Goal: Information Seeking & Learning: Find specific page/section

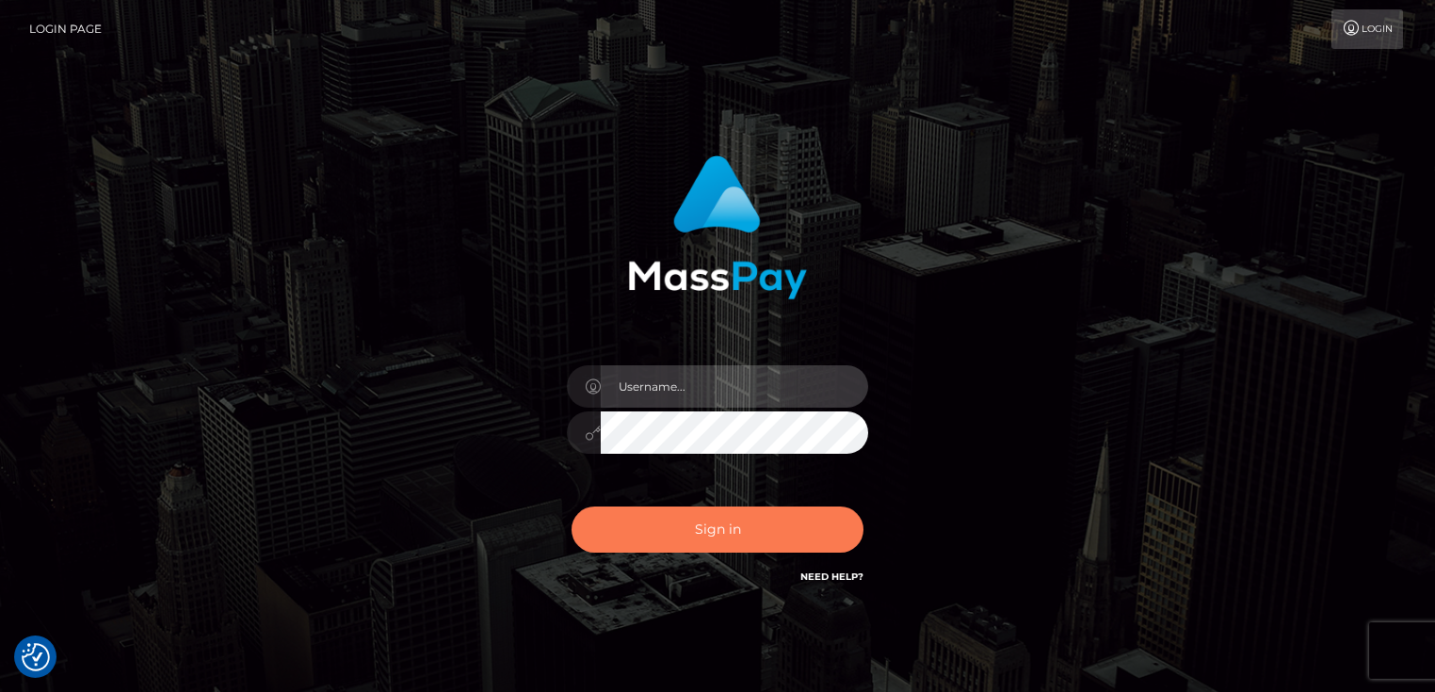
type input "Dan.Cirnat"
click at [825, 530] on button "Sign in" at bounding box center [718, 530] width 292 height 46
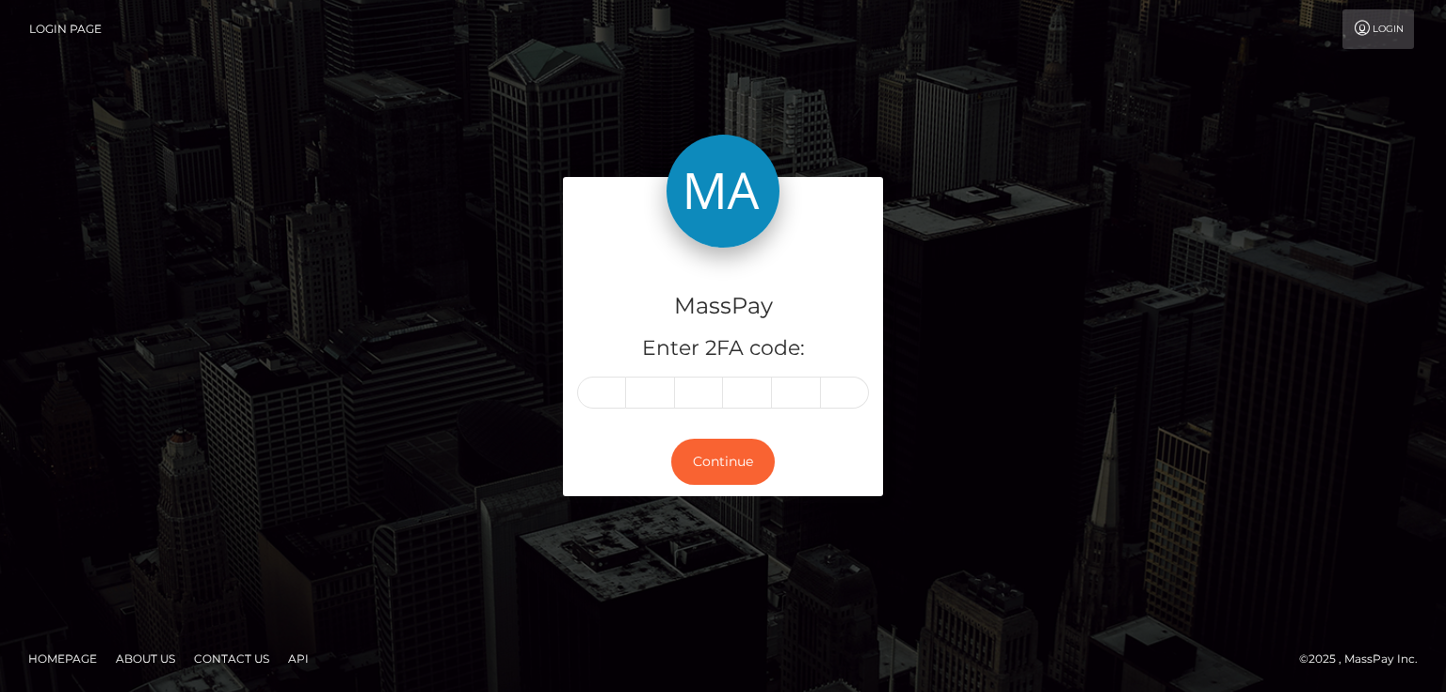
click at [612, 392] on input "text" at bounding box center [601, 393] width 49 height 32
type input "6"
type input "2"
type input "0"
type input "7"
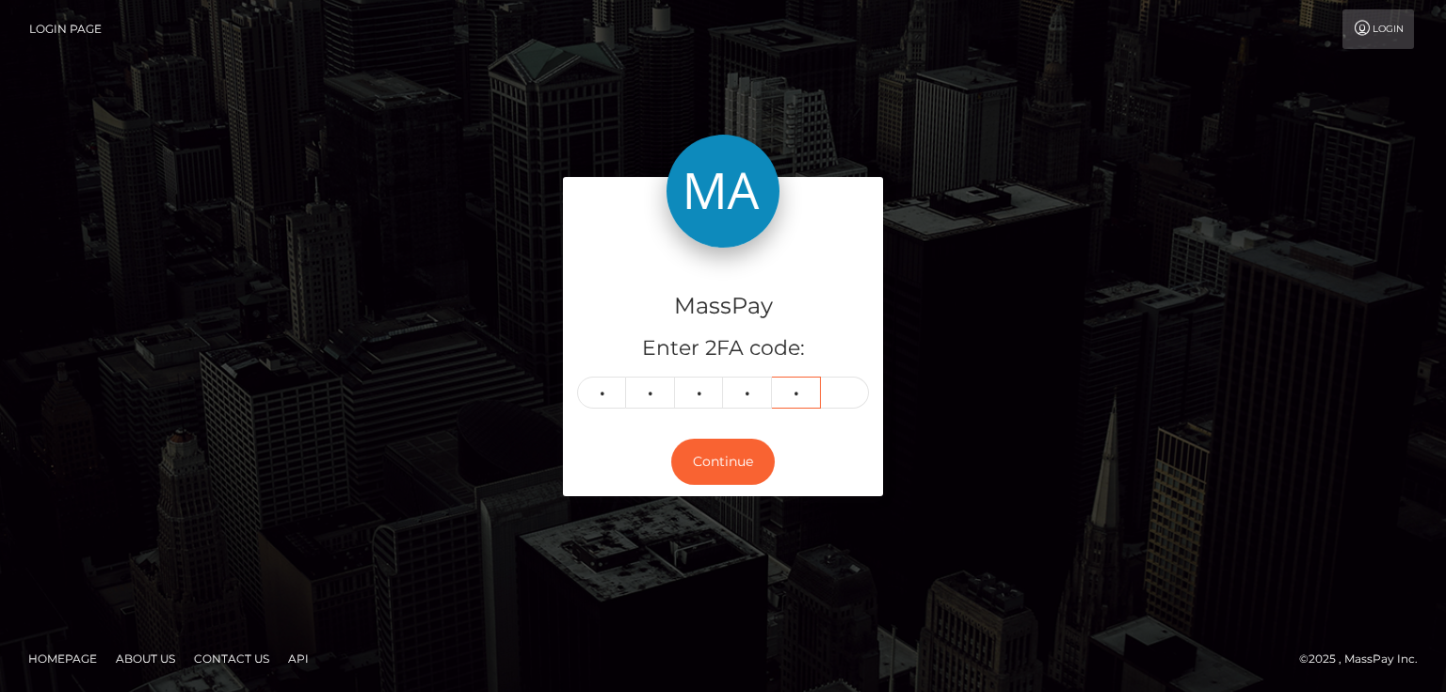
type input "9"
type input "0"
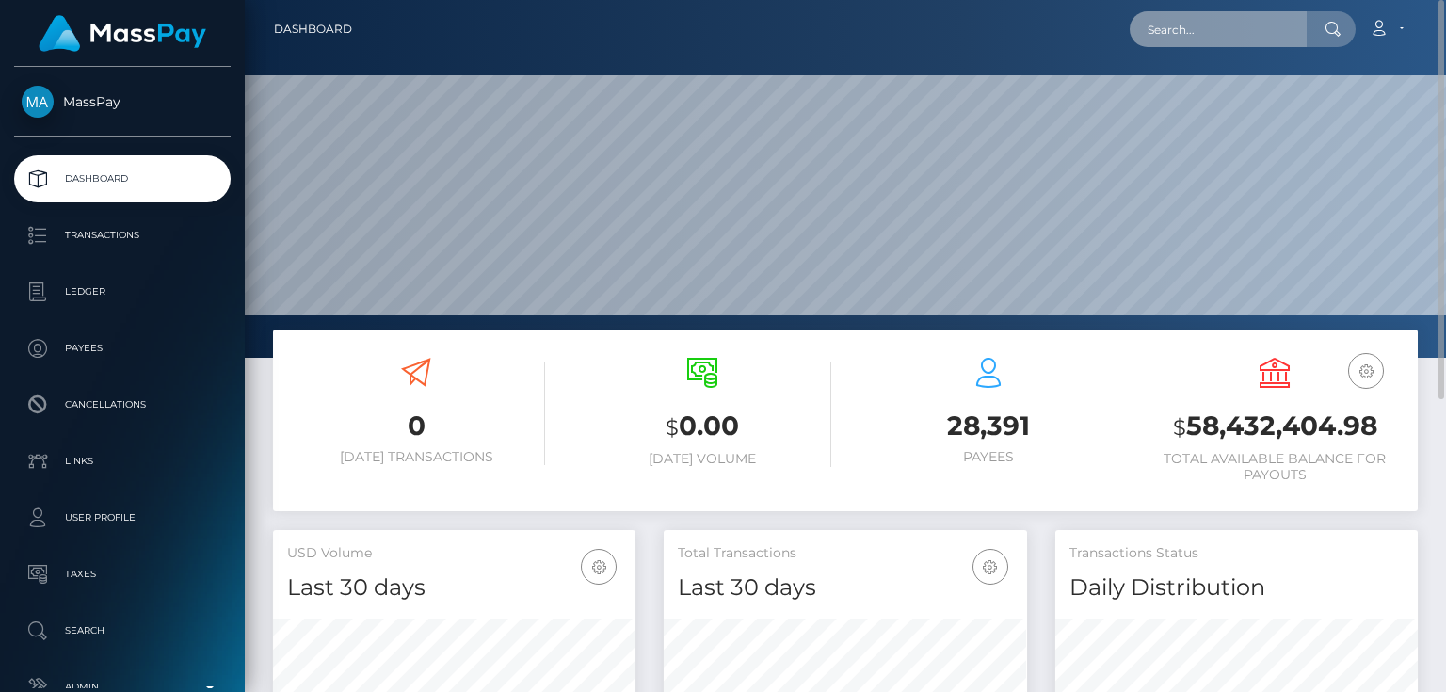
scroll to position [333, 362]
paste input "6b5e9f85-1c10-4402-a2e2-741001e1e43c"
click at [1261, 25] on input "6b5e9f85-1c10-4402-a2e2-741001e1e43c" at bounding box center [1218, 29] width 177 height 36
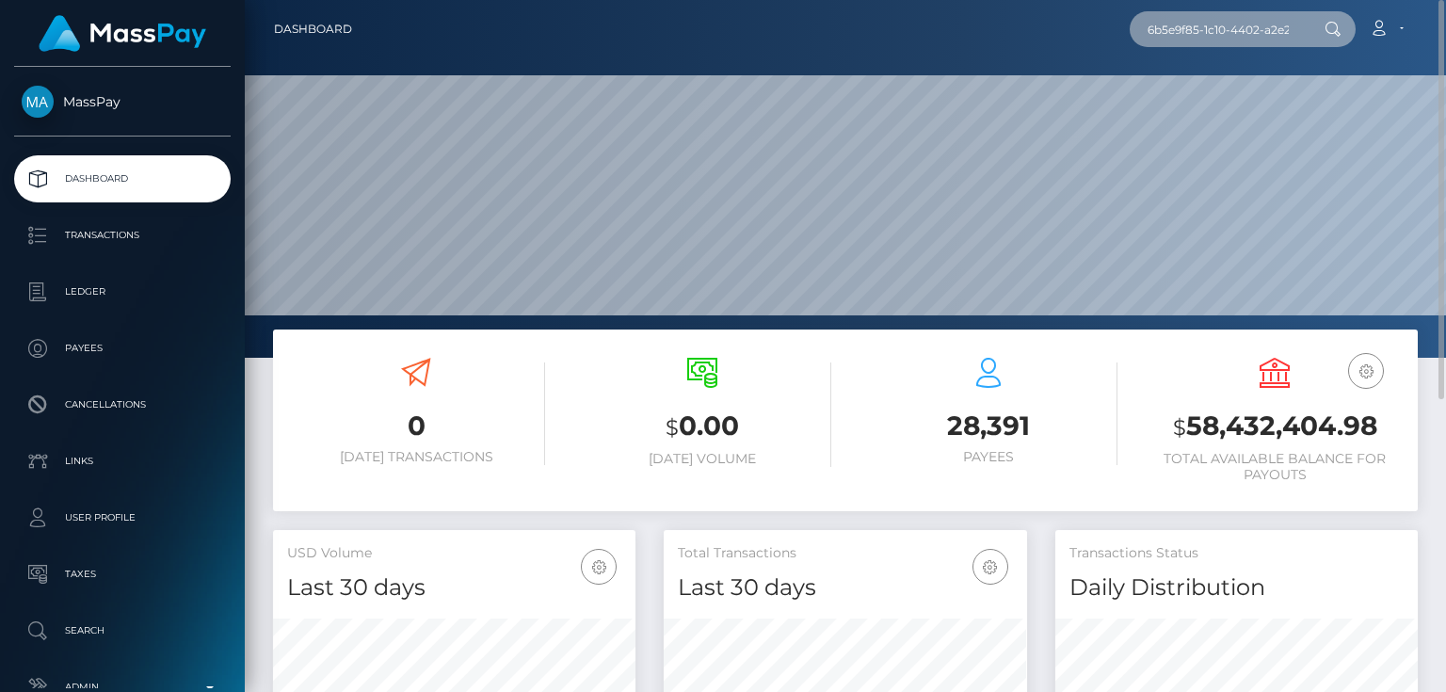
click at [1261, 25] on input "6b5e9f85-1c10-4402-a2e2-741001e1e43c" at bounding box center [1218, 29] width 177 height 36
paste input "a641640-729e-49c0-ba43-81b6d9d7cdb8"
type input "6a641640-729e-49c0-ba43-81b6d9d7cdb8"
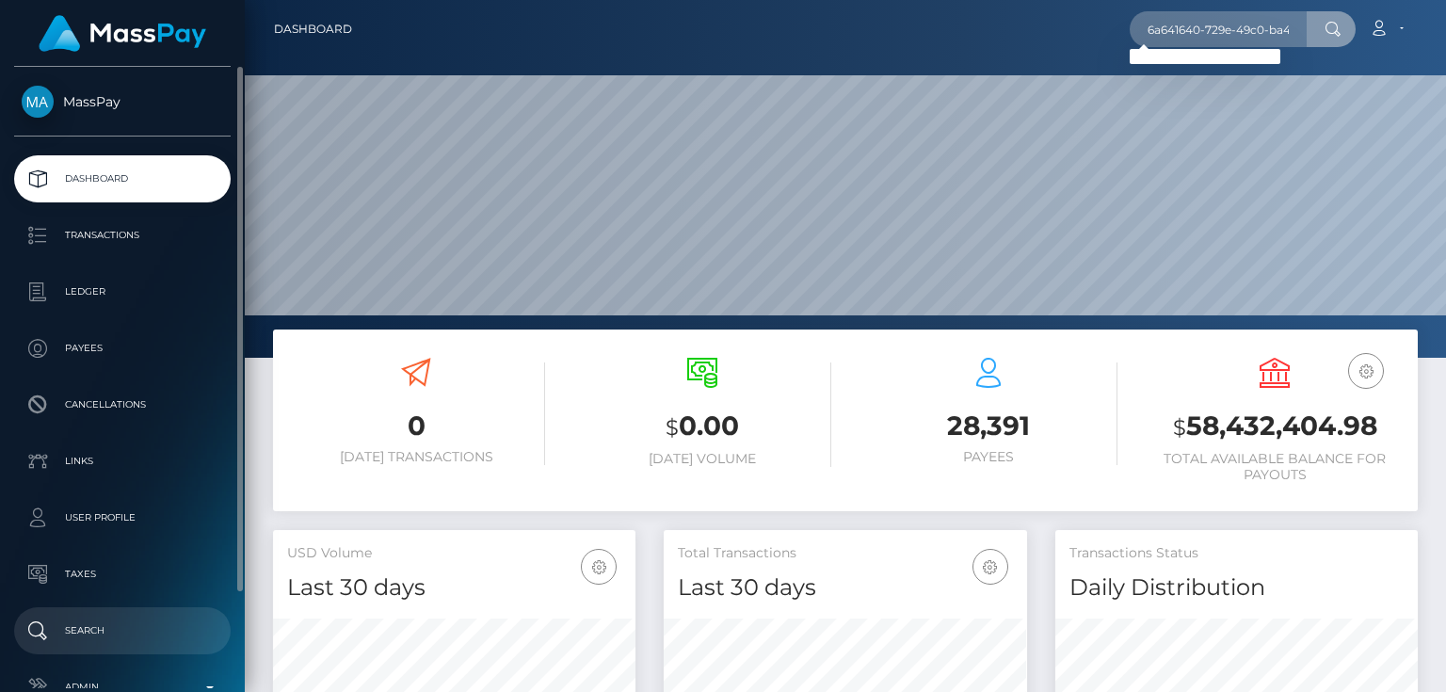
click at [121, 634] on p "Search" at bounding box center [123, 631] width 202 height 28
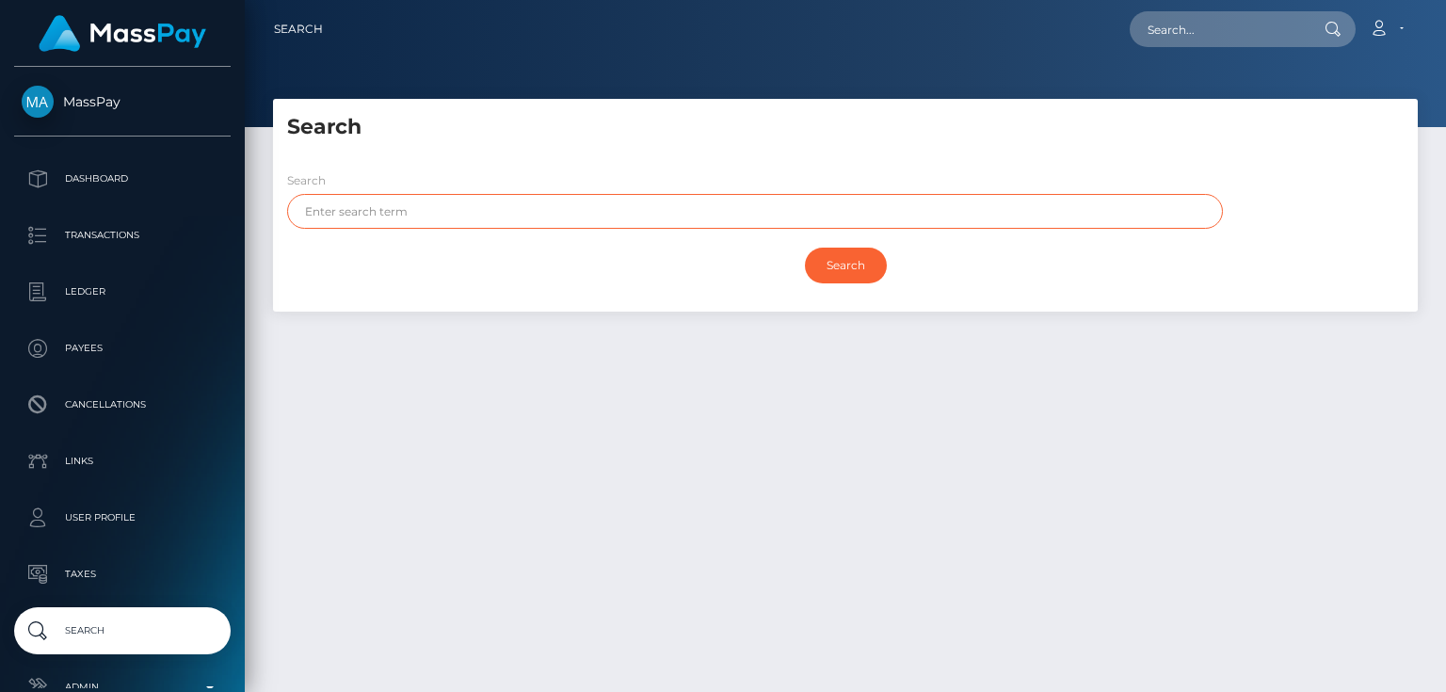
paste input "MOHAMMAD SULTANI"
type input "MOHAMMAD SULTANI"
click at [805, 248] on input "Search" at bounding box center [846, 266] width 82 height 36
click at [836, 260] on input "Search" at bounding box center [846, 266] width 82 height 36
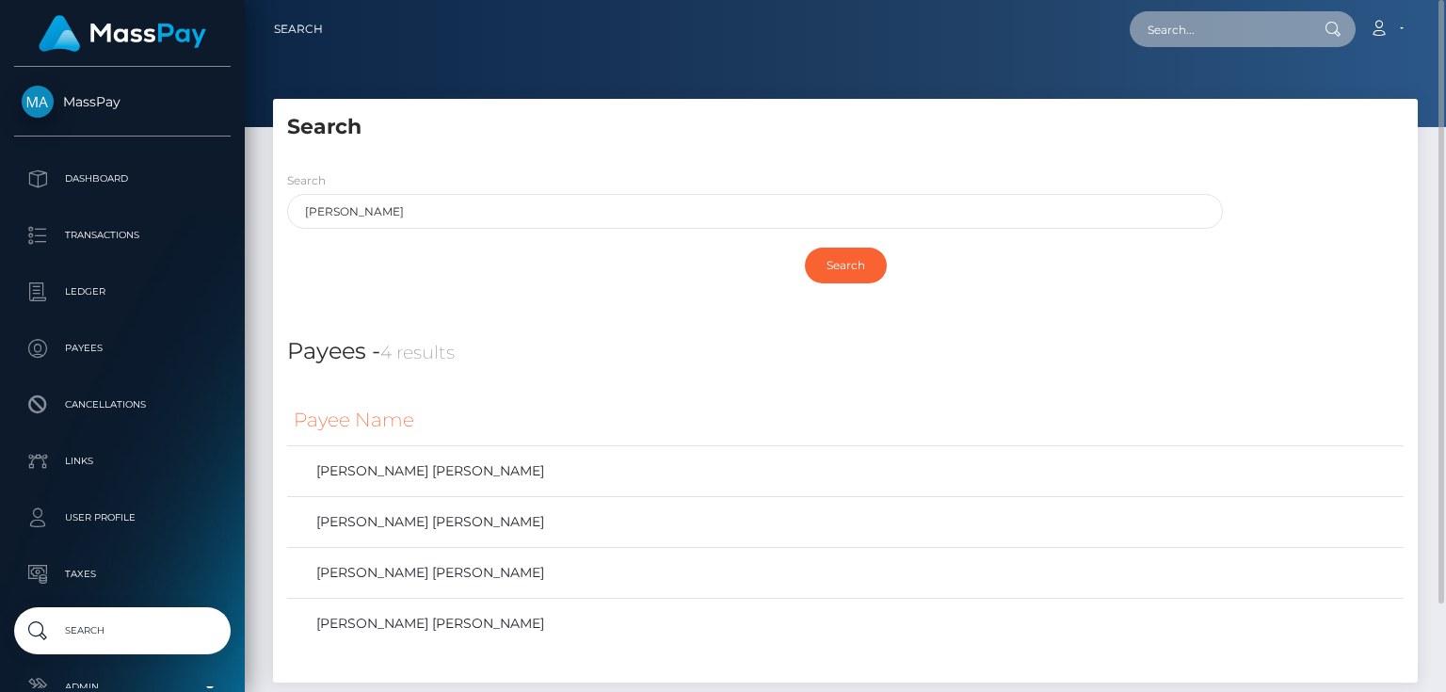
paste input "1333296046"
type input "1333296046"
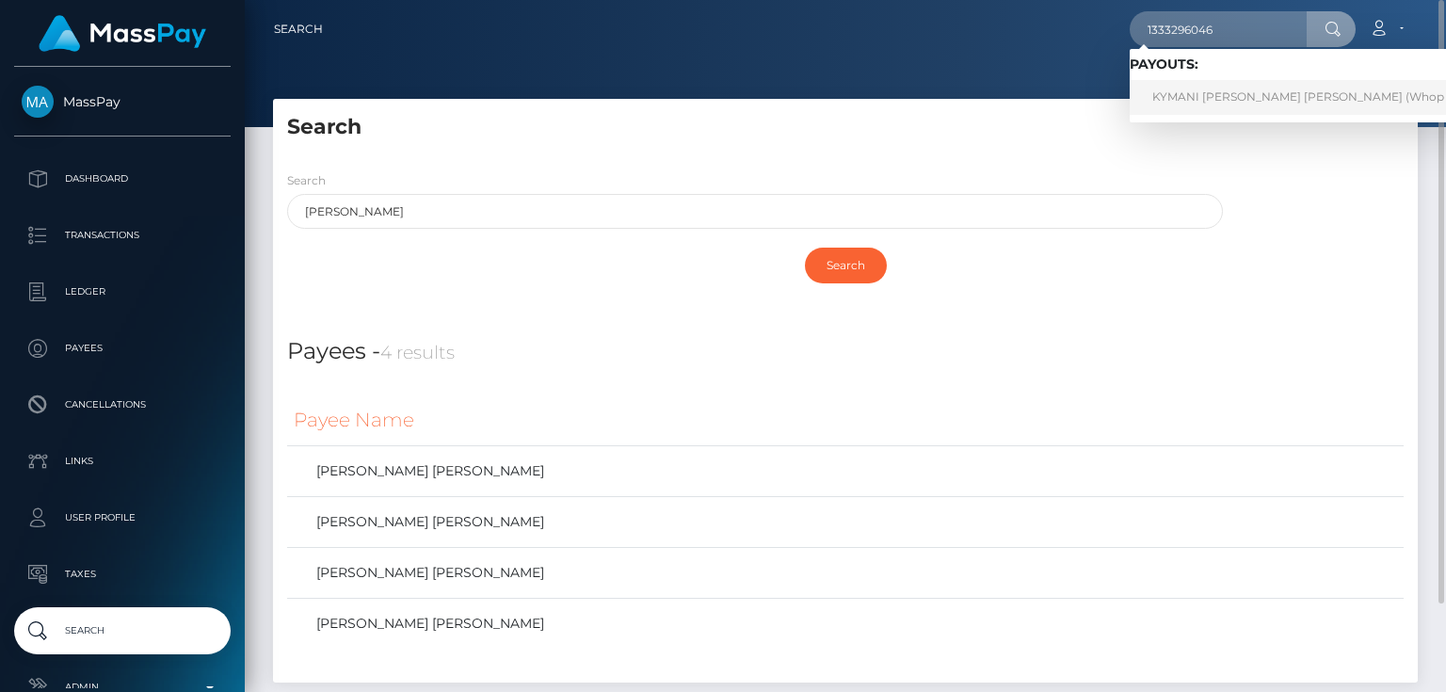
click at [1205, 94] on link "KYMANI DAVID HERON GALLIMORE (Whop Inc - )" at bounding box center [1316, 97] width 372 height 35
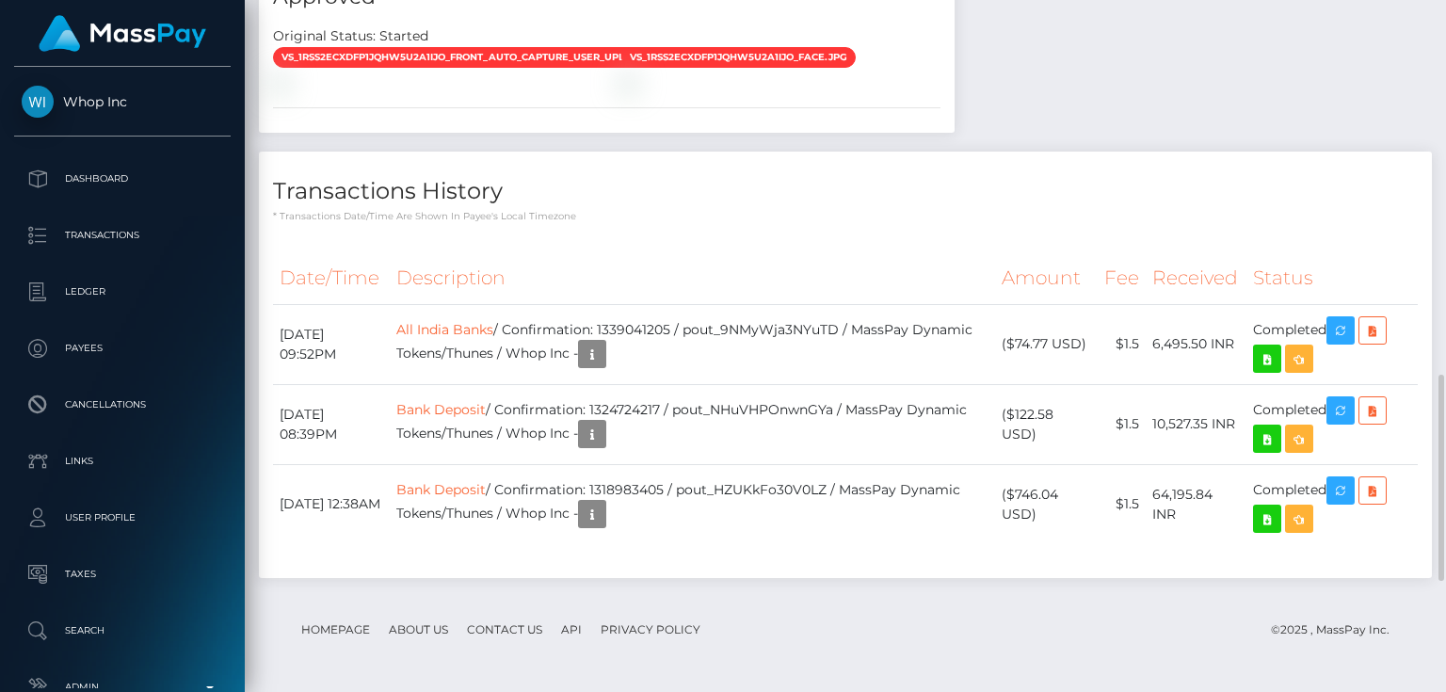
scroll to position [957, 0]
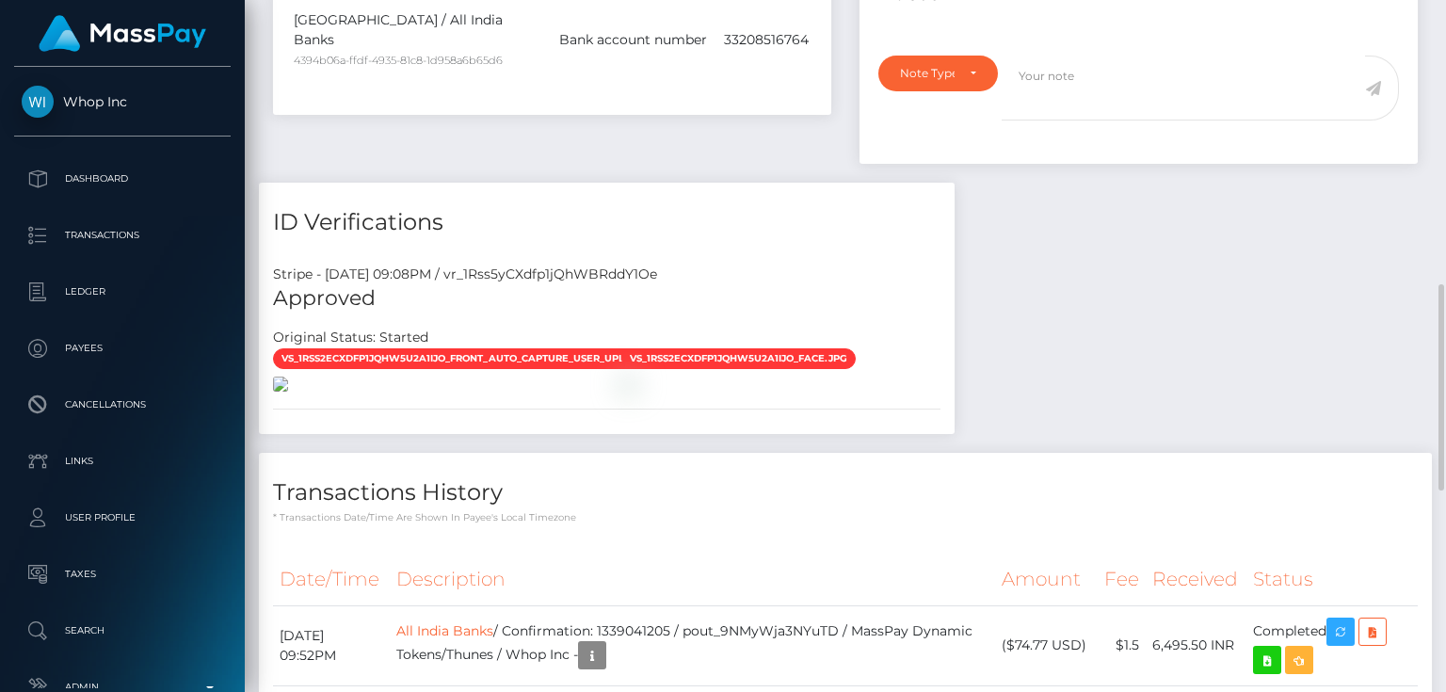
click at [288, 392] on img at bounding box center [280, 384] width 15 height 15
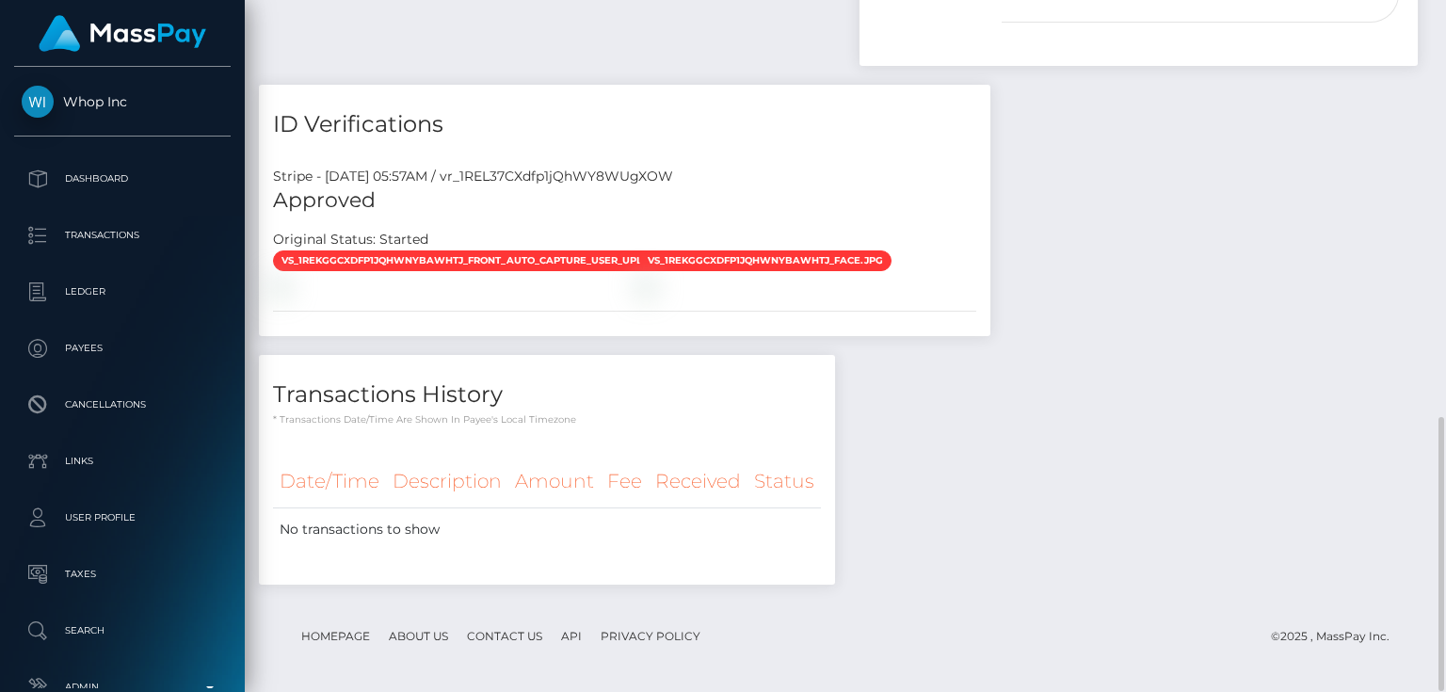
scroll to position [678, 0]
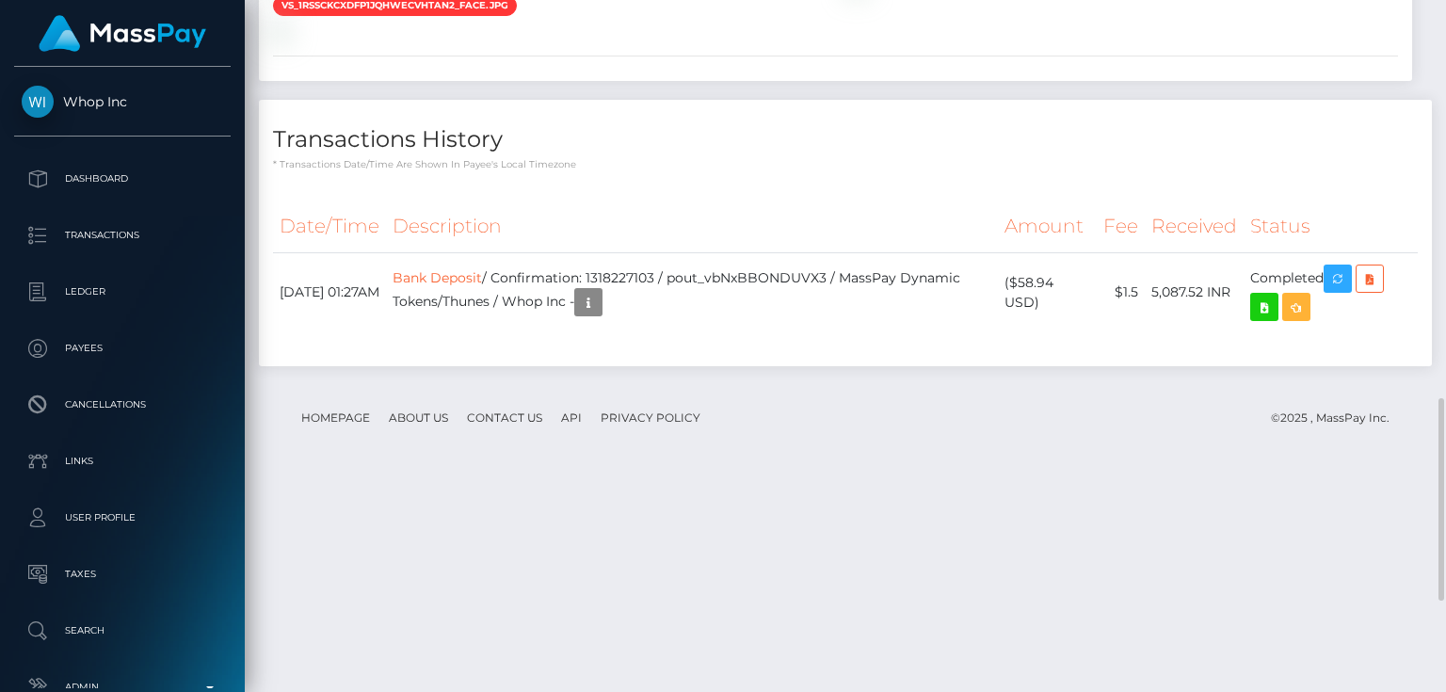
scroll to position [1669, 0]
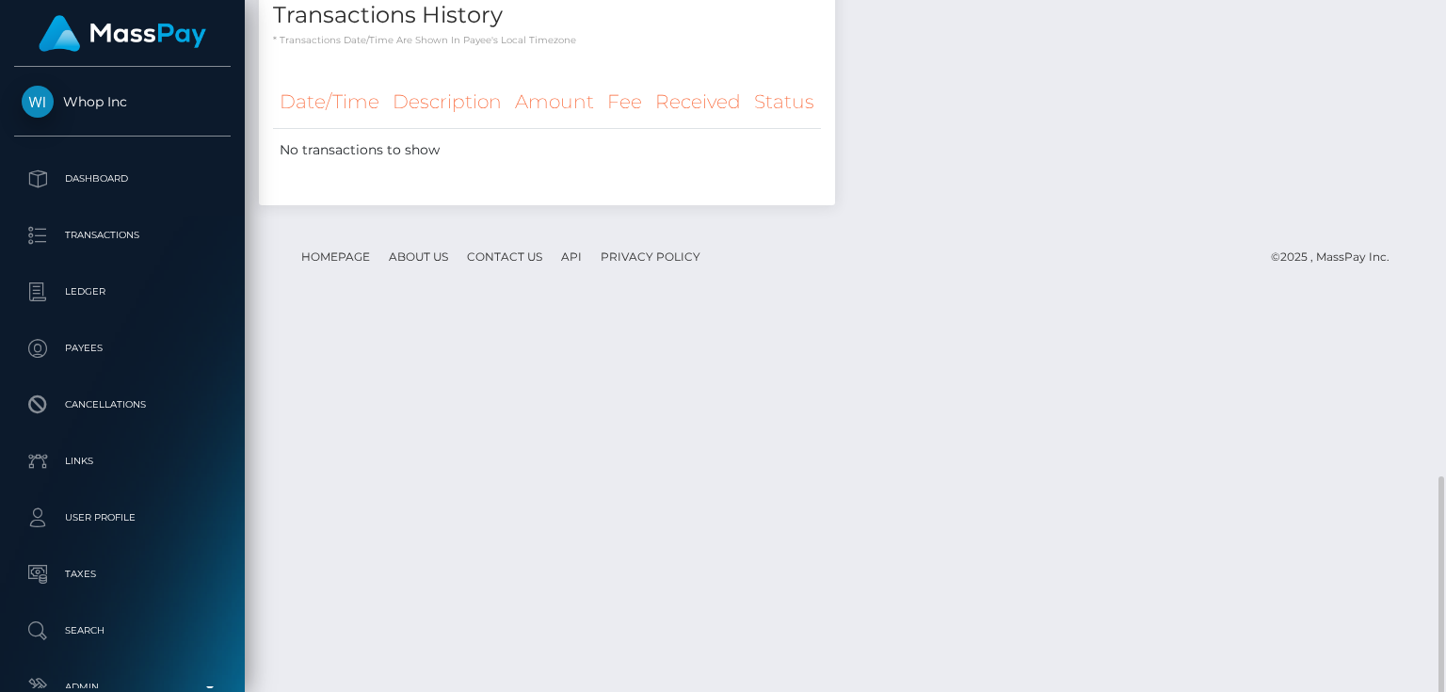
scroll to position [1499, 0]
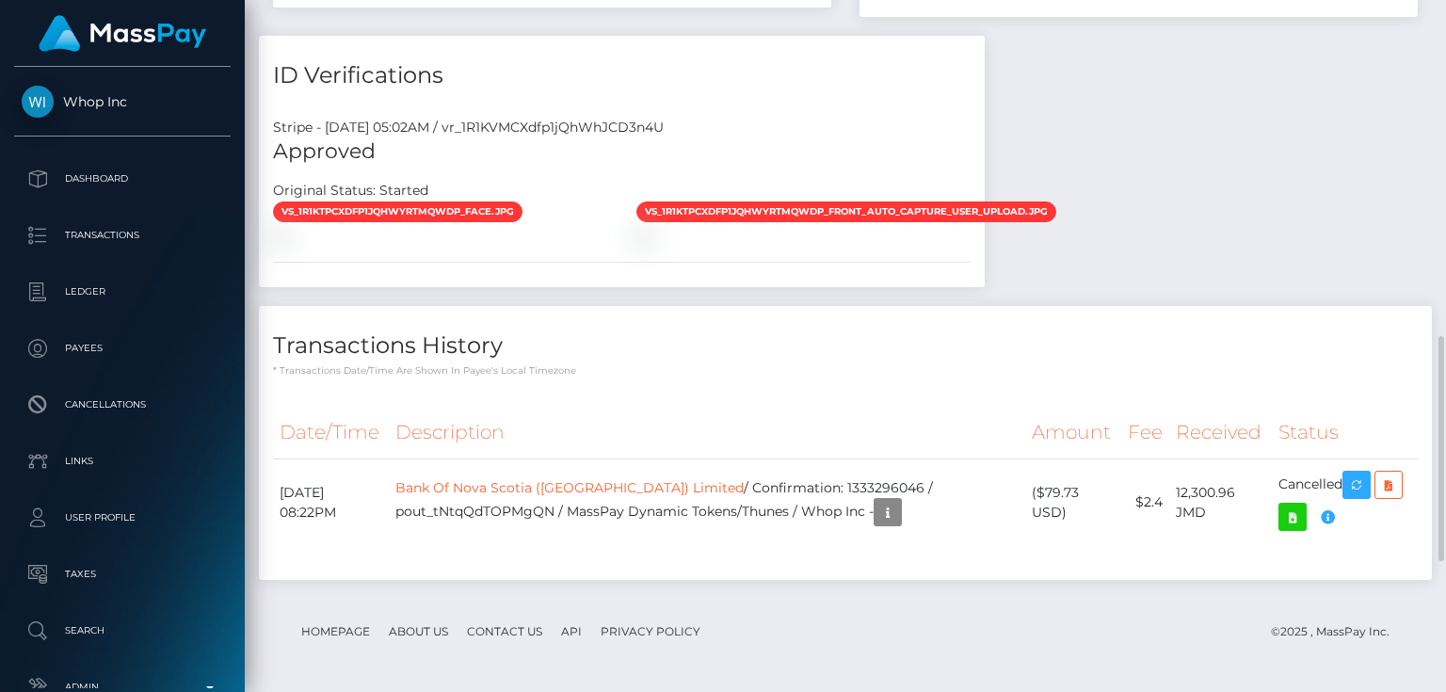
scroll to position [1134, 0]
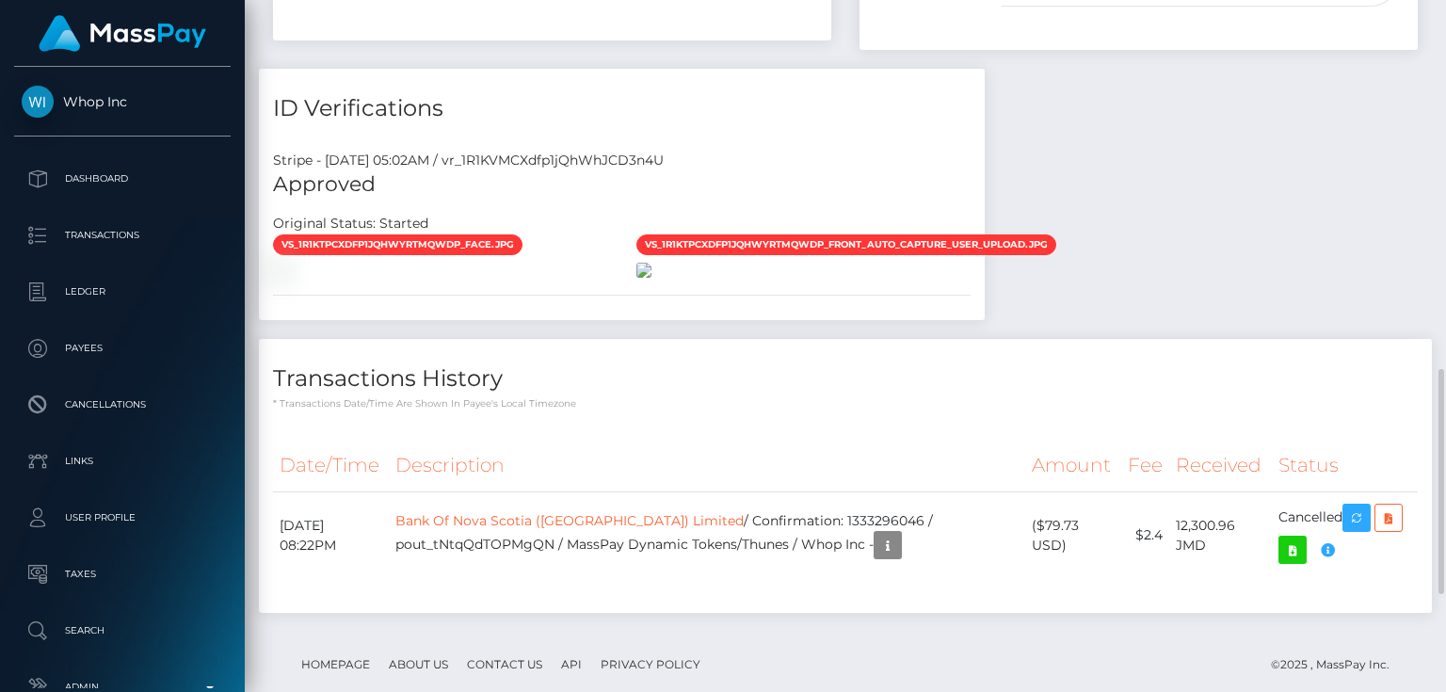
click at [652, 278] on img at bounding box center [644, 270] width 15 height 15
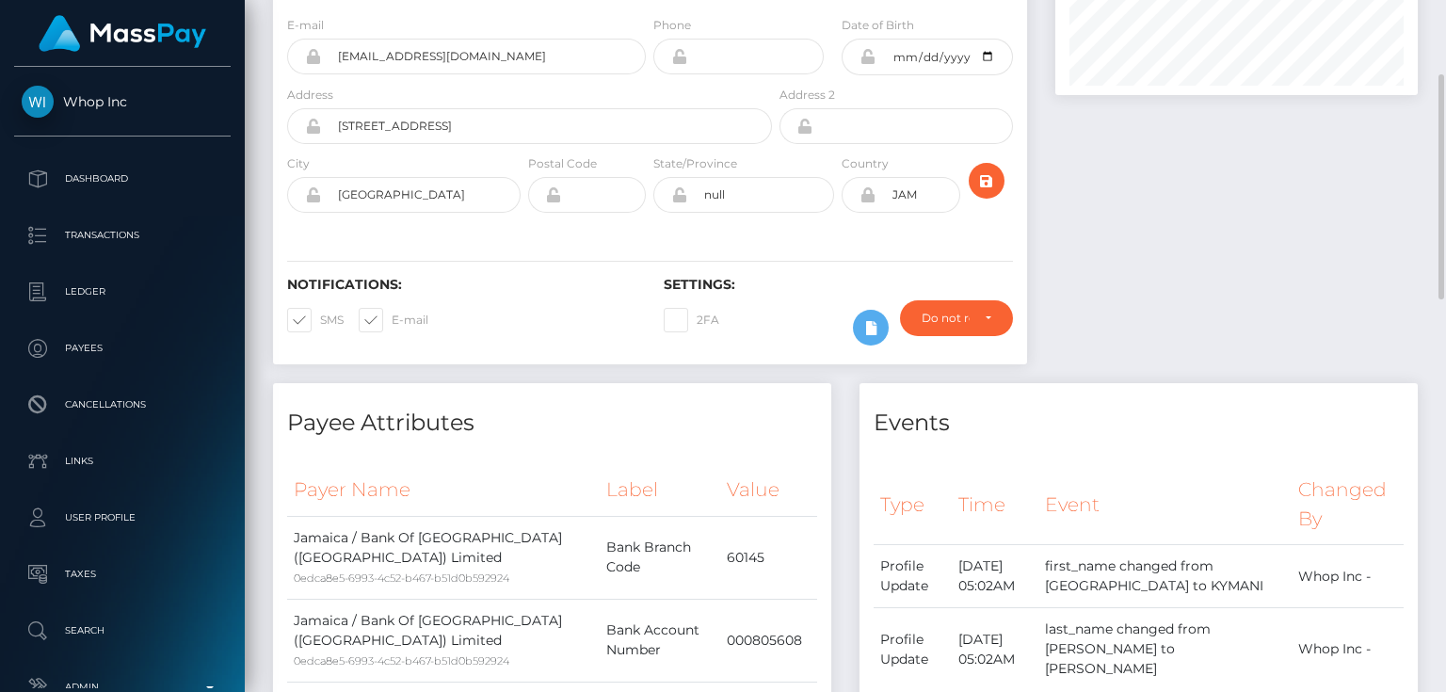
scroll to position [4, 0]
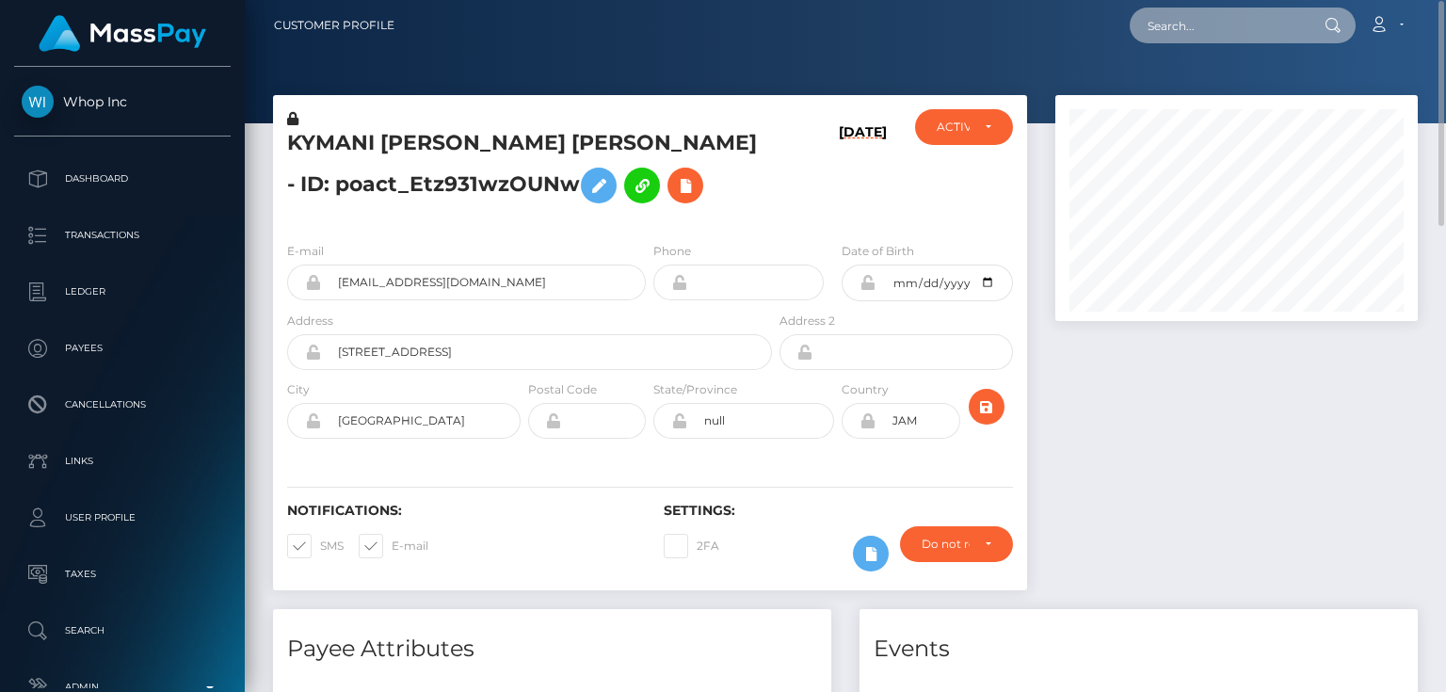
paste input "1333859420"
type input "1333859420"
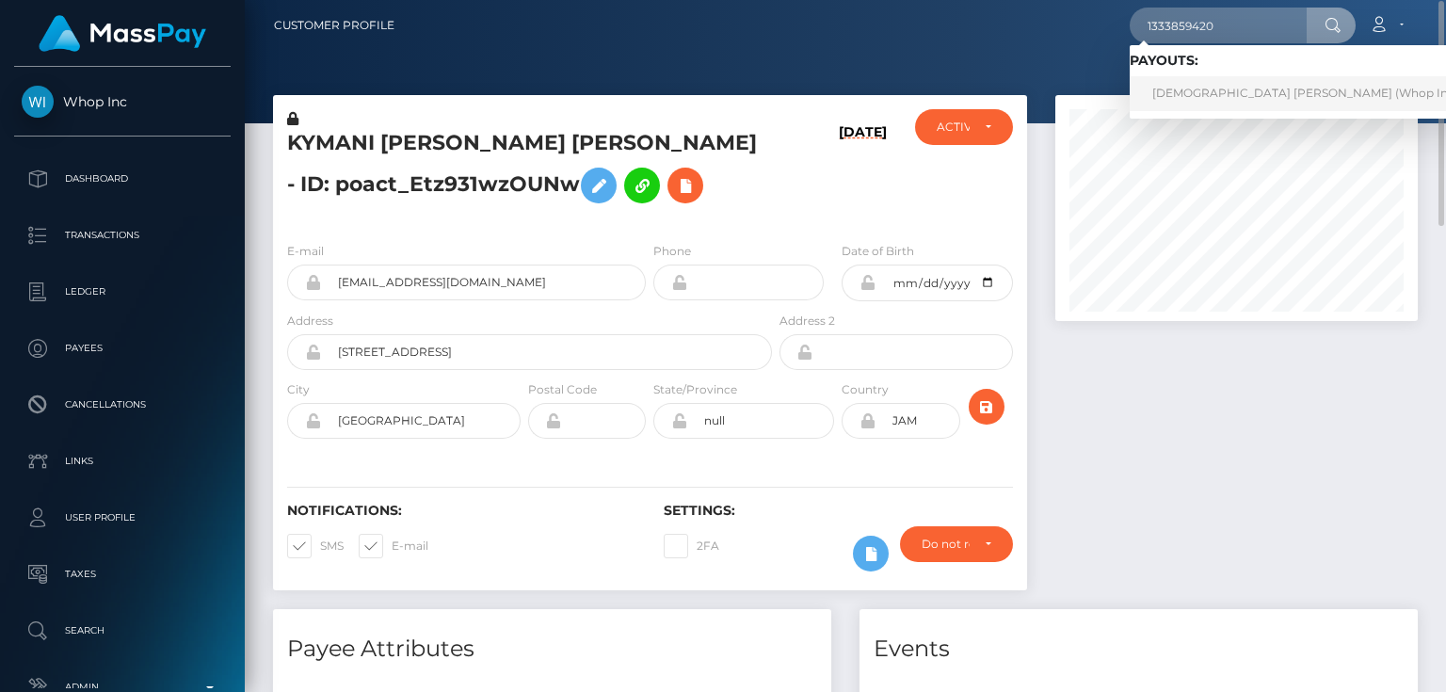
click at [1216, 93] on link "JEVAUNIE ANTONIO DAYE (Whop Inc - )" at bounding box center [1311, 93] width 362 height 35
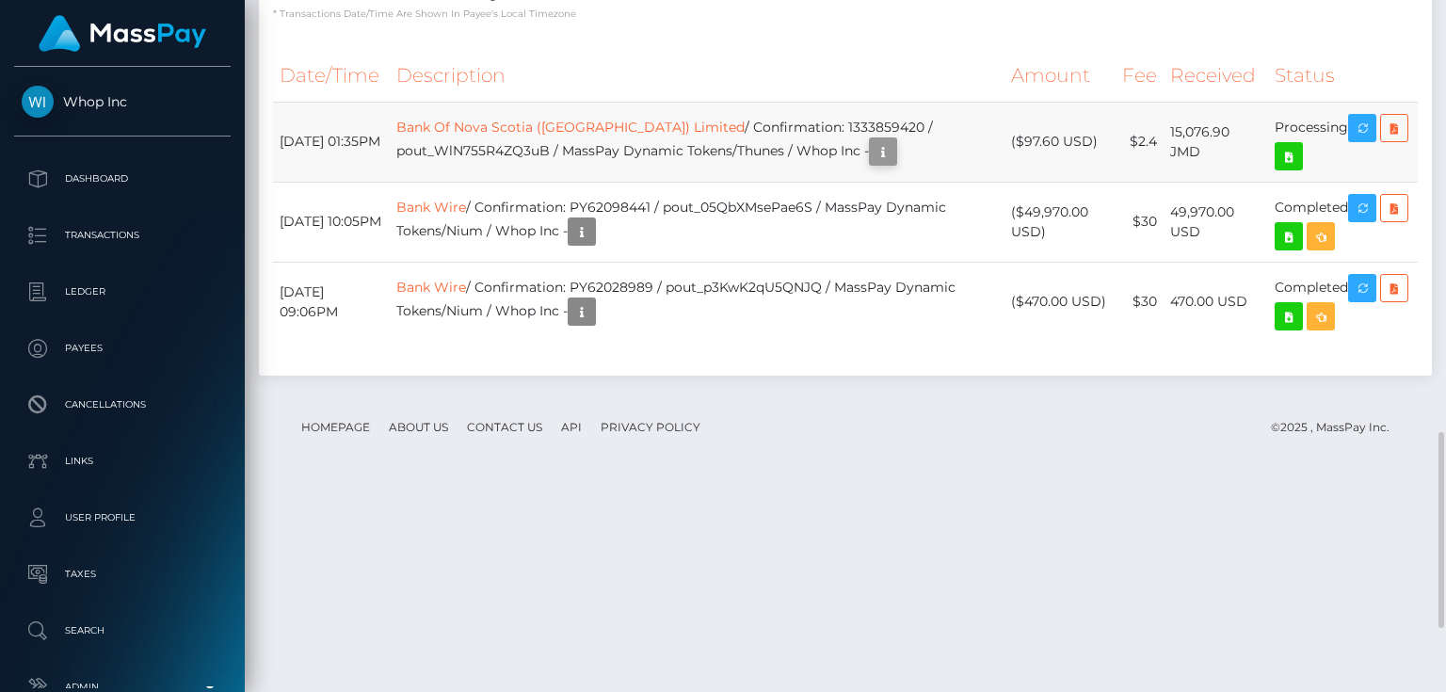
scroll to position [226, 362]
click at [895, 164] on icon "button" at bounding box center [883, 152] width 23 height 24
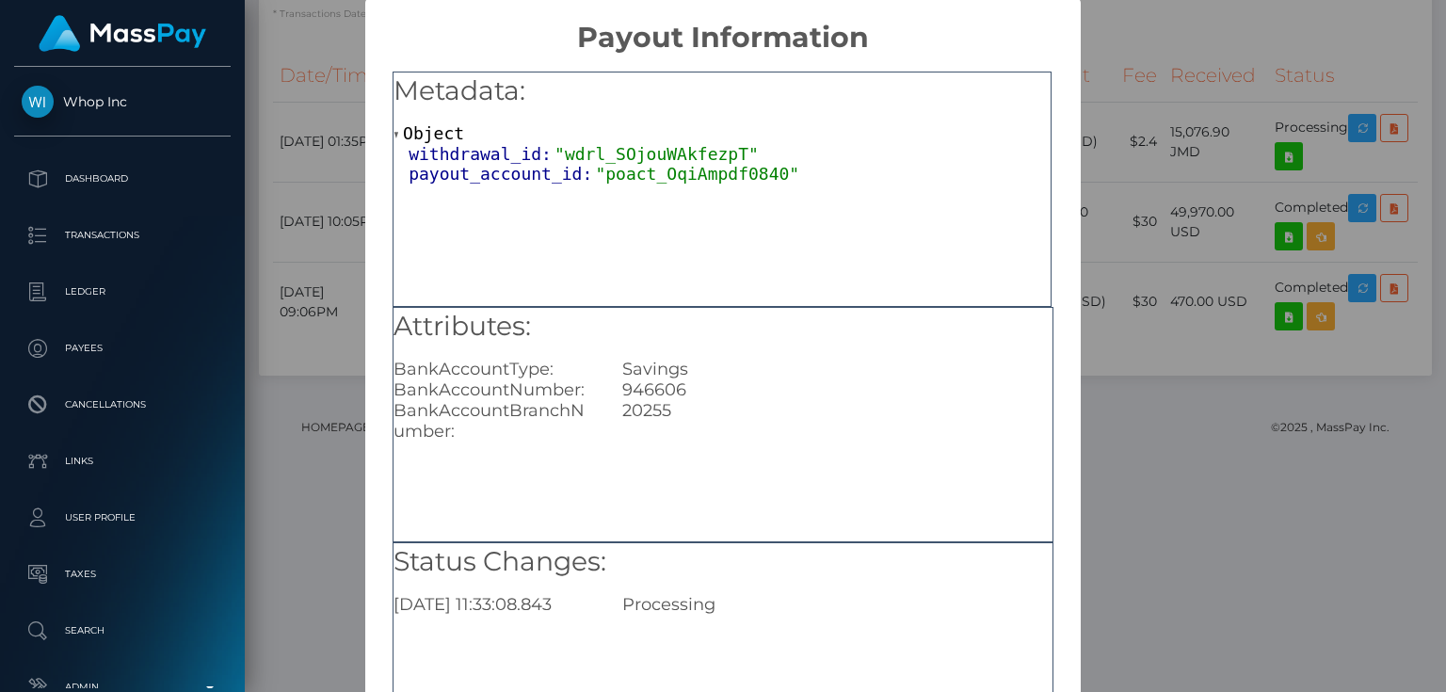
scroll to position [0, 0]
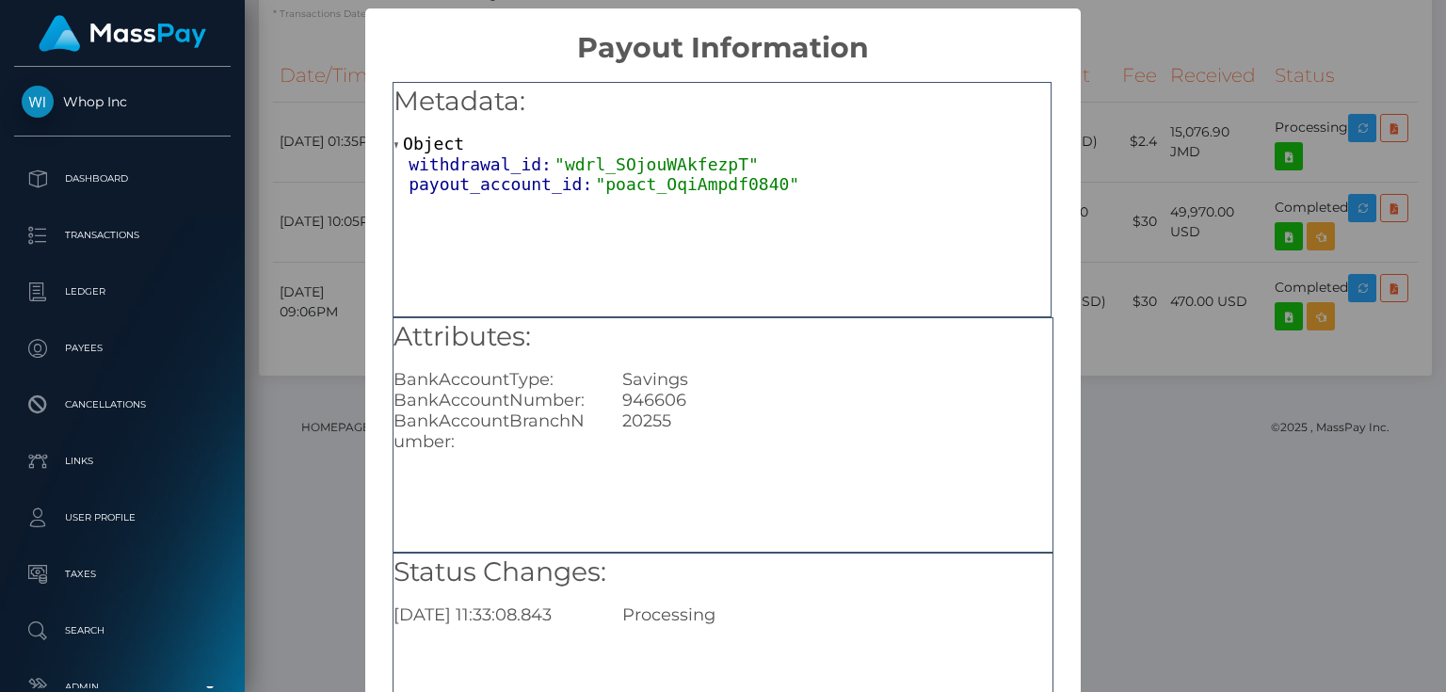
click at [1257, 275] on div "× Payout Information Metadata: Object withdrawal_id: "wdrl_SOjouWAkfezpT" payou…" at bounding box center [723, 346] width 1446 height 692
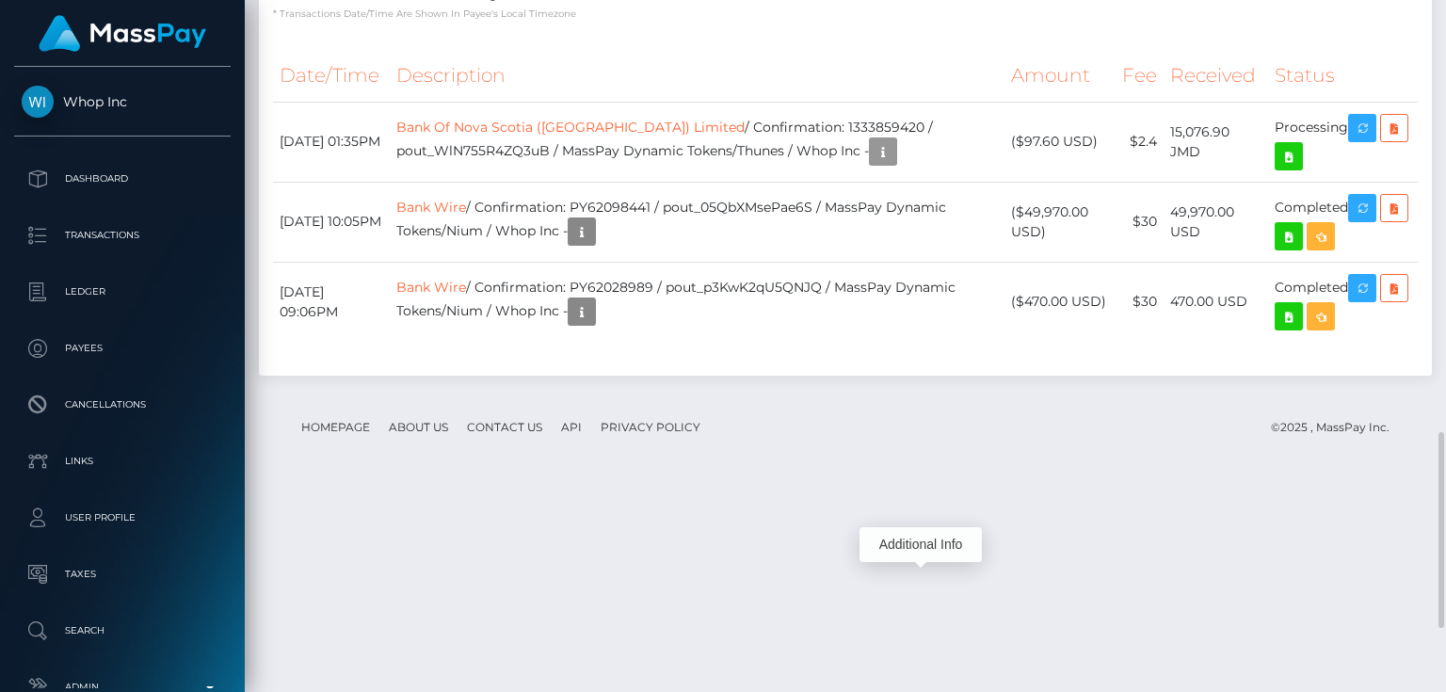
scroll to position [226, 362]
click at [535, 136] on link "Bank Of Nova Scotia ([GEOGRAPHIC_DATA]) Limited" at bounding box center [570, 127] width 348 height 17
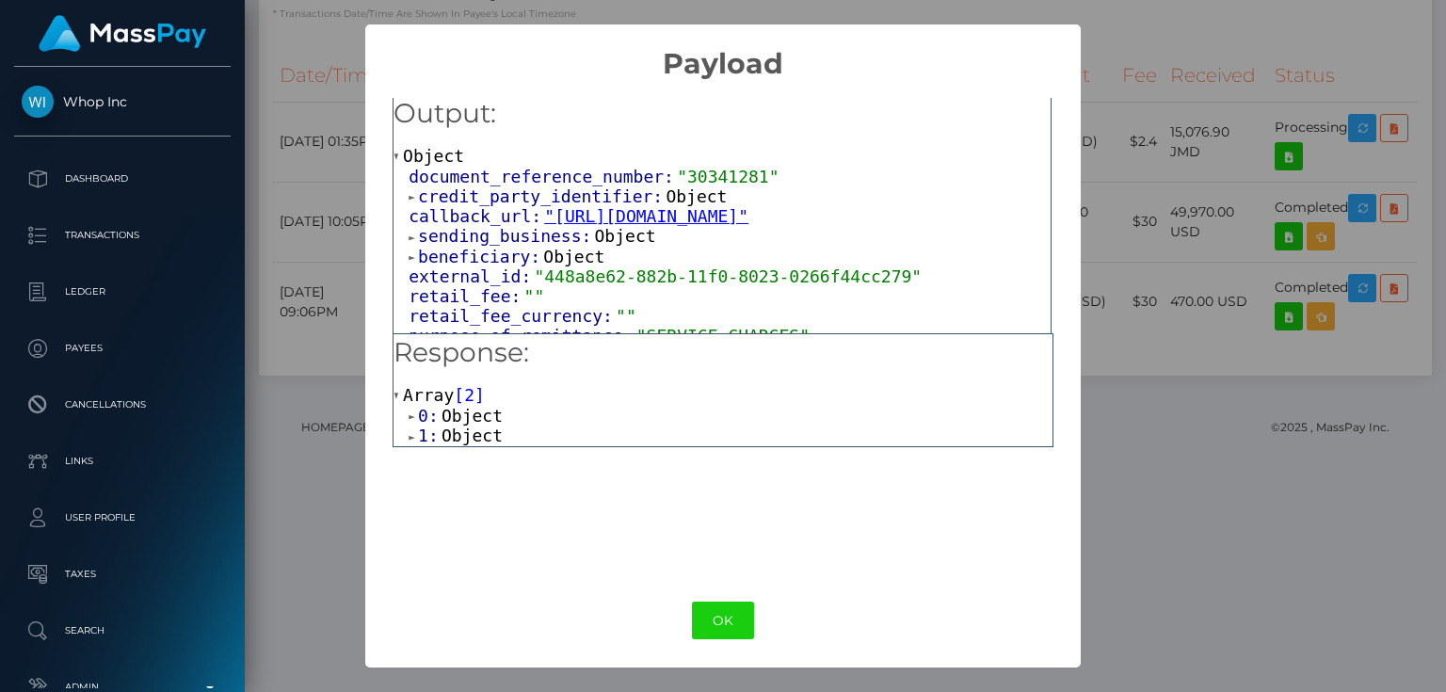
scroll to position [0, 0]
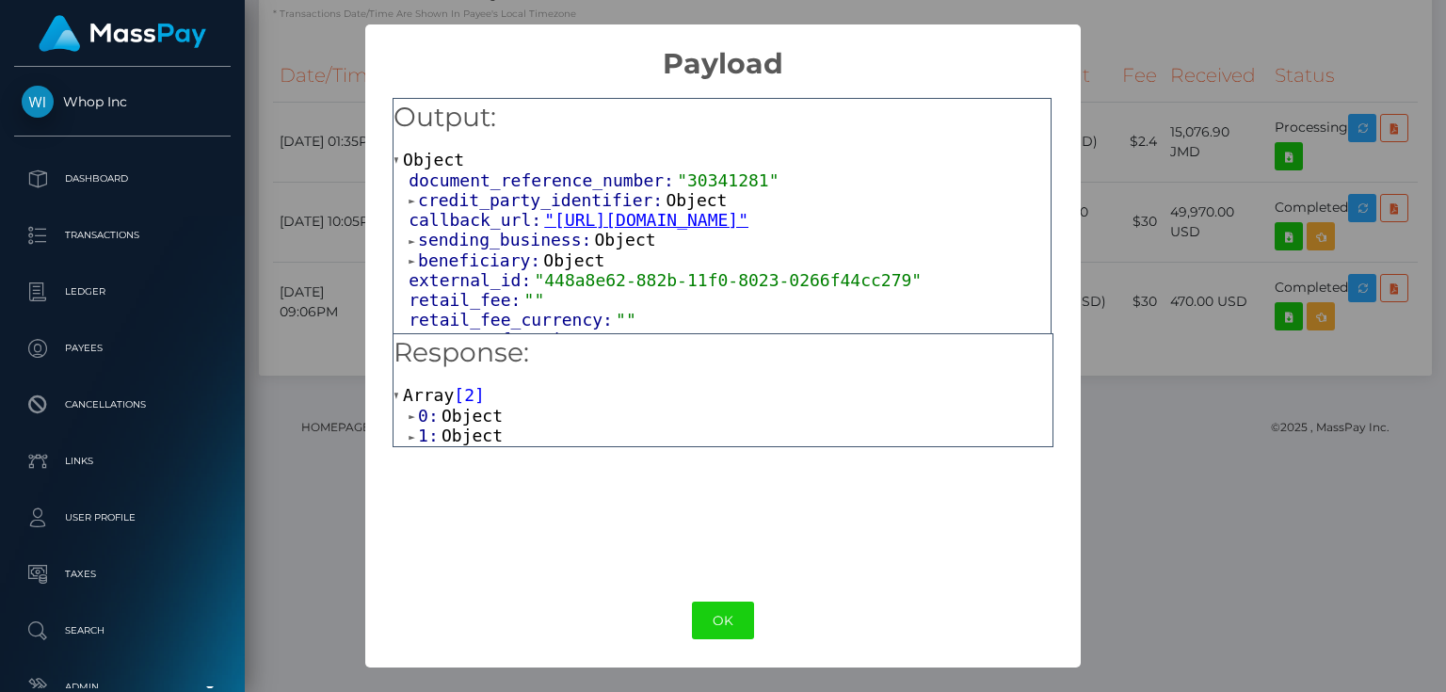
click at [1233, 336] on div "× Payload Output: Object document_reference_number: "30341281" credit_party_ide…" at bounding box center [723, 346] width 1446 height 692
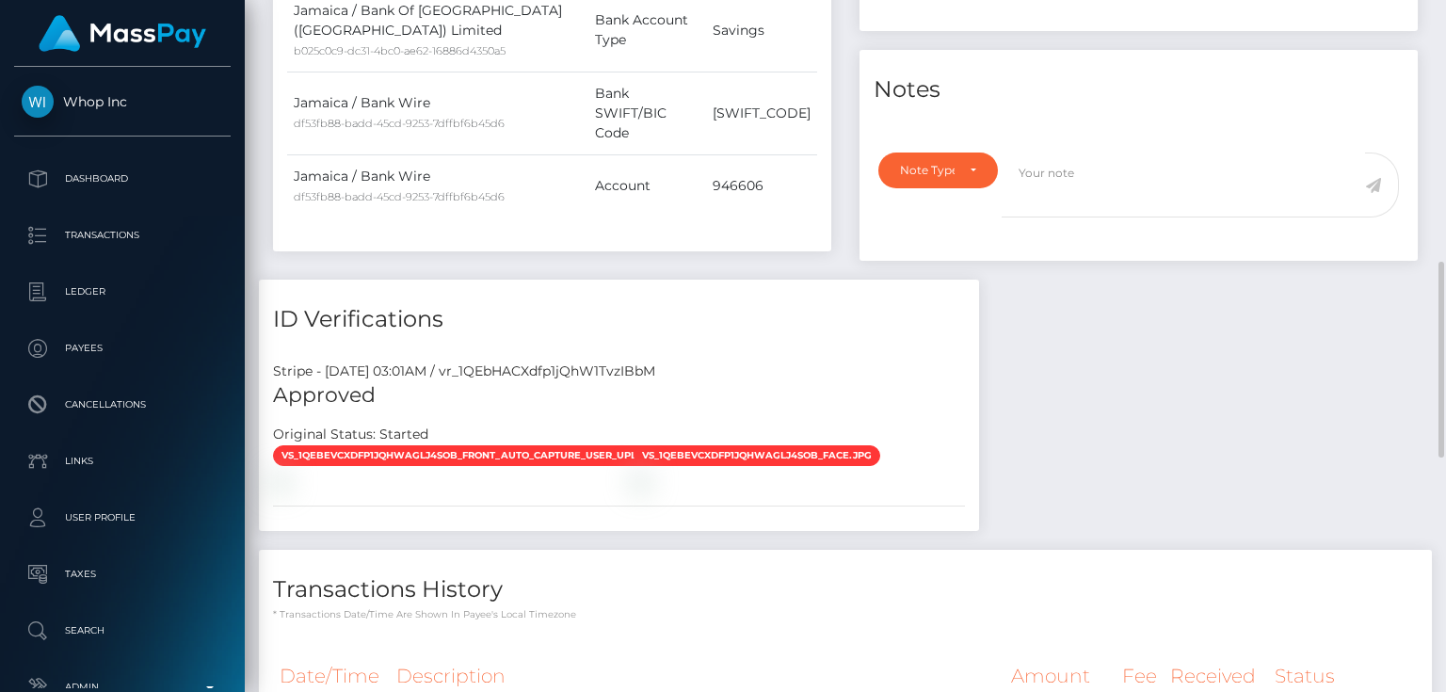
scroll to position [621, 0]
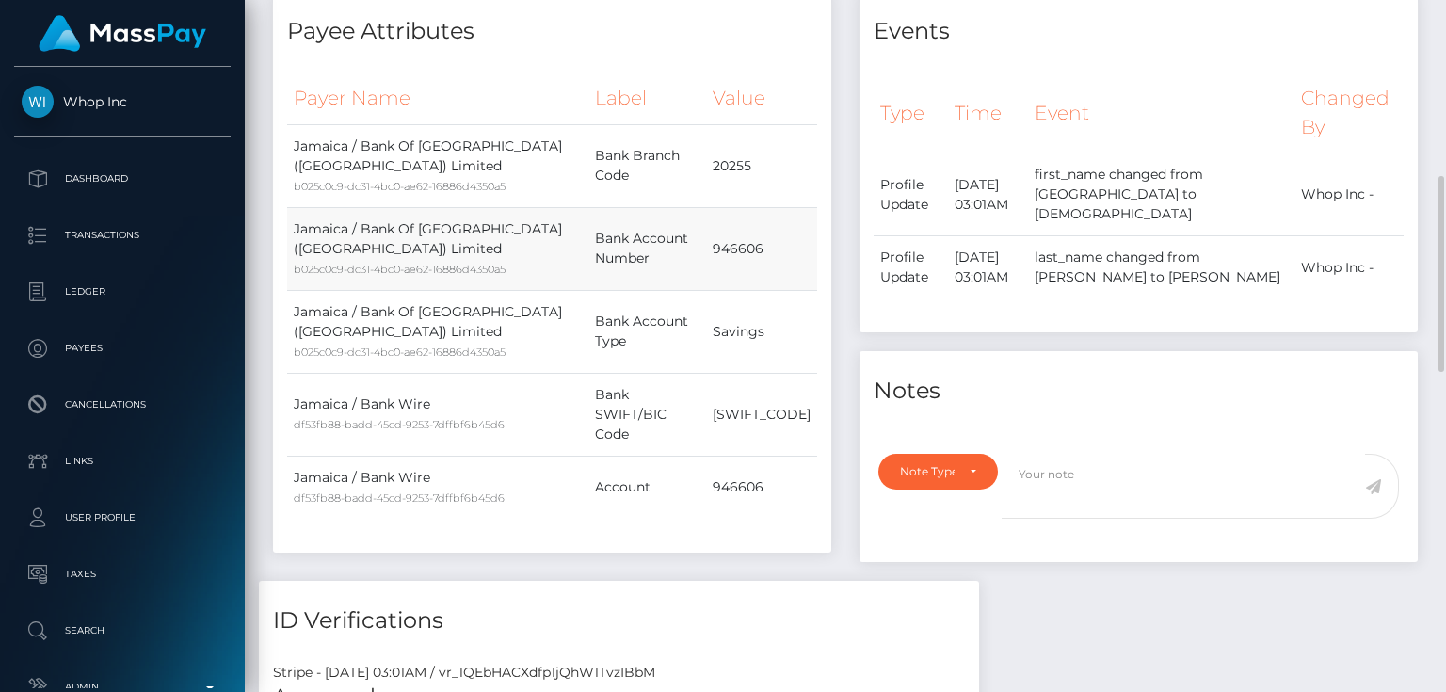
drag, startPoint x: 360, startPoint y: 232, endPoint x: 416, endPoint y: 249, distance: 59.0
click at [416, 249] on td "Jamaica / Bank Of [GEOGRAPHIC_DATA] ([GEOGRAPHIC_DATA]) Limited b025c0c9-dc31-4…" at bounding box center [437, 248] width 301 height 83
copy td "Bank Of Nova Scotia ([GEOGRAPHIC_DATA]) Limited"
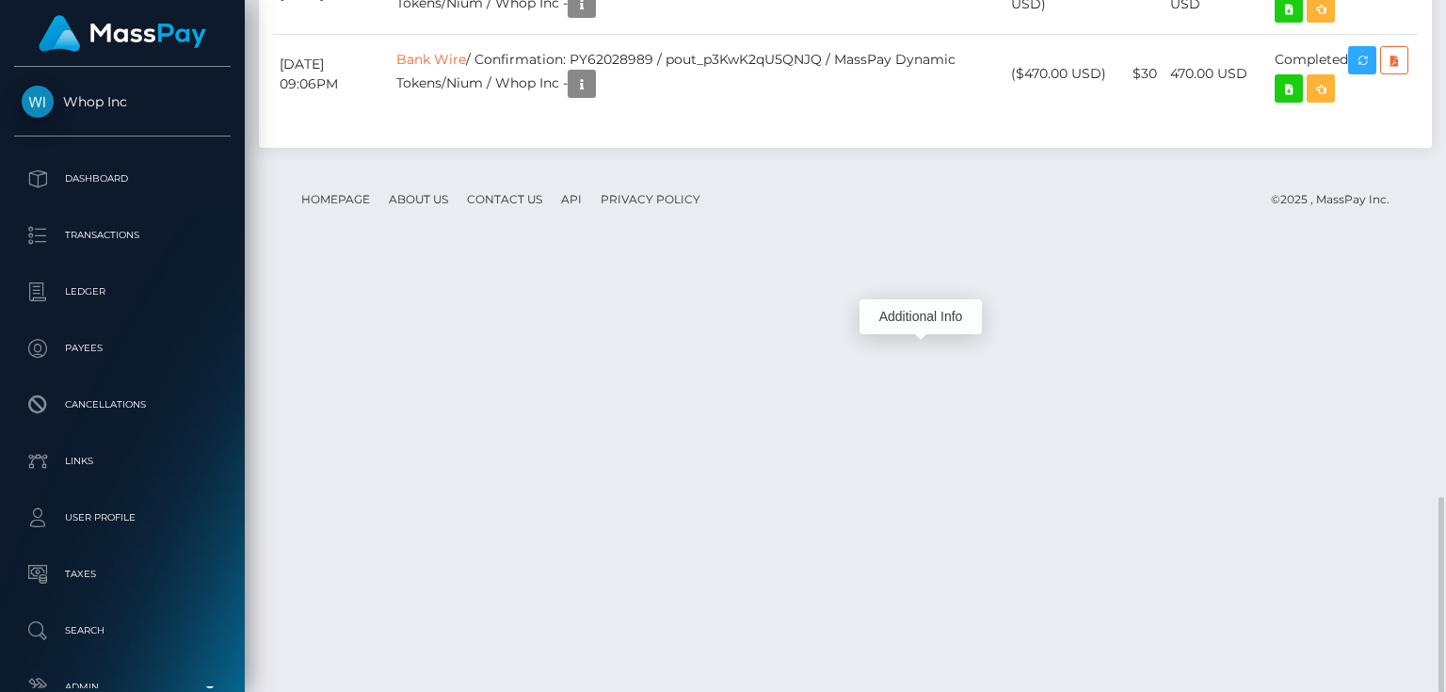
scroll to position [226, 362]
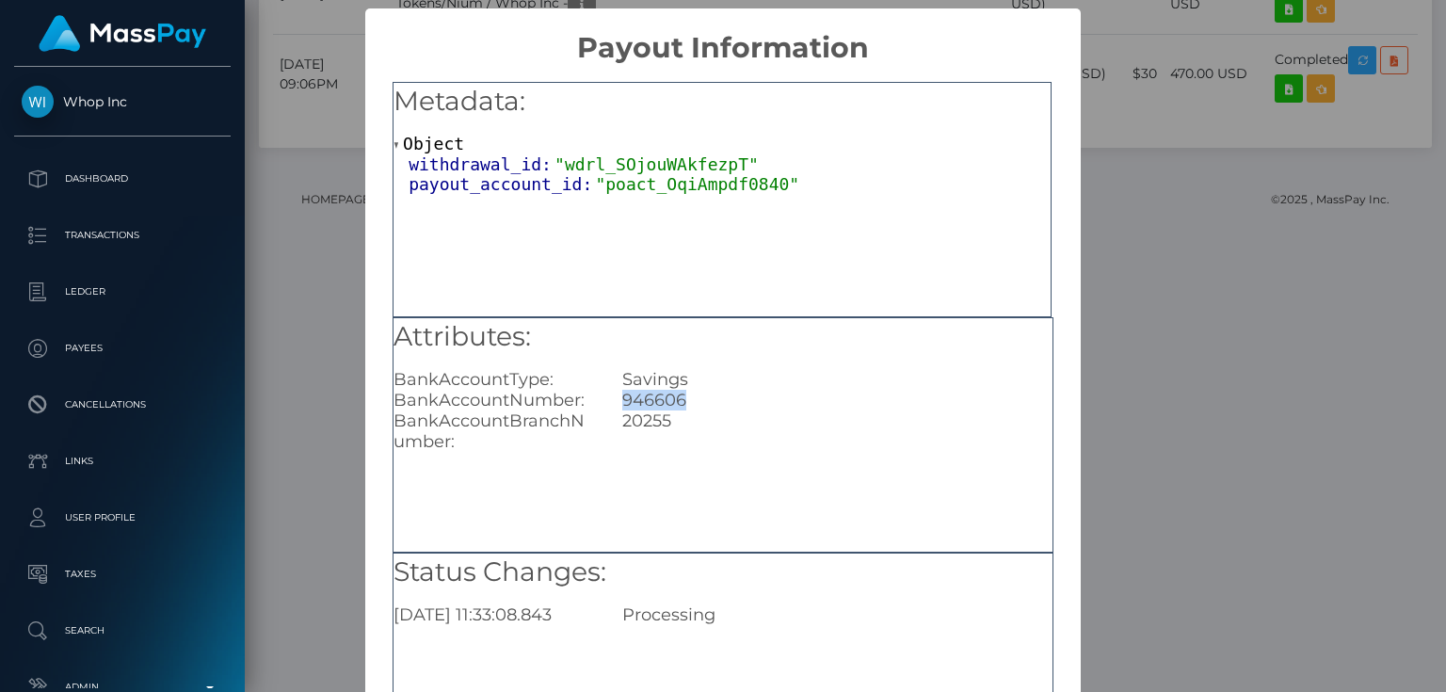
drag, startPoint x: 689, startPoint y: 400, endPoint x: 617, endPoint y: 400, distance: 72.5
click at [617, 400] on div "946606" at bounding box center [837, 400] width 458 height 21
copy div "946606"
drag, startPoint x: 678, startPoint y: 421, endPoint x: 621, endPoint y: 424, distance: 57.5
click at [621, 424] on div "20255" at bounding box center [837, 431] width 458 height 41
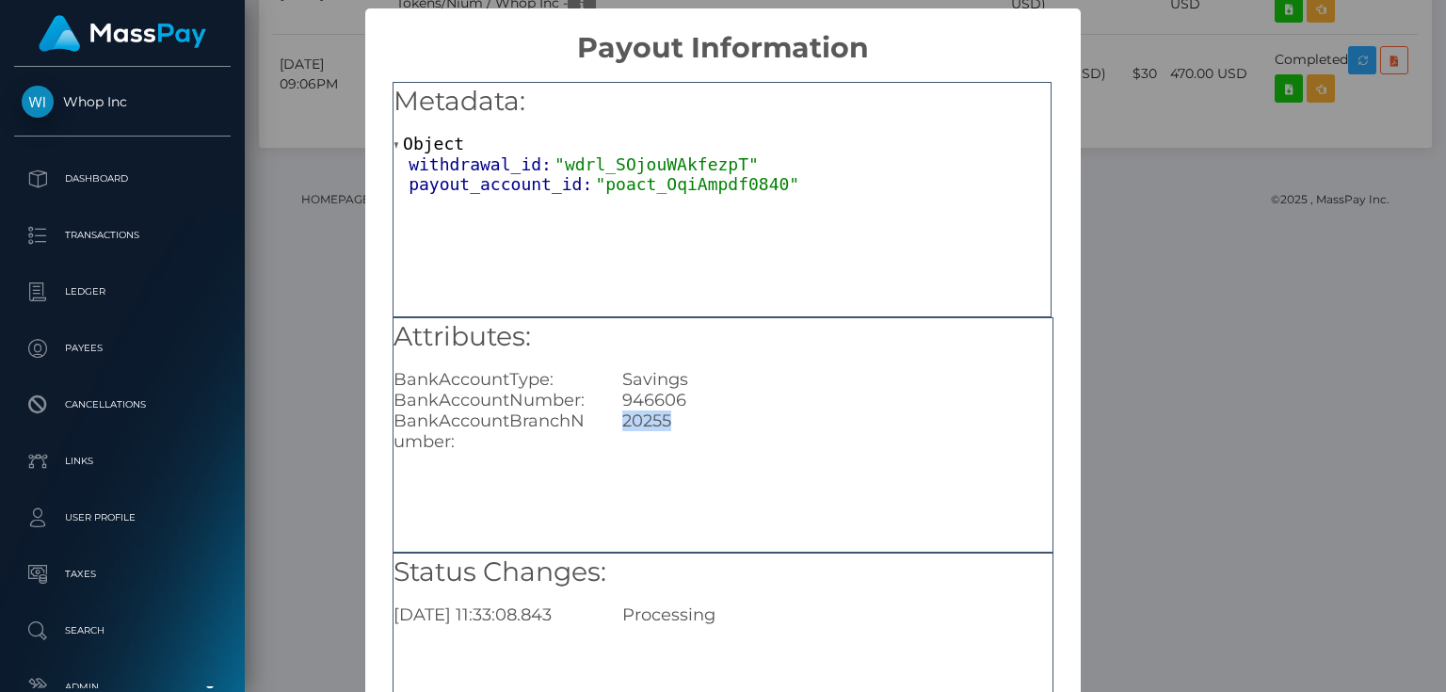
copy div "20255"
drag, startPoint x: 1142, startPoint y: 580, endPoint x: 1066, endPoint y: 493, distance: 115.4
click at [1141, 581] on div "× Payout Information Metadata: Object withdrawal_id: "wdrl_SOjouWAkfezpT" payou…" at bounding box center [723, 346] width 1446 height 692
click at [1170, 589] on div "× Payout Information Metadata: Object withdrawal_id: "wdrl_SOjouWAkfezpT" payou…" at bounding box center [723, 346] width 1446 height 692
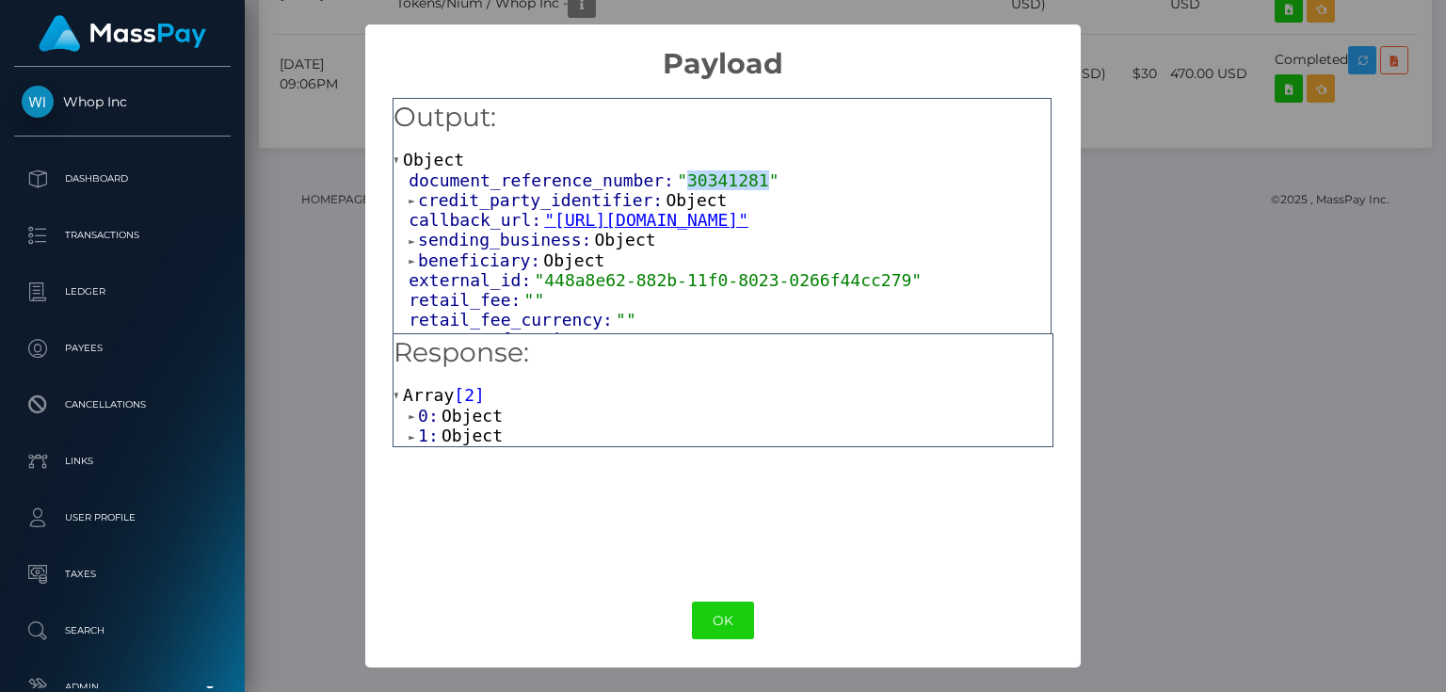
drag, startPoint x: 684, startPoint y: 182, endPoint x: 661, endPoint y: 181, distance: 22.6
click at [677, 181] on span ""30341281"" at bounding box center [728, 180] width 102 height 20
copy span "30341281"
click at [1181, 606] on div "× Payload Output: Object document_reference_number: "30341281" credit_party_ide…" at bounding box center [723, 346] width 1446 height 692
click at [1121, 633] on div "× Payload Output: Object document_reference_number: "30341281" credit_party_ide…" at bounding box center [723, 346] width 1446 height 692
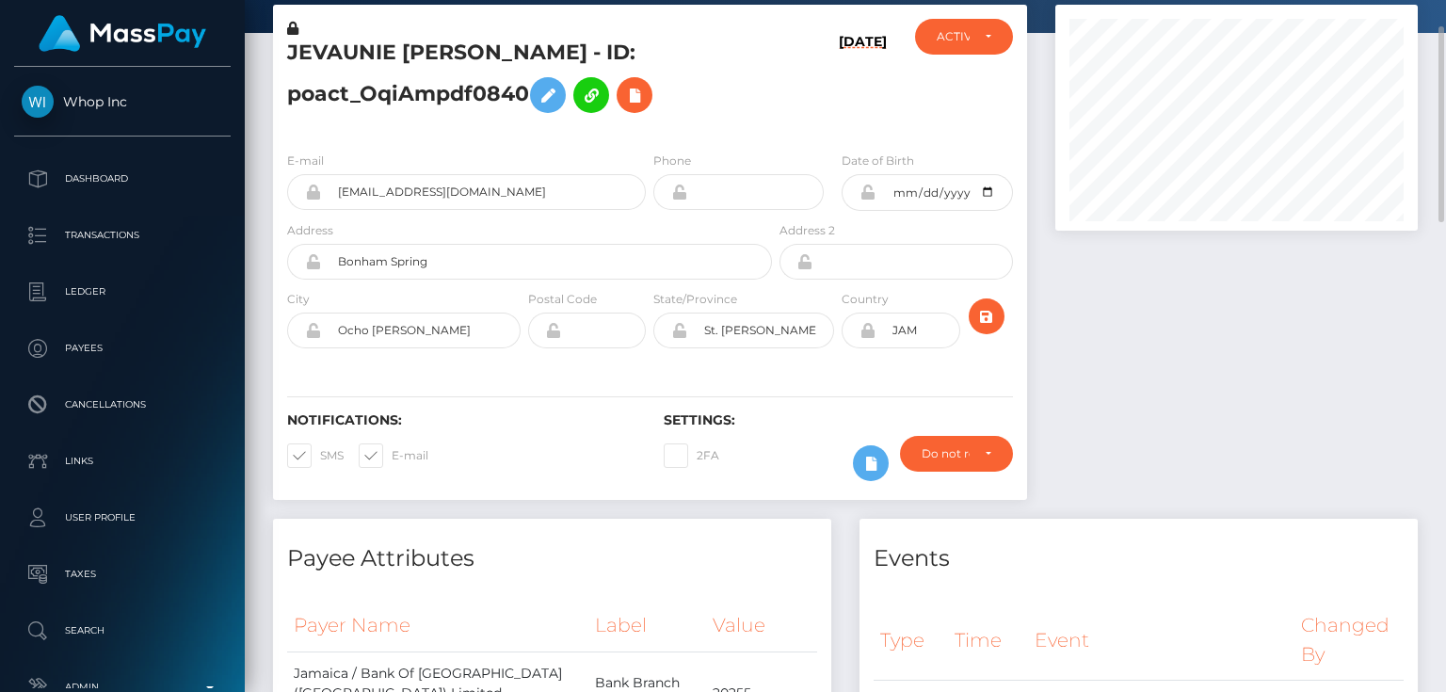
scroll to position [0, 0]
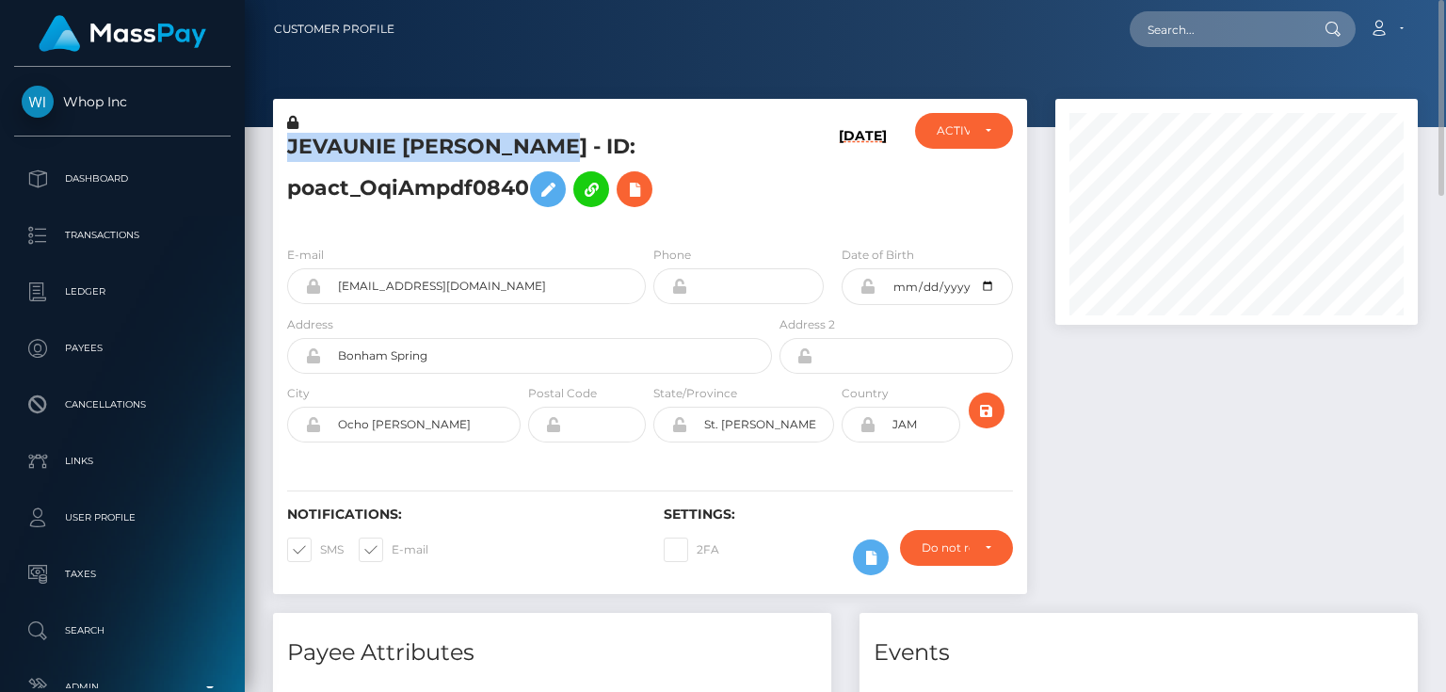
drag, startPoint x: 561, startPoint y: 143, endPoint x: 280, endPoint y: 137, distance: 281.6
click at [280, 137] on div "JEVAUNIE ANTONIO DAYE - ID: poact_OqiAmpdf0840" at bounding box center [524, 172] width 503 height 118
copy h5 "JEVAUNIE ANTONIO DAYE"
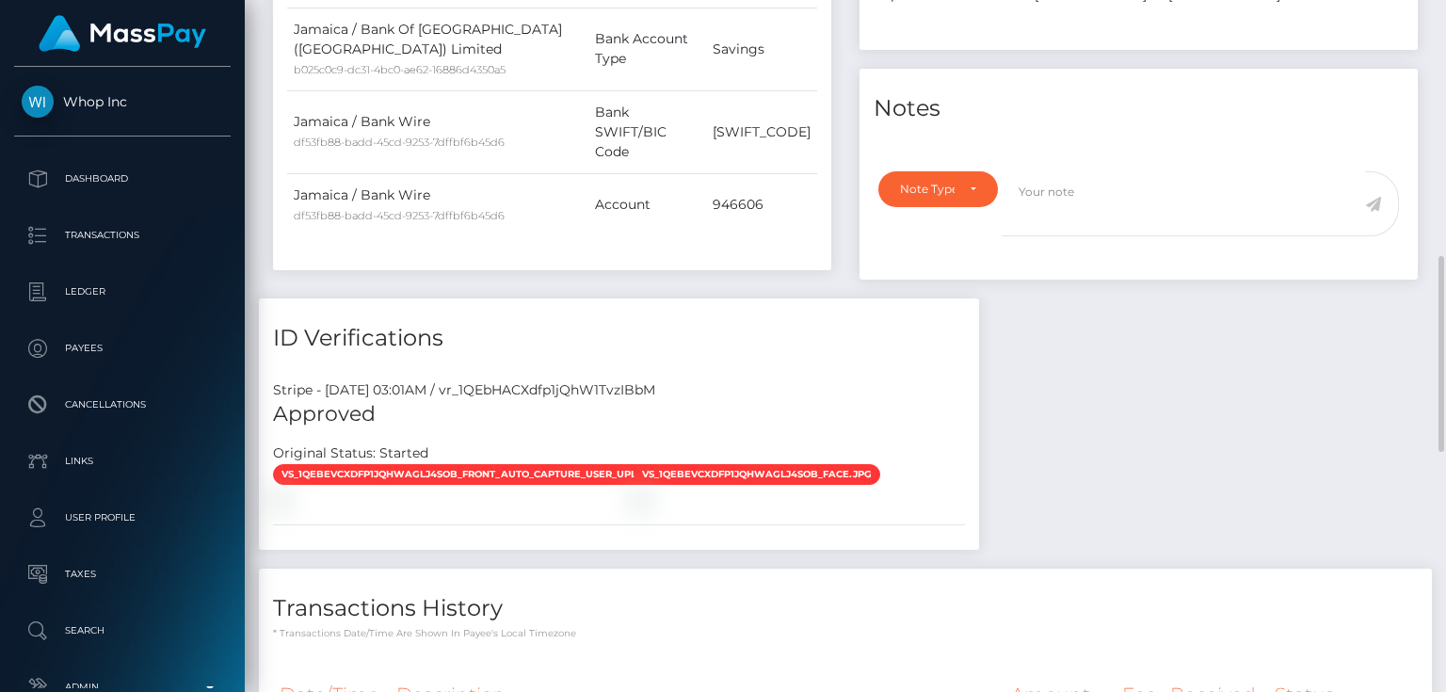
scroll to position [1205, 0]
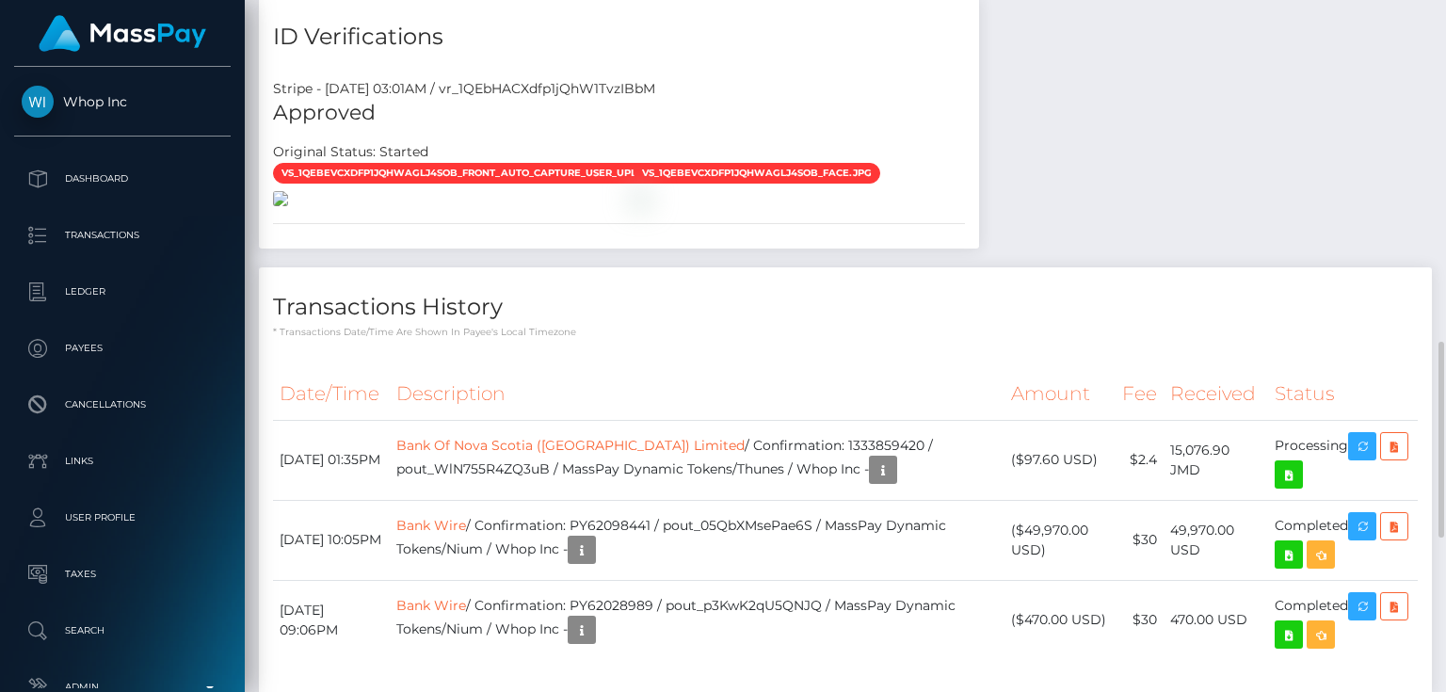
click at [288, 206] on img at bounding box center [280, 198] width 15 height 15
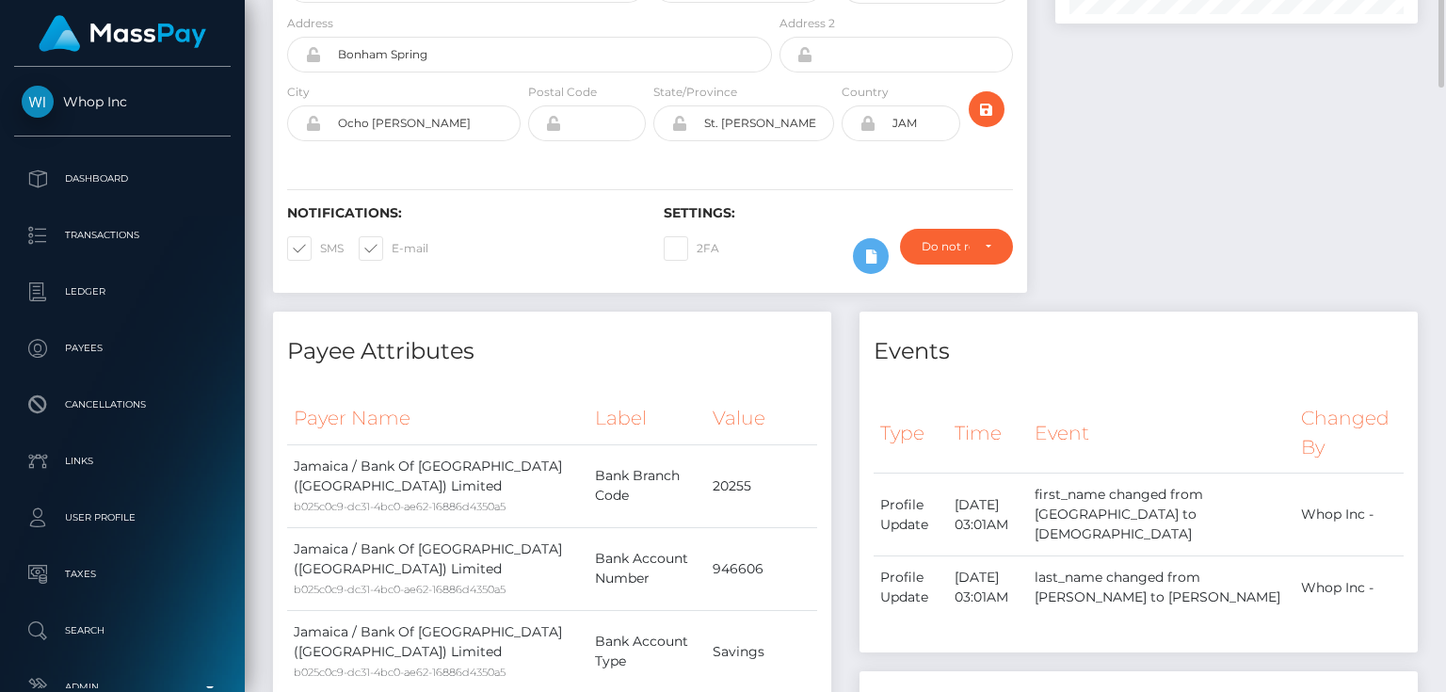
scroll to position [0, 0]
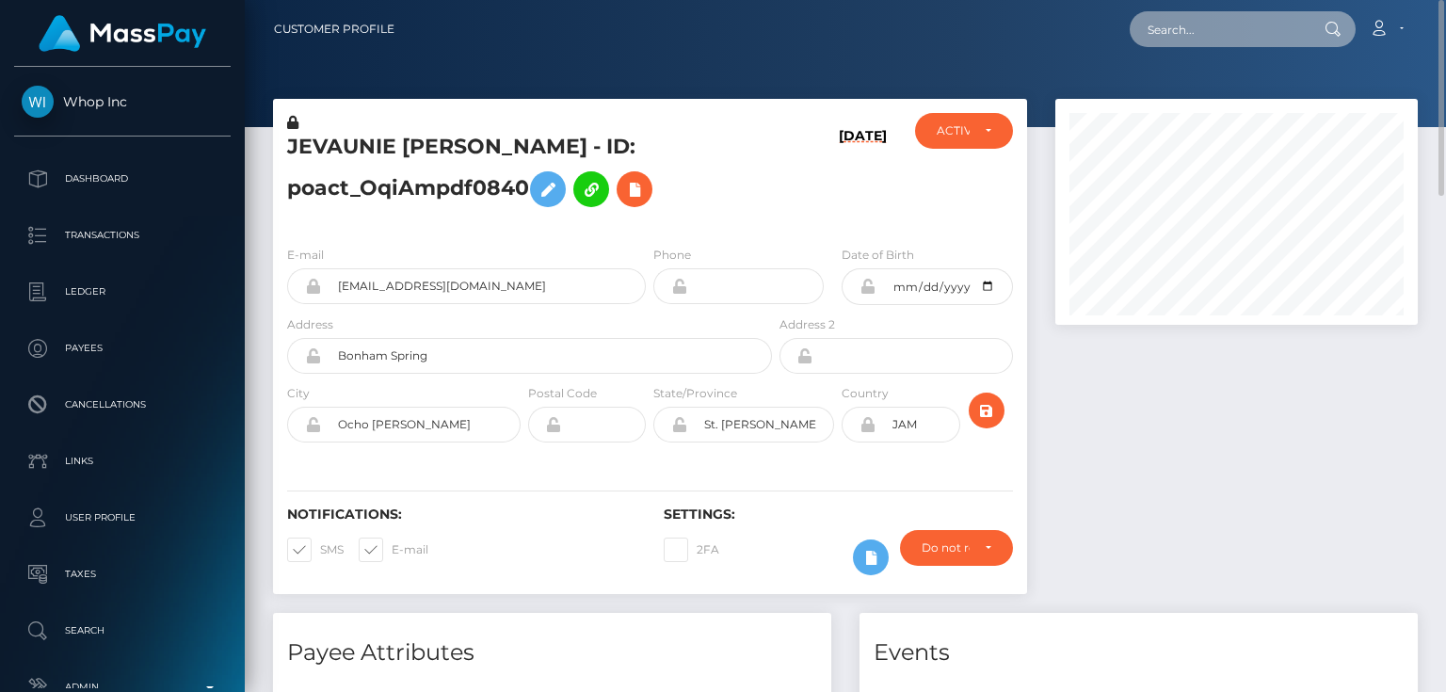
paste input "1333835890"
type input "1333835890"
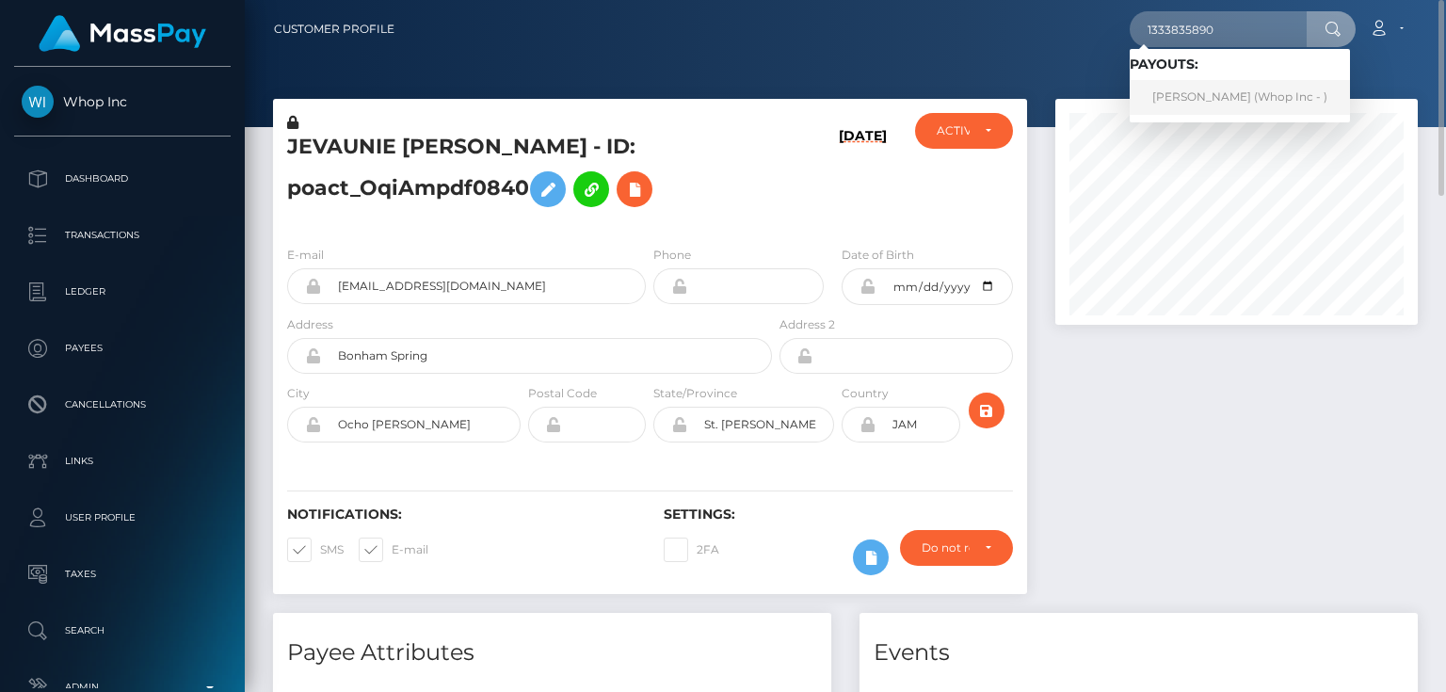
click at [1213, 94] on link "OSHIDO CARL CHRISTIE (Whop Inc - )" at bounding box center [1240, 97] width 220 height 35
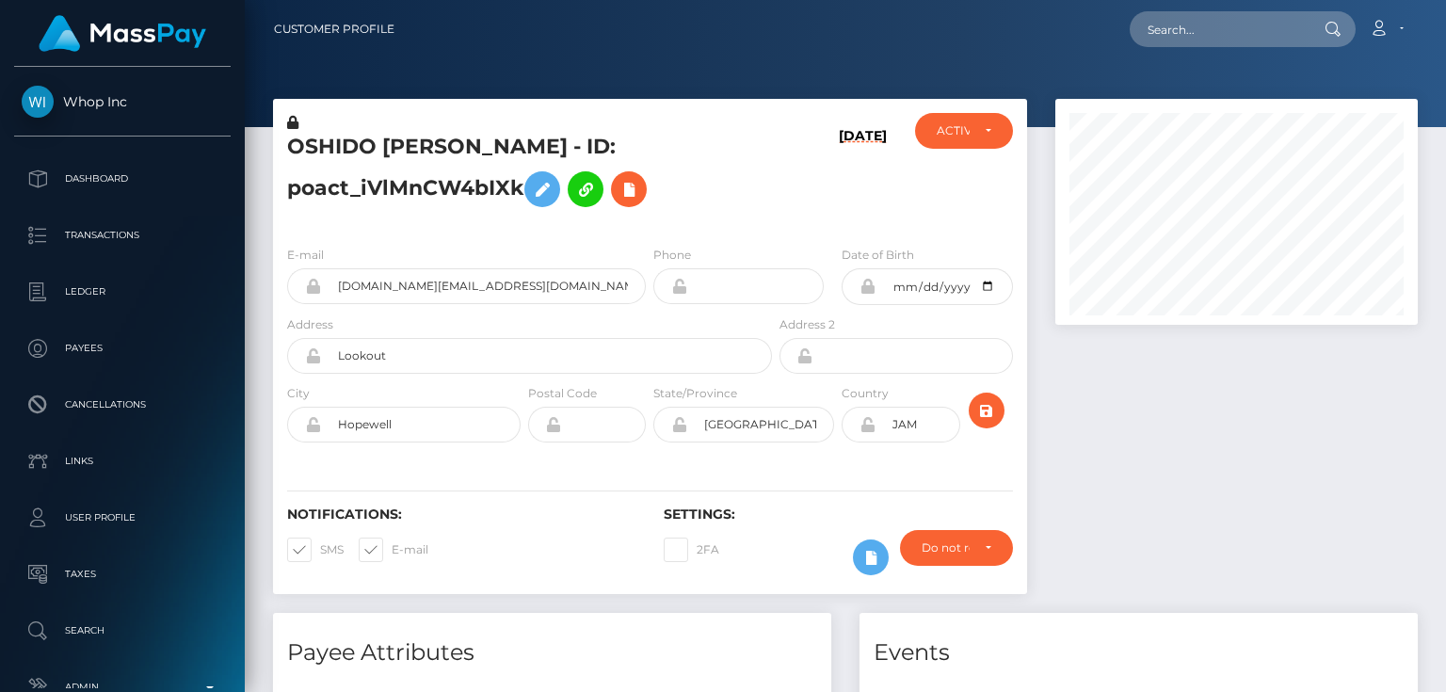
scroll to position [226, 362]
drag, startPoint x: 546, startPoint y: 145, endPoint x: 275, endPoint y: 147, distance: 271.2
click at [275, 147] on div "OSHIDO CARL CHRISTIE - ID: poact_iVlMnCW4bIXk" at bounding box center [524, 172] width 503 height 118
copy h5 "OSHIDO CARL CHRISTIE"
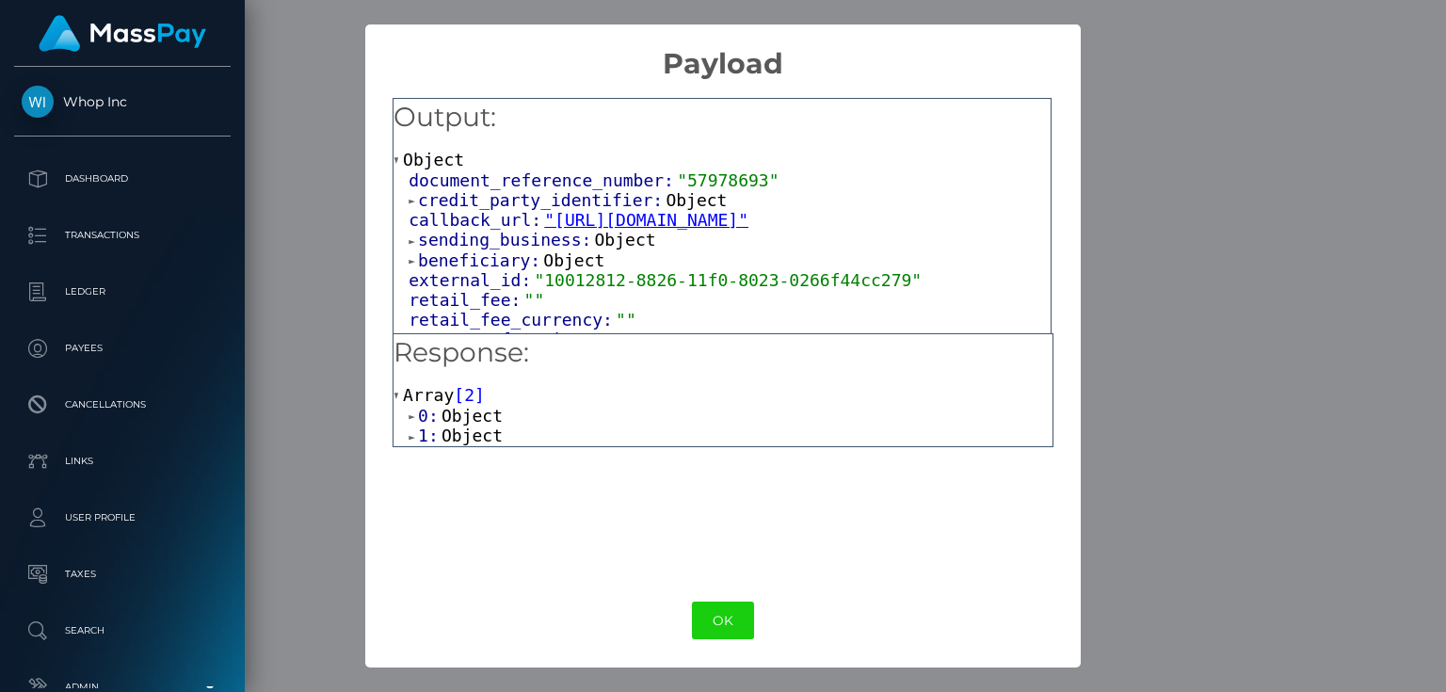
click at [1299, 339] on div "× Payload Output: Object document_reference_number: "57978693" credit_party_ide…" at bounding box center [723, 346] width 1446 height 692
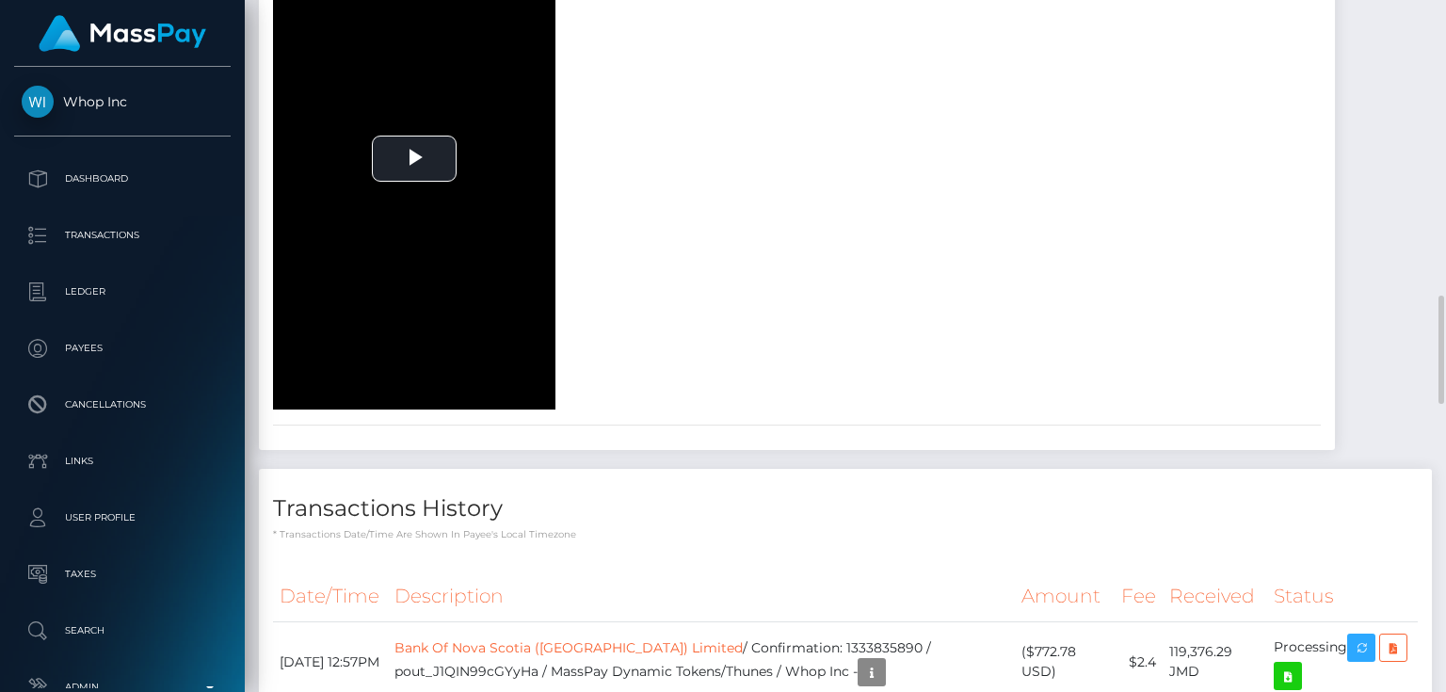
scroll to position [2109, 0]
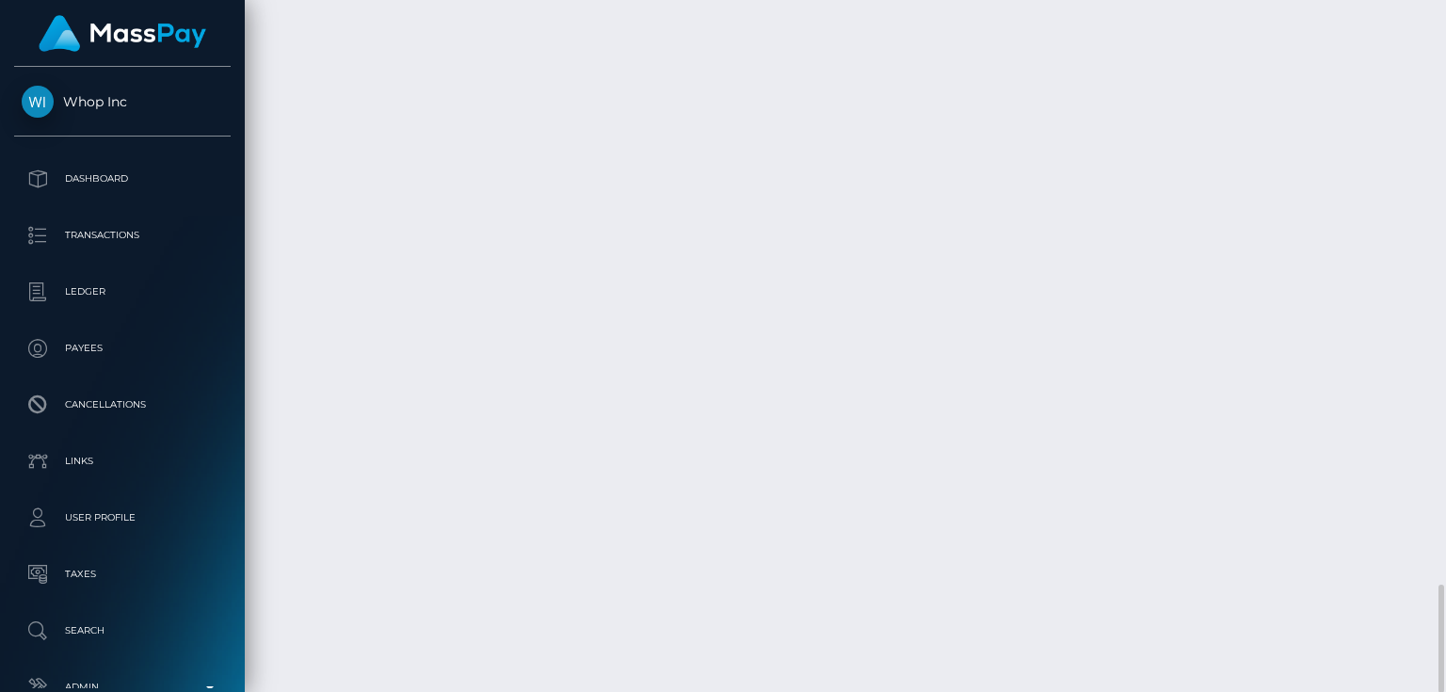
scroll to position [226, 362]
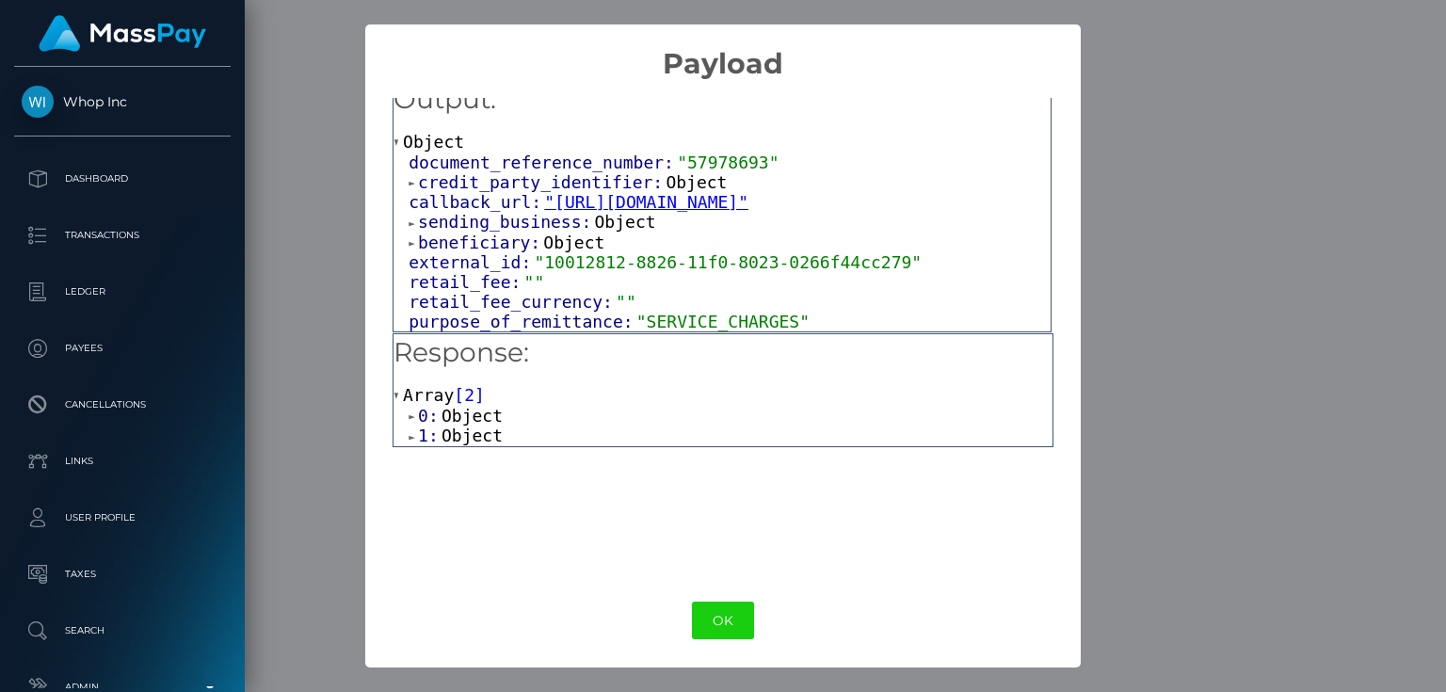
scroll to position [0, 0]
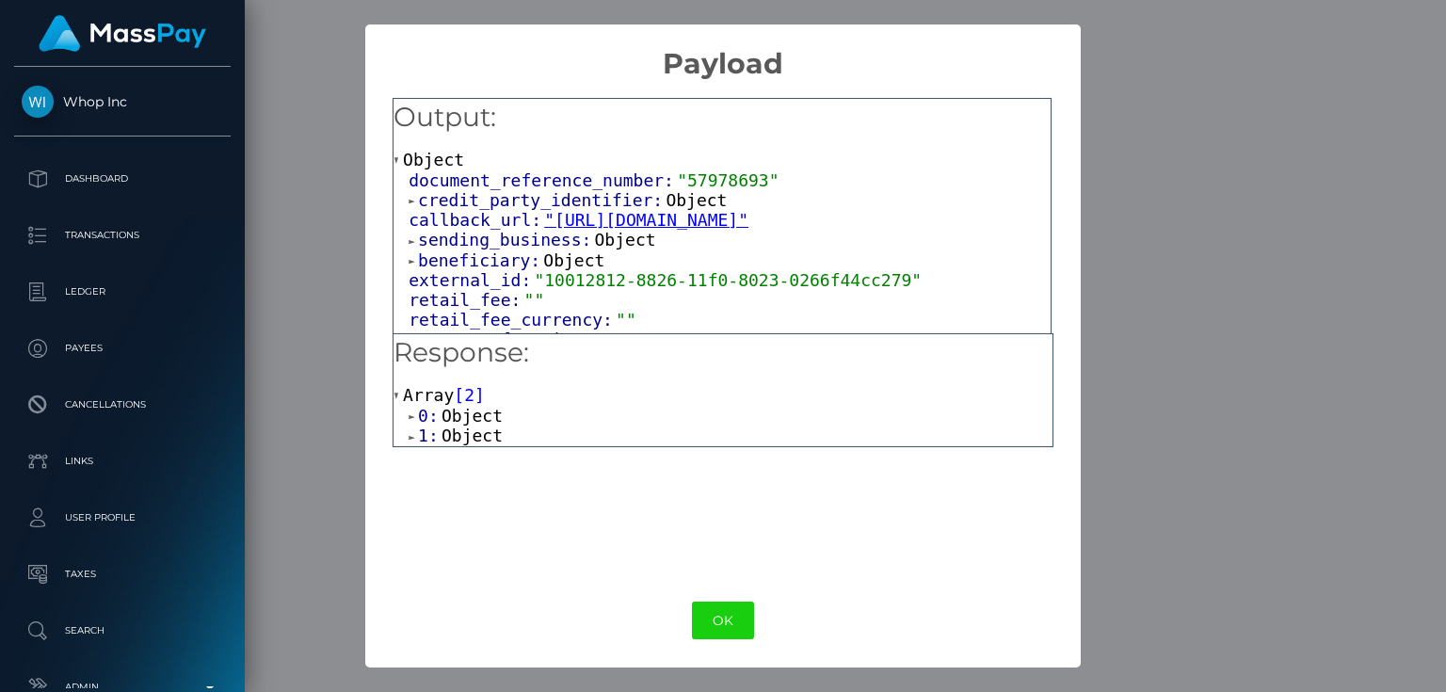
click at [1158, 82] on div "× Payload Output: Object document_reference_number: "57978693" credit_party_ide…" at bounding box center [723, 346] width 1446 height 692
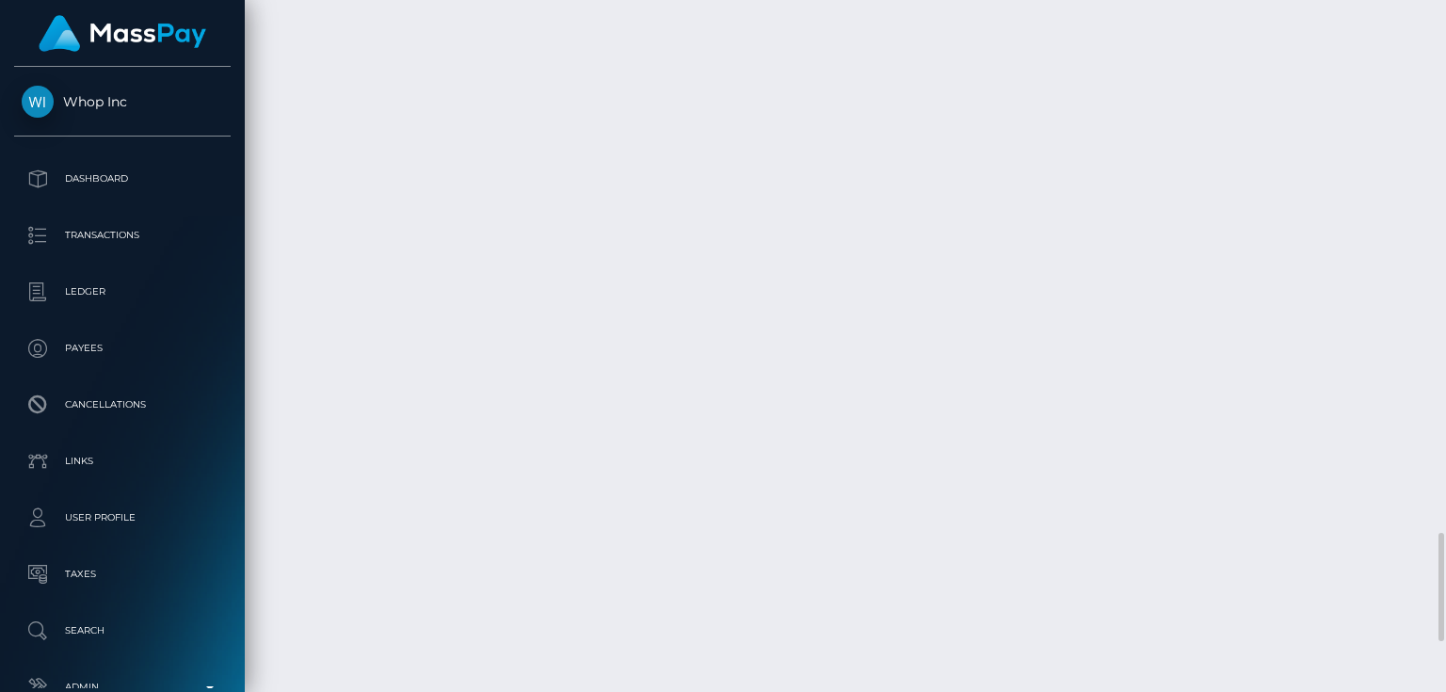
scroll to position [3616, 0]
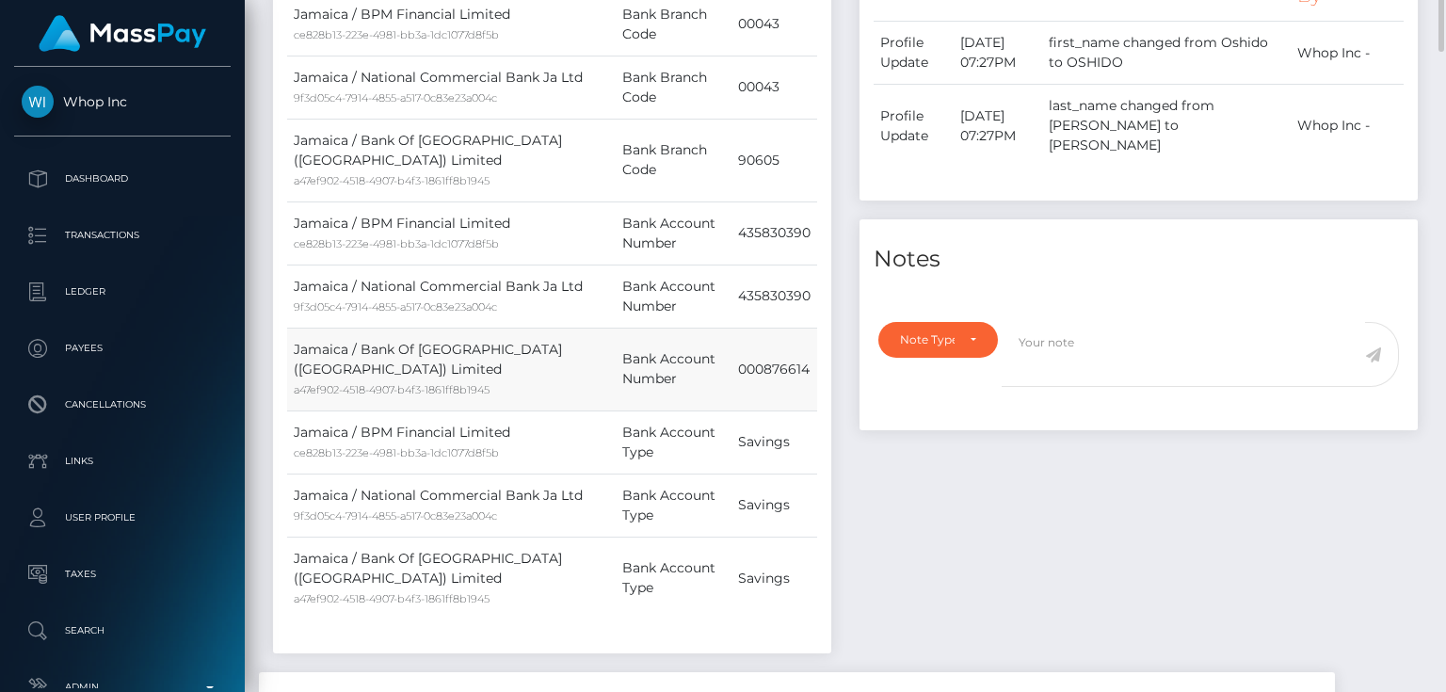
scroll to position [527, 0]
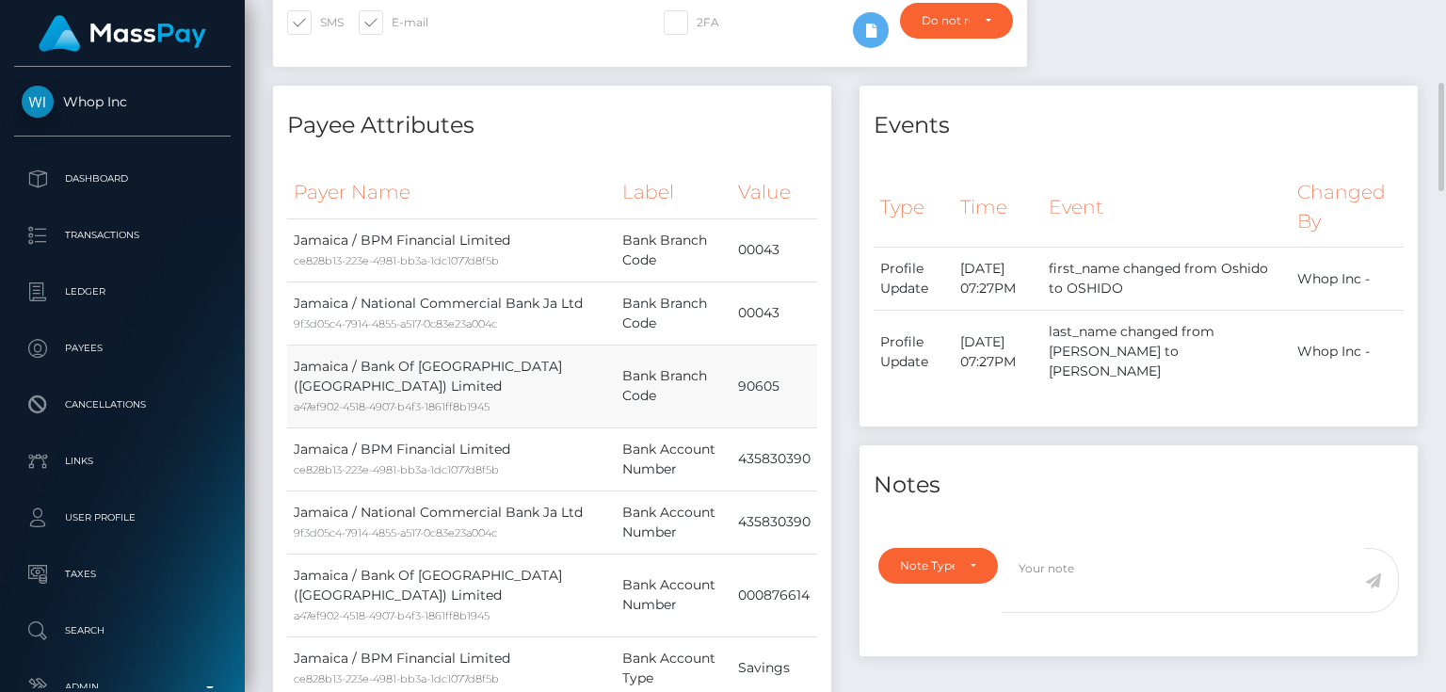
drag, startPoint x: 361, startPoint y: 384, endPoint x: 413, endPoint y: 408, distance: 57.7
click at [413, 408] on td "Jamaica / Bank Of Nova Scotia (Jamaica) Limited a47ef902-4518-4907-b4f3-1861ff8…" at bounding box center [451, 386] width 329 height 83
copy td "Bank Of Nova Scotia ([GEOGRAPHIC_DATA]) Limited"
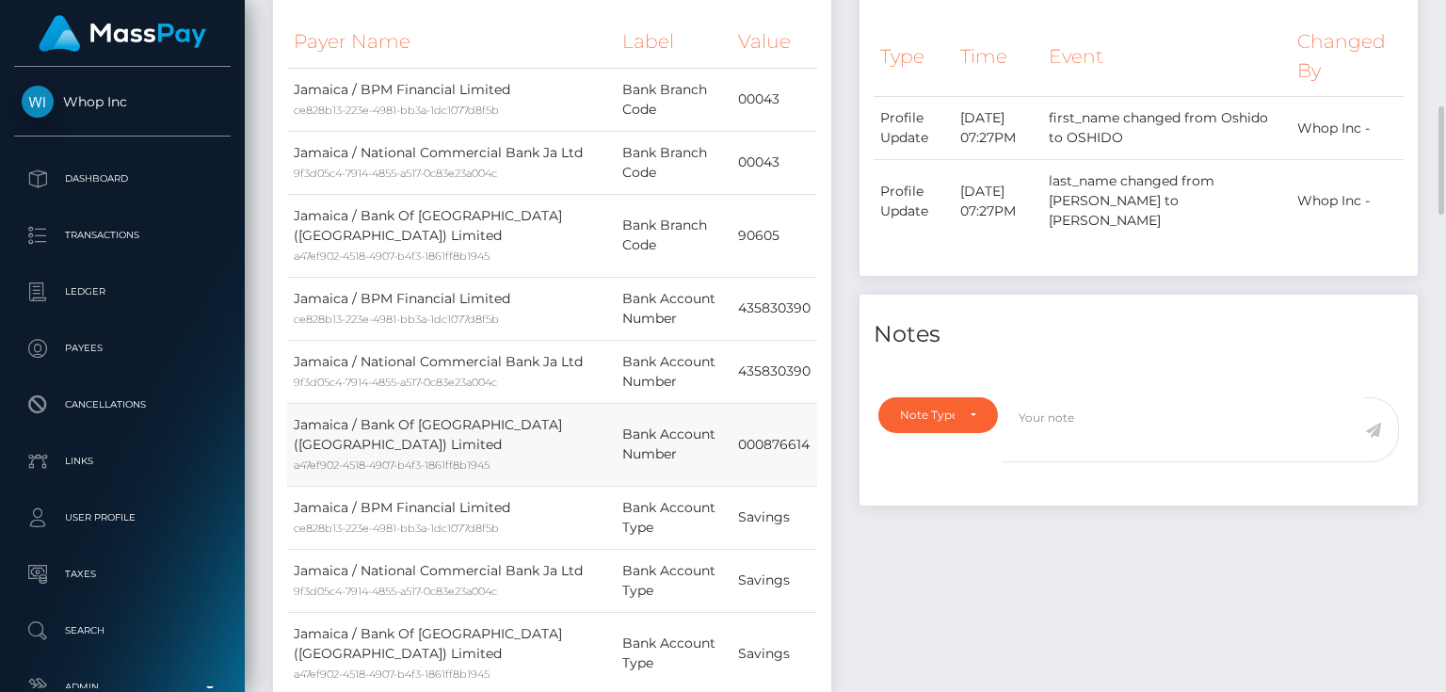
drag, startPoint x: 740, startPoint y: 480, endPoint x: 816, endPoint y: 490, distance: 76.8
click at [816, 486] on td "000876614" at bounding box center [775, 444] width 86 height 83
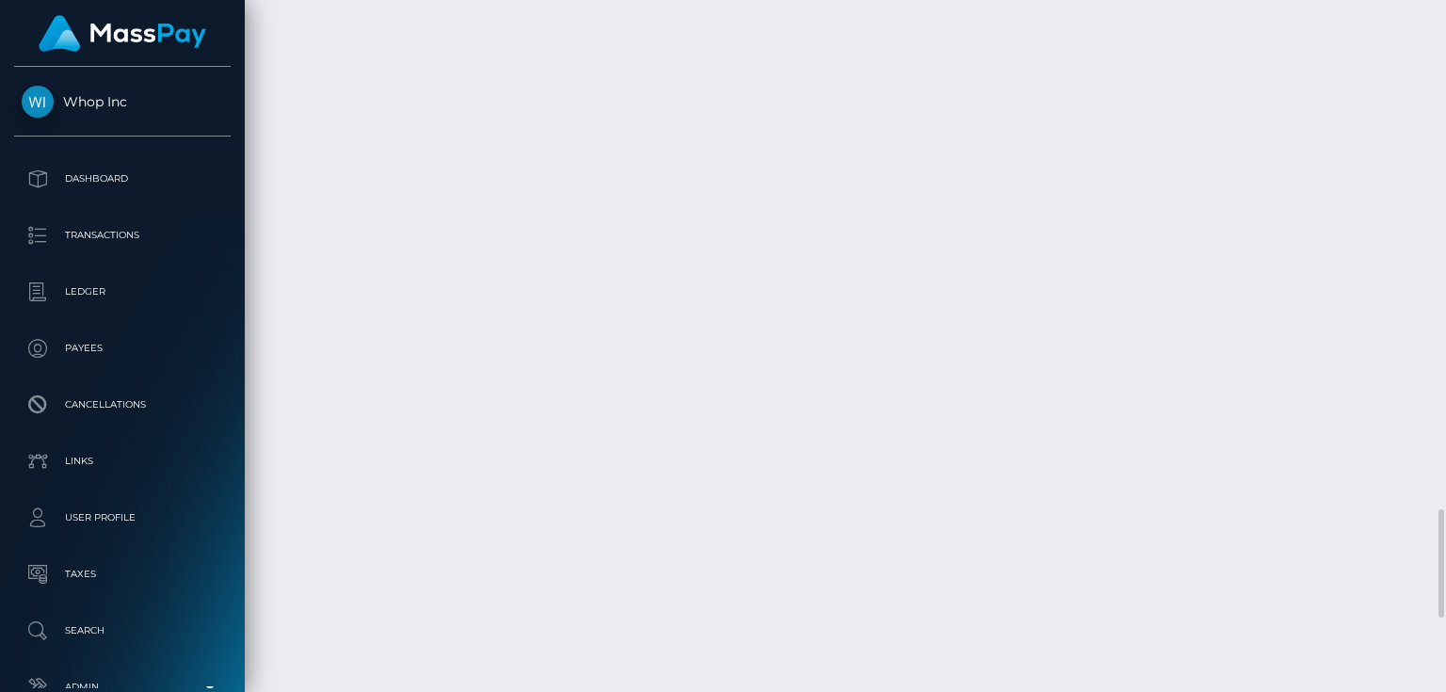
scroll to position [3540, 0]
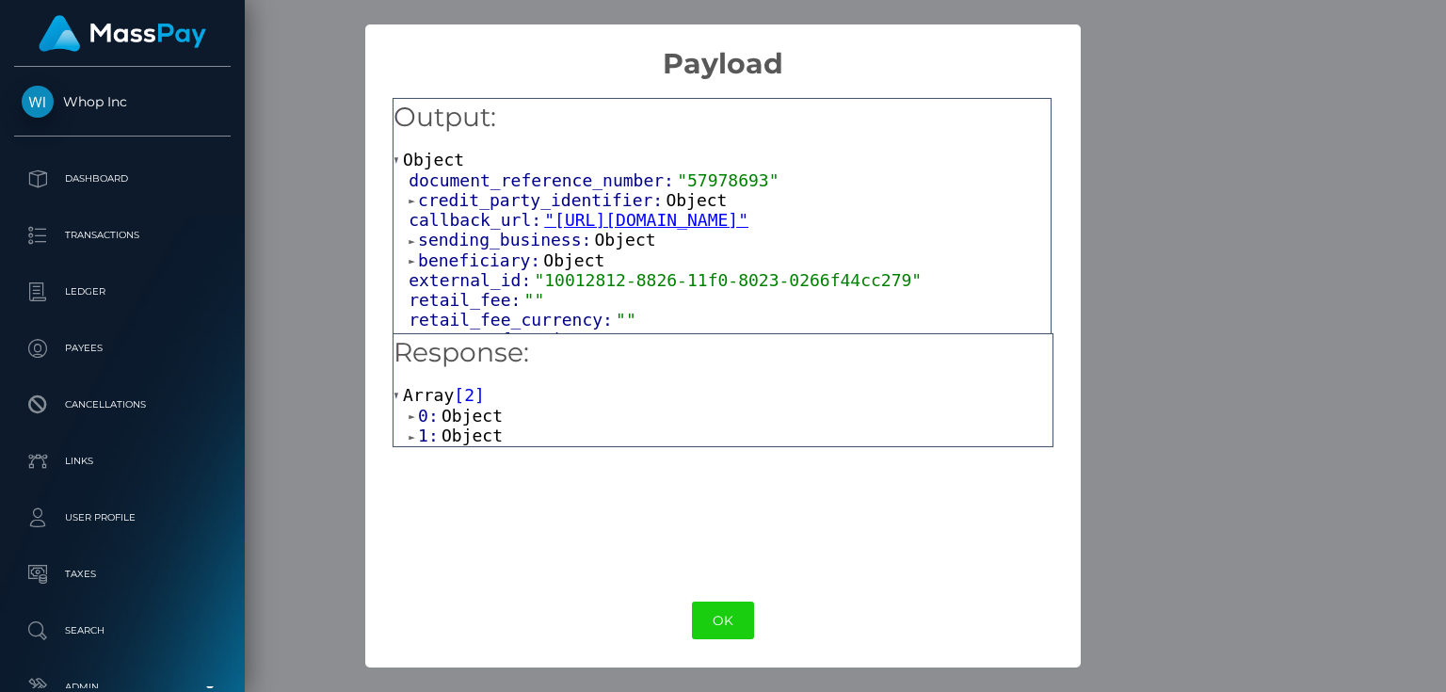
scroll to position [22, 0]
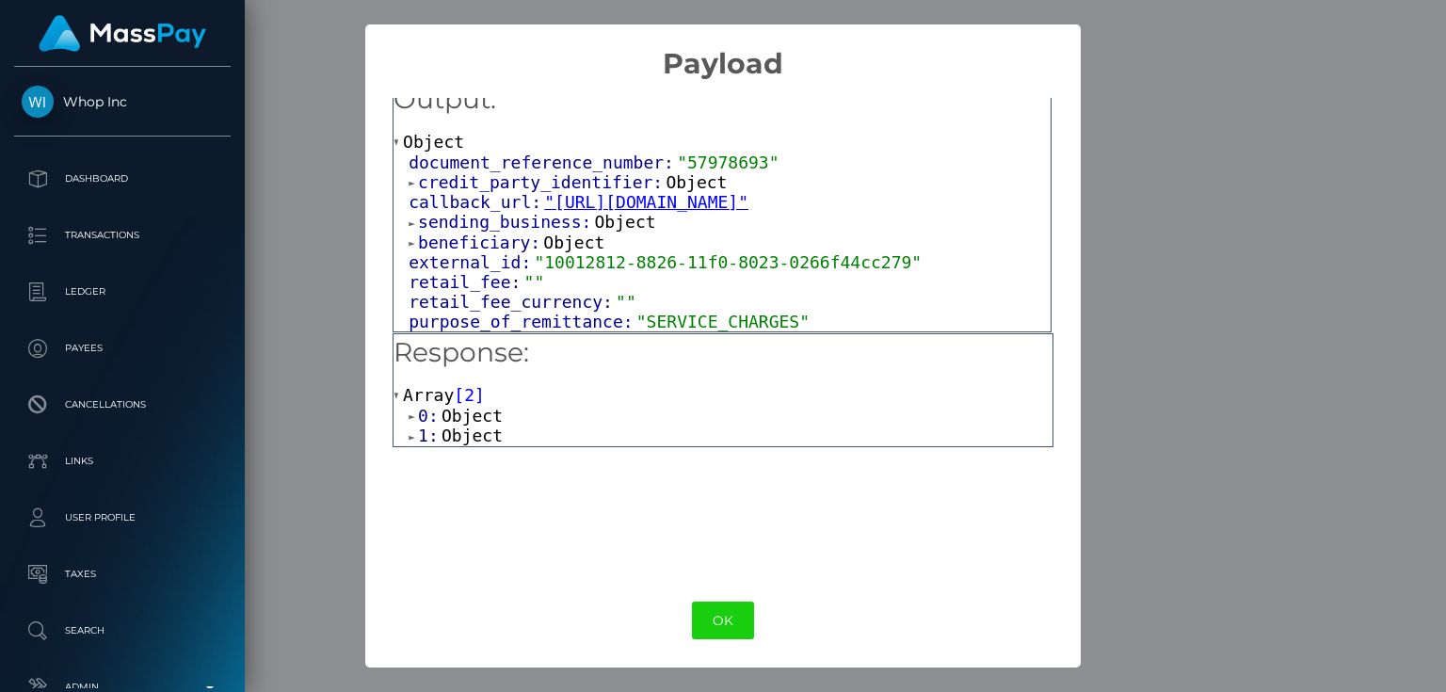
click at [1245, 324] on div "× Payload Output: Object document_reference_number: "57978693" credit_party_ide…" at bounding box center [723, 346] width 1446 height 692
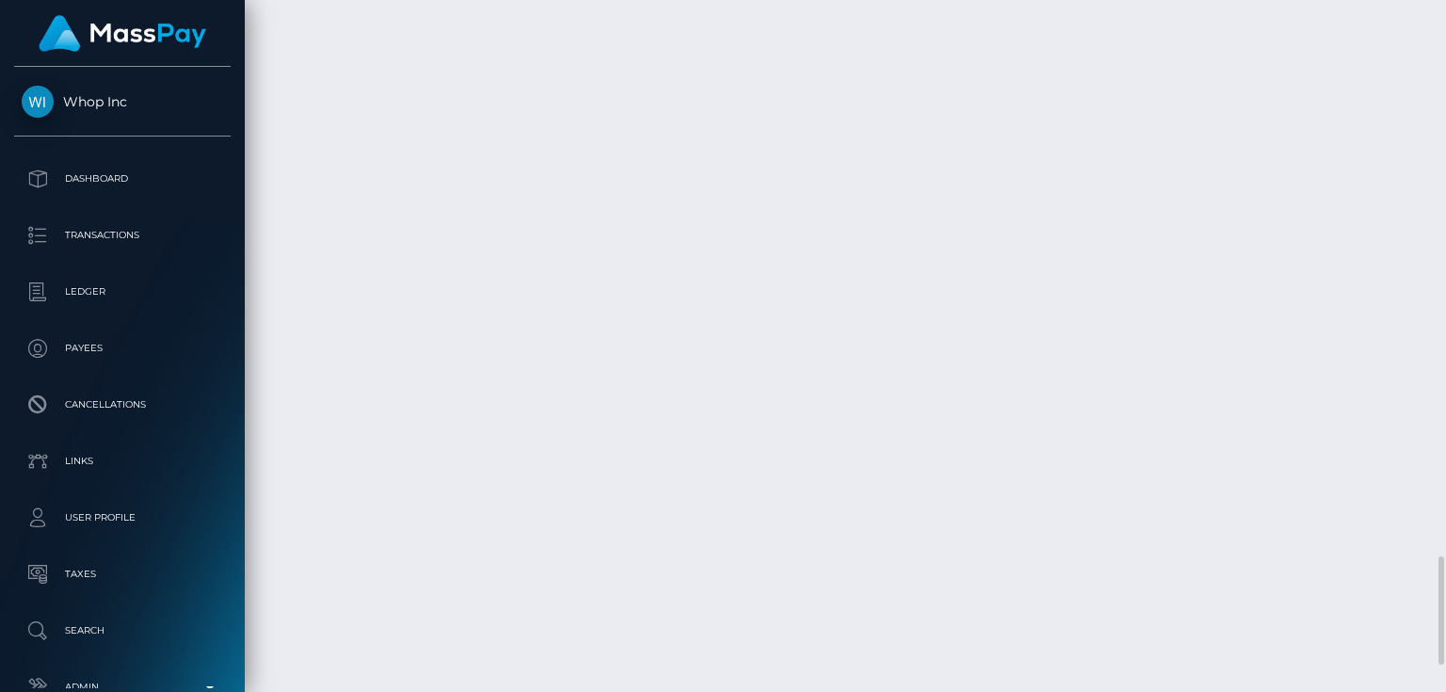
scroll to position [226, 362]
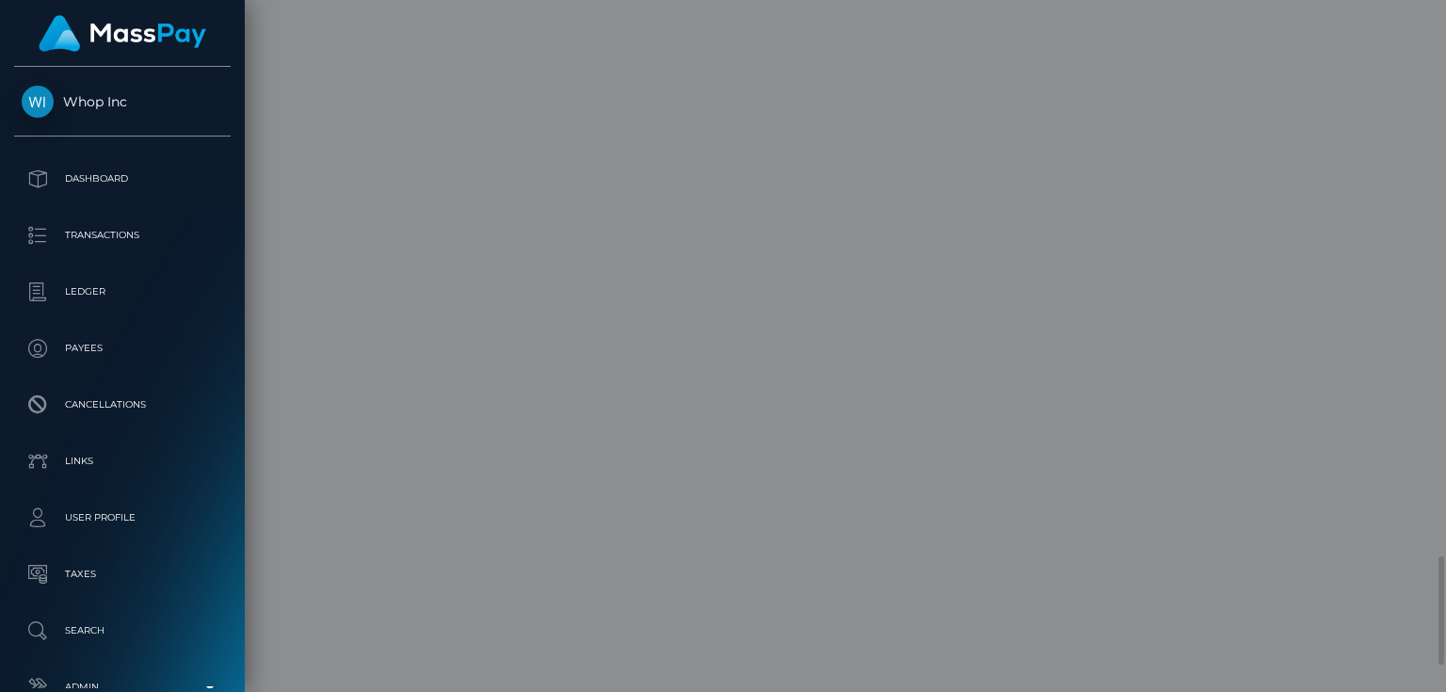
scroll to position [0, 0]
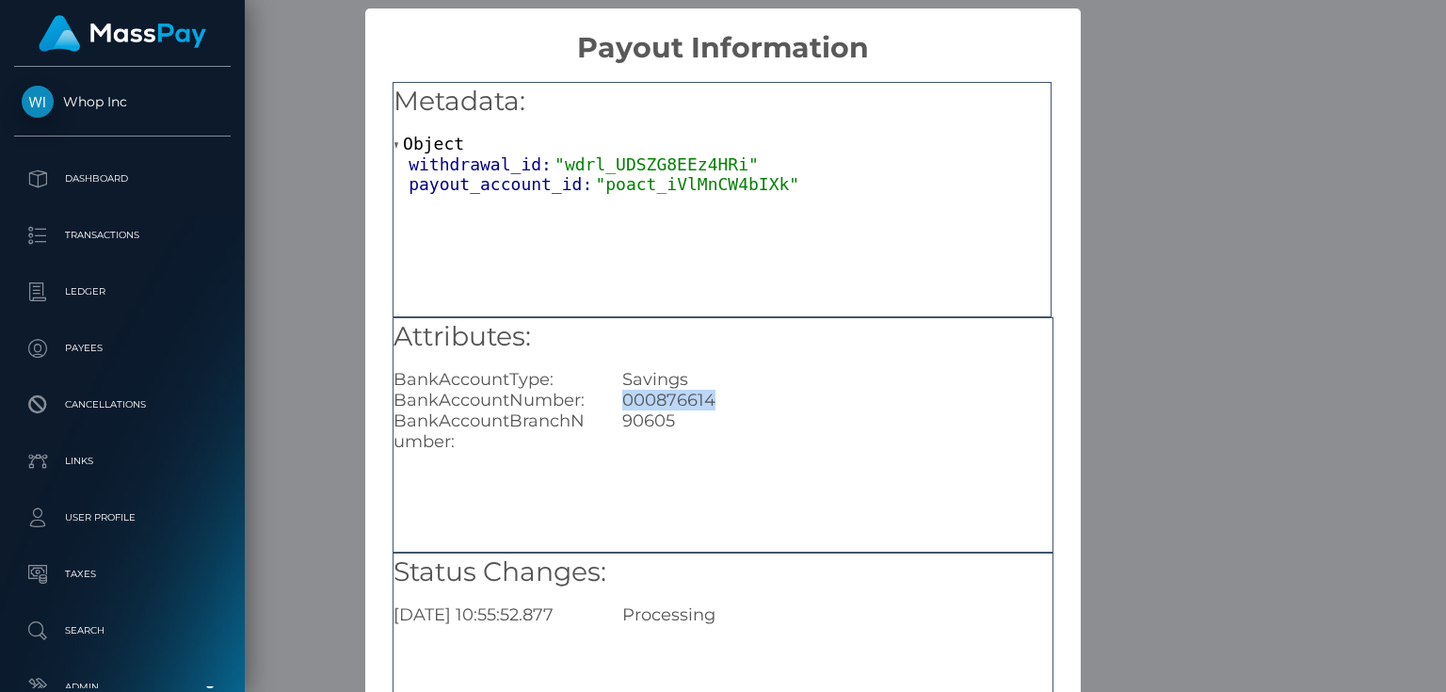
drag, startPoint x: 718, startPoint y: 392, endPoint x: 620, endPoint y: 401, distance: 98.4
click at [620, 401] on div "000876614" at bounding box center [837, 400] width 458 height 21
copy div "000876614"
drag, startPoint x: 677, startPoint y: 424, endPoint x: 621, endPoint y: 416, distance: 56.1
click at [621, 416] on div "90605" at bounding box center [837, 431] width 458 height 41
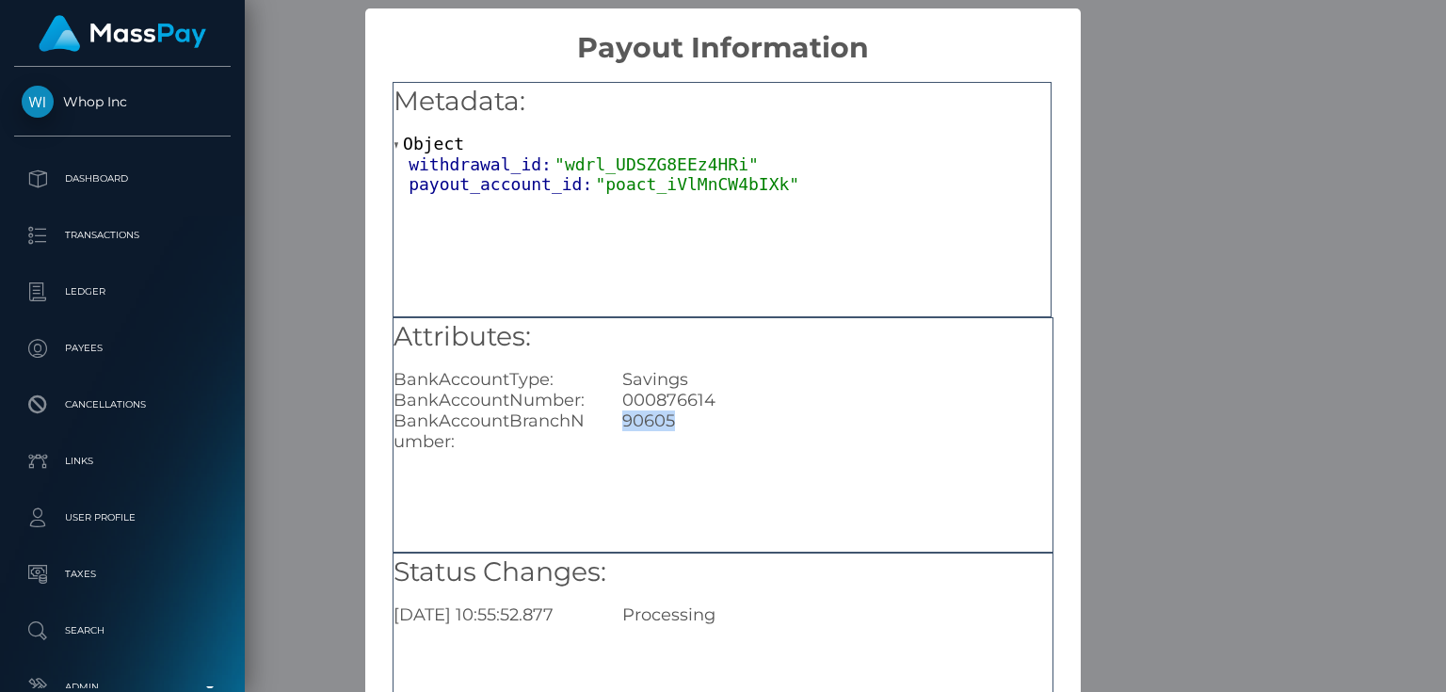
copy div "90605"
click at [1299, 366] on div "× Payout Information Metadata: Object withdrawal_id: "wdrl_UDSZG8EEz4HRi" payou…" at bounding box center [723, 346] width 1446 height 692
click at [1243, 356] on div "× Payout Information Metadata: Object withdrawal_id: "wdrl_UDSZG8EEz4HRi" payou…" at bounding box center [723, 346] width 1446 height 692
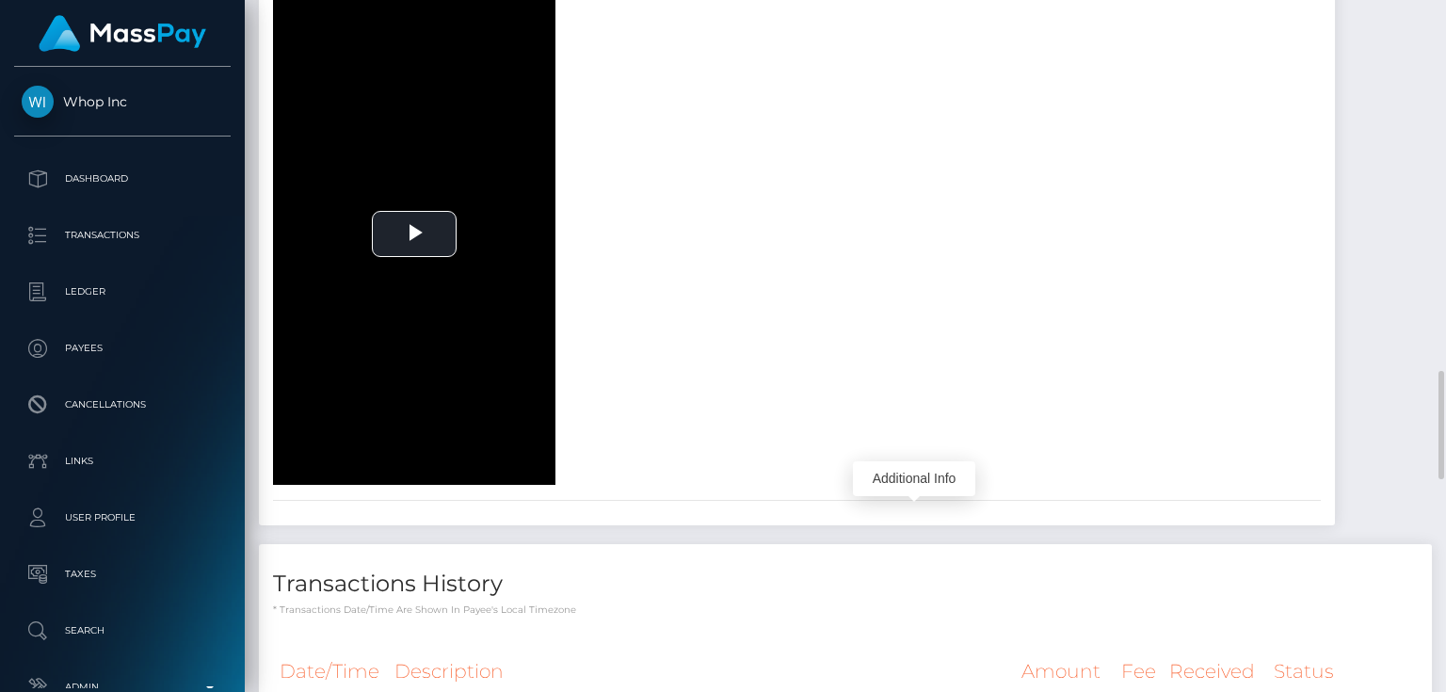
scroll to position [2109, 0]
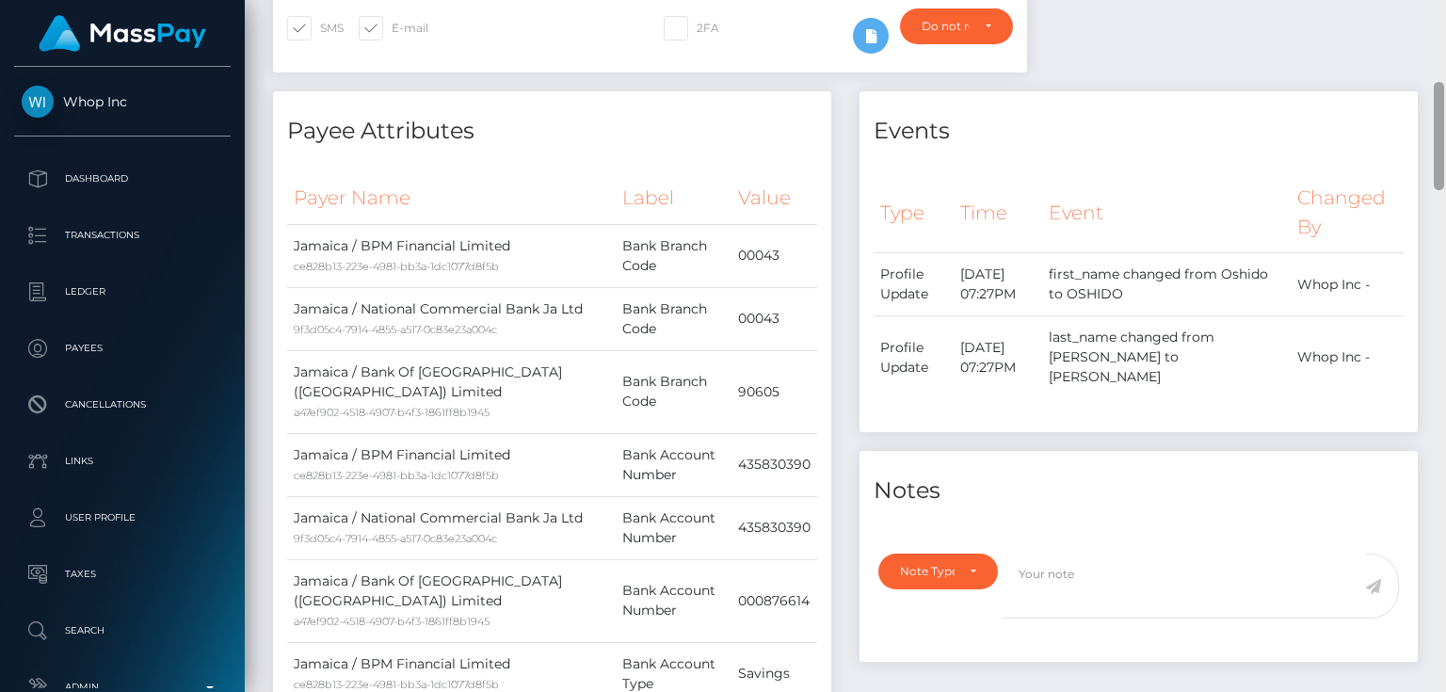
scroll to position [0, 0]
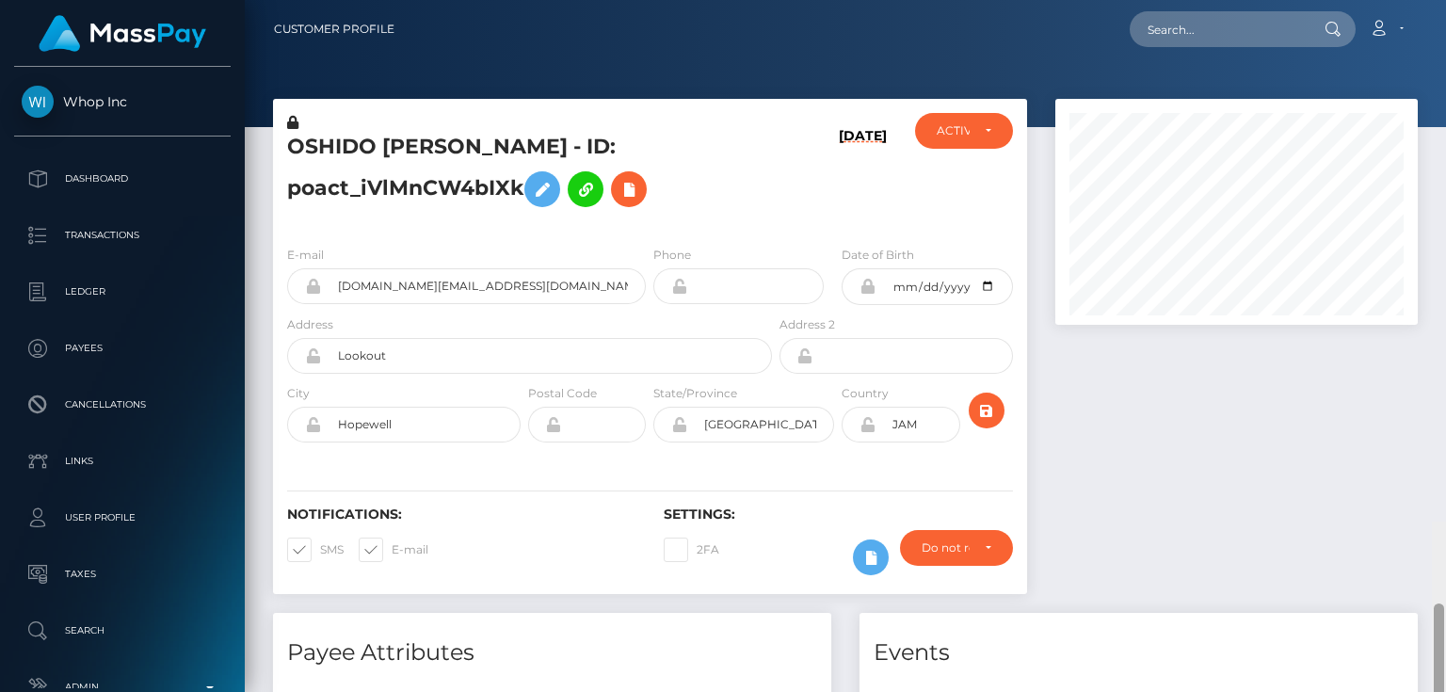
drag, startPoint x: 1441, startPoint y: 186, endPoint x: 1445, endPoint y: 0, distance: 186.5
click at [1445, 2] on div "Customer Profile Loading... Loading..." at bounding box center [845, 346] width 1201 height 692
paste input "1333296046"
type input "1333296046"
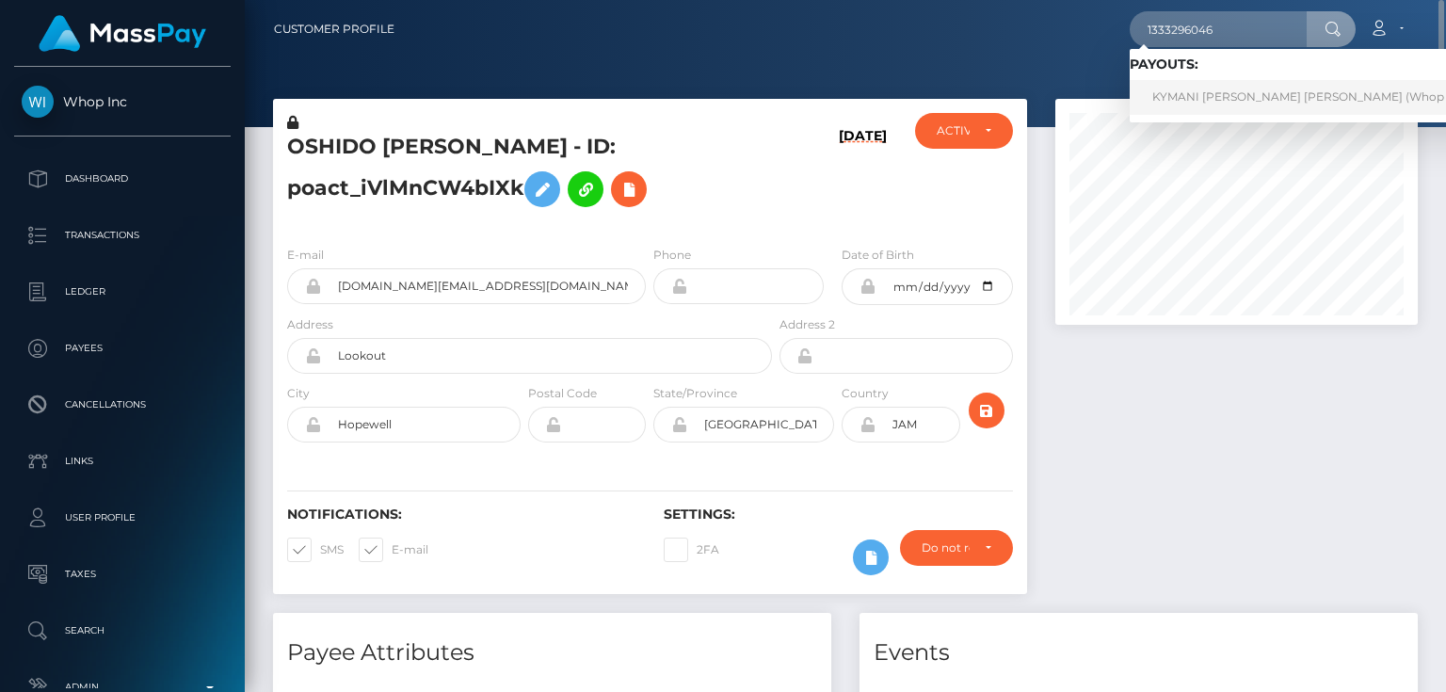
click at [1201, 94] on link "KYMANI DAVID HERON GALLIMORE (Whop Inc - )" at bounding box center [1316, 97] width 372 height 35
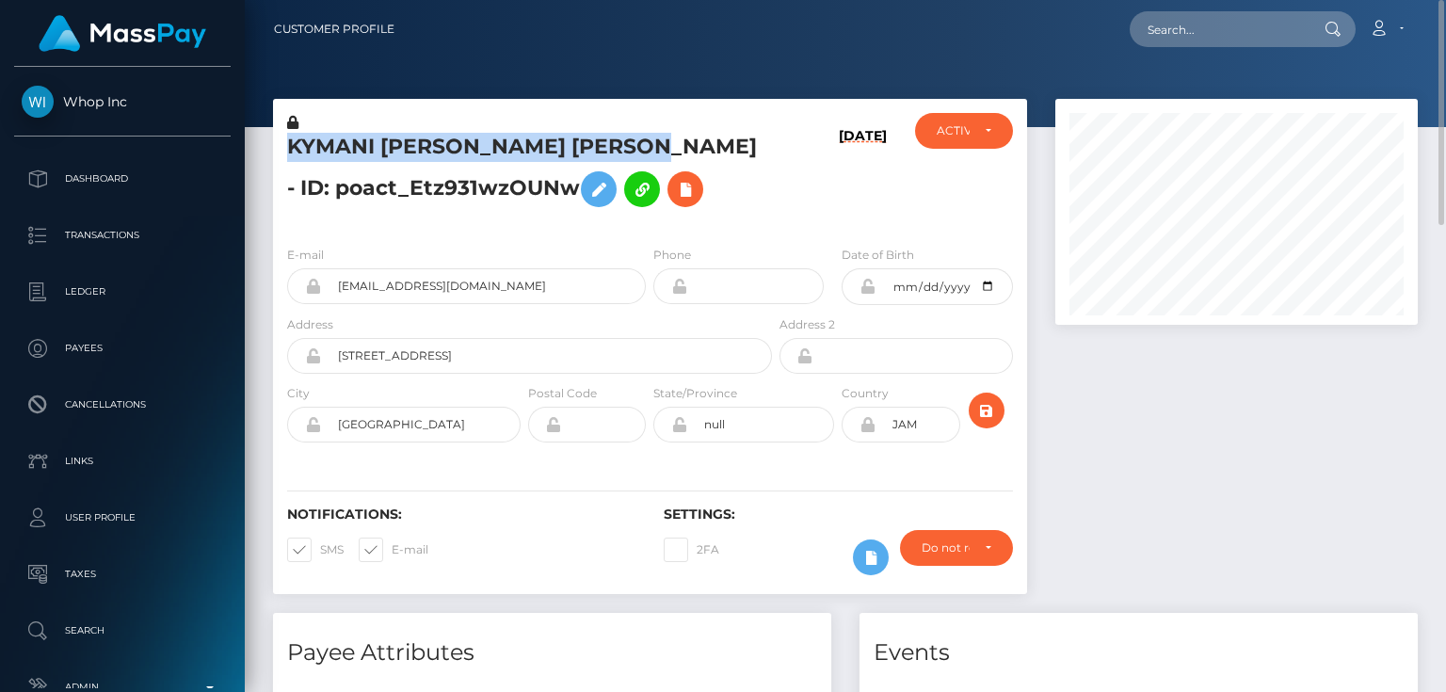
drag, startPoint x: 672, startPoint y: 147, endPoint x: 292, endPoint y: 152, distance: 380.4
click at [292, 152] on h5 "KYMANI [PERSON_NAME] [PERSON_NAME] - ID: poact_Etz931wzOUNw" at bounding box center [524, 175] width 475 height 84
copy h5 "KYMANI [PERSON_NAME] [PERSON_NAME]"
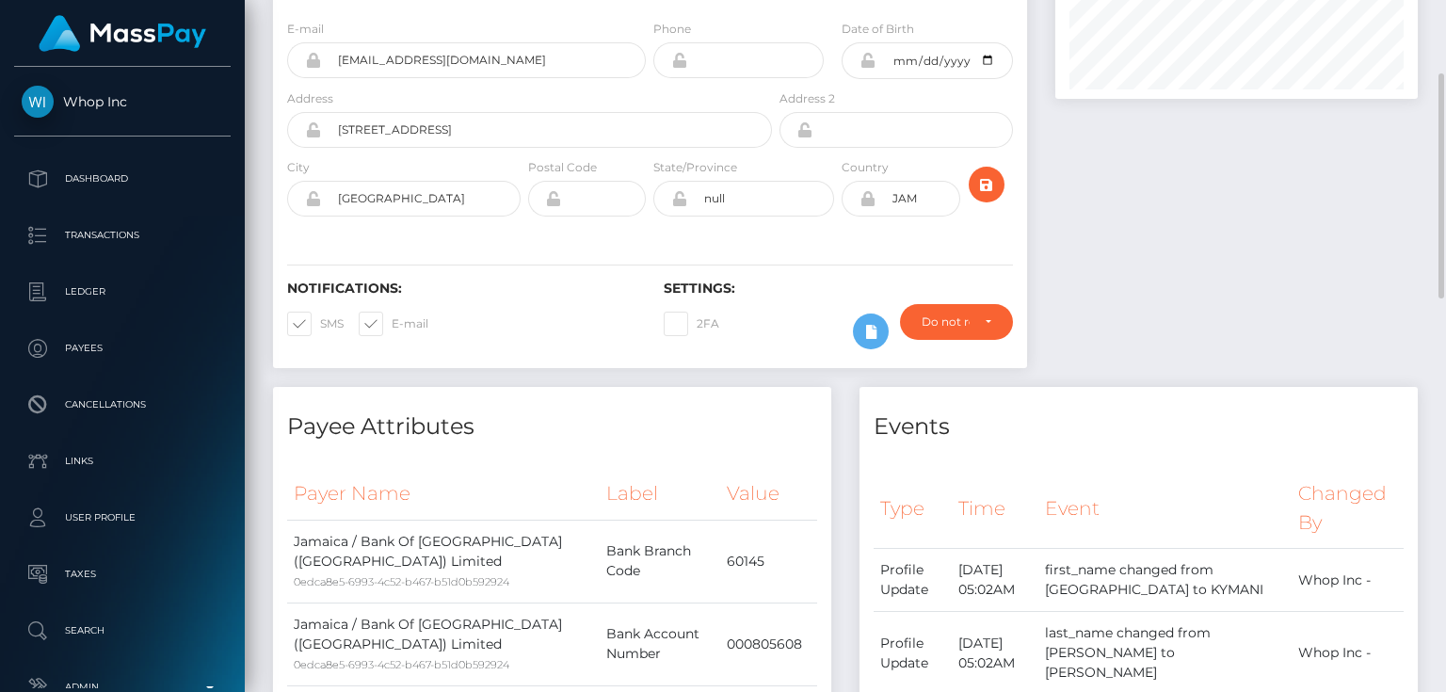
scroll to position [452, 0]
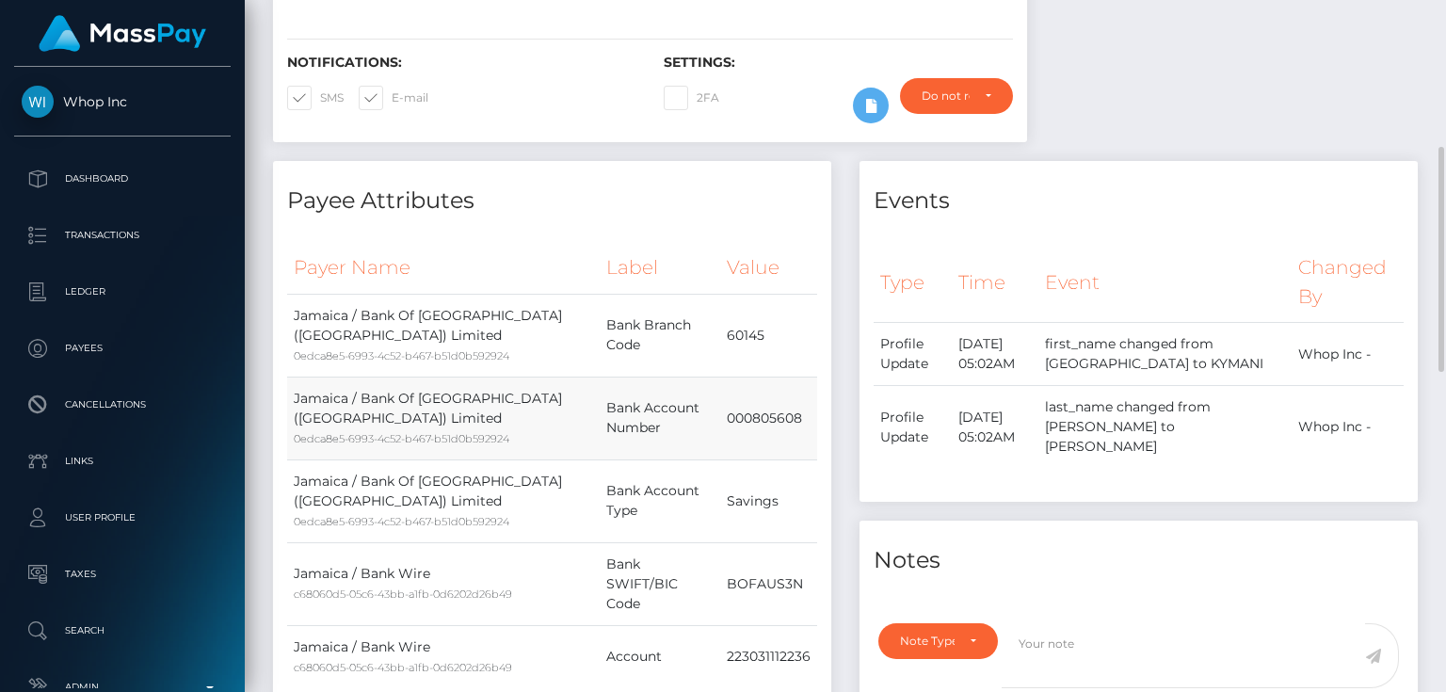
drag, startPoint x: 348, startPoint y: 425, endPoint x: 292, endPoint y: 400, distance: 61.6
click at [292, 400] on td "Jamaica / Bank Of [GEOGRAPHIC_DATA] ([GEOGRAPHIC_DATA]) Limited 0edca8e5-6993-4…" at bounding box center [443, 418] width 313 height 83
copy td "Jamaica / Bank Of [GEOGRAPHIC_DATA] ([GEOGRAPHIC_DATA]) Limited"
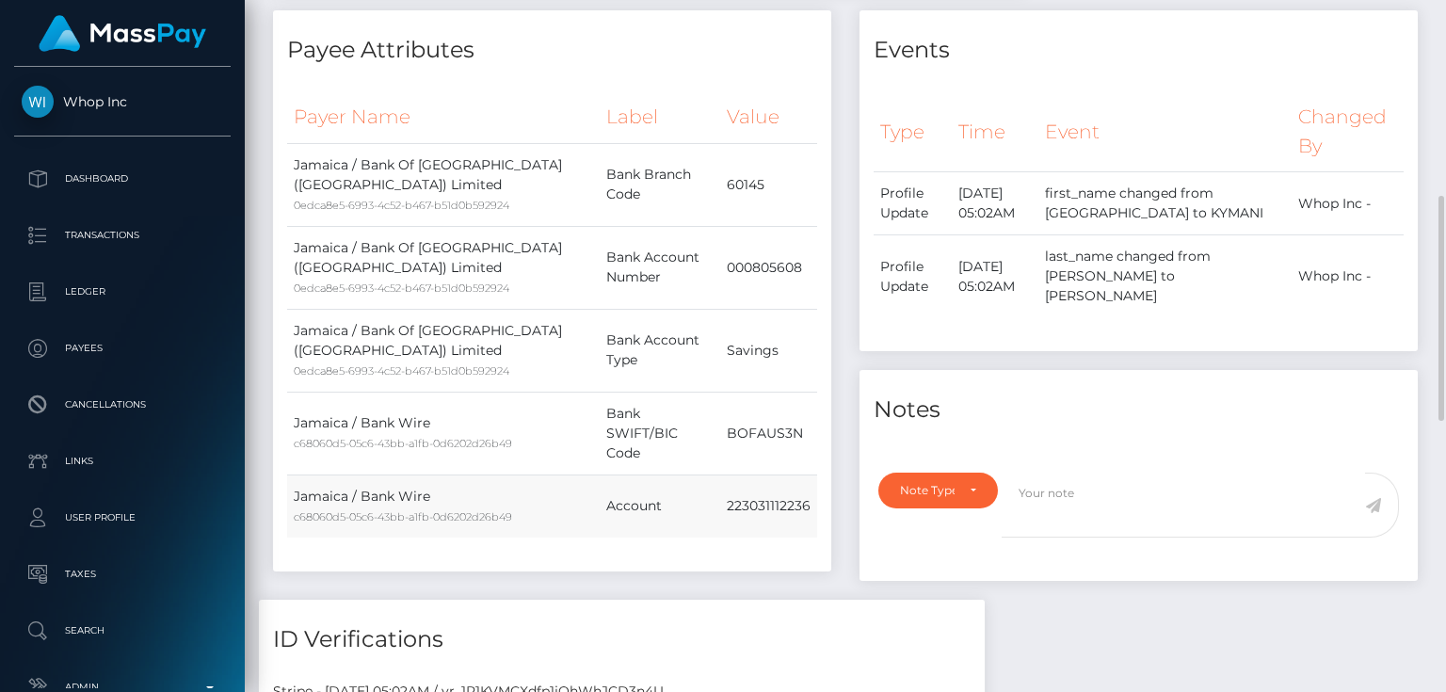
scroll to position [377, 0]
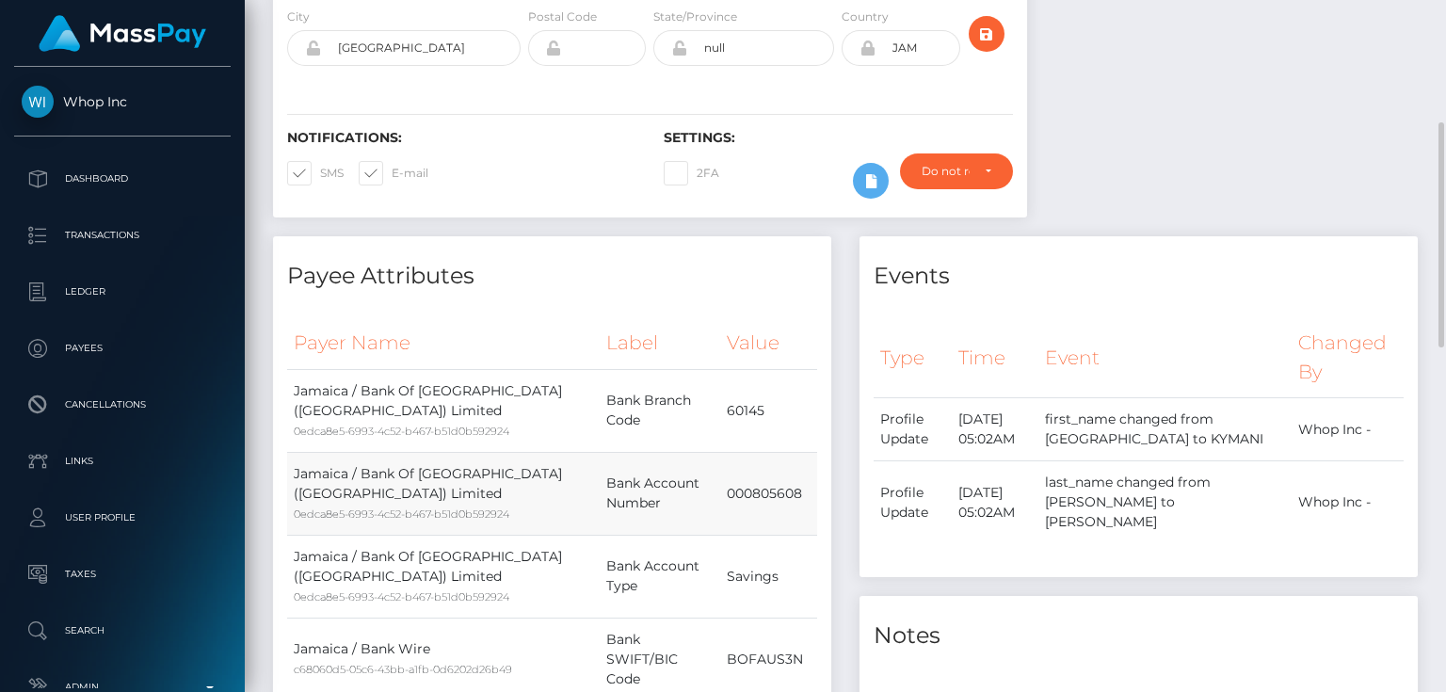
drag, startPoint x: 719, startPoint y: 493, endPoint x: 814, endPoint y: 487, distance: 94.4
click at [814, 487] on tr "Jamaica / Bank Of [GEOGRAPHIC_DATA] ([GEOGRAPHIC_DATA]) Limited 0edca8e5-6993-4…" at bounding box center [552, 493] width 530 height 83
copy tr "000805608"
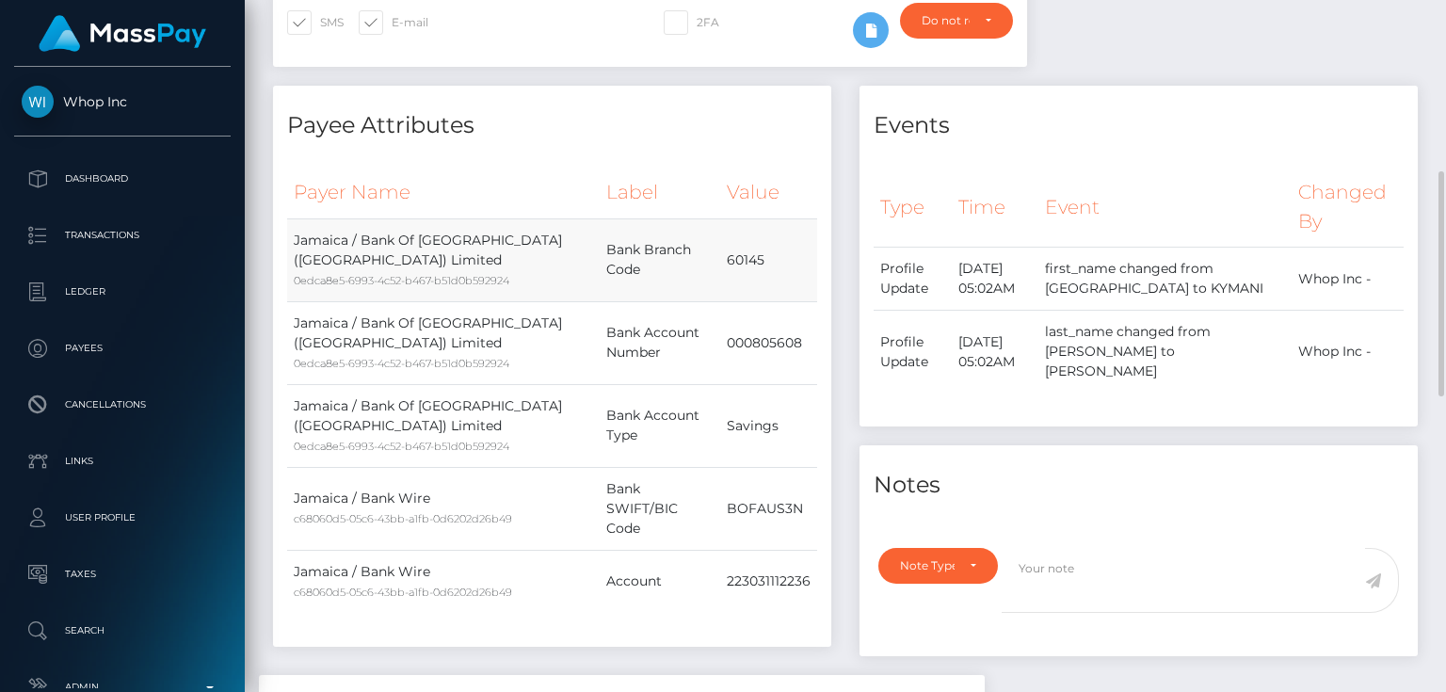
drag, startPoint x: 733, startPoint y: 262, endPoint x: 762, endPoint y: 261, distance: 29.2
click at [762, 261] on td "60145" at bounding box center [768, 259] width 97 height 83
click at [719, 259] on td "Bank Branch Code" at bounding box center [660, 259] width 121 height 83
drag, startPoint x: 727, startPoint y: 259, endPoint x: 769, endPoint y: 264, distance: 42.6
click at [769, 264] on td "60145" at bounding box center [768, 259] width 97 height 83
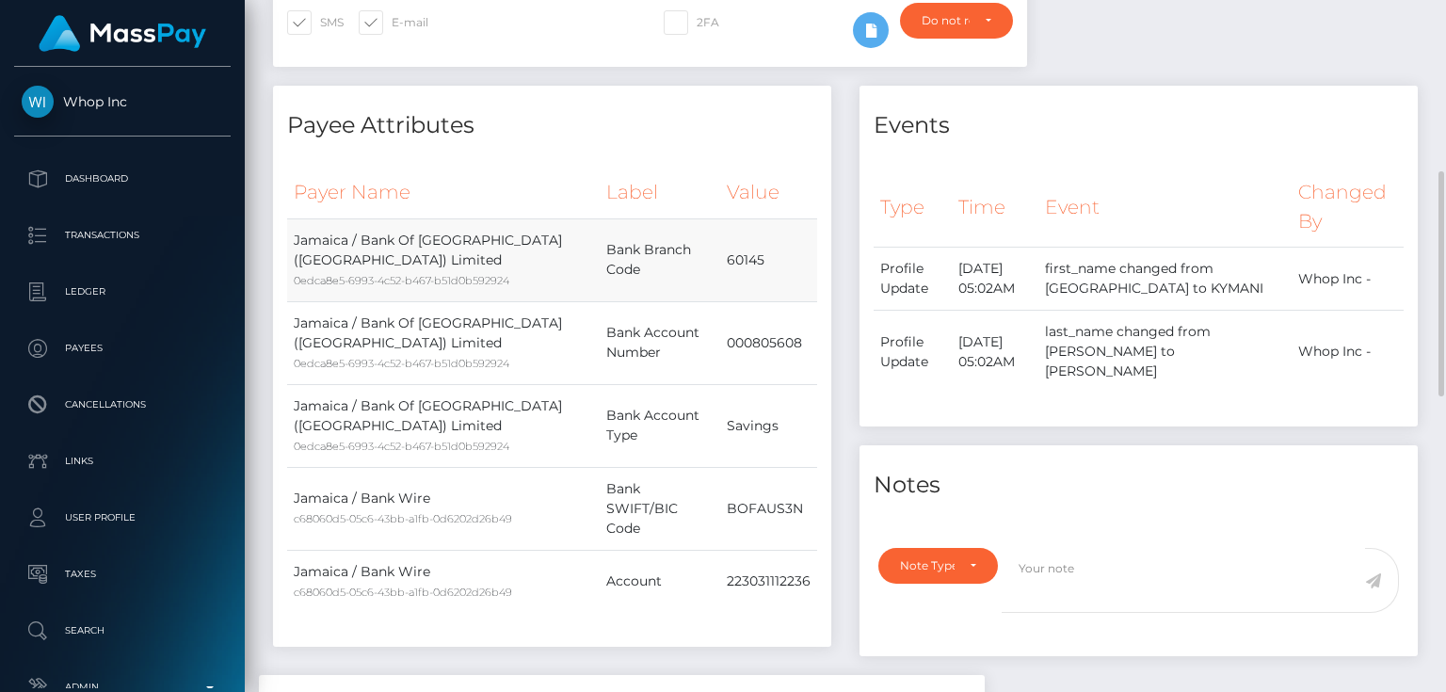
copy td "60145"
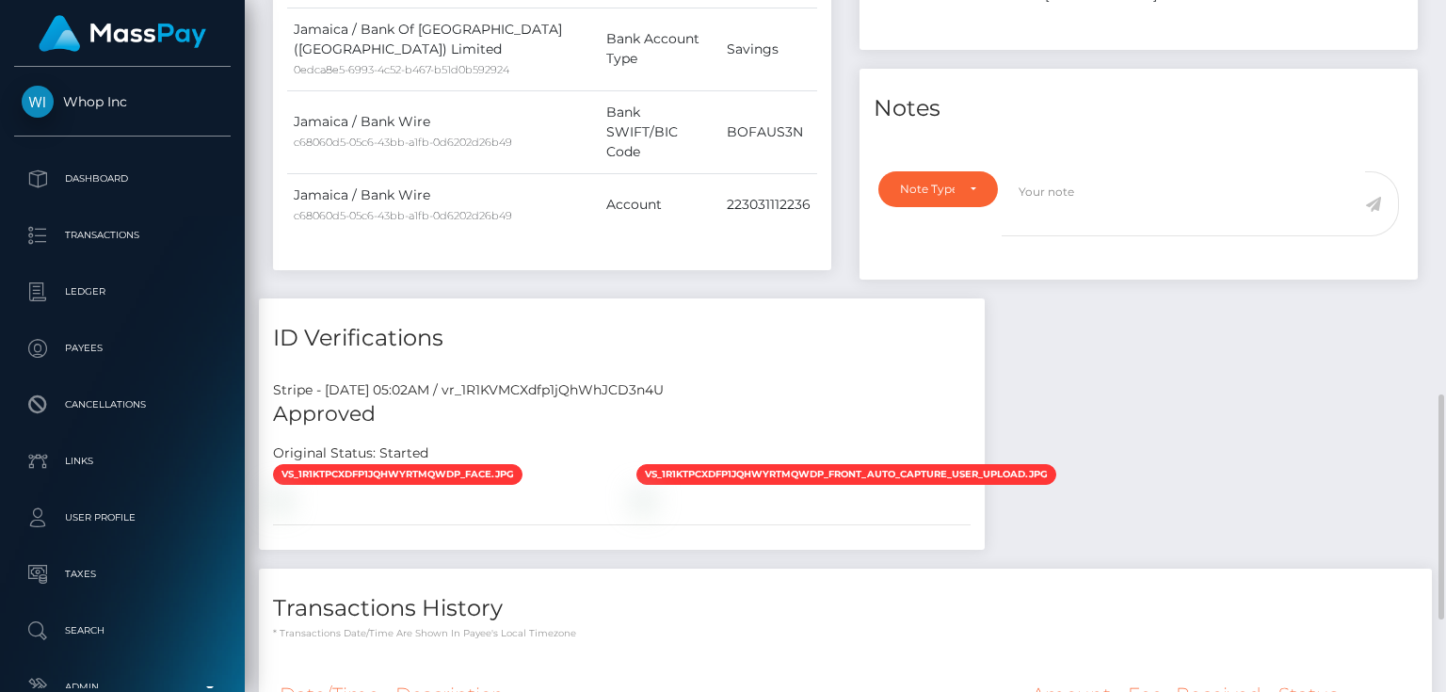
scroll to position [1130, 0]
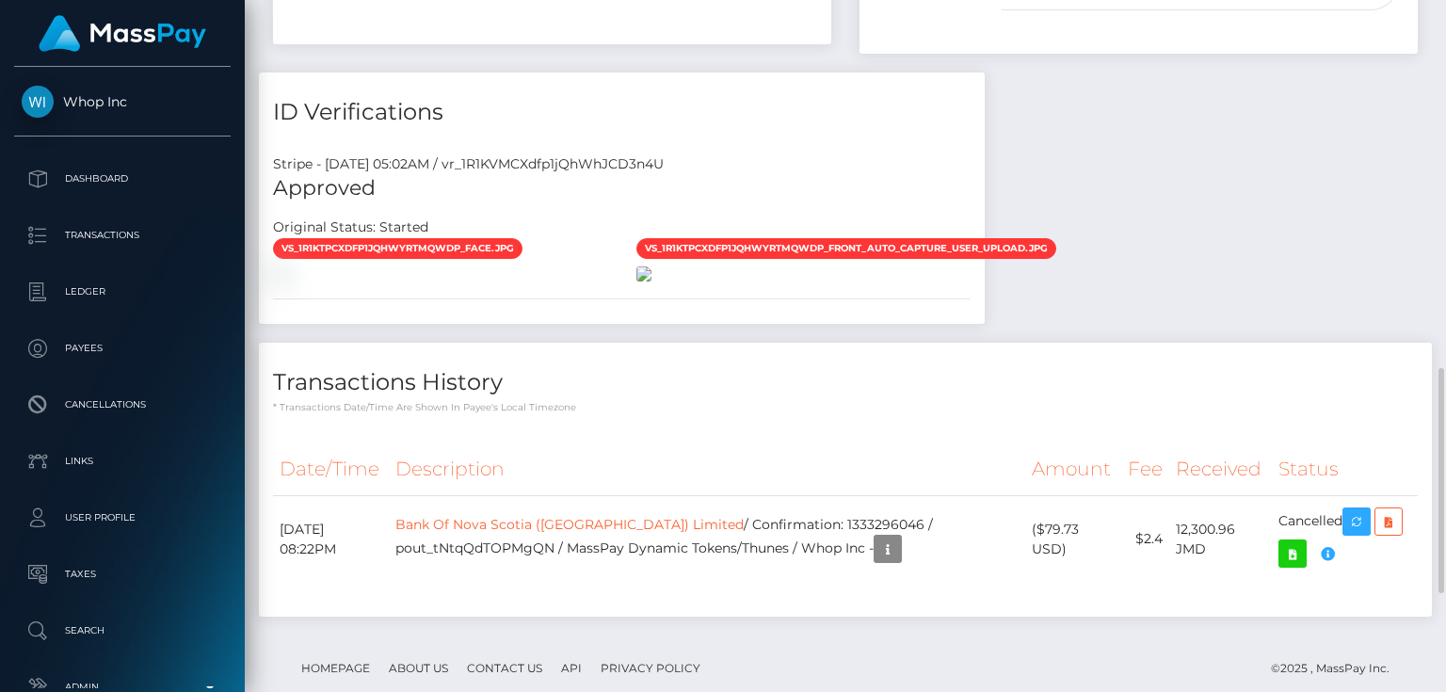
click at [652, 282] on img at bounding box center [644, 273] width 15 height 15
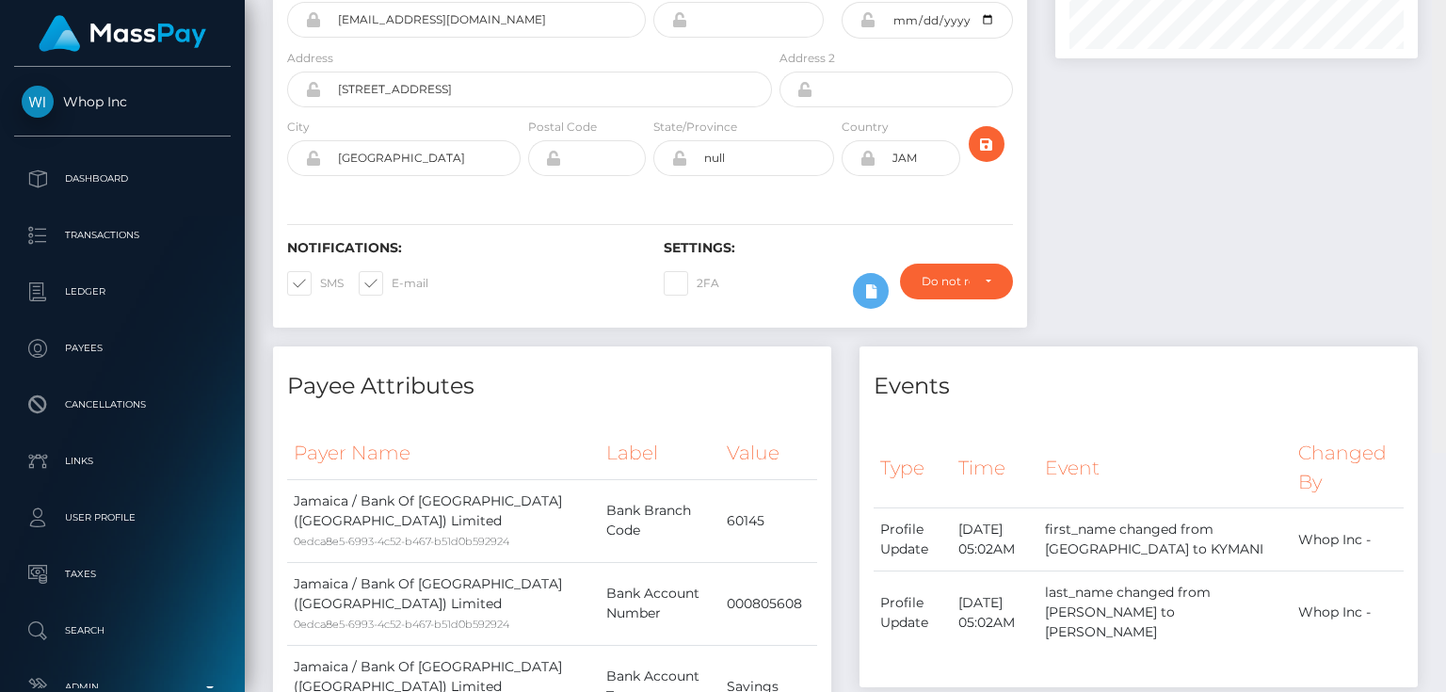
scroll to position [0, 0]
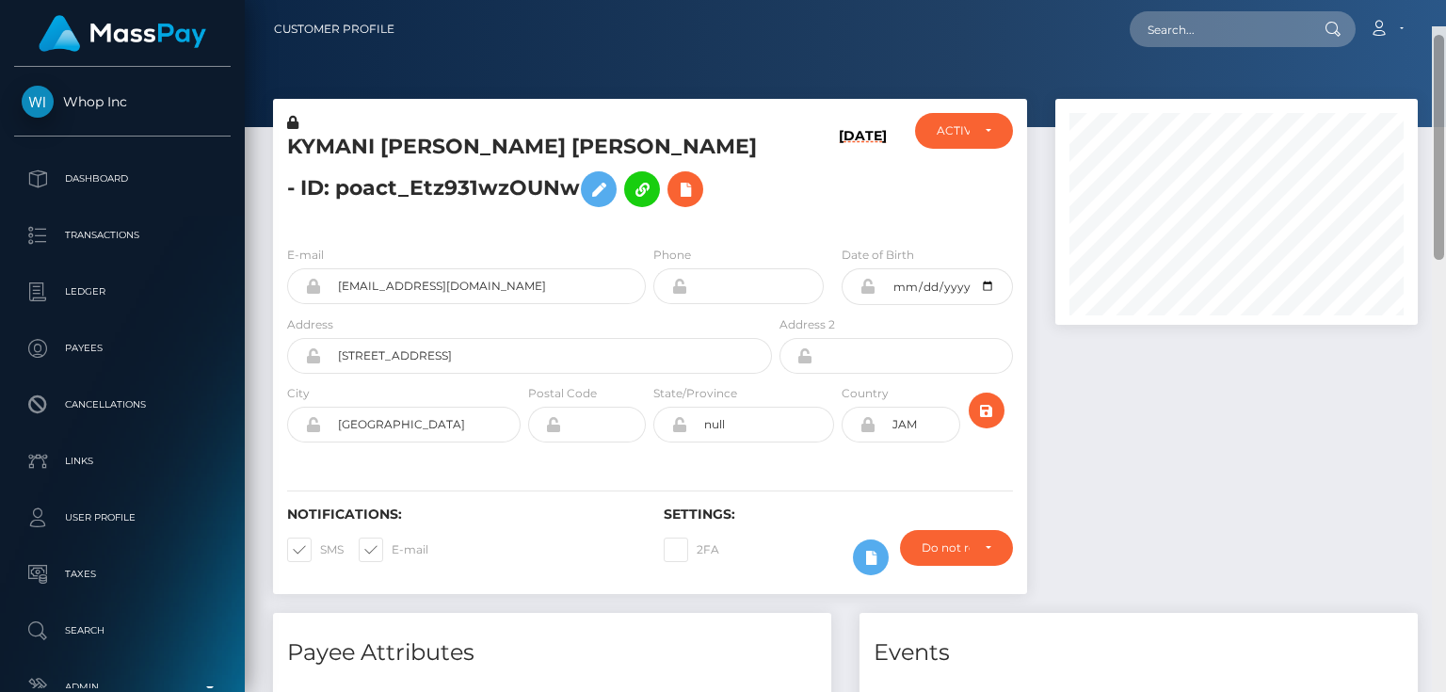
drag, startPoint x: 1434, startPoint y: 459, endPoint x: 1445, endPoint y: 26, distance: 432.3
click at [1445, 26] on div "Customer Profile Loading... Loading..." at bounding box center [845, 346] width 1201 height 692
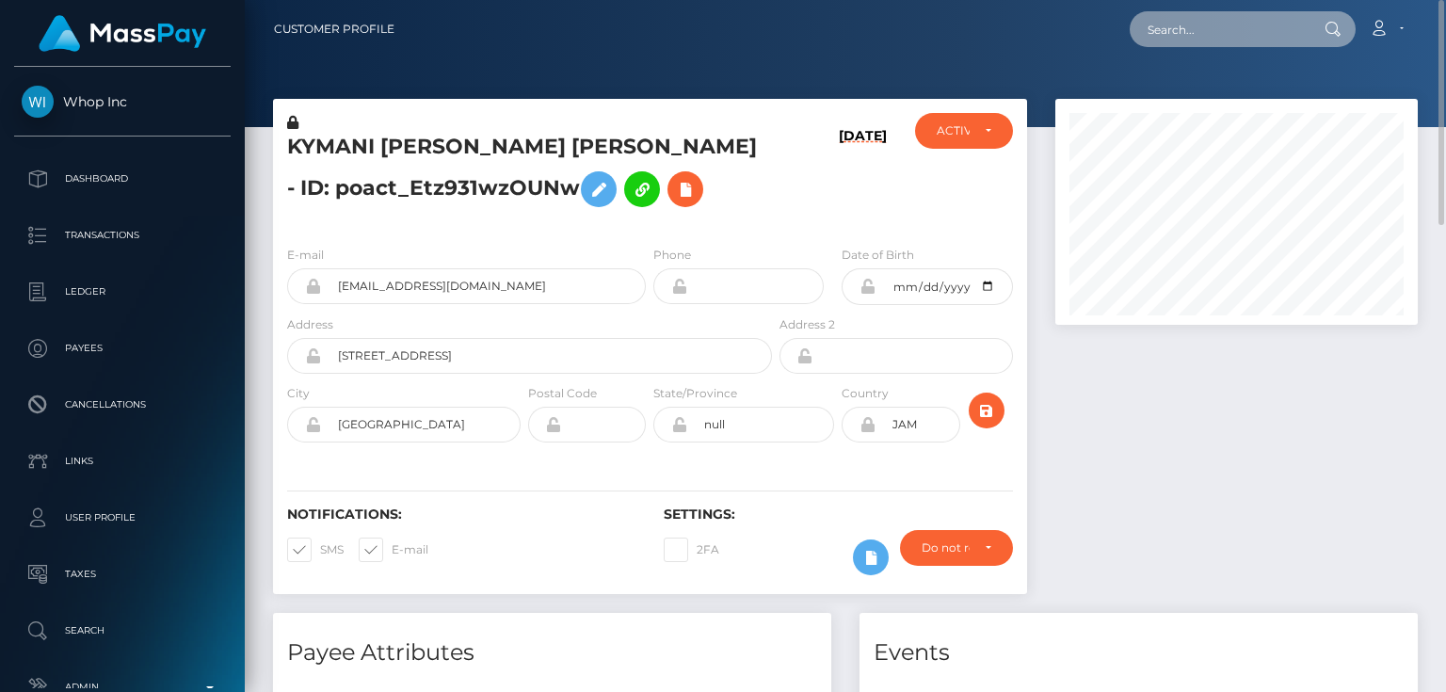
paste input "1339939213"
type input "1339939213"
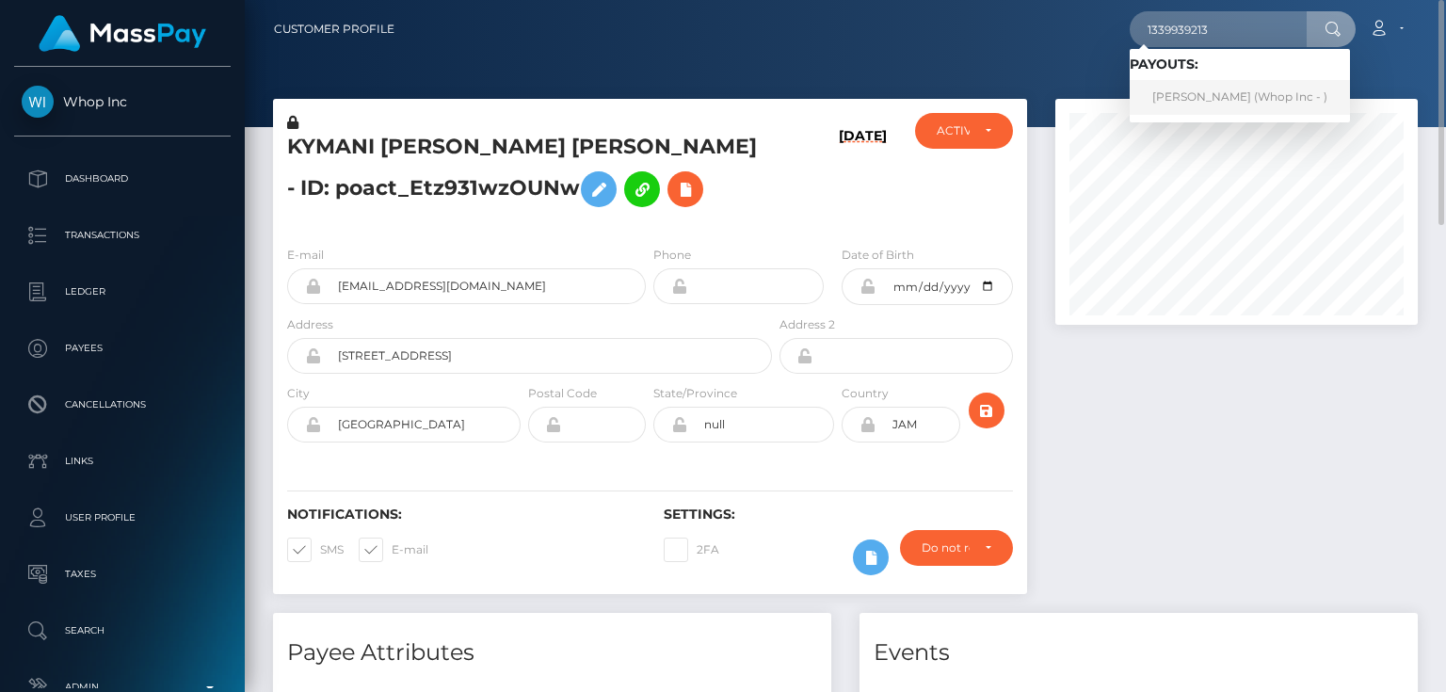
click at [1217, 102] on link "[PERSON_NAME] (Whop Inc - )" at bounding box center [1240, 97] width 220 height 35
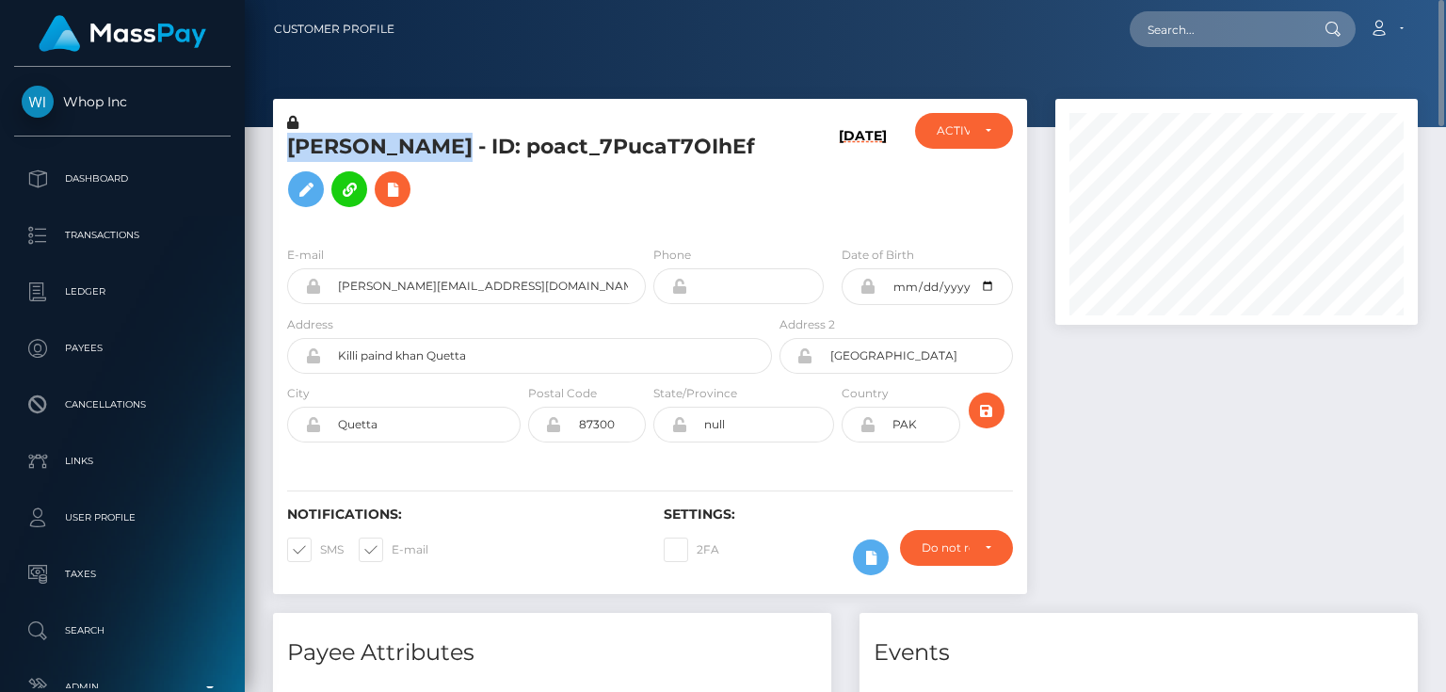
drag, startPoint x: 475, startPoint y: 146, endPoint x: 278, endPoint y: 147, distance: 196.8
click at [278, 147] on div "[PERSON_NAME] - ID: poact_7PucaT7OIhEf" at bounding box center [524, 172] width 503 height 118
copy h5 "[PERSON_NAME]"
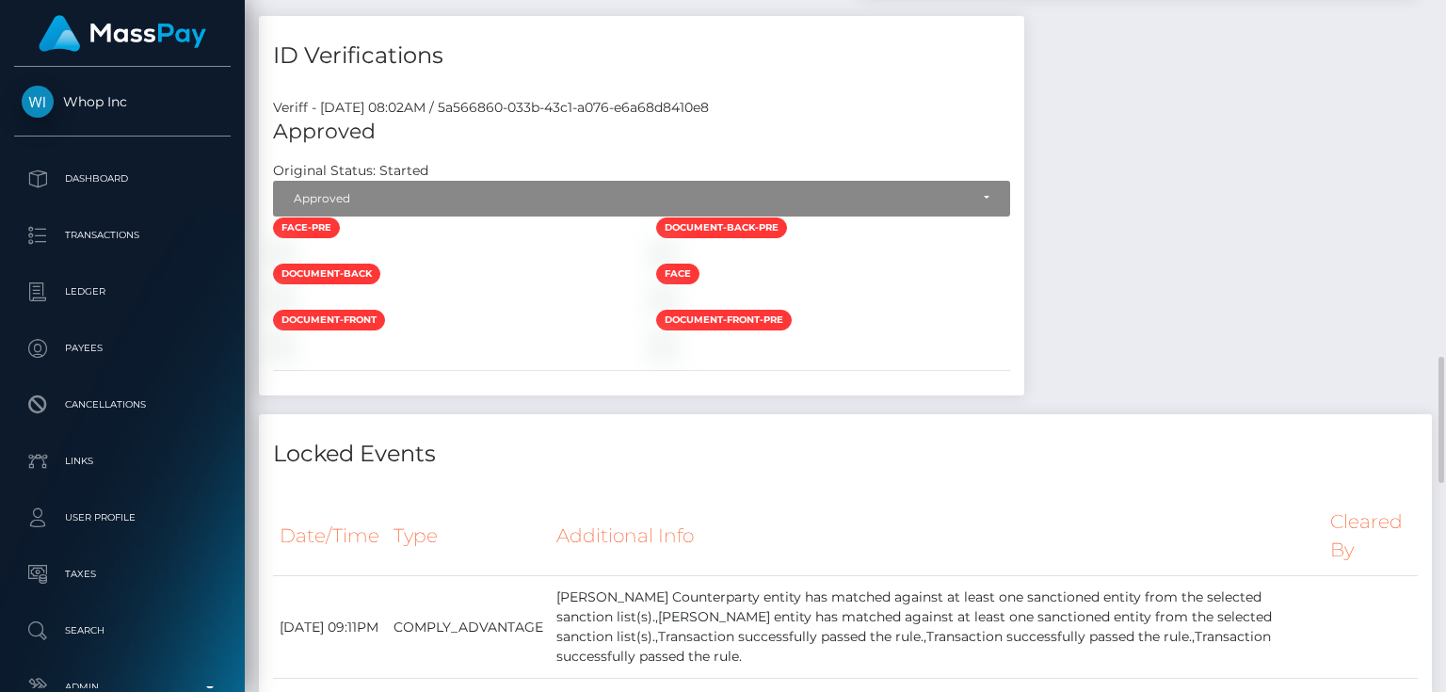
scroll to position [2185, 0]
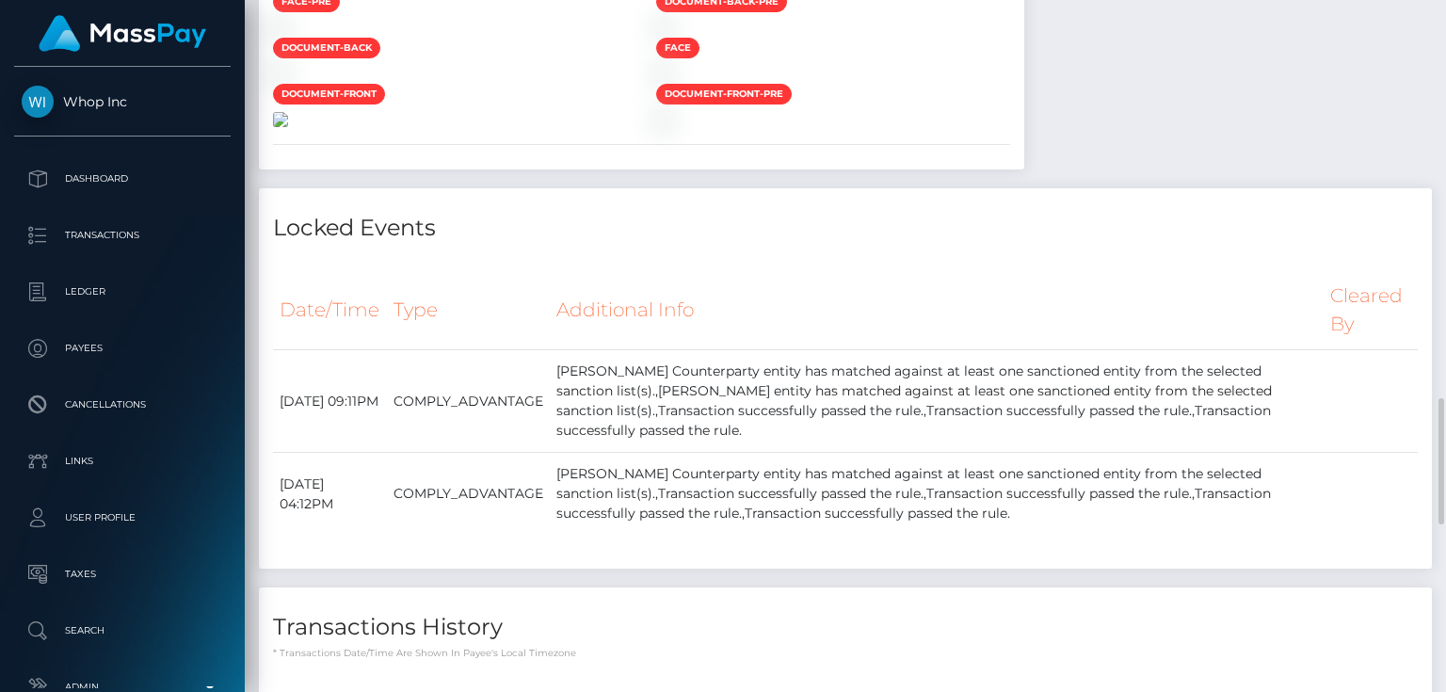
click at [288, 127] on img at bounding box center [280, 119] width 15 height 15
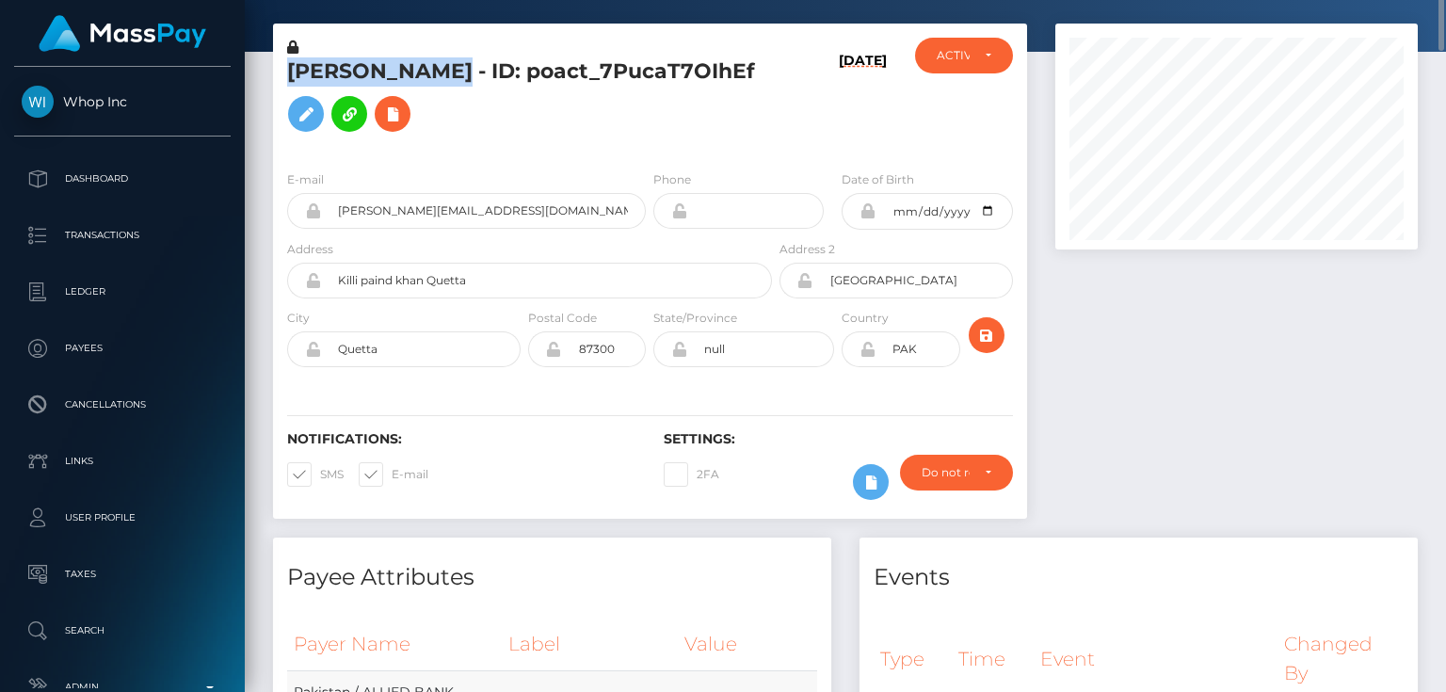
scroll to position [0, 0]
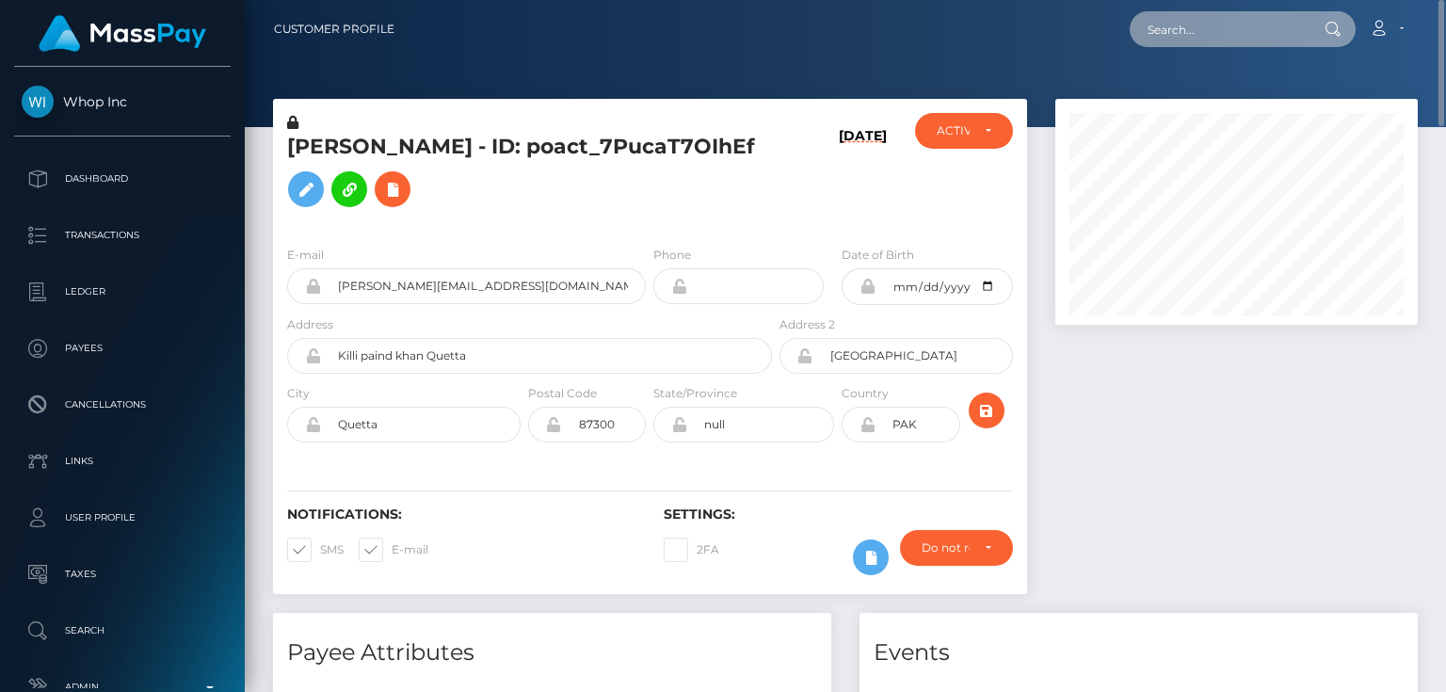
paste input "MSPfe66ee1726cbd9f"
type input "MSPfe66ee1726cbd9f"
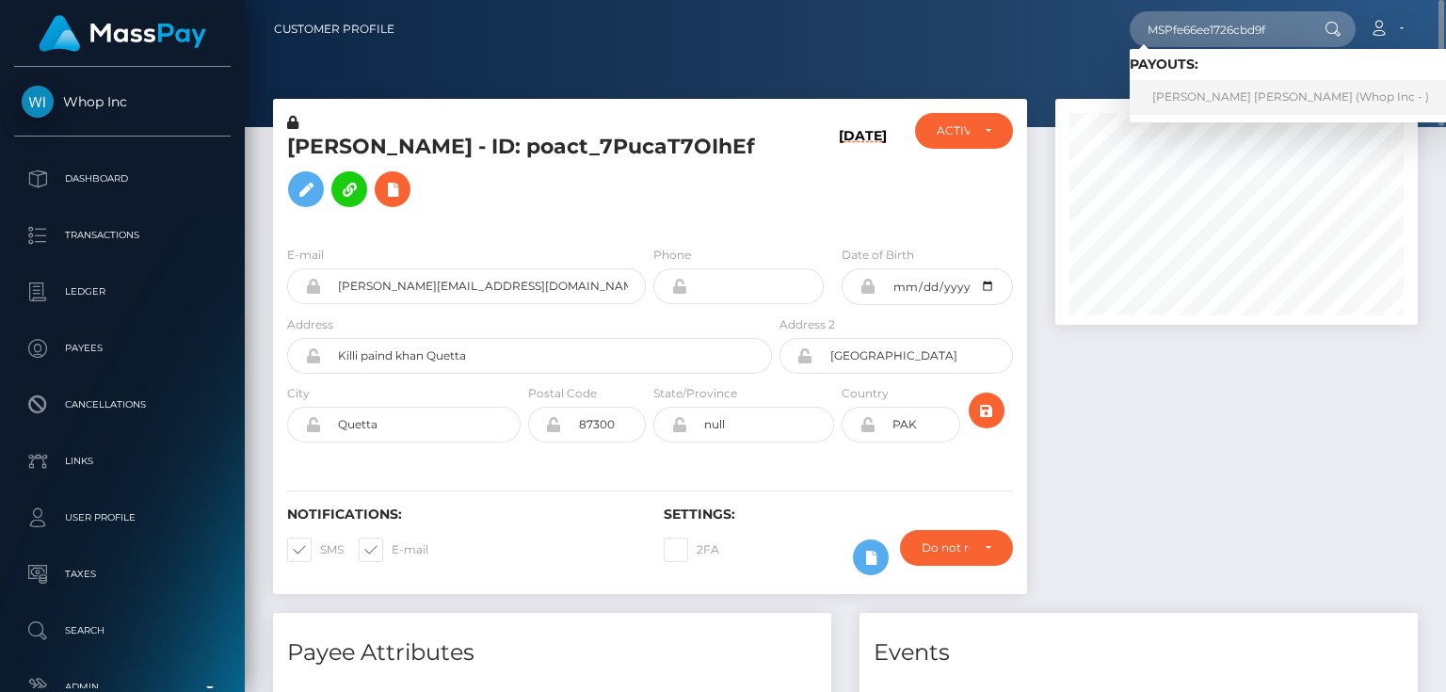
click at [1224, 89] on link "[PERSON_NAME] [PERSON_NAME] (Whop Inc - )" at bounding box center [1291, 97] width 322 height 35
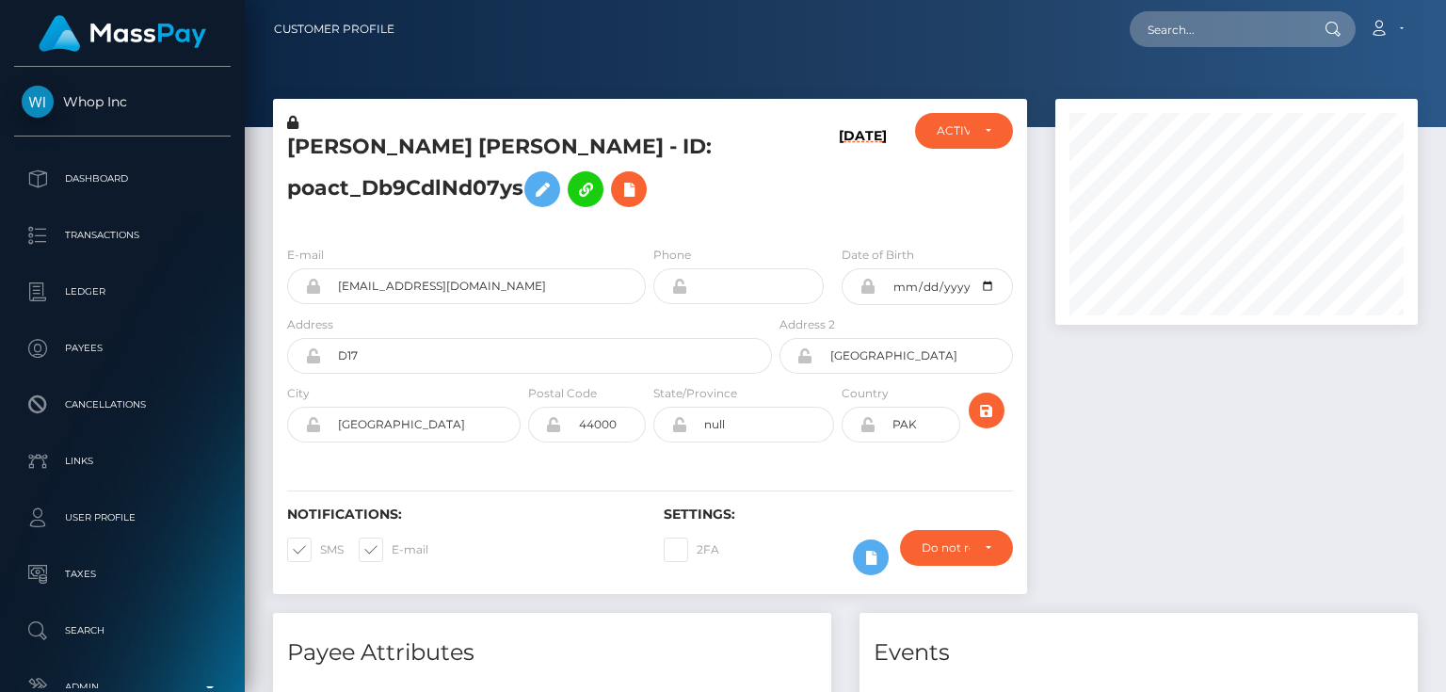
scroll to position [226, 362]
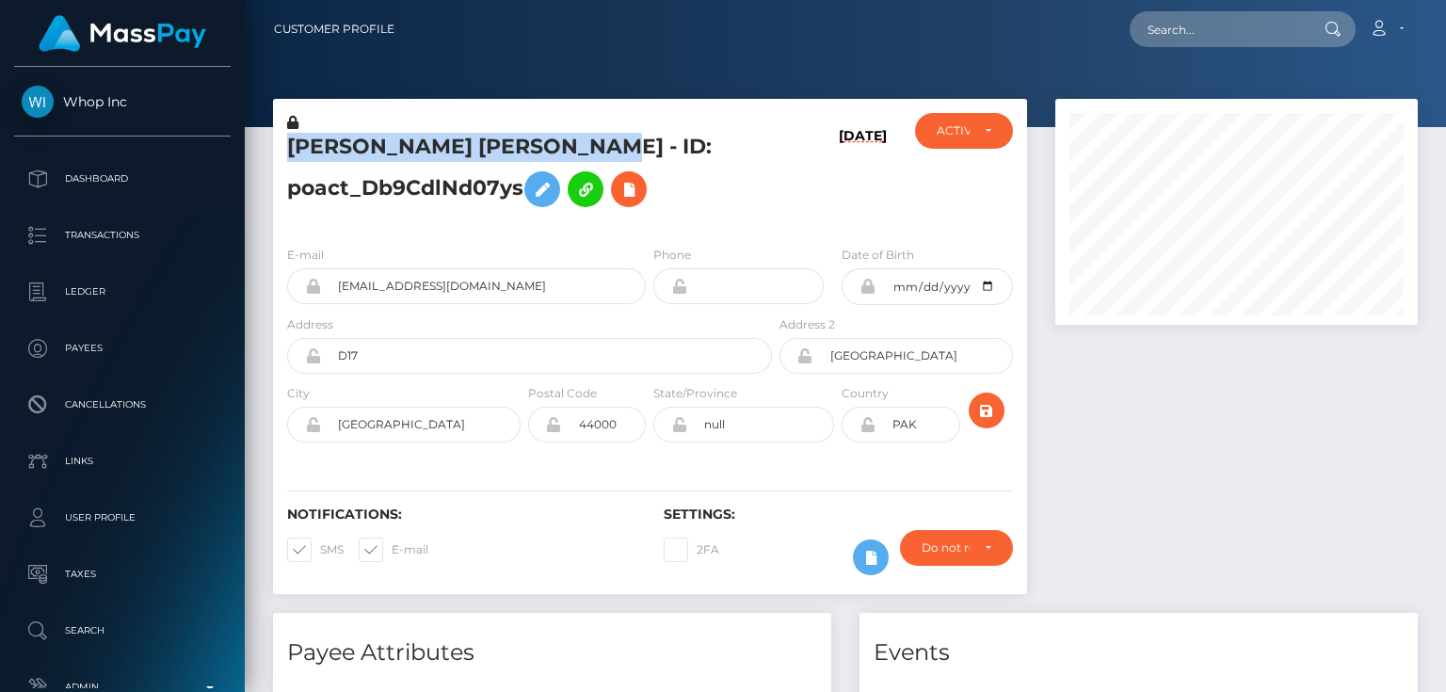
drag, startPoint x: 642, startPoint y: 151, endPoint x: 292, endPoint y: 152, distance: 350.3
click at [292, 152] on h5 "SYED MUHAMMAD ABBAS RAZA - ID: poact_Db9CdlNd07ys" at bounding box center [524, 175] width 475 height 84
copy h5 "SYED MUHAMMAD ABBAS RAZA"
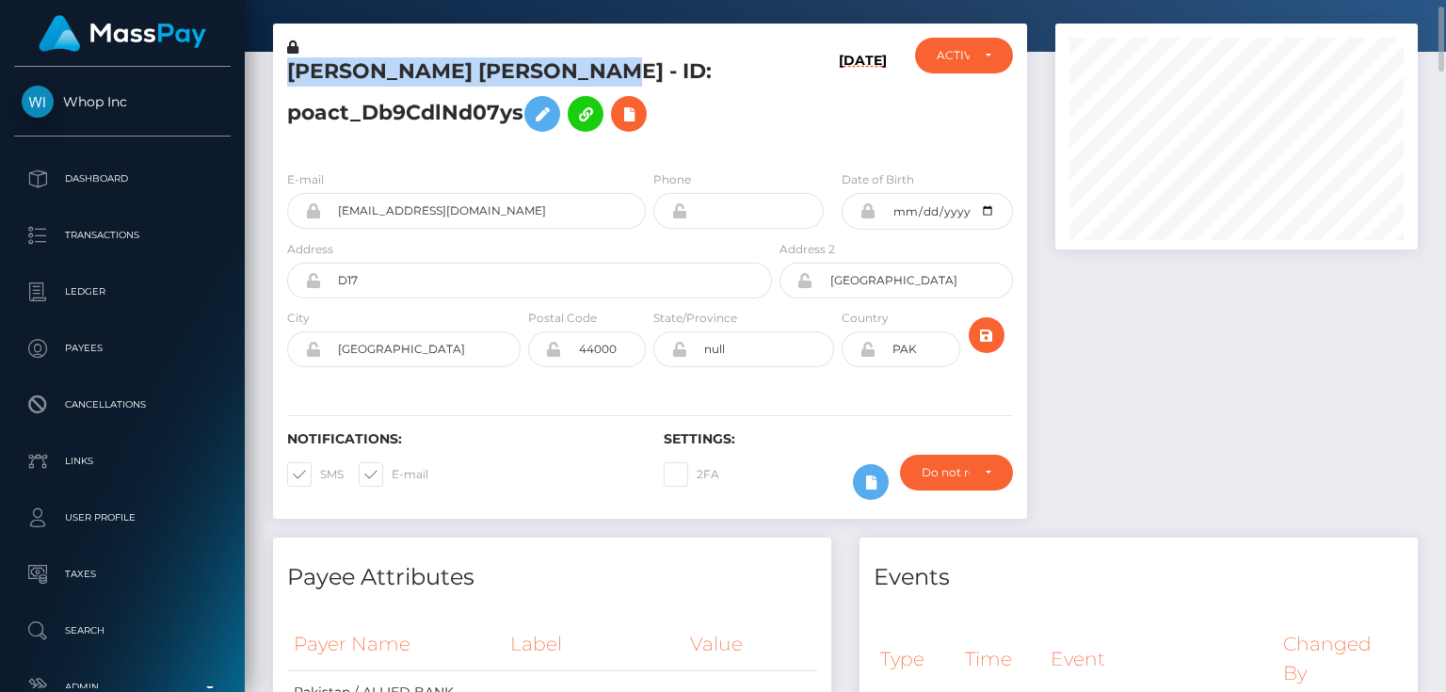
scroll to position [0, 0]
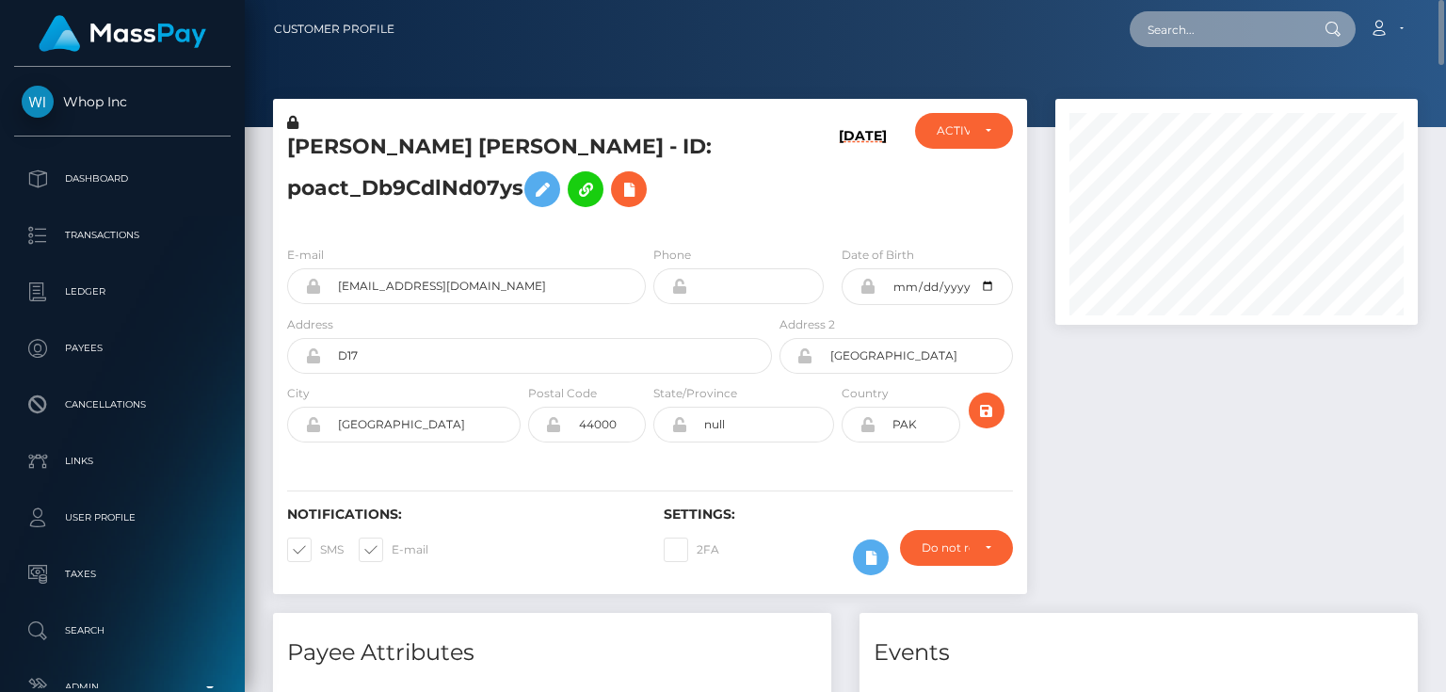
paste input "MSPc5324e356d37723"
type input "MSPc5324e356d37723"
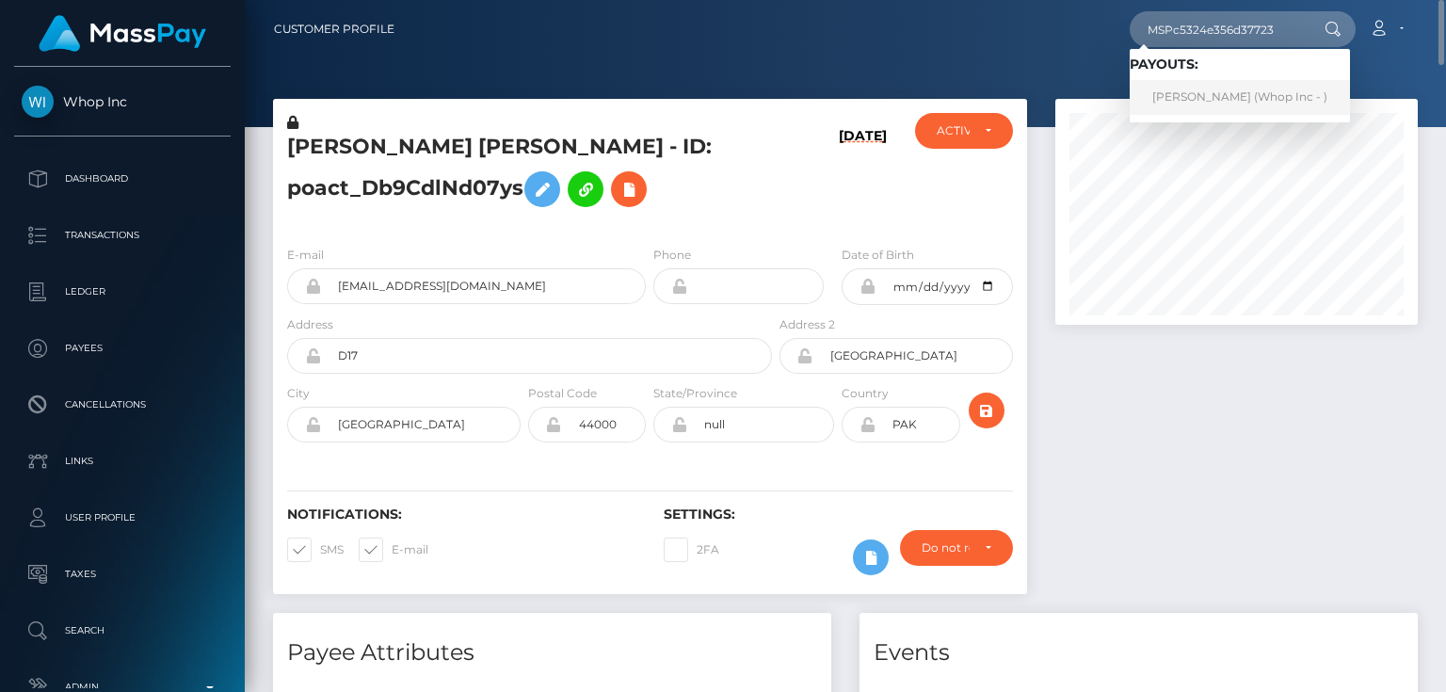
click at [1175, 98] on link "Abdul Rehman (Whop Inc - )" at bounding box center [1240, 97] width 220 height 35
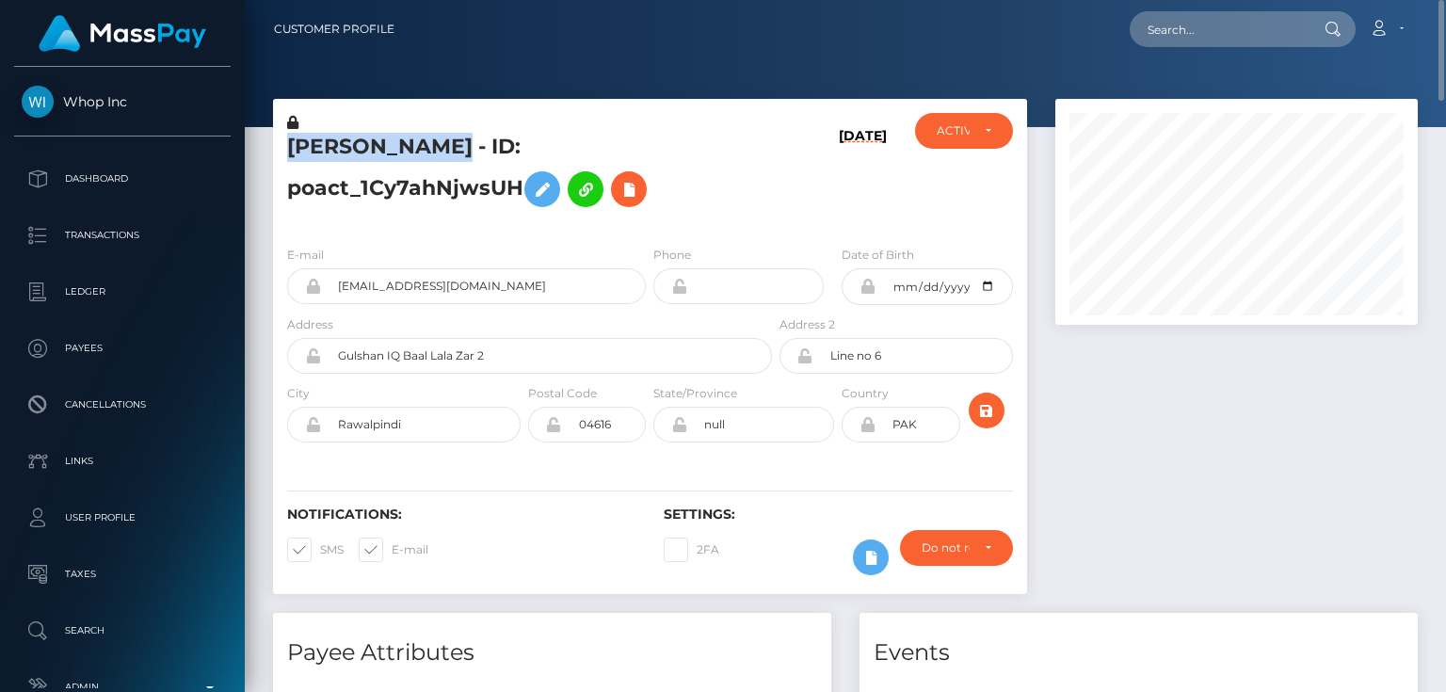
drag, startPoint x: 443, startPoint y: 151, endPoint x: 290, endPoint y: 146, distance: 153.6
click at [290, 146] on h5 "[PERSON_NAME] - ID: poact_1Cy7ahNjwsUH" at bounding box center [524, 175] width 475 height 84
copy h5 "[PERSON_NAME]"
drag, startPoint x: 1435, startPoint y: 111, endPoint x: 1445, endPoint y: -24, distance: 136.0
click at [1445, 0] on html "Whop Inc Dashboard Transactions Ledger Payees Cancellations Links" at bounding box center [723, 346] width 1446 height 692
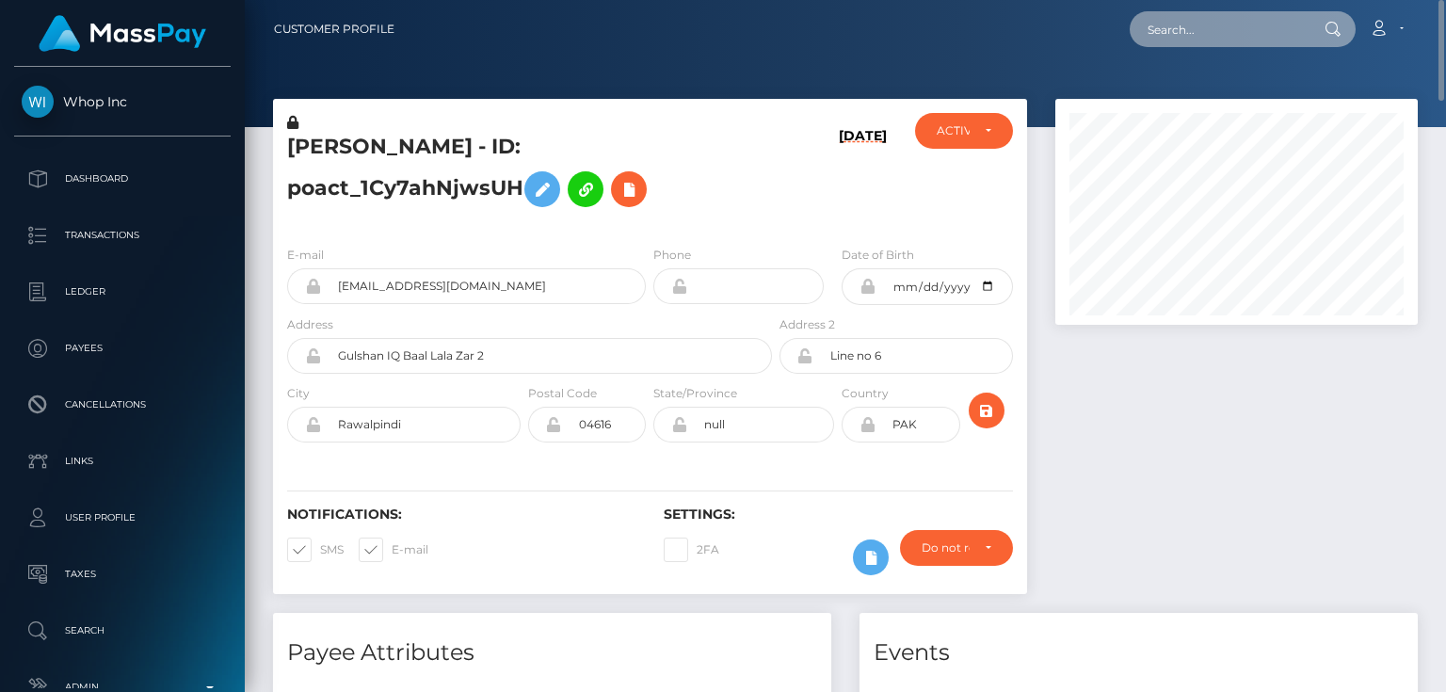
paste input "MSP1ec23fac64dd72c"
type input "MSP1ec23fac64dd72c"
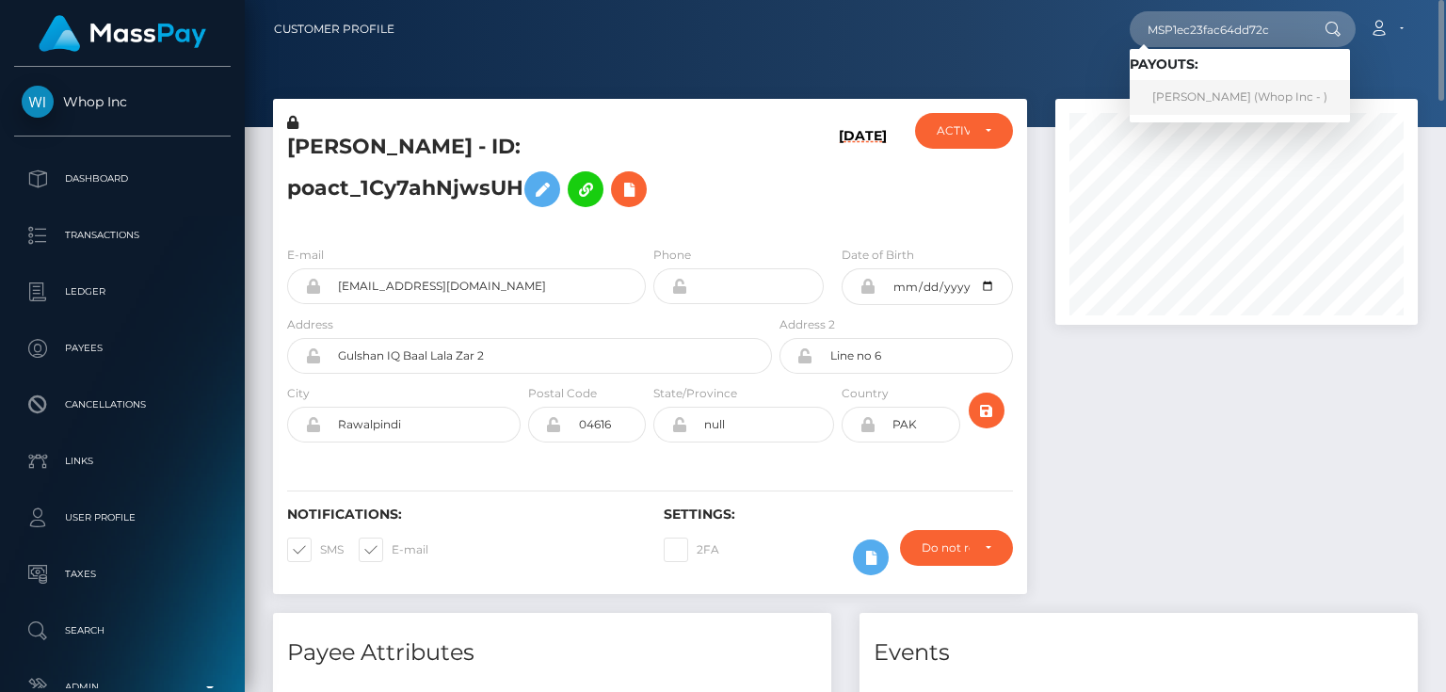
click at [1221, 99] on link "[PERSON_NAME] (Whop Inc - )" at bounding box center [1240, 97] width 220 height 35
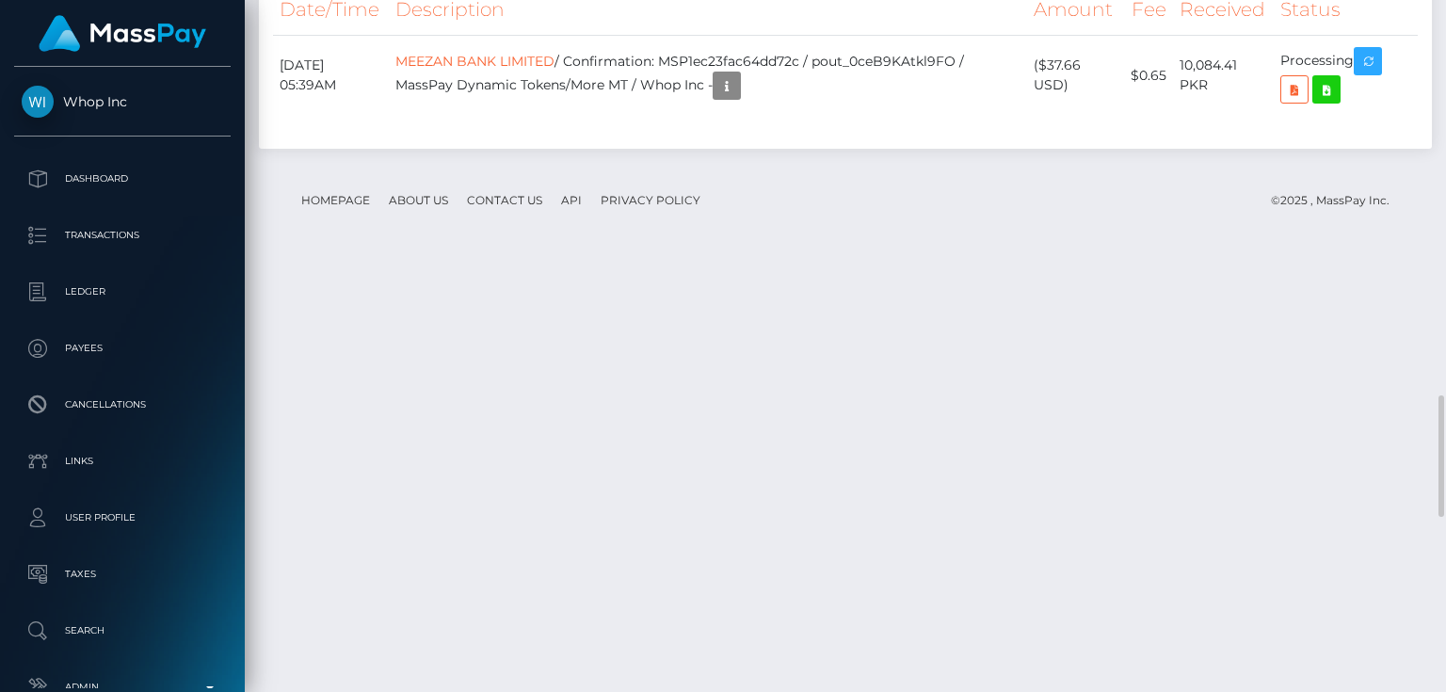
scroll to position [2034, 0]
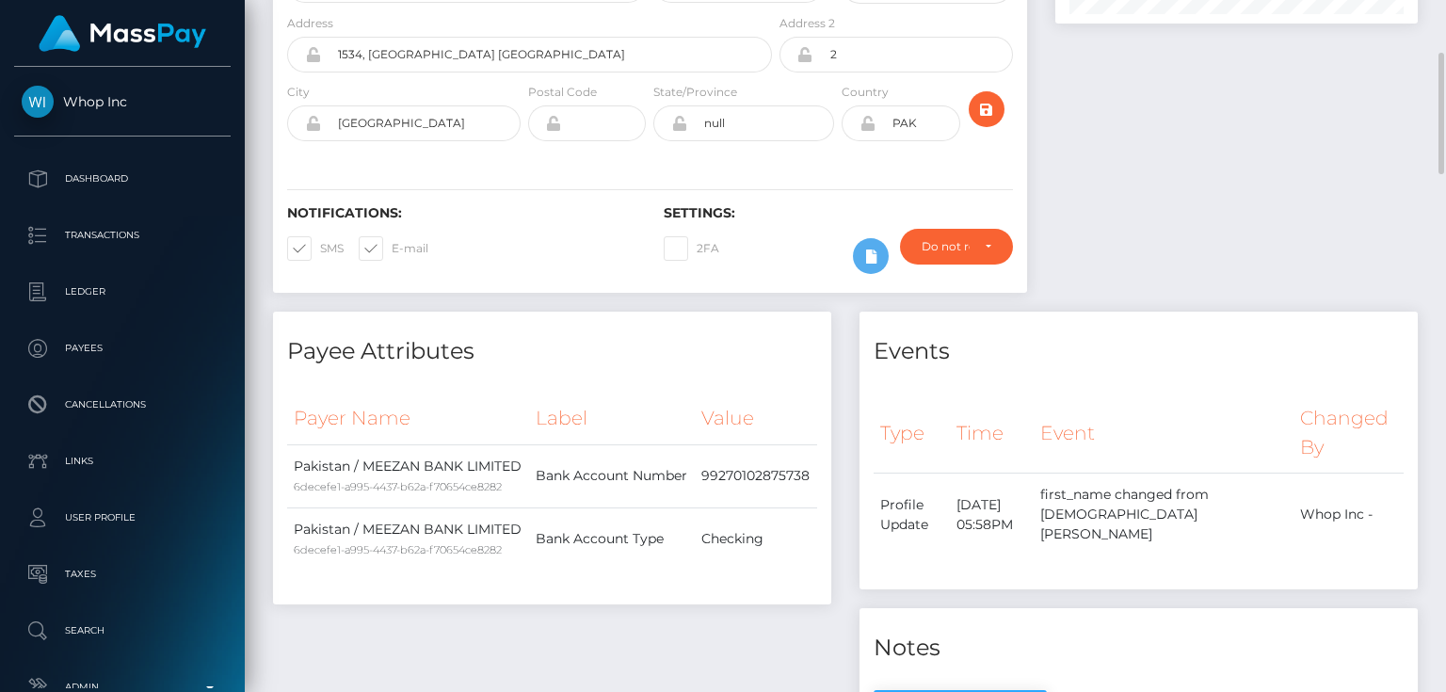
scroll to position [0, 0]
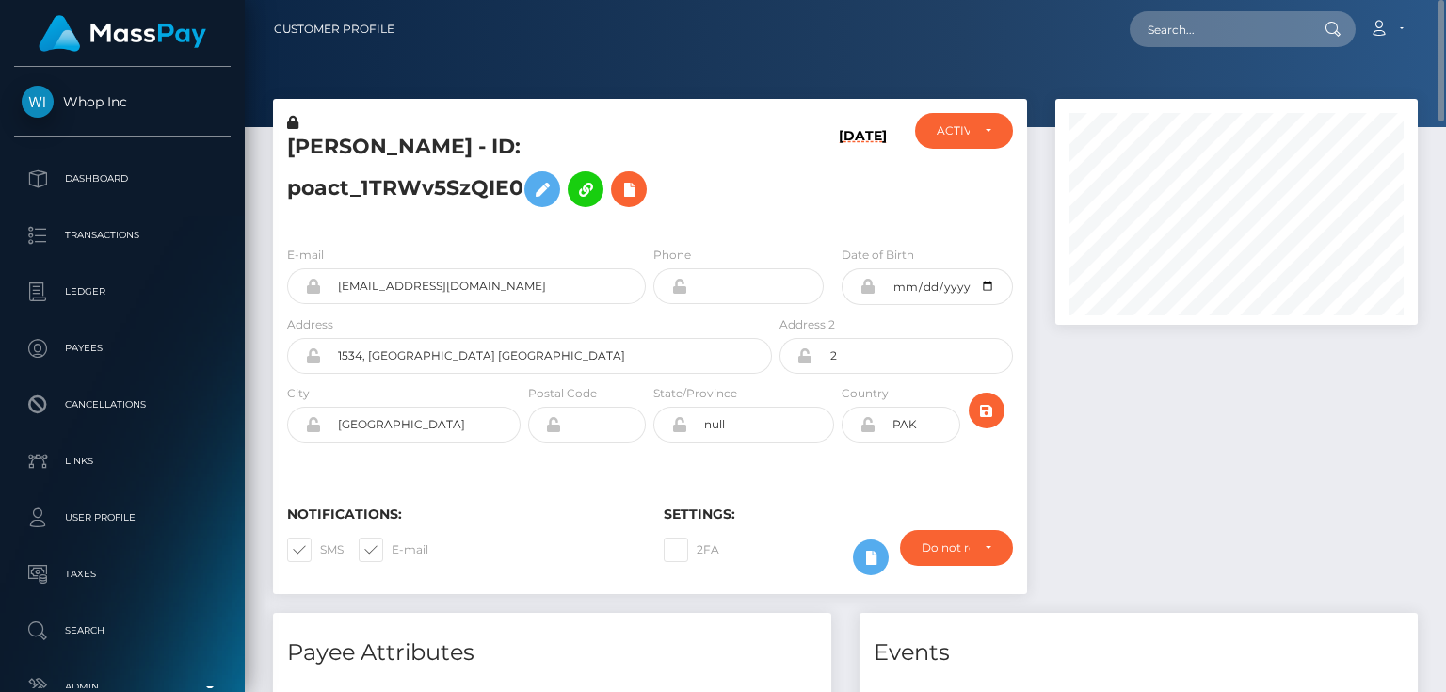
click at [296, 122] on icon at bounding box center [292, 122] width 11 height 13
click at [540, 179] on icon at bounding box center [542, 190] width 23 height 24
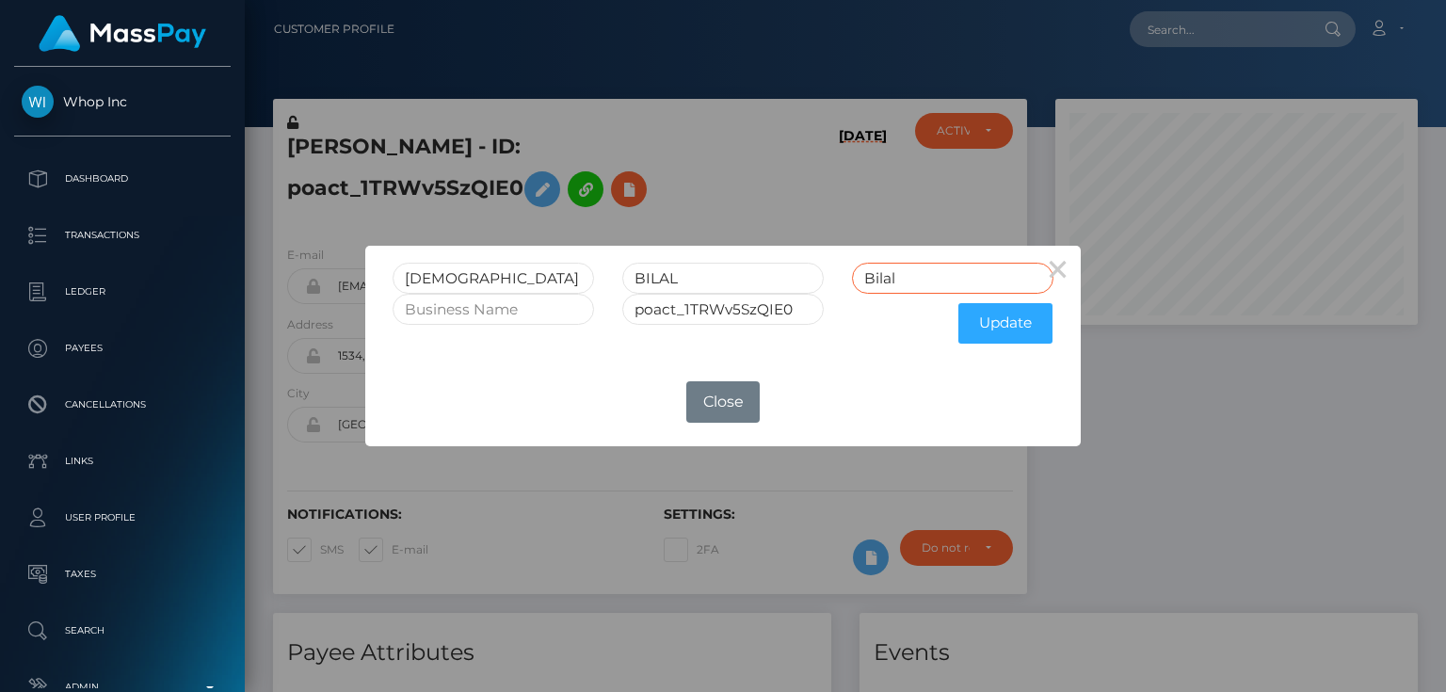
drag, startPoint x: 891, startPoint y: 282, endPoint x: 782, endPoint y: 309, distance: 112.6
click at [780, 301] on form "MUHAMMAD BILAL Bilal poact_1TRWv5SzQIE0 Update" at bounding box center [723, 308] width 661 height 90
drag, startPoint x: 701, startPoint y: 282, endPoint x: 628, endPoint y: 282, distance: 72.5
click at [628, 282] on input "BILAL" at bounding box center [723, 278] width 202 height 31
paste input "BILAL"
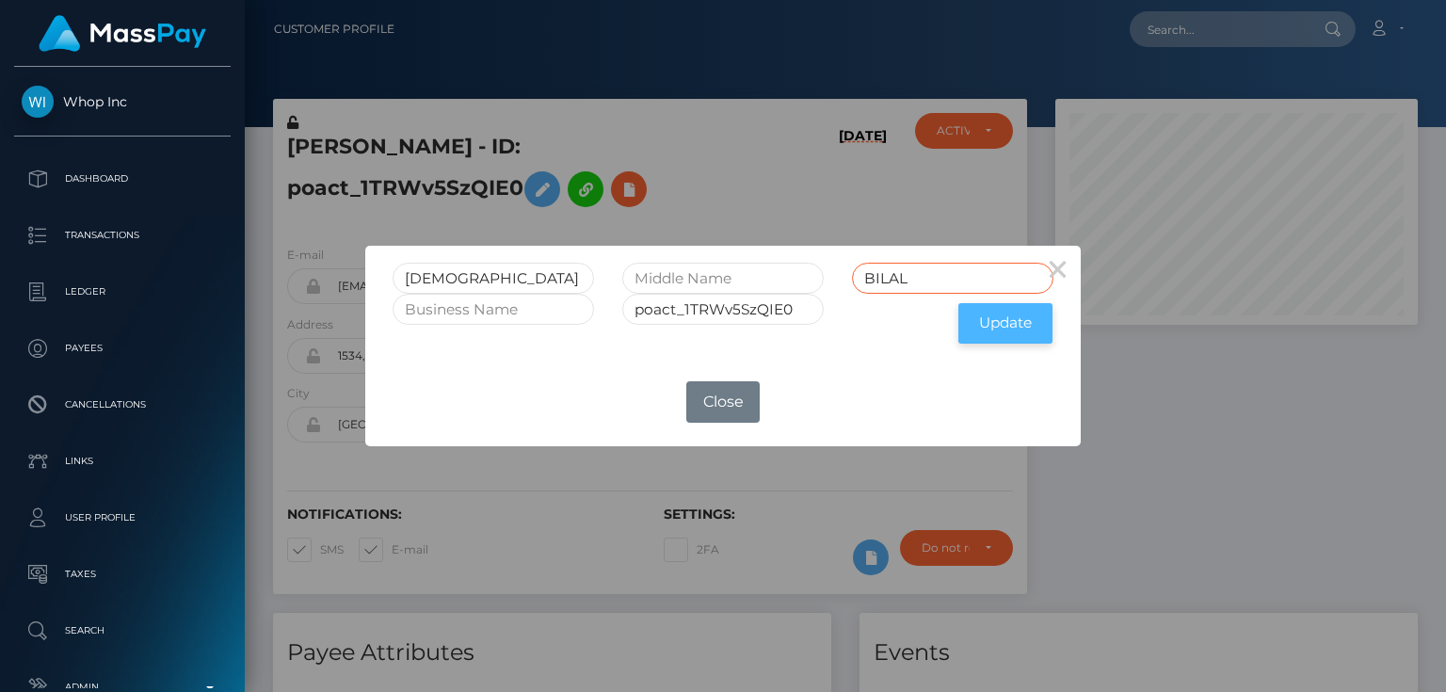
type input "BILAL"
click at [1011, 320] on button "Update" at bounding box center [1006, 323] width 94 height 40
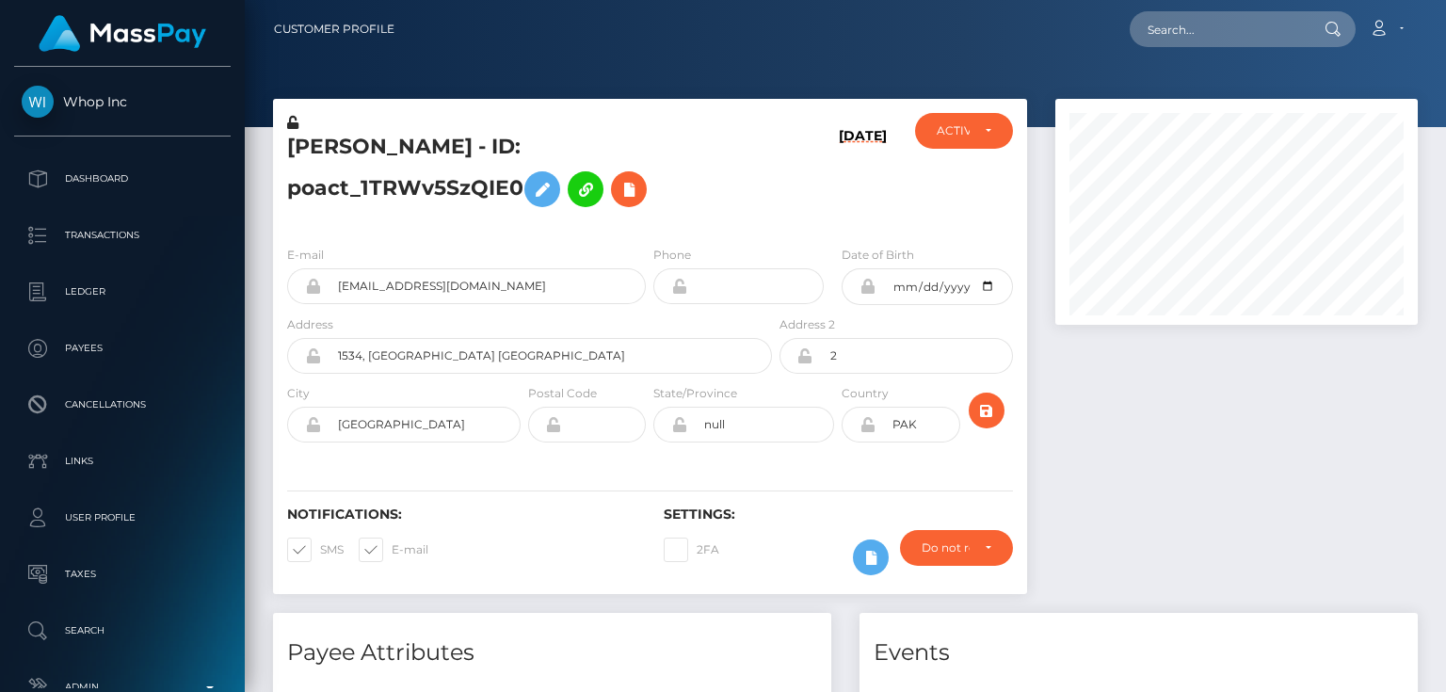
scroll to position [226, 362]
click at [294, 123] on icon at bounding box center [292, 122] width 11 height 13
drag, startPoint x: 426, startPoint y: 152, endPoint x: 291, endPoint y: 153, distance: 134.7
click at [291, 153] on h5 "[PERSON_NAME] - ID: poact_1TRWv5SzQIE0" at bounding box center [524, 175] width 475 height 84
copy h5 "[DEMOGRAPHIC_DATA]"
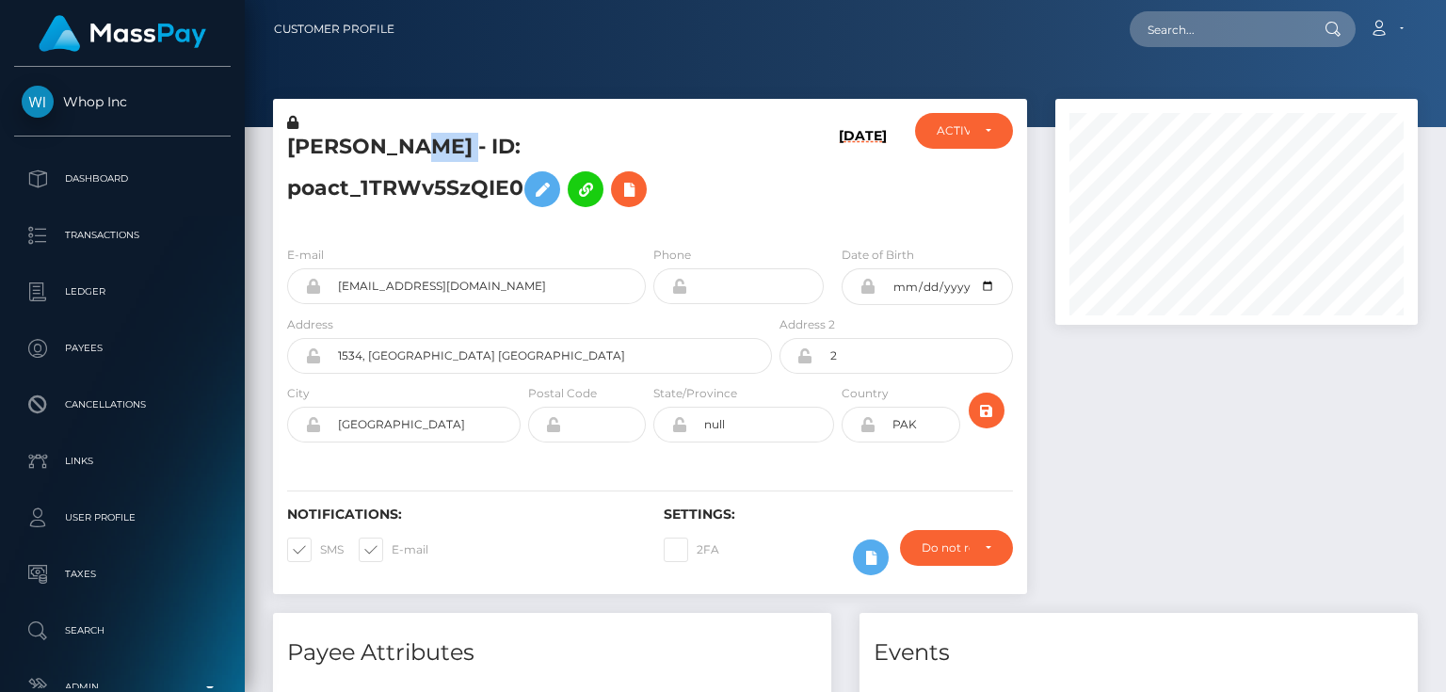
drag, startPoint x: 495, startPoint y: 151, endPoint x: 437, endPoint y: 150, distance: 58.4
click at [437, 150] on h5 "[PERSON_NAME] - ID: poact_1TRWv5SzQIE0" at bounding box center [524, 175] width 475 height 84
copy h5 "BILAL"
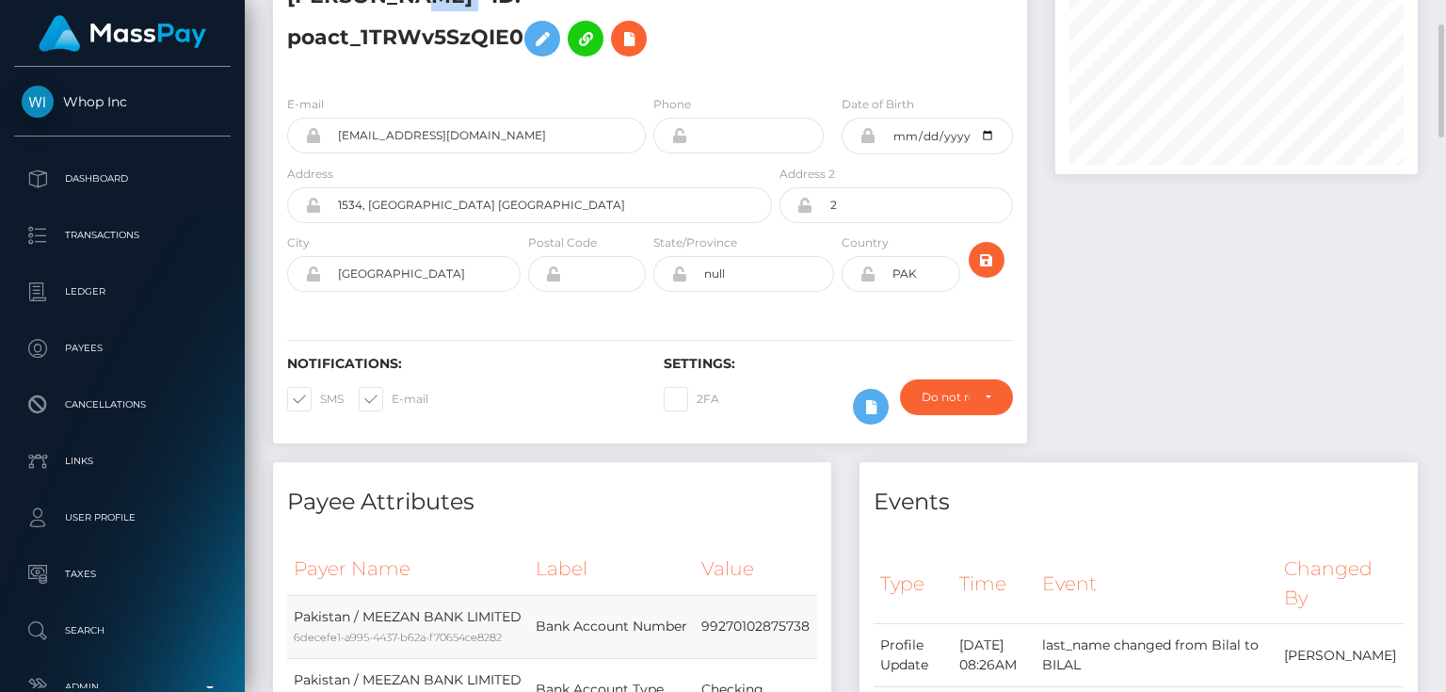
scroll to position [0, 0]
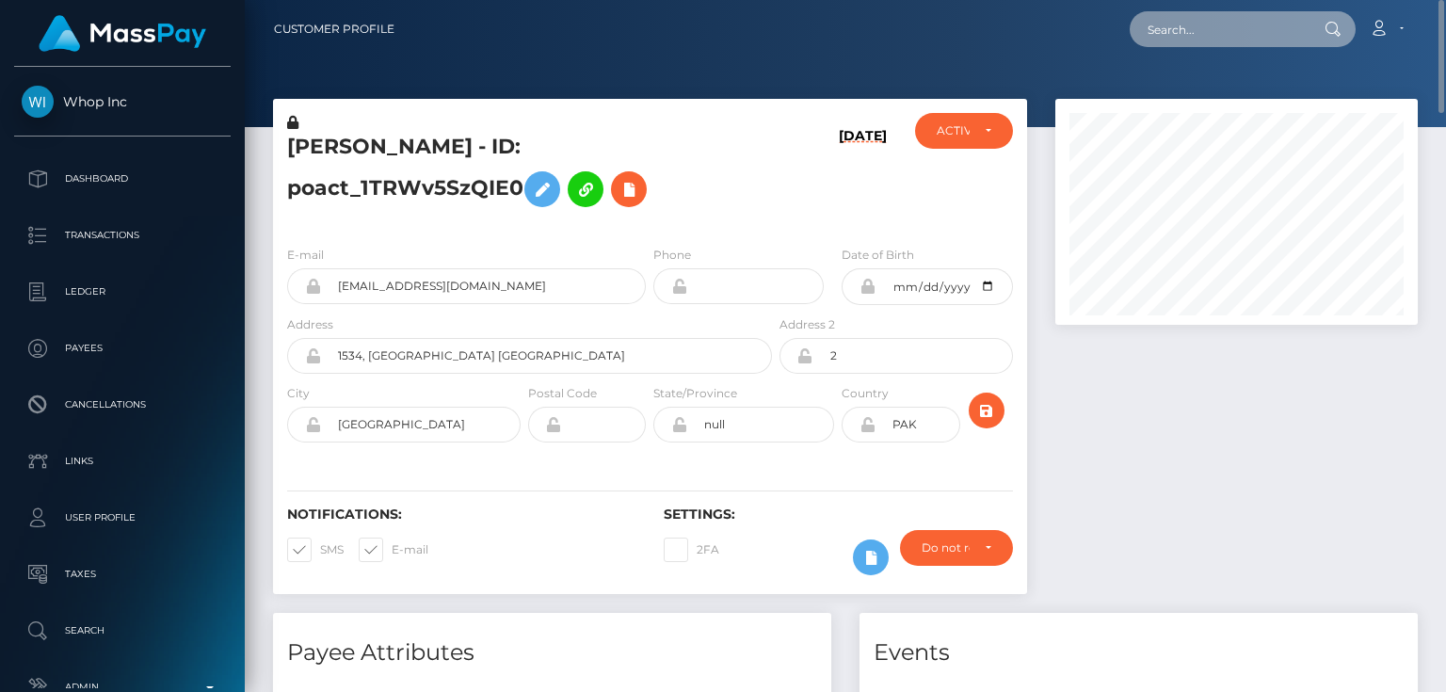
paste input "1340124953"
type input "1340124953"
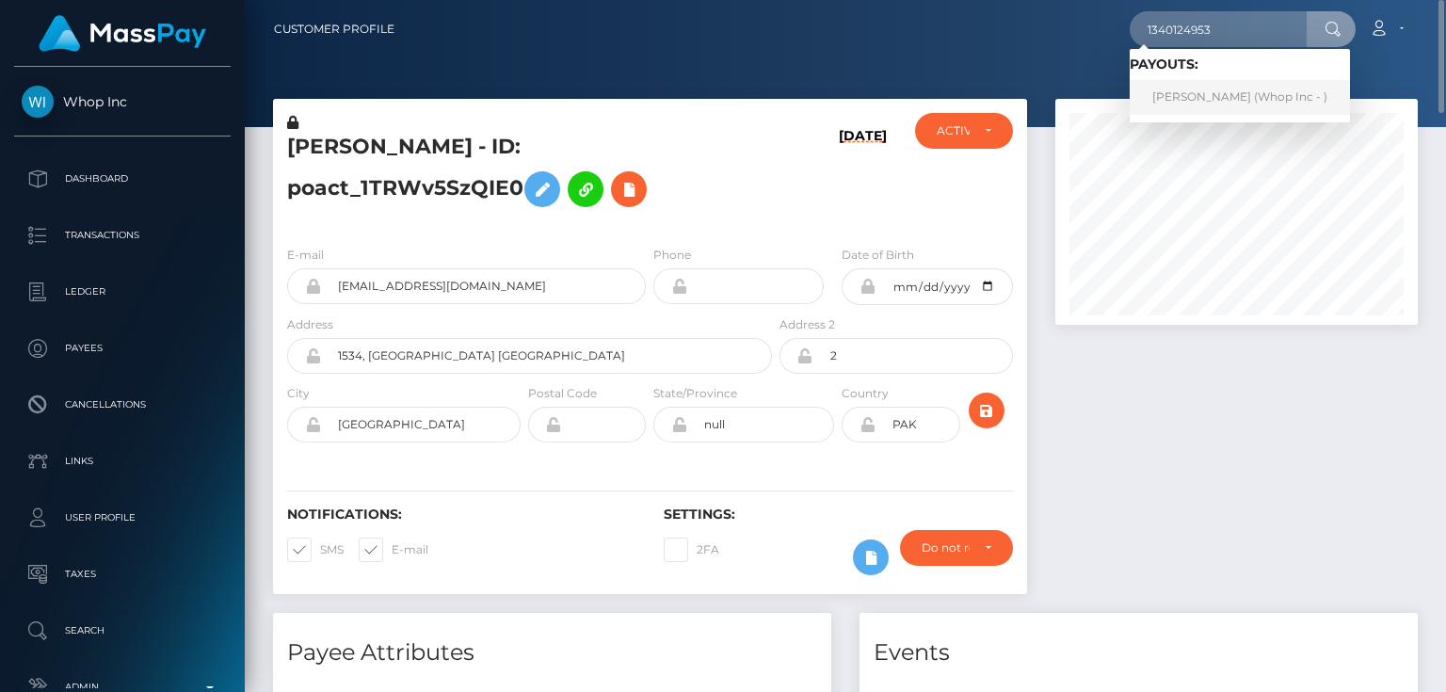
click at [1203, 96] on link "[PERSON_NAME] (Whop Inc - )" at bounding box center [1240, 97] width 220 height 35
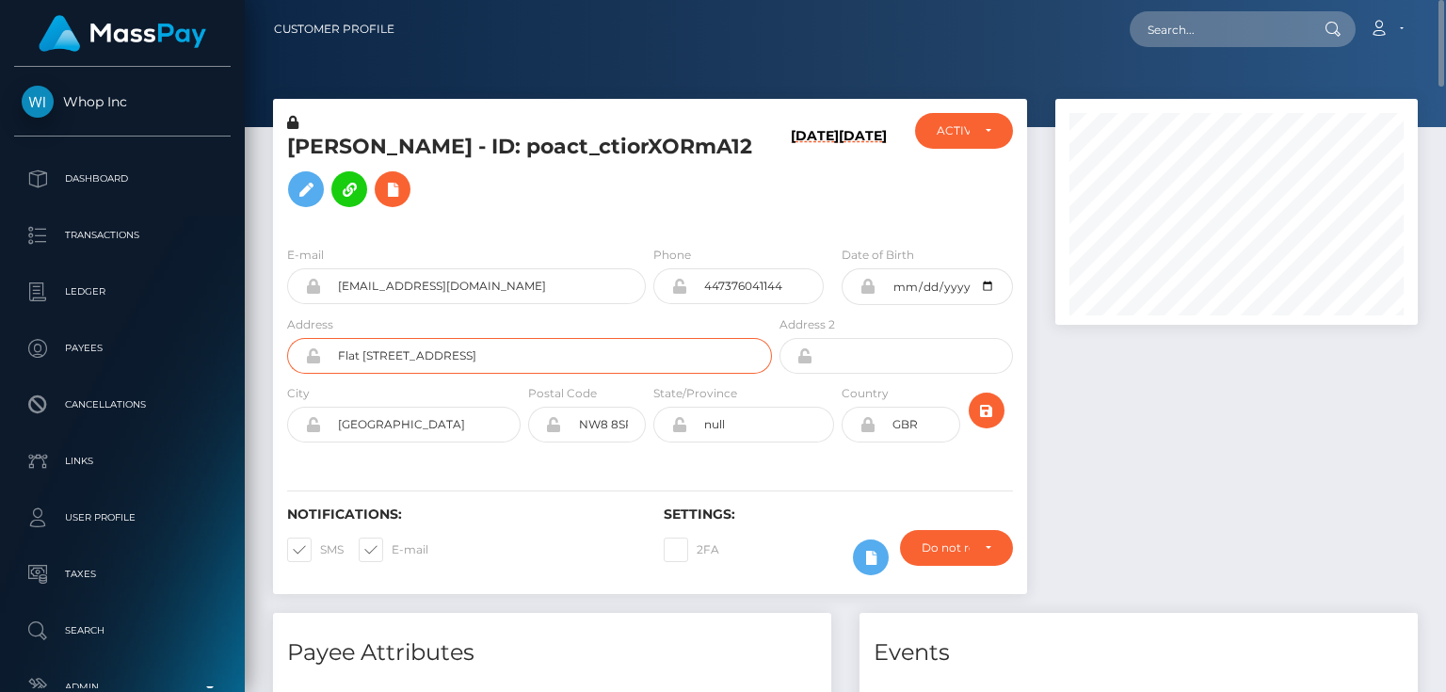
drag, startPoint x: 503, startPoint y: 376, endPoint x: 400, endPoint y: 380, distance: 102.7
click at [400, 374] on input "Flat 2, 21 Grendon Street" at bounding box center [546, 356] width 451 height 36
drag, startPoint x: 1142, startPoint y: 492, endPoint x: 1110, endPoint y: 485, distance: 32.7
click at [1140, 490] on div at bounding box center [1236, 356] width 391 height 514
drag, startPoint x: 452, startPoint y: 380, endPoint x: 330, endPoint y: 379, distance: 122.4
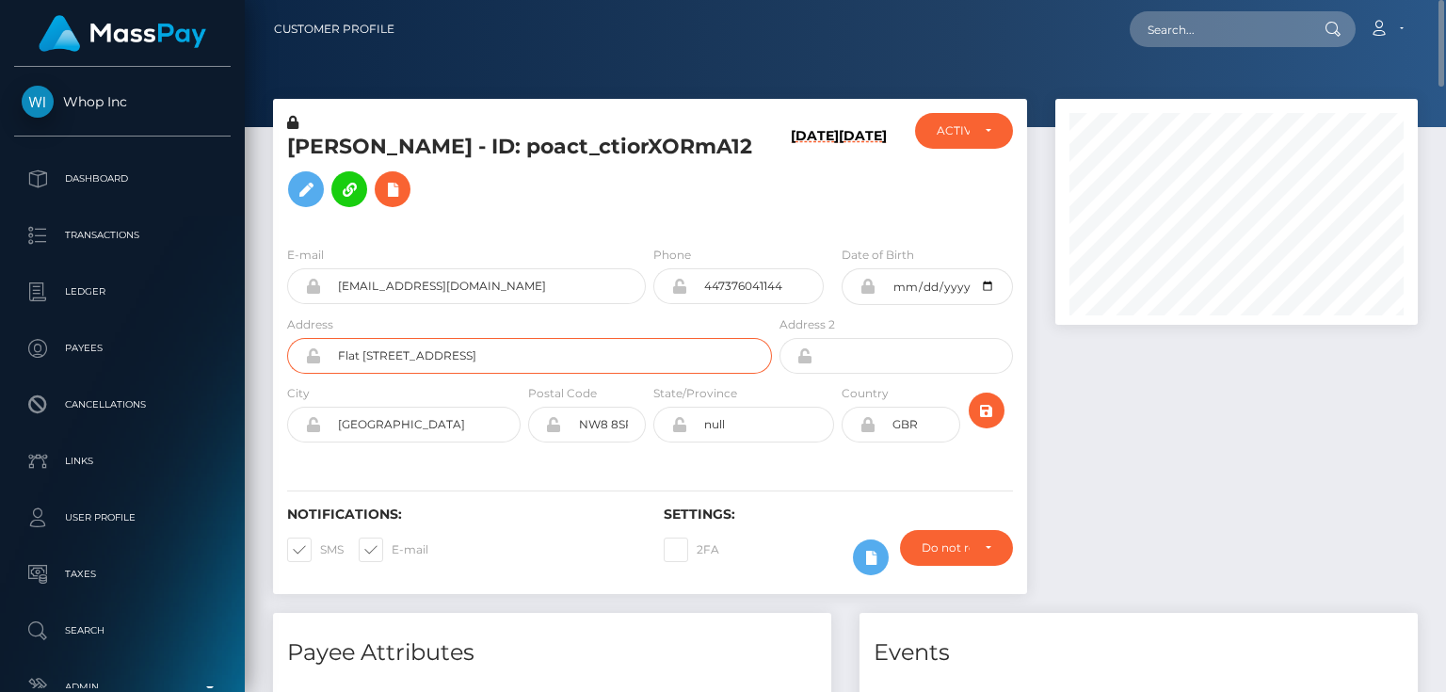
click at [330, 374] on input "Flat 2, 21 Grendon Street" at bounding box center [546, 356] width 451 height 36
click at [546, 231] on div "ALI AHMED - ID: poact_ctiorXORmA12" at bounding box center [524, 172] width 503 height 118
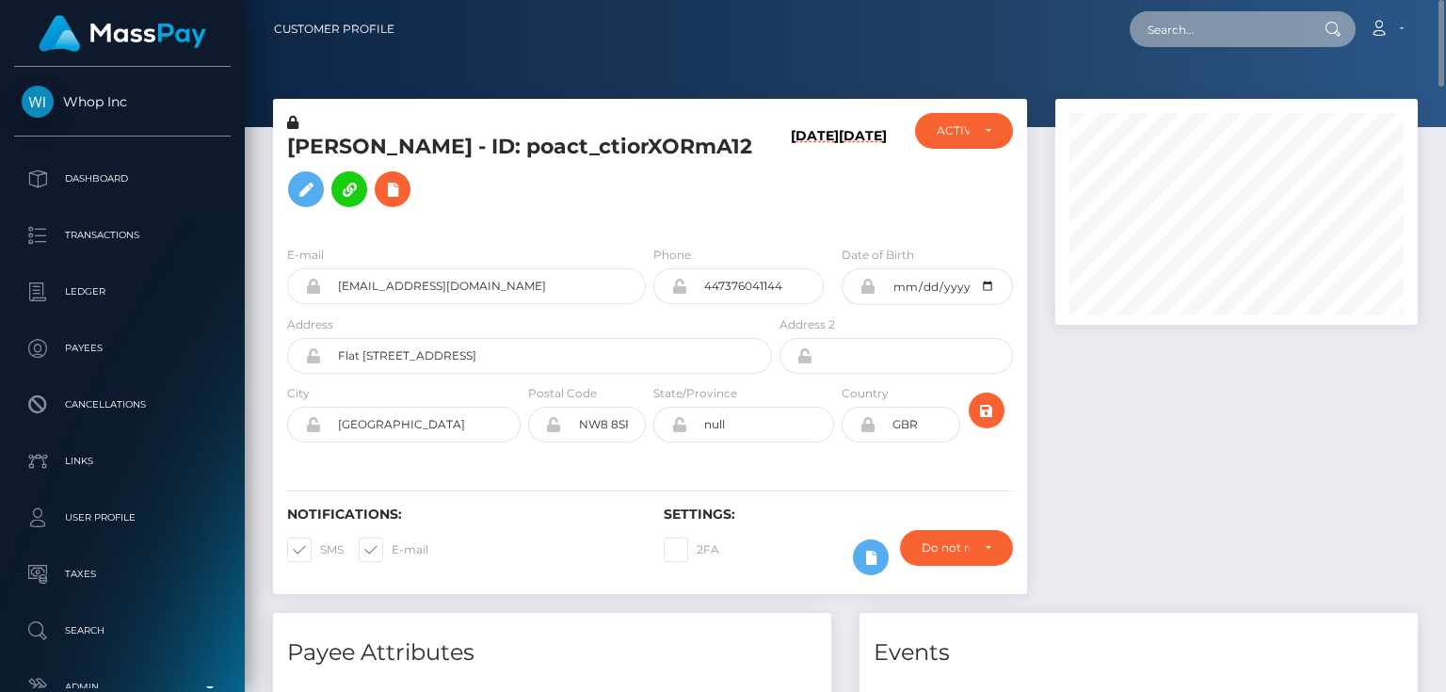
paste input "poact_WsCplmlxO3G7"
type input "poact_WsCplmlxO3G7"
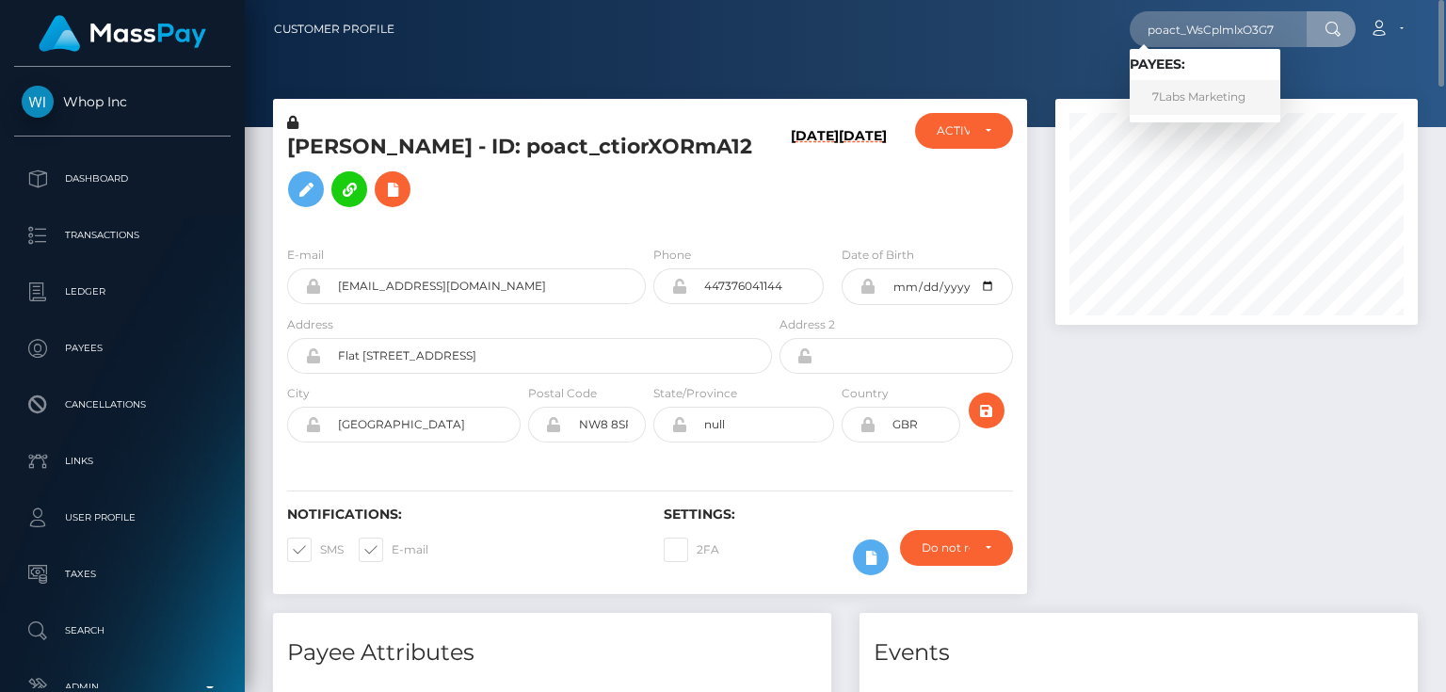
click at [1219, 102] on link "7Labs Marketing" at bounding box center [1205, 97] width 151 height 35
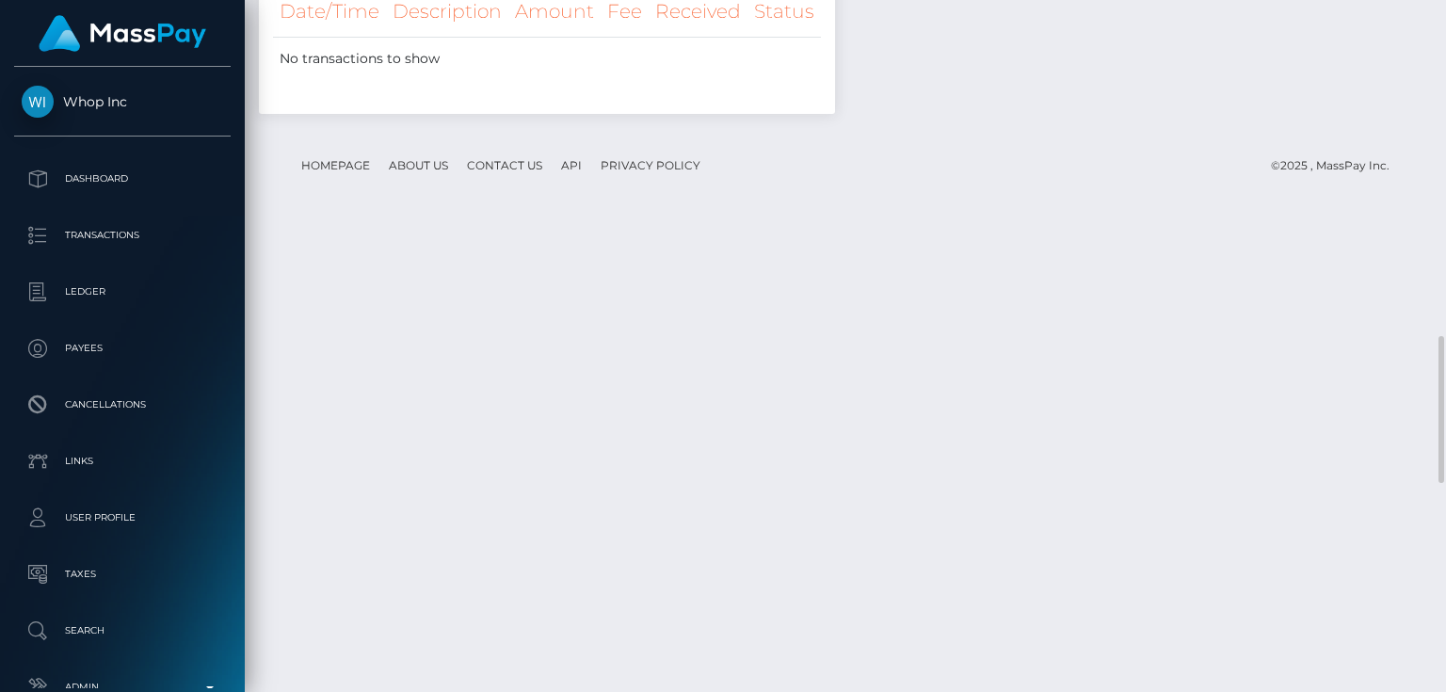
scroll to position [1582, 0]
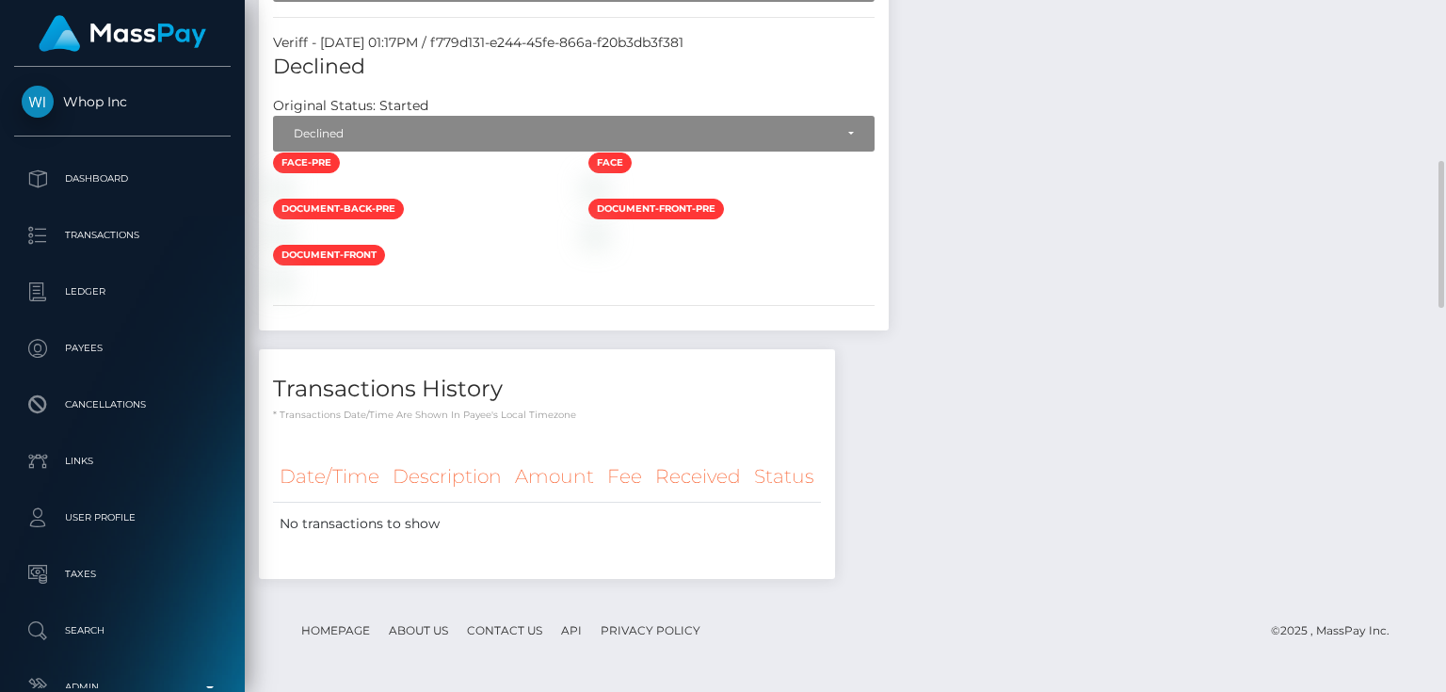
scroll to position [1055, 0]
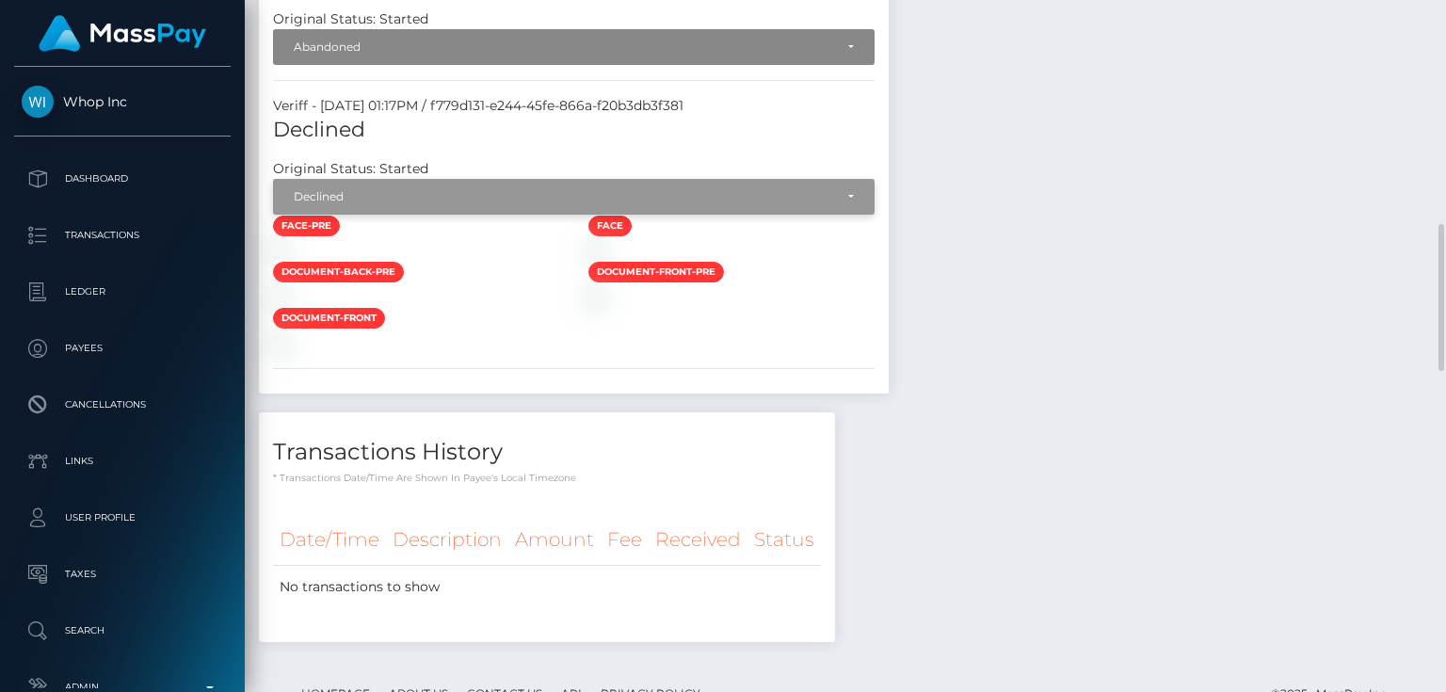
click at [432, 189] on div "Declined" at bounding box center [564, 196] width 540 height 15
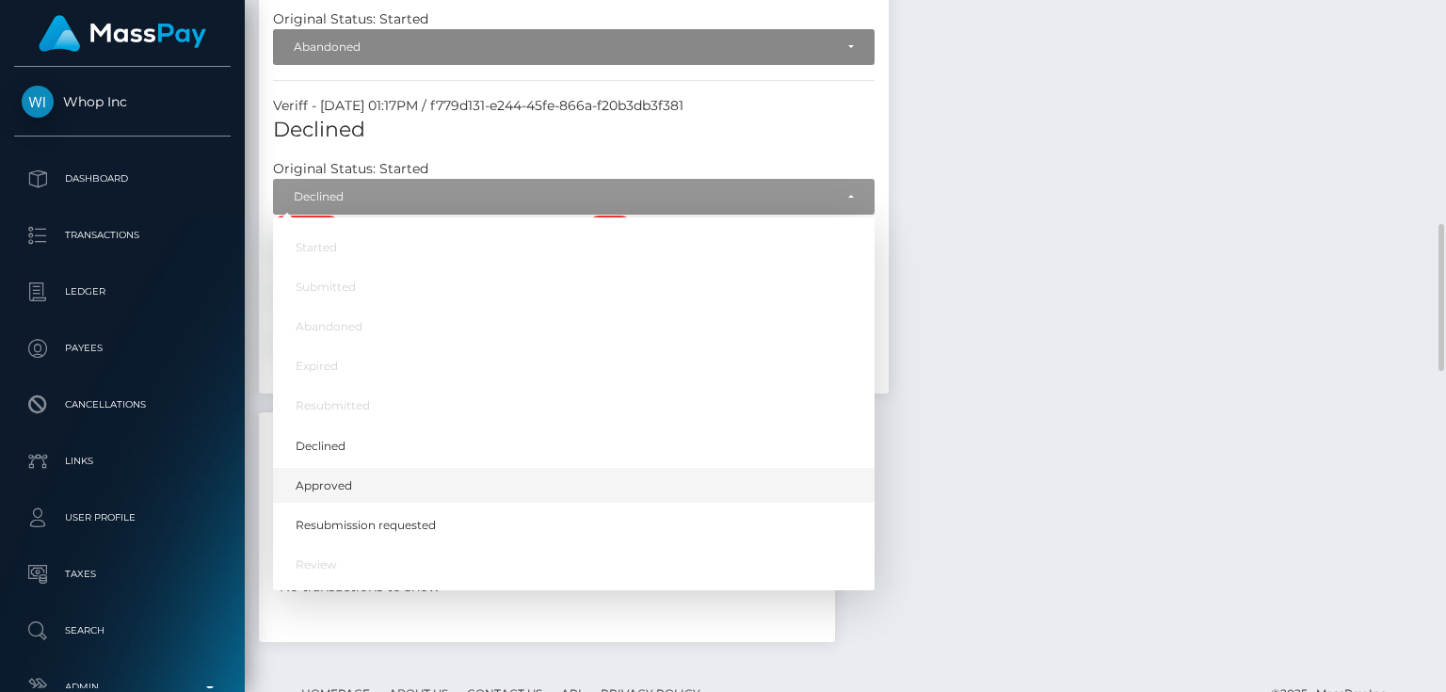
click at [356, 485] on link "Approved" at bounding box center [574, 485] width 602 height 35
select select "Approved"
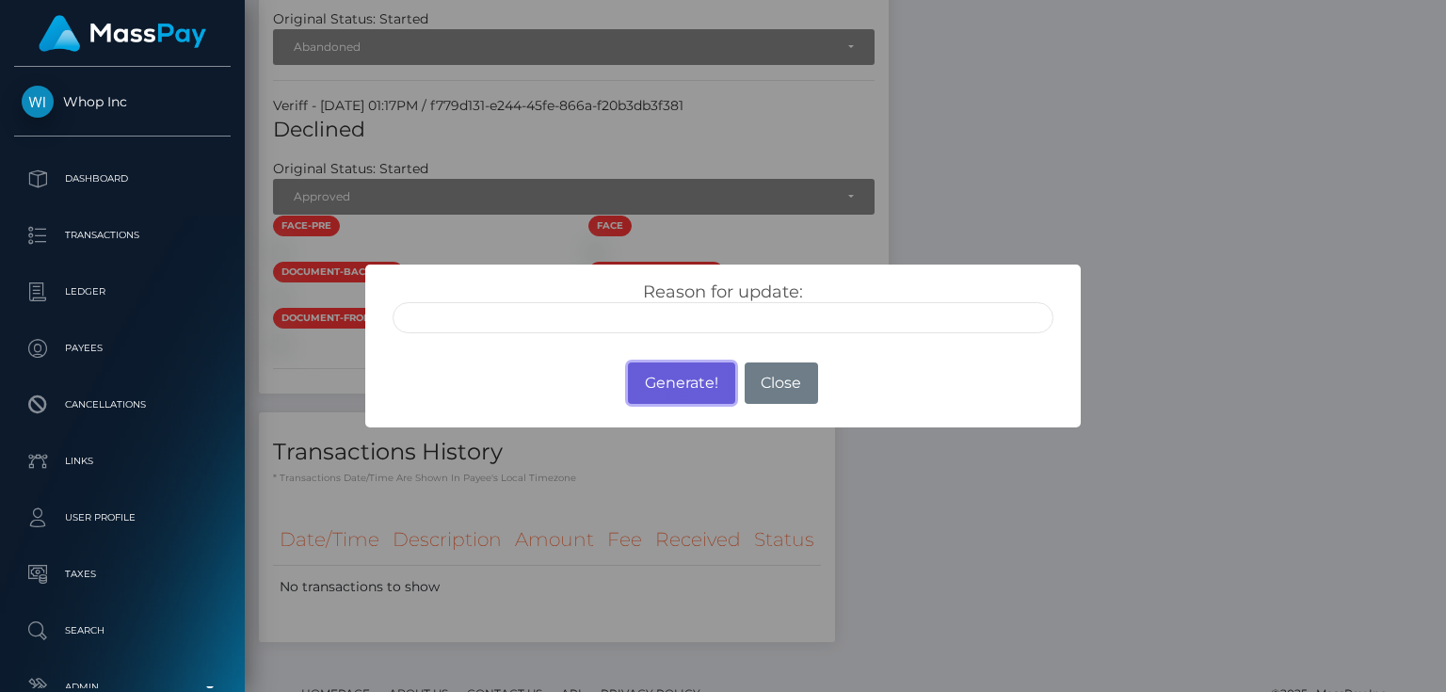
click at [697, 377] on button "Generate!" at bounding box center [681, 383] width 106 height 41
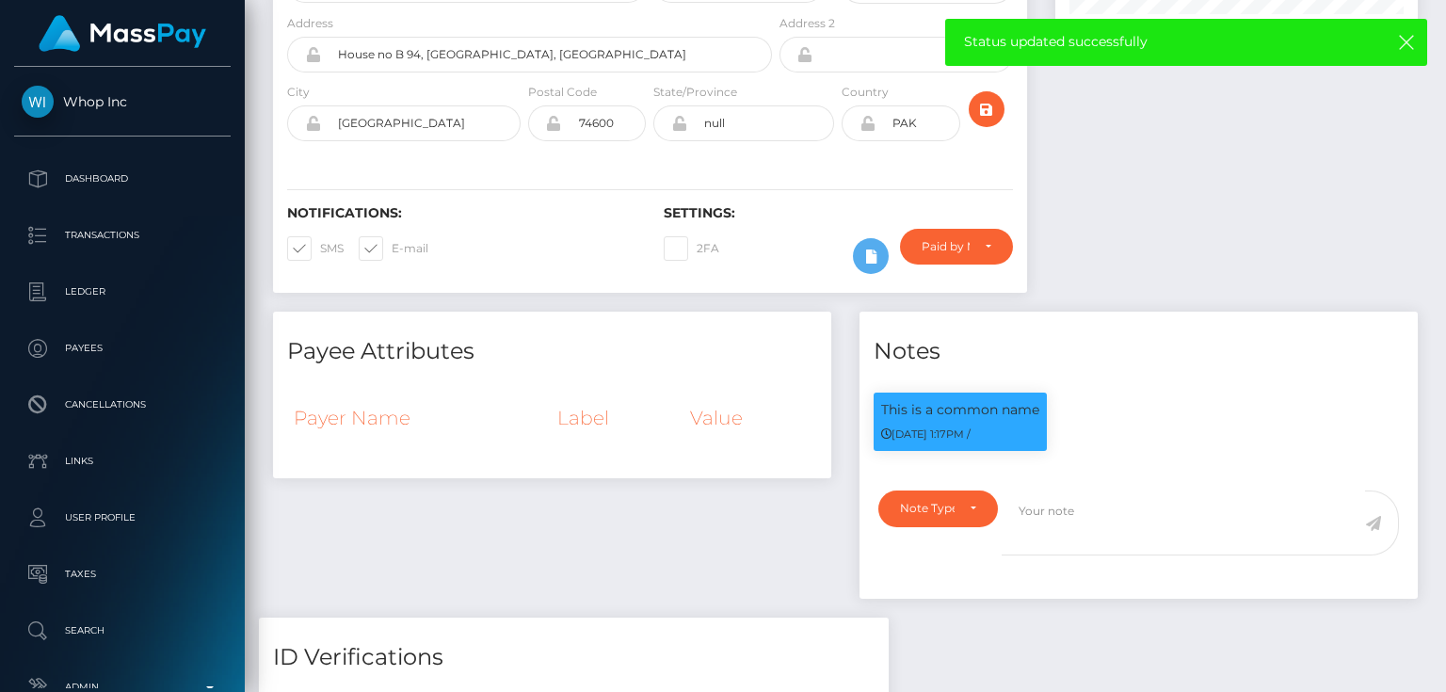
scroll to position [0, 0]
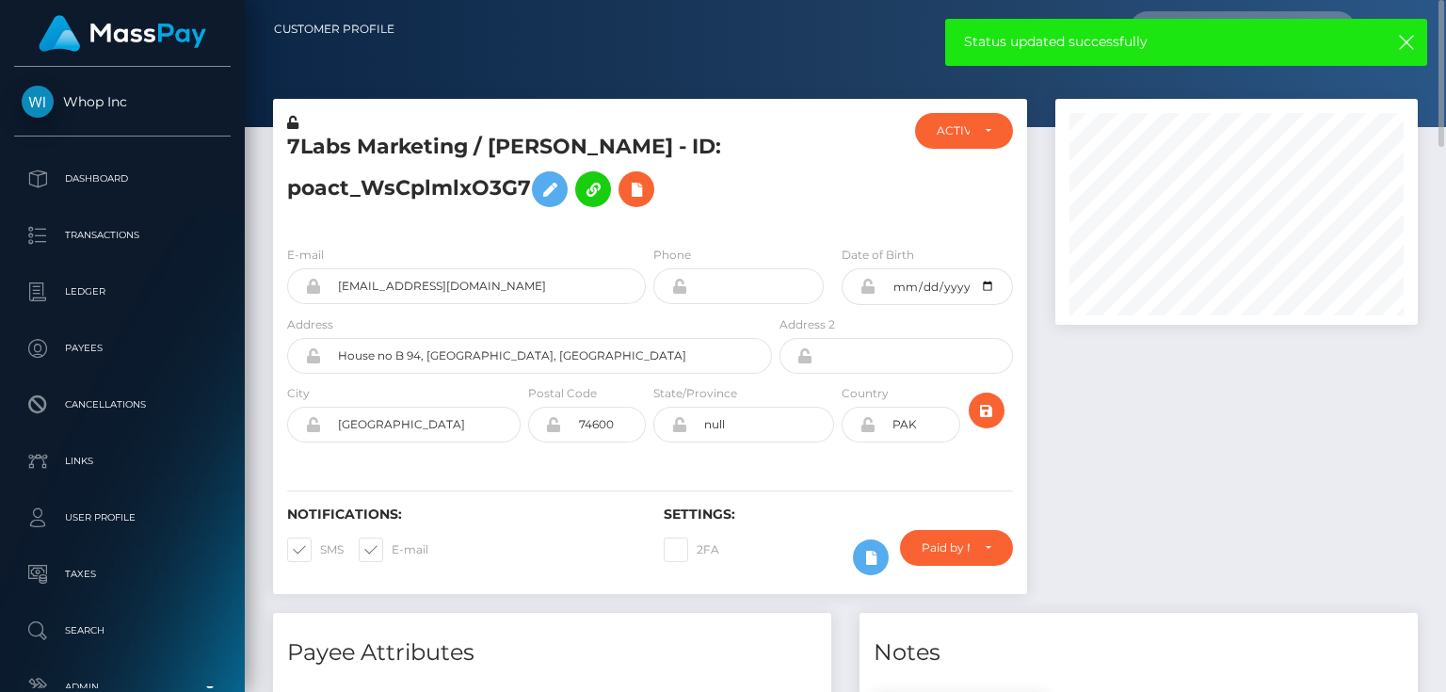
click at [292, 120] on icon at bounding box center [292, 122] width 11 height 13
click at [865, 286] on icon at bounding box center [868, 286] width 16 height 15
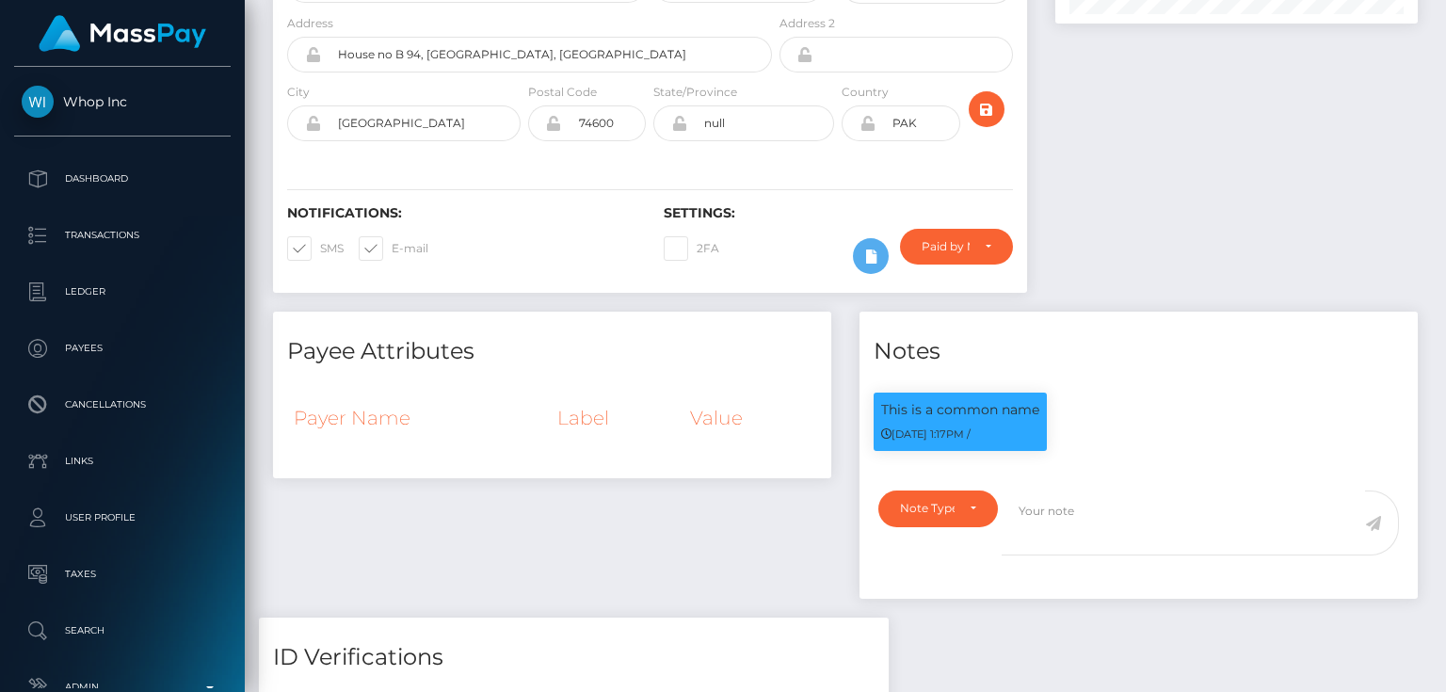
scroll to position [226, 362]
click at [969, 249] on div "Paid by MassPay" at bounding box center [946, 246] width 48 height 15
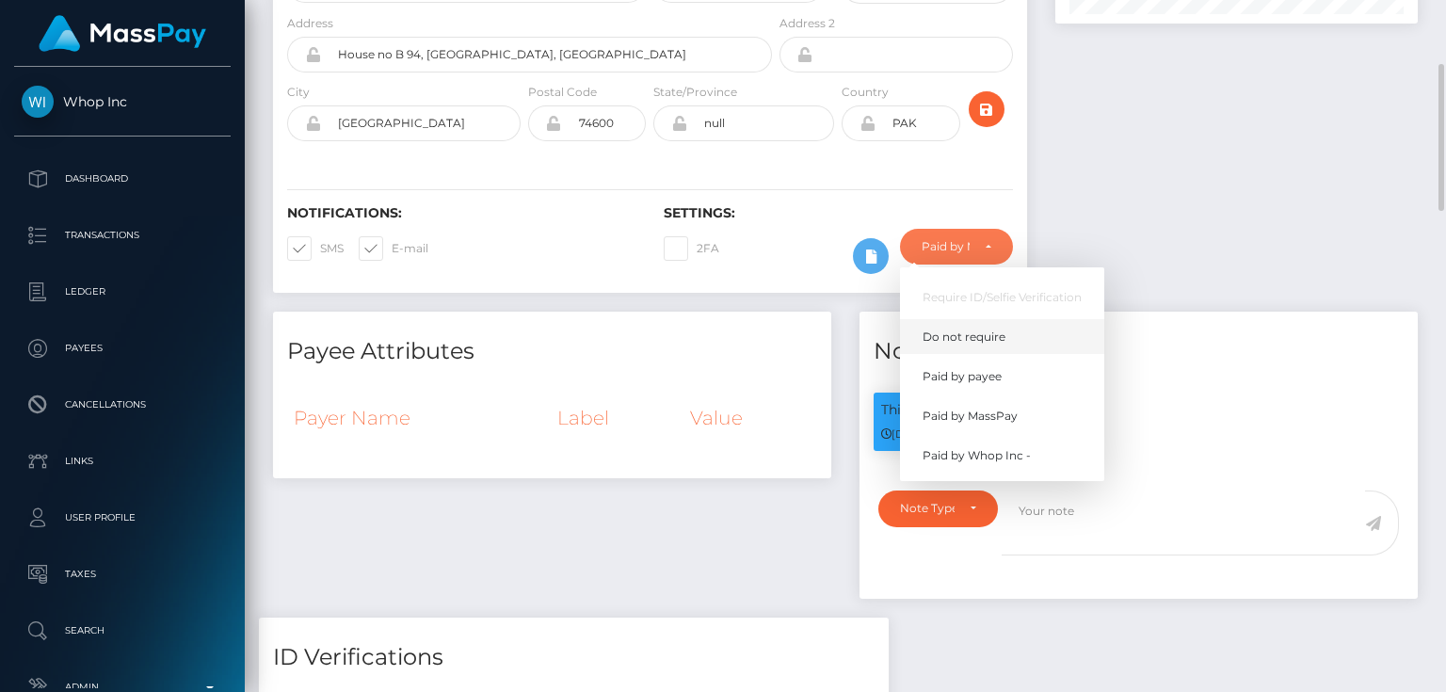
click at [994, 333] on span "Do not require" at bounding box center [964, 337] width 83 height 17
select select "0"
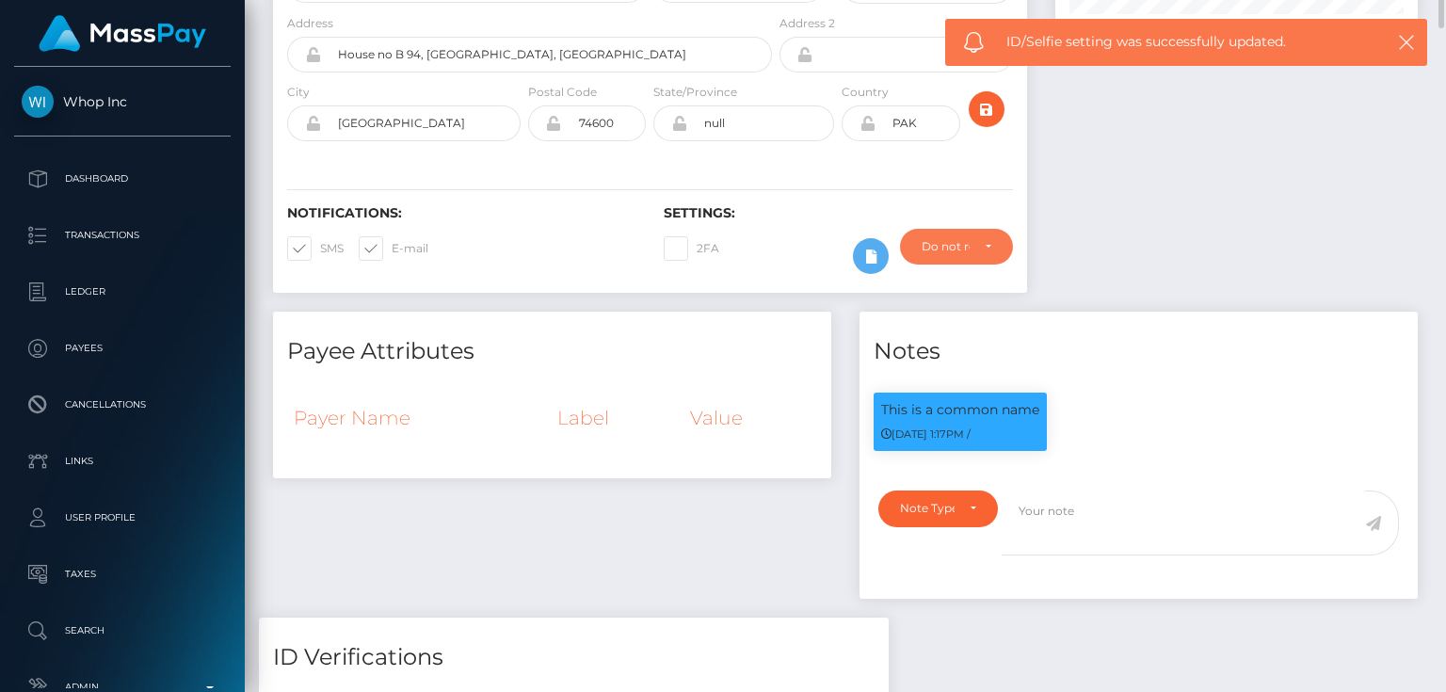
scroll to position [0, 0]
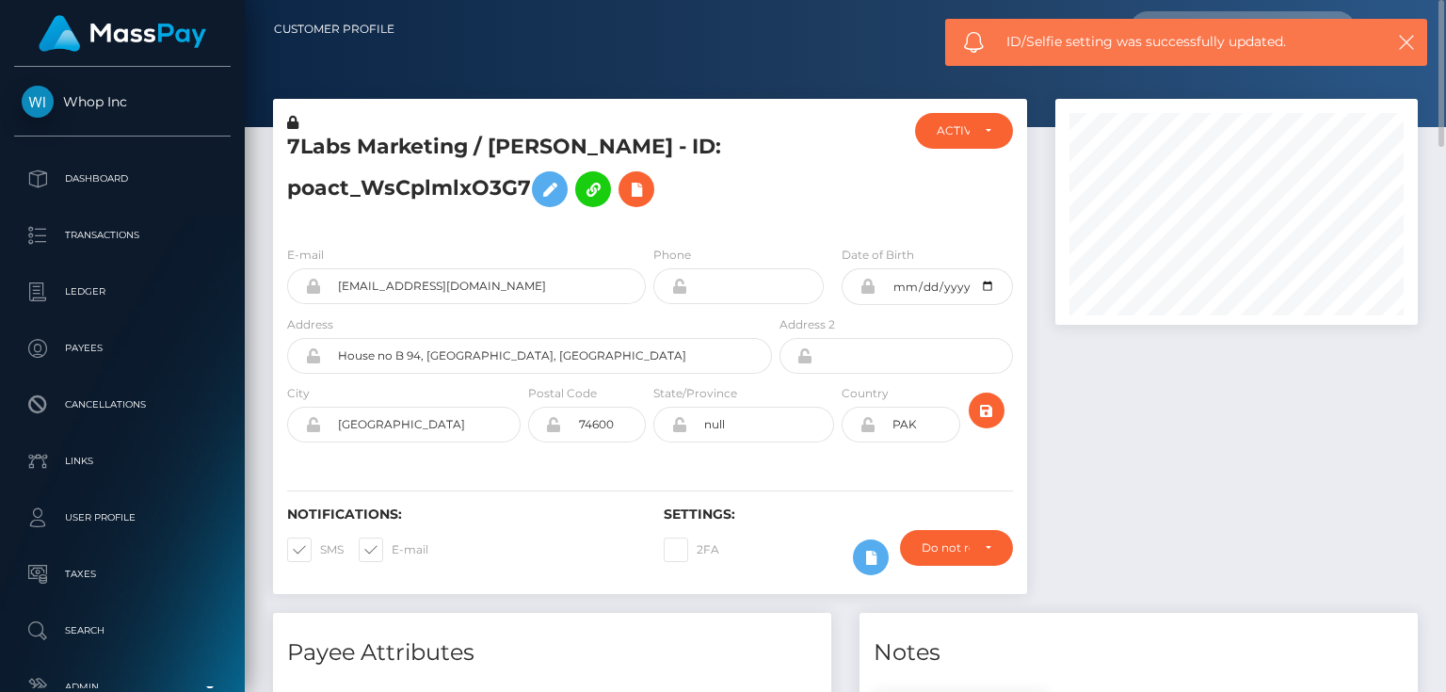
click at [433, 187] on h5 "7Labs Marketing / Muhammad Saqib - ID: poact_WsCplmlxO3G7" at bounding box center [524, 175] width 475 height 84
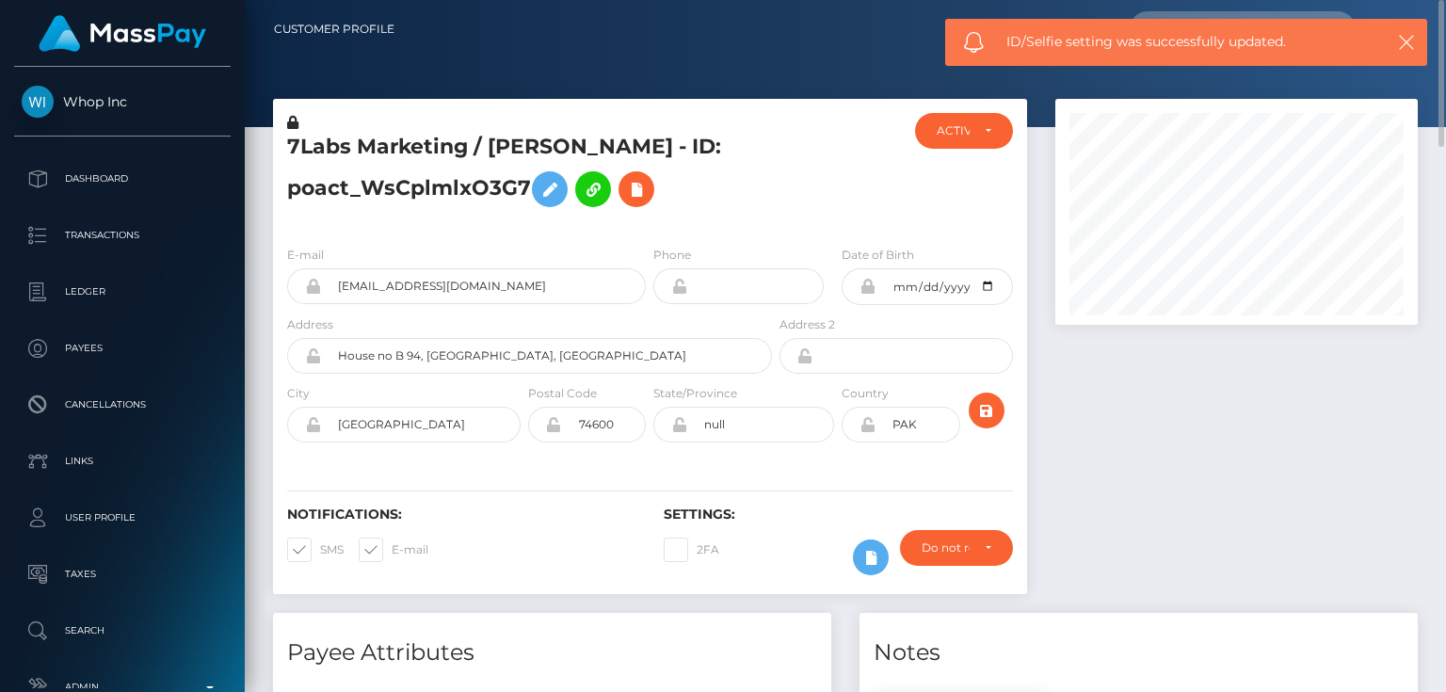
click at [433, 187] on h5 "7Labs Marketing / Muhammad Saqib - ID: poact_WsCplmlxO3G7" at bounding box center [524, 175] width 475 height 84
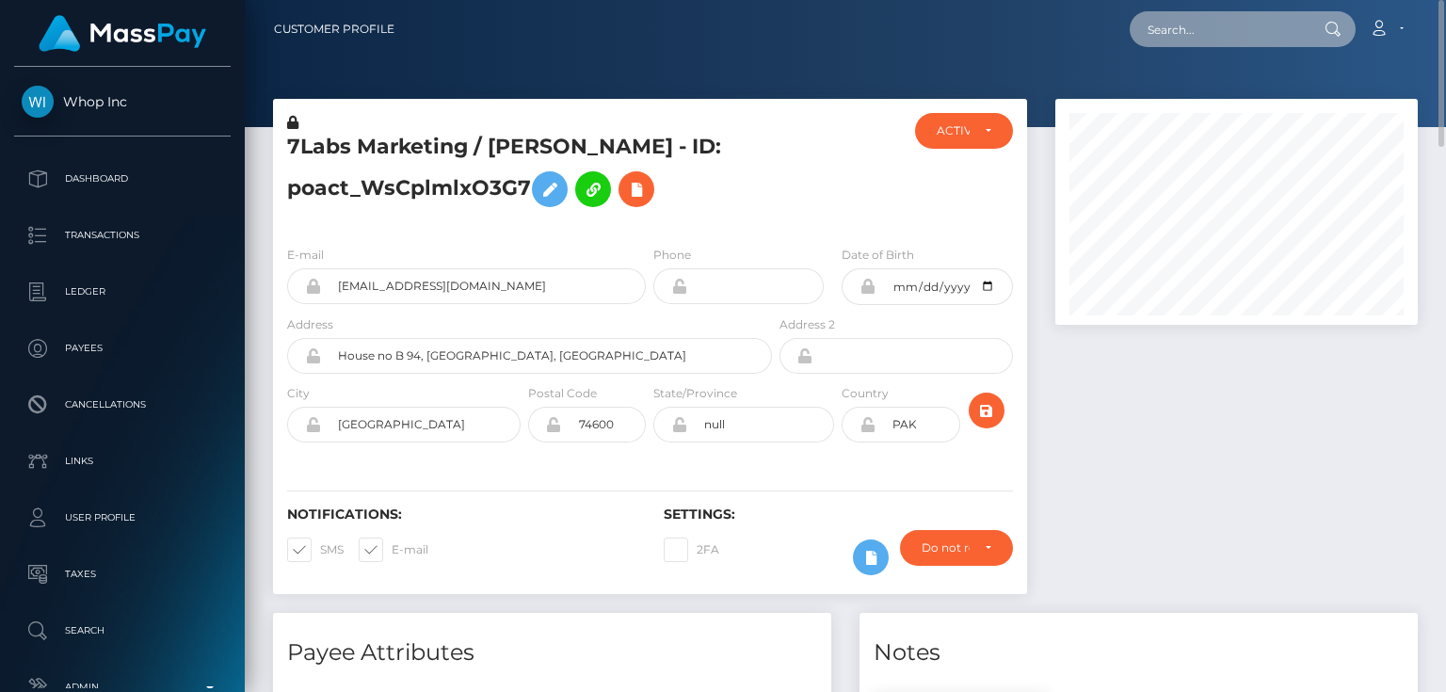
paste input "poact_0TeJWra9PMwH"
type input "poact_0TeJWra9PMwH"
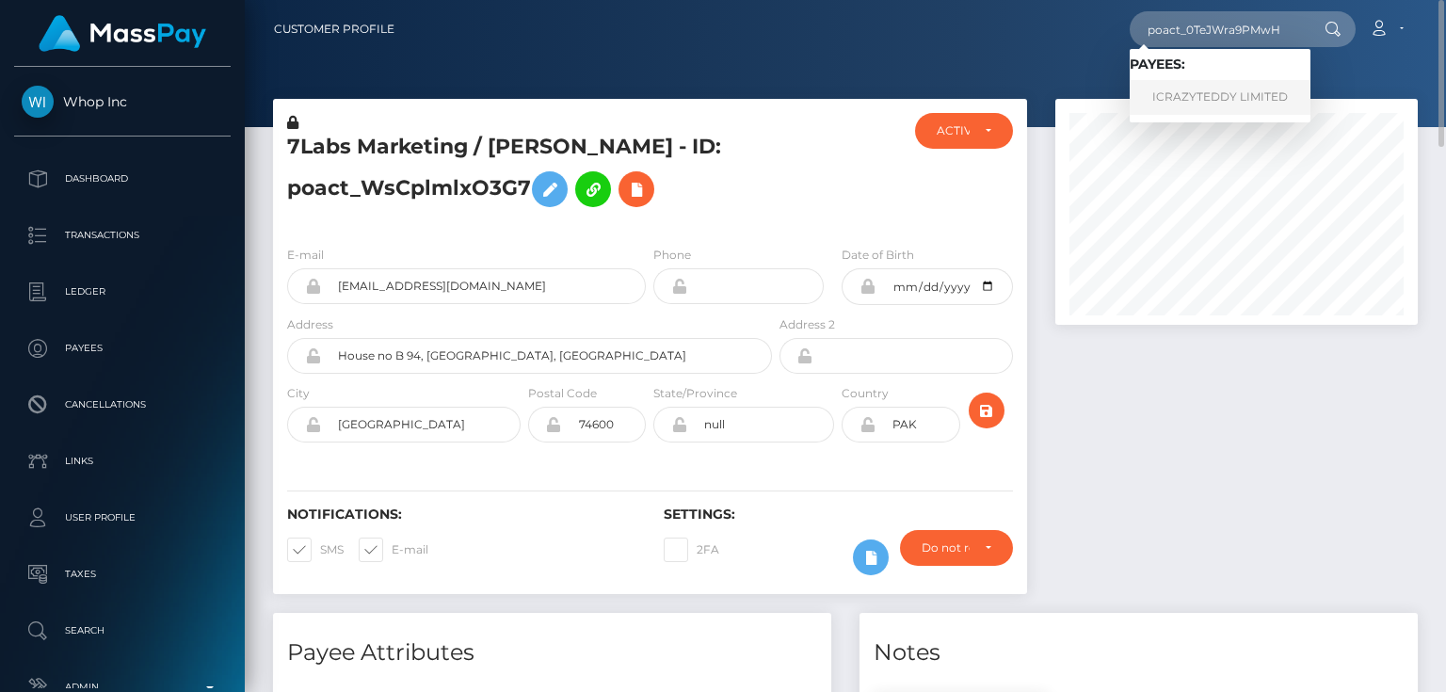
click at [1247, 91] on link "ICRAZYTEDDY LIMITED" at bounding box center [1220, 97] width 181 height 35
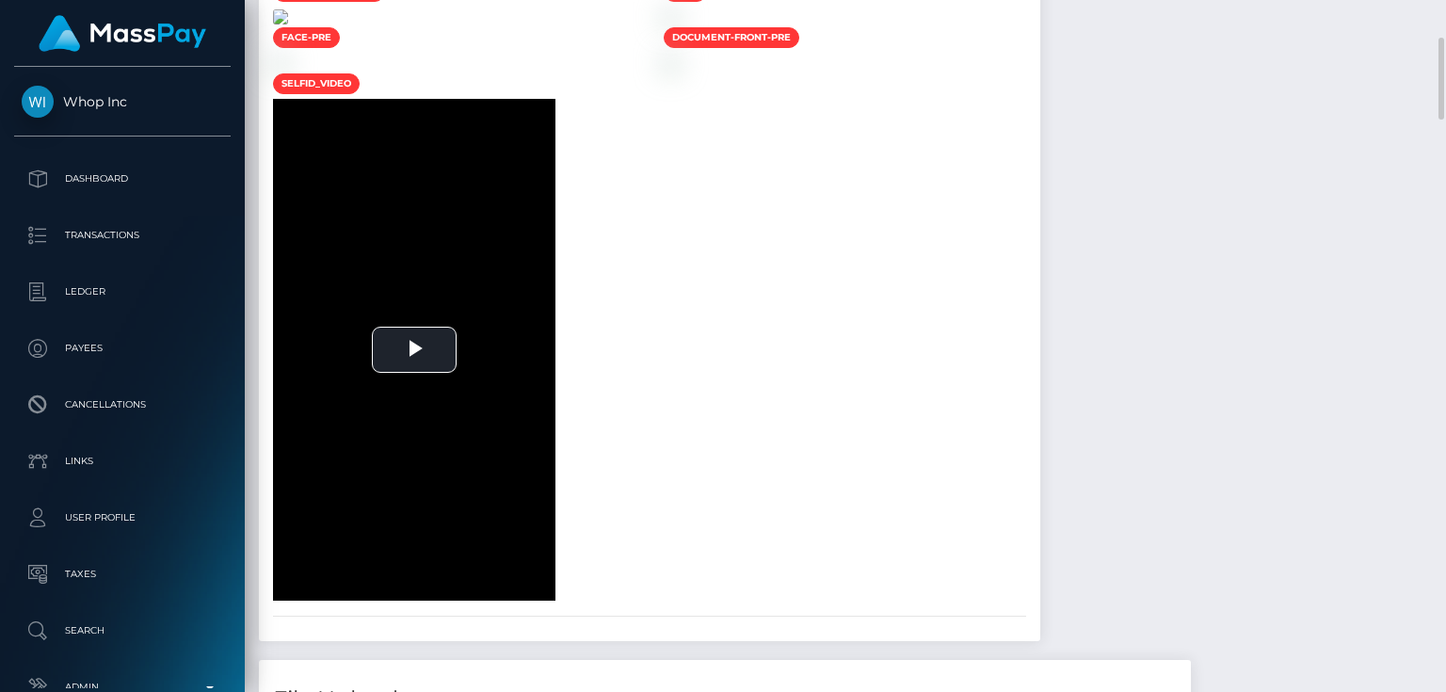
scroll to position [1507, 0]
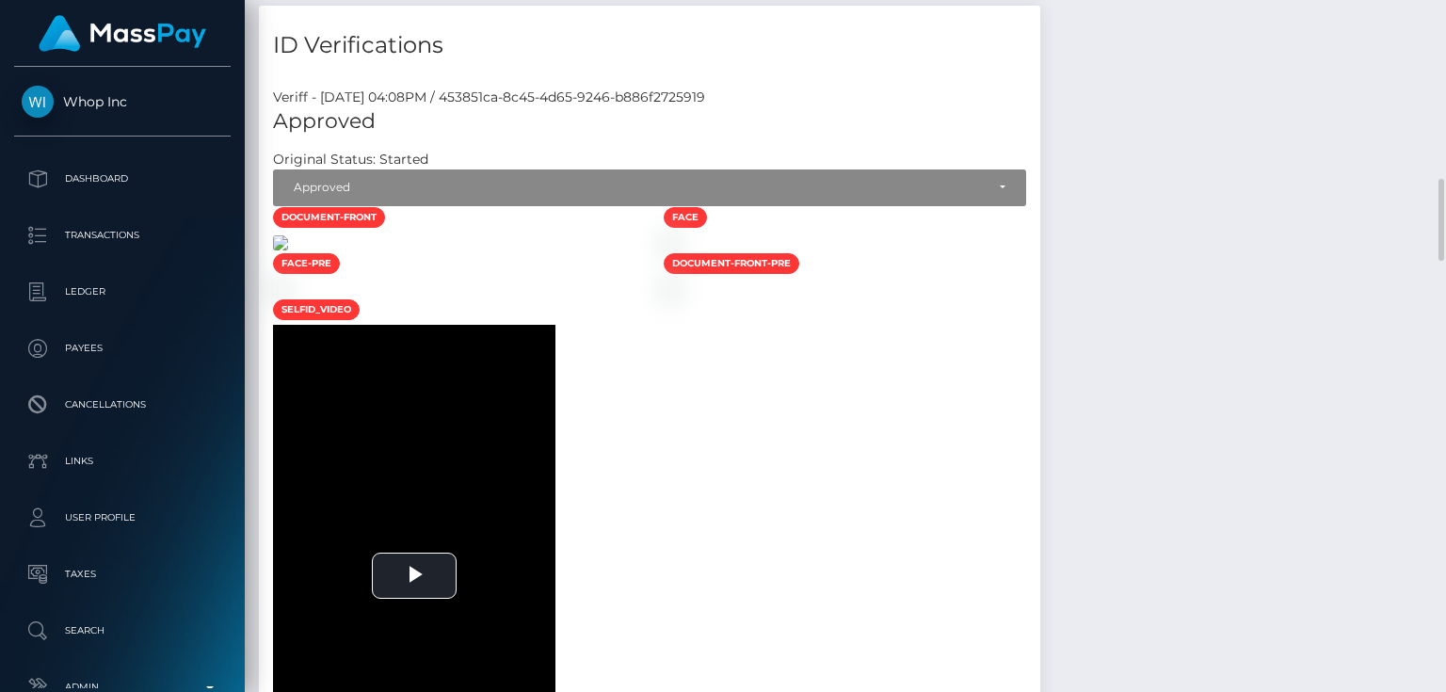
click at [288, 250] on img at bounding box center [280, 242] width 15 height 15
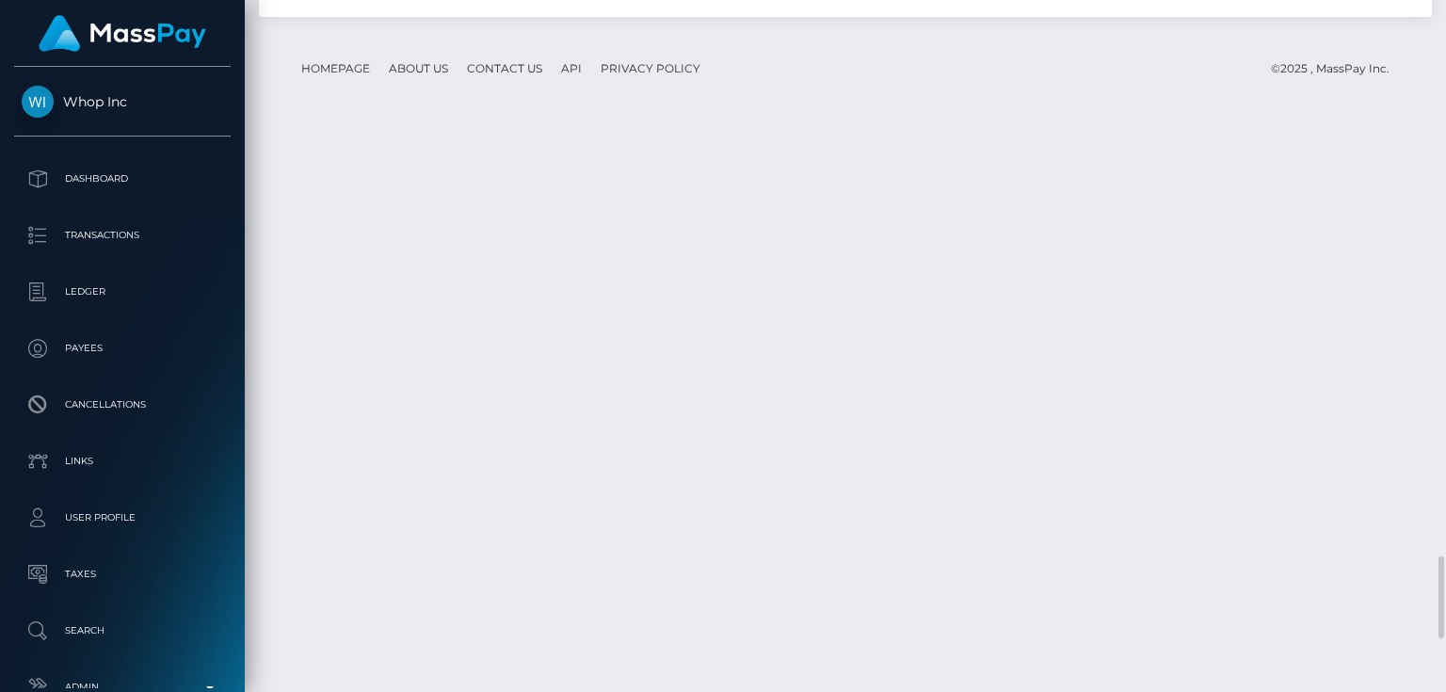
scroll to position [4972, 0]
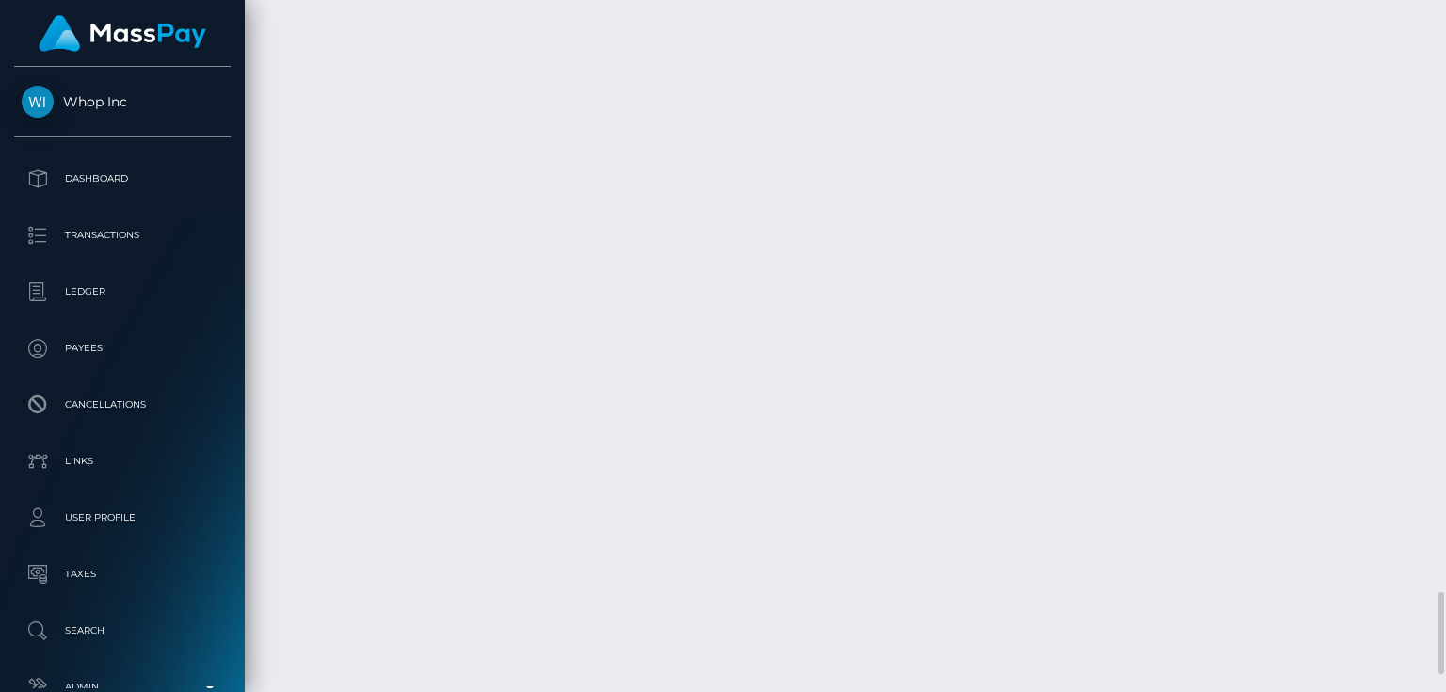
drag, startPoint x: 654, startPoint y: 321, endPoint x: 918, endPoint y: 329, distance: 263.8
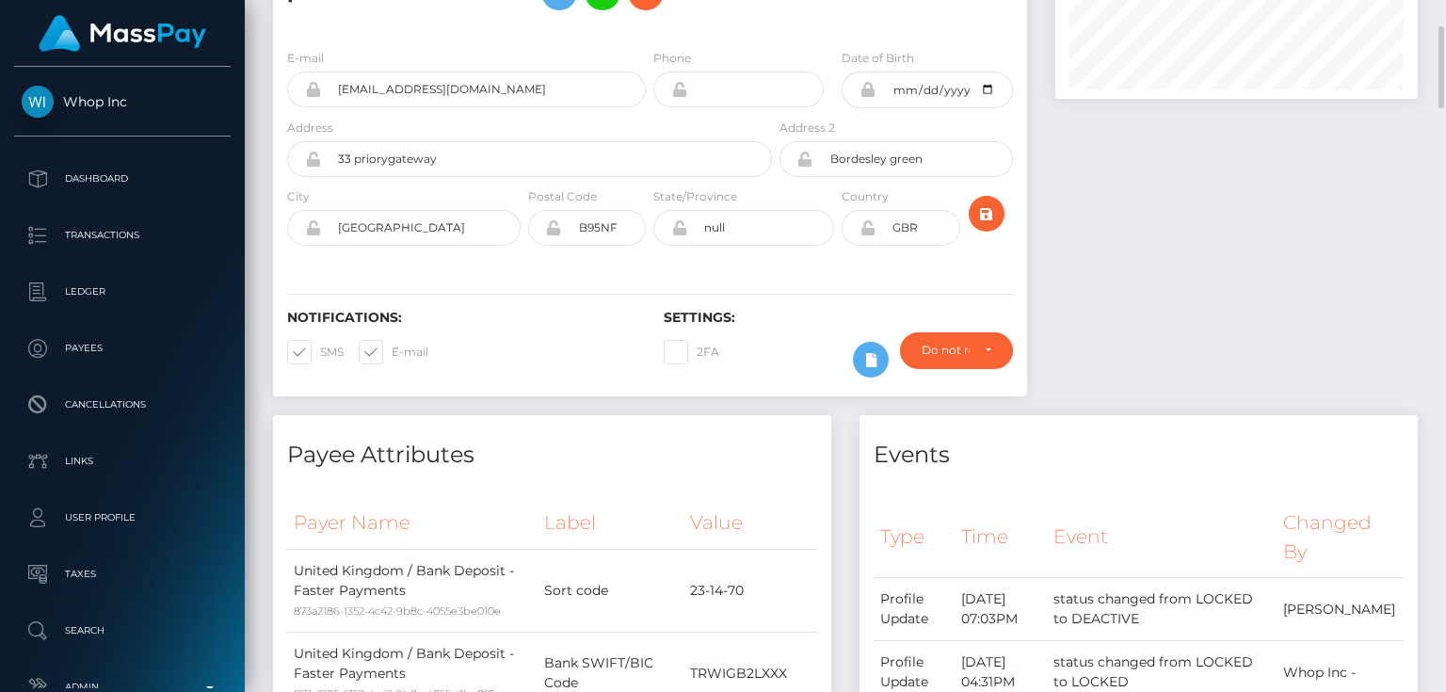
scroll to position [0, 0]
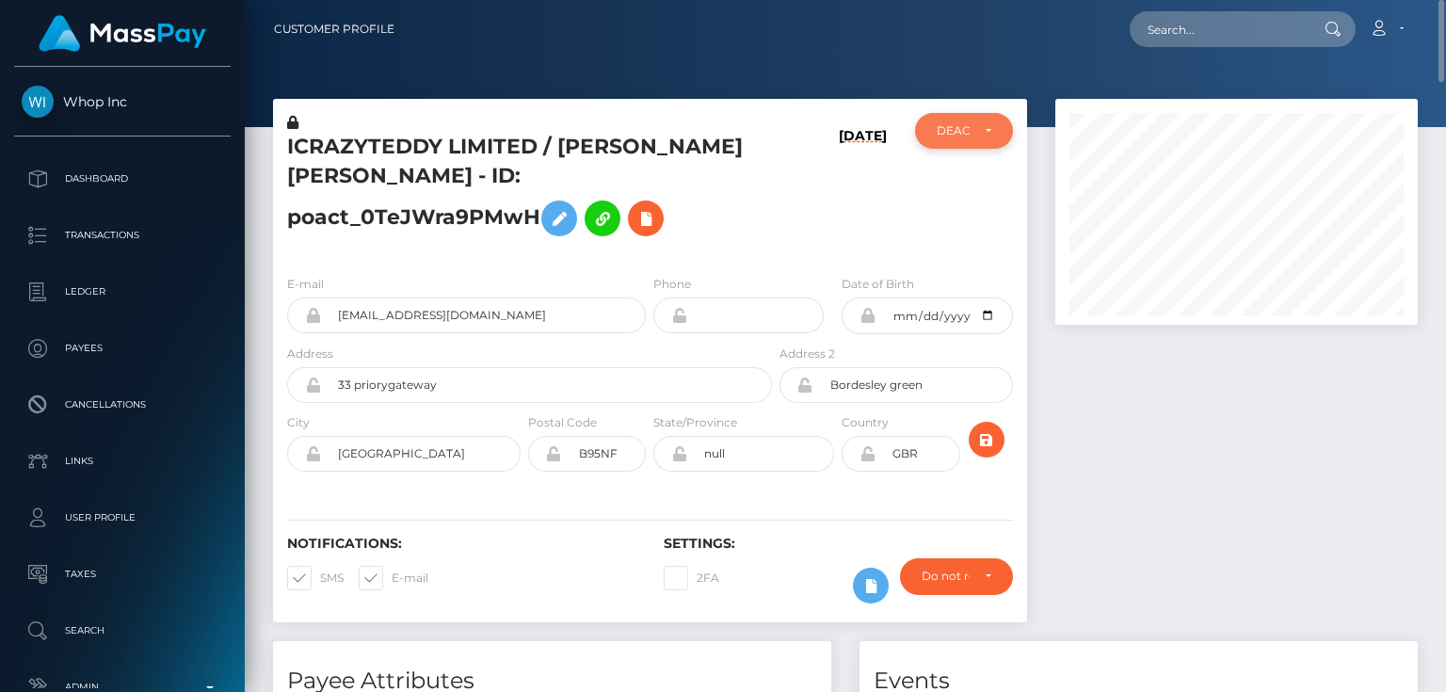
click at [979, 136] on div "DEACTIVE" at bounding box center [964, 130] width 54 height 15
click at [976, 185] on span "ACTIVE" at bounding box center [959, 181] width 42 height 17
select select "ACTIVE"
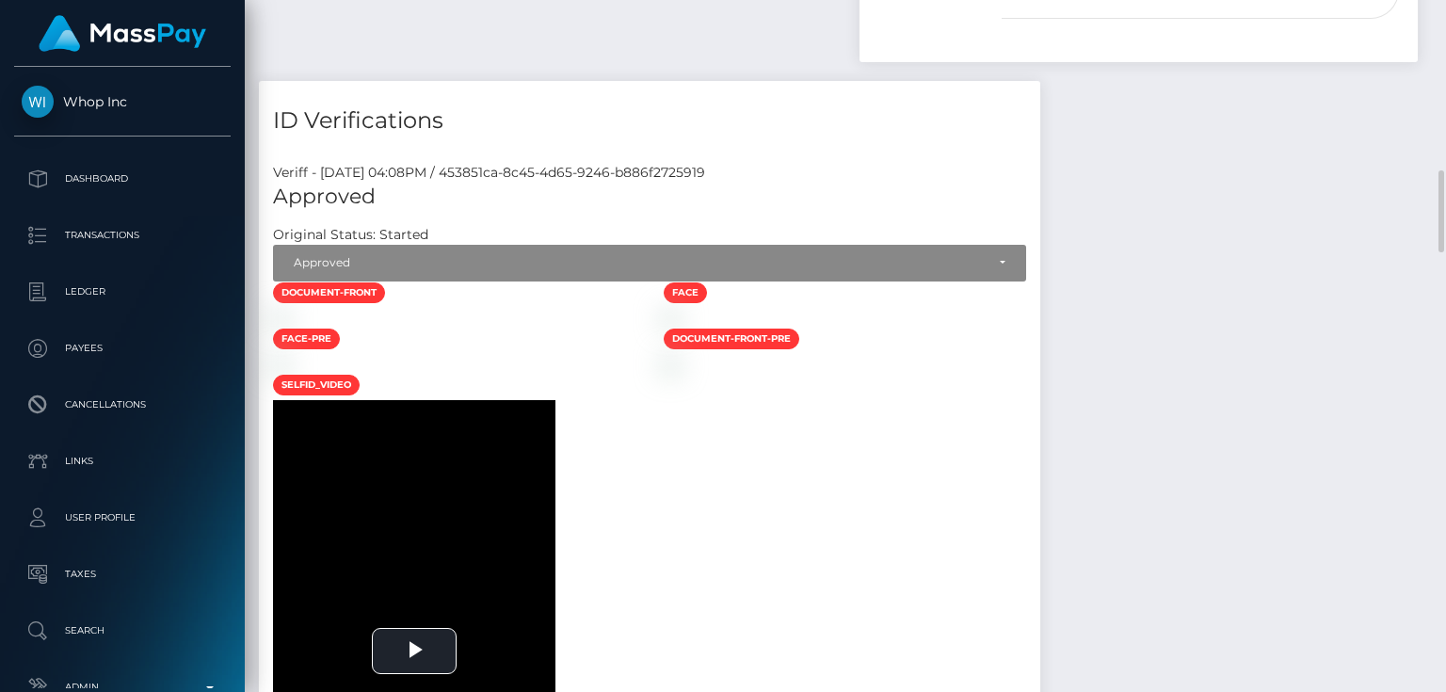
scroll to position [1205, 0]
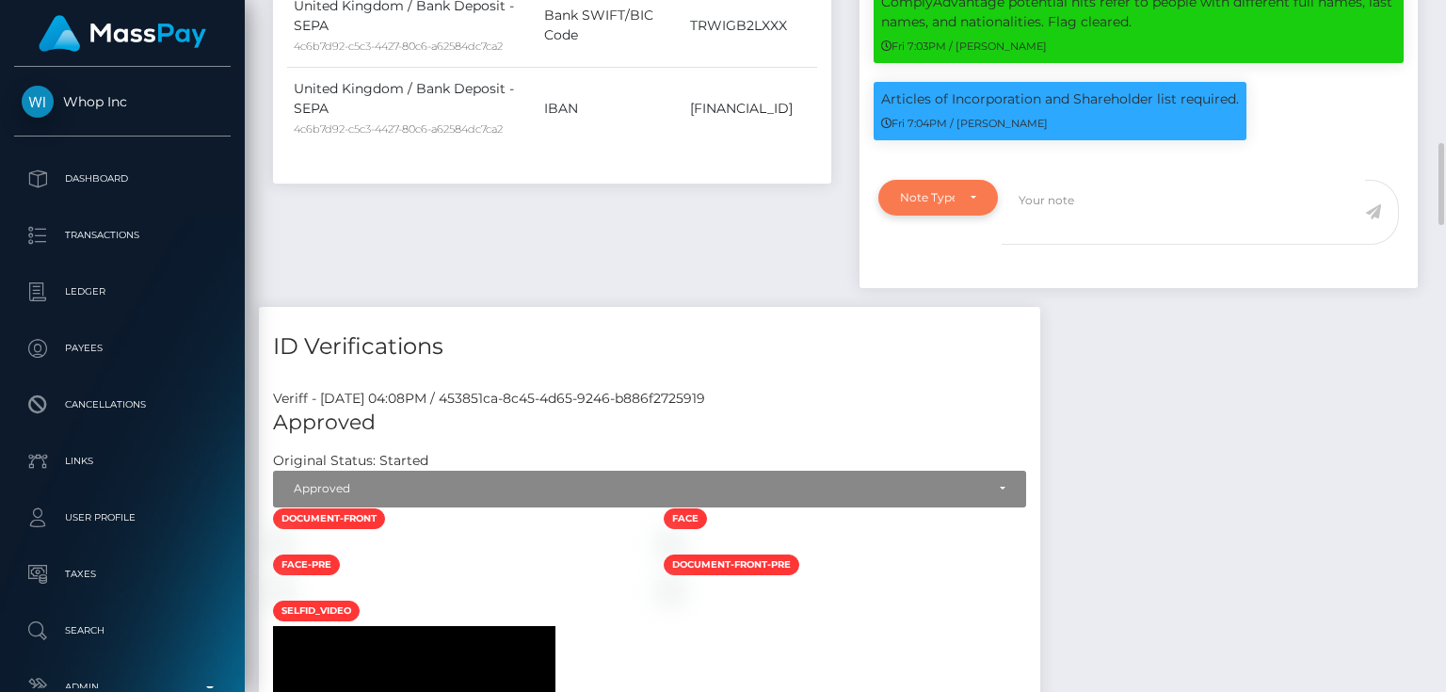
click at [934, 205] on div "Note Type" at bounding box center [927, 197] width 55 height 15
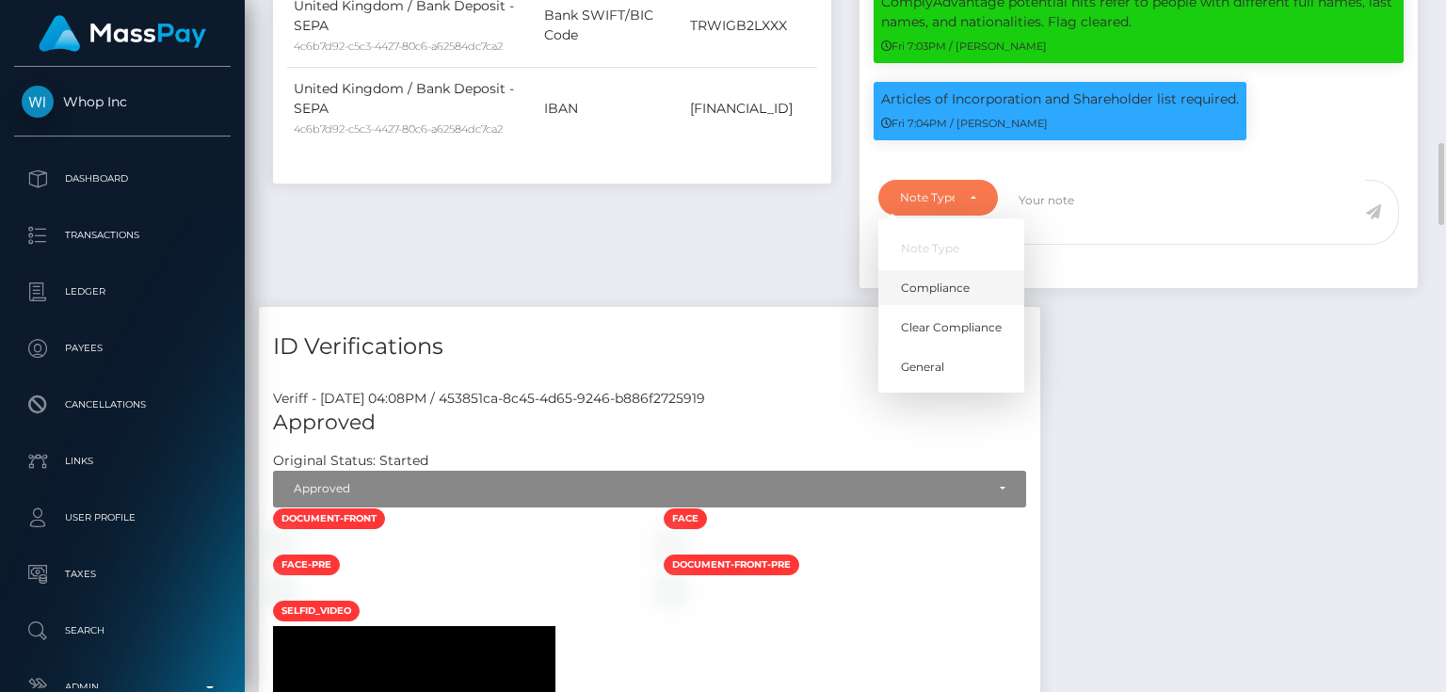
click at [957, 297] on span "Compliance" at bounding box center [935, 288] width 69 height 17
select select "COMPLIANCE"
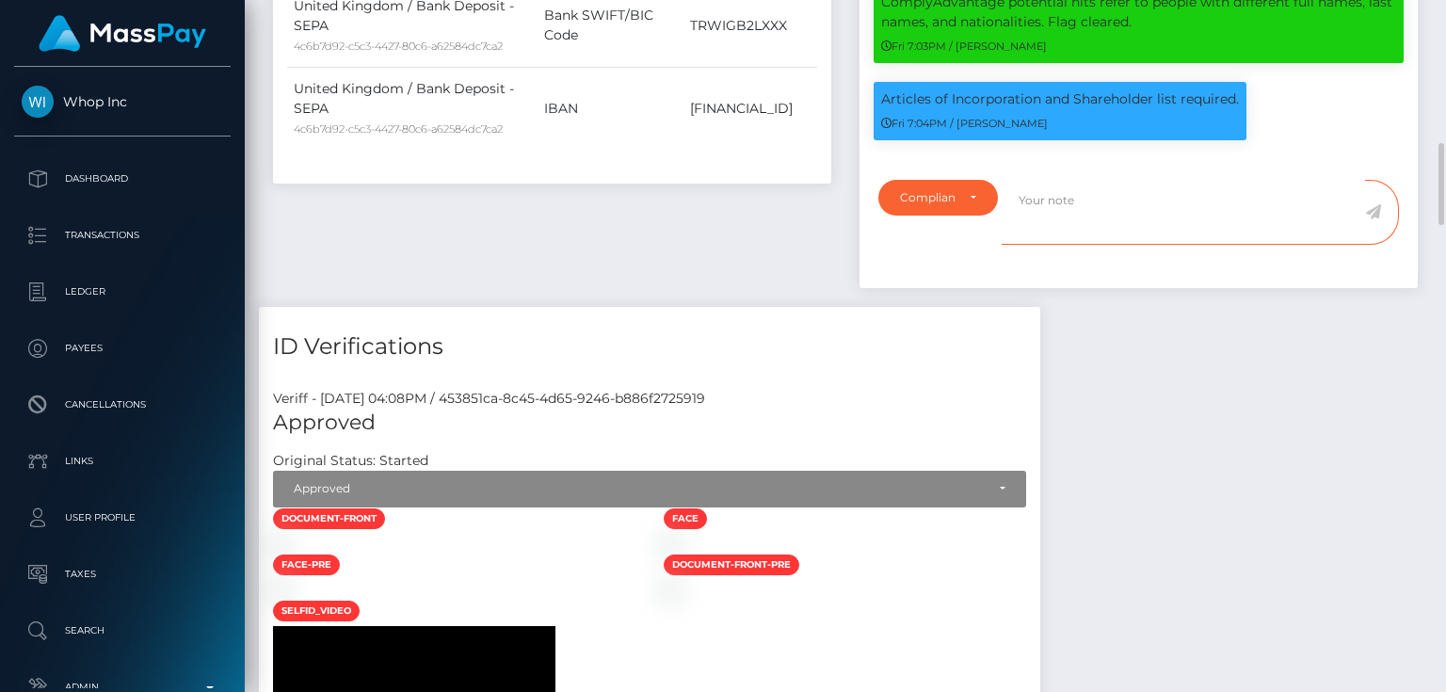
paste textarea "Documents on file for Mount Equinox Inc confirming that Kevin Jeffrey Bennett i…"
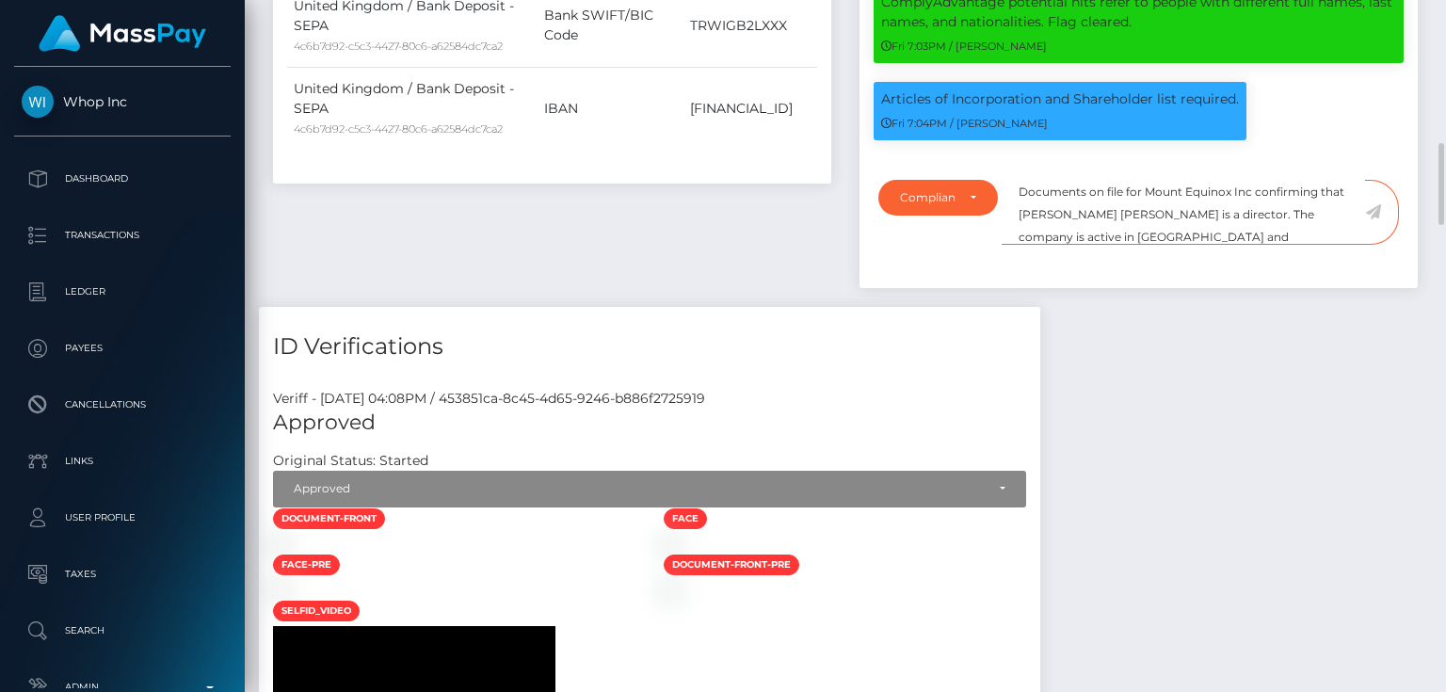
scroll to position [0, 0]
drag, startPoint x: 1141, startPoint y: 215, endPoint x: 1250, endPoint y: 228, distance: 110.0
click at [1250, 228] on textarea "Documents on file for Mount Equinox Inc confirming that Kevin Jeffrey Bennett i…" at bounding box center [1183, 212] width 363 height 65
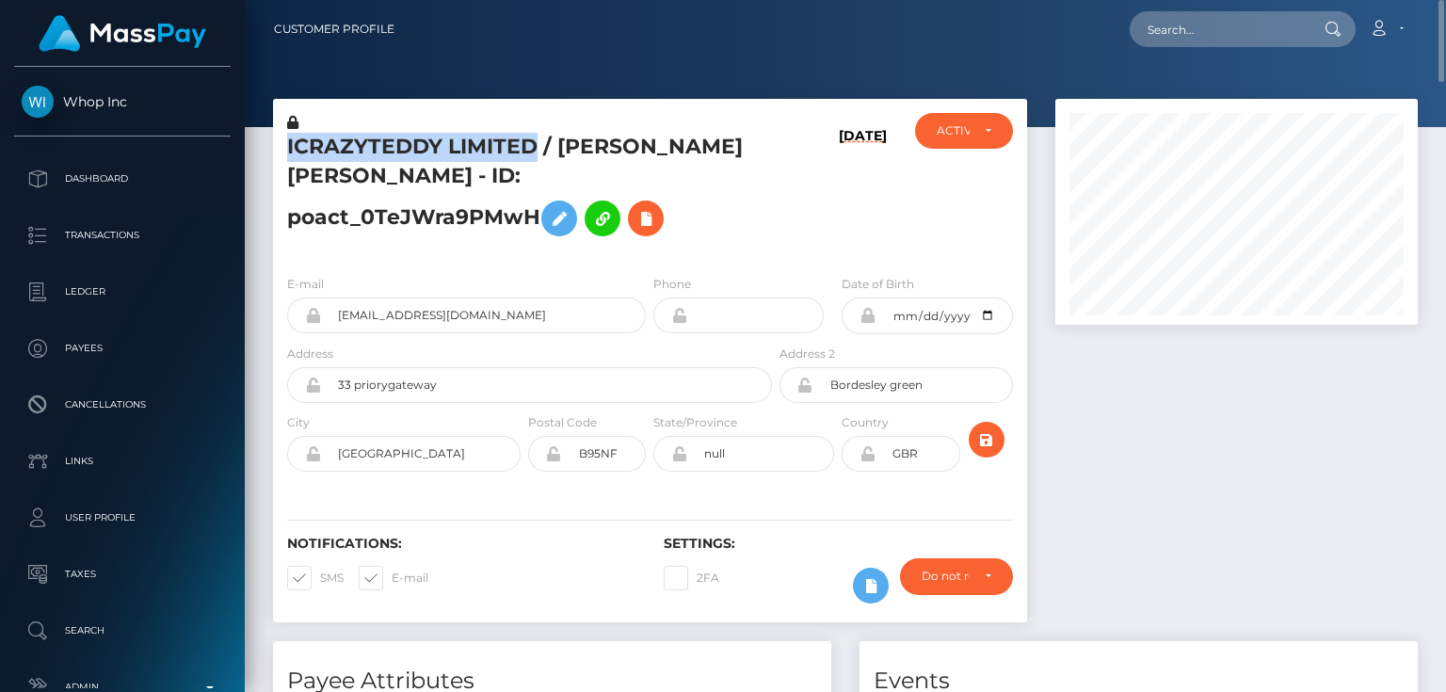
drag, startPoint x: 534, startPoint y: 149, endPoint x: 287, endPoint y: 136, distance: 247.1
click at [287, 136] on h5 "ICRAZYTEDDY LIMITED / ABDUL SAMAD ZAFAR - ID: poact_0TeJWra9PMwH" at bounding box center [524, 189] width 475 height 113
copy h5 "ICRAZYTEDDY LIMITED"
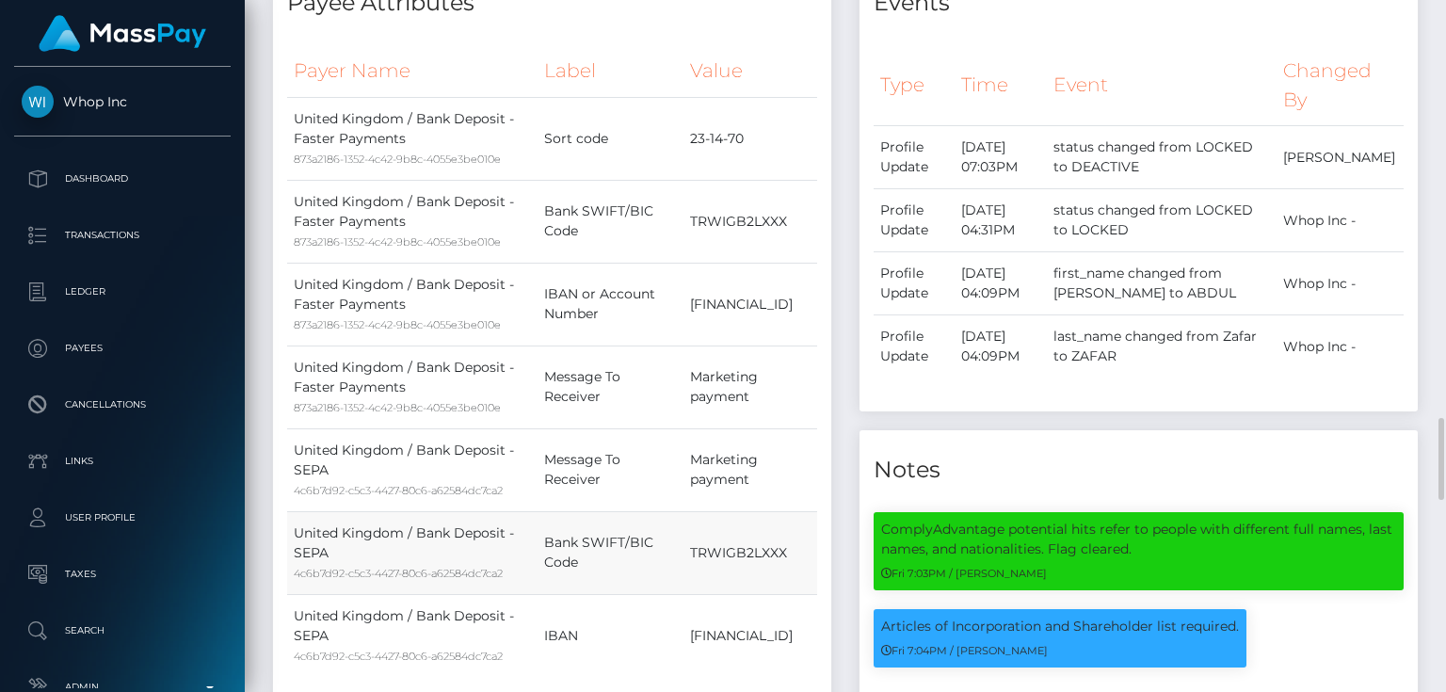
scroll to position [979, 0]
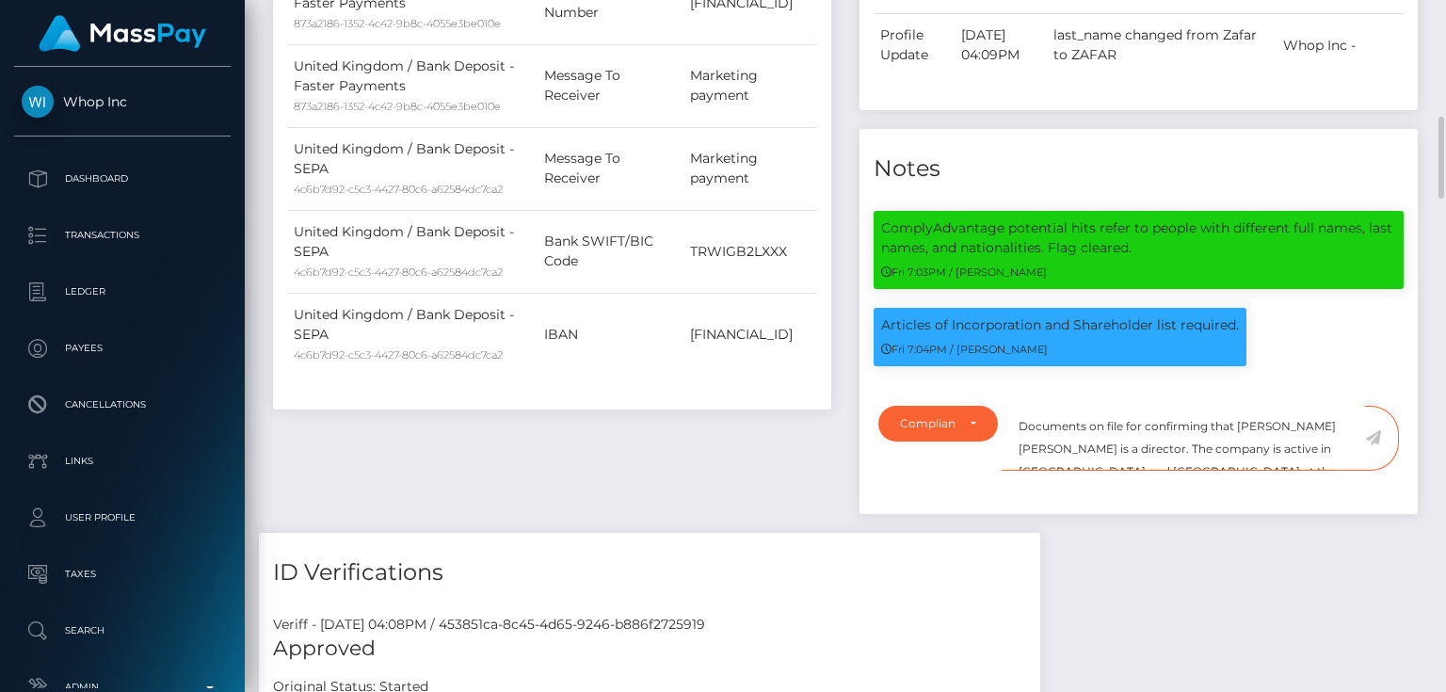
click at [1145, 448] on textarea "Documents on file for confirming that Kevin Jeffrey Bennett is a director. The …" at bounding box center [1183, 438] width 363 height 65
paste textarea "ICRAZYTEDDY LIMITED"
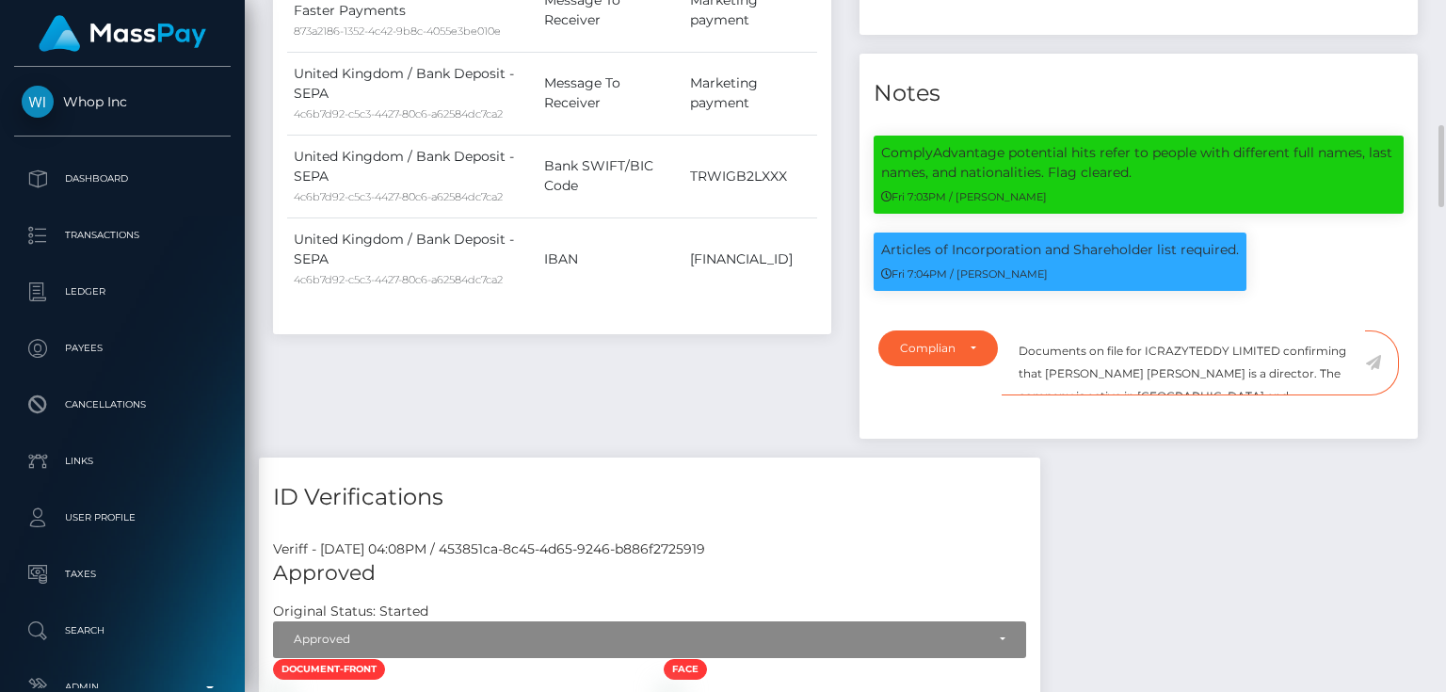
drag, startPoint x: 1111, startPoint y: 396, endPoint x: 1230, endPoint y: 395, distance: 118.6
click at [1230, 395] on textarea "Documents on file for ICRAZYTEDDY LIMITED confirming that Kevin Jeffrey Bennett…" at bounding box center [1183, 363] width 363 height 65
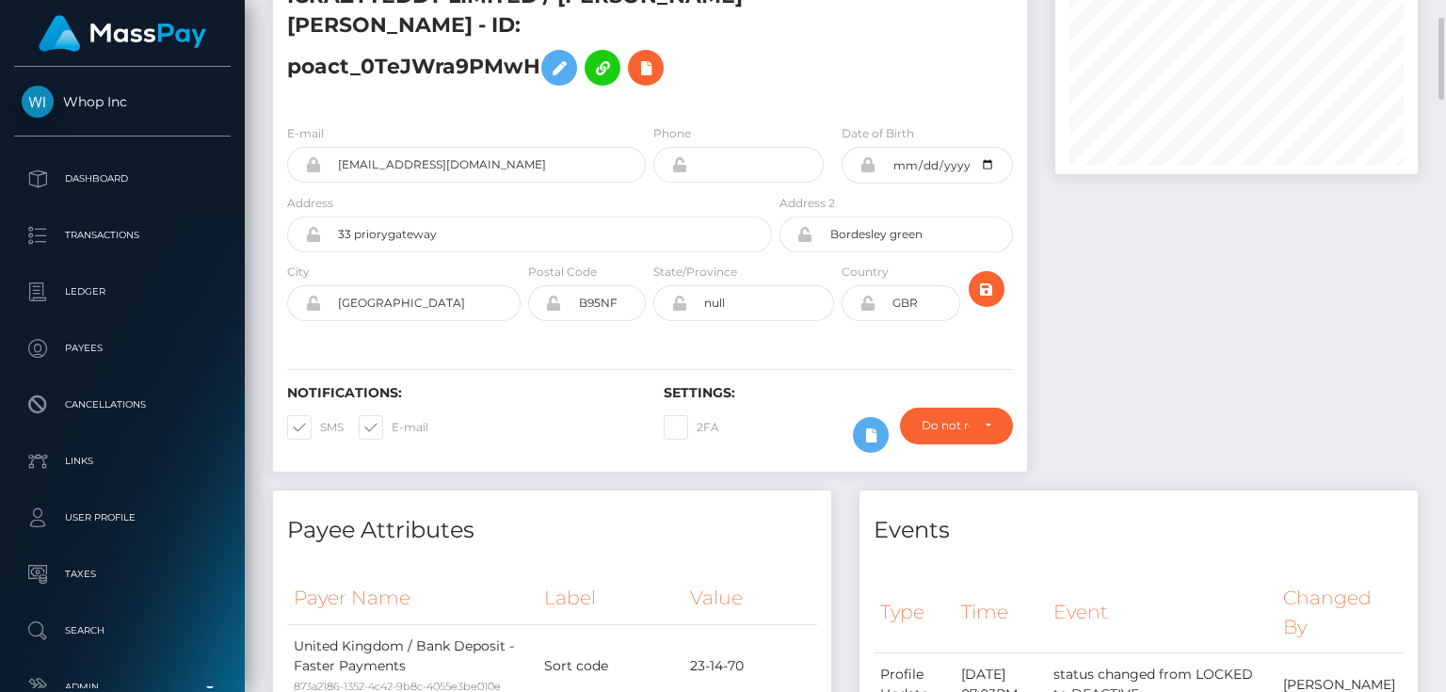
scroll to position [0, 0]
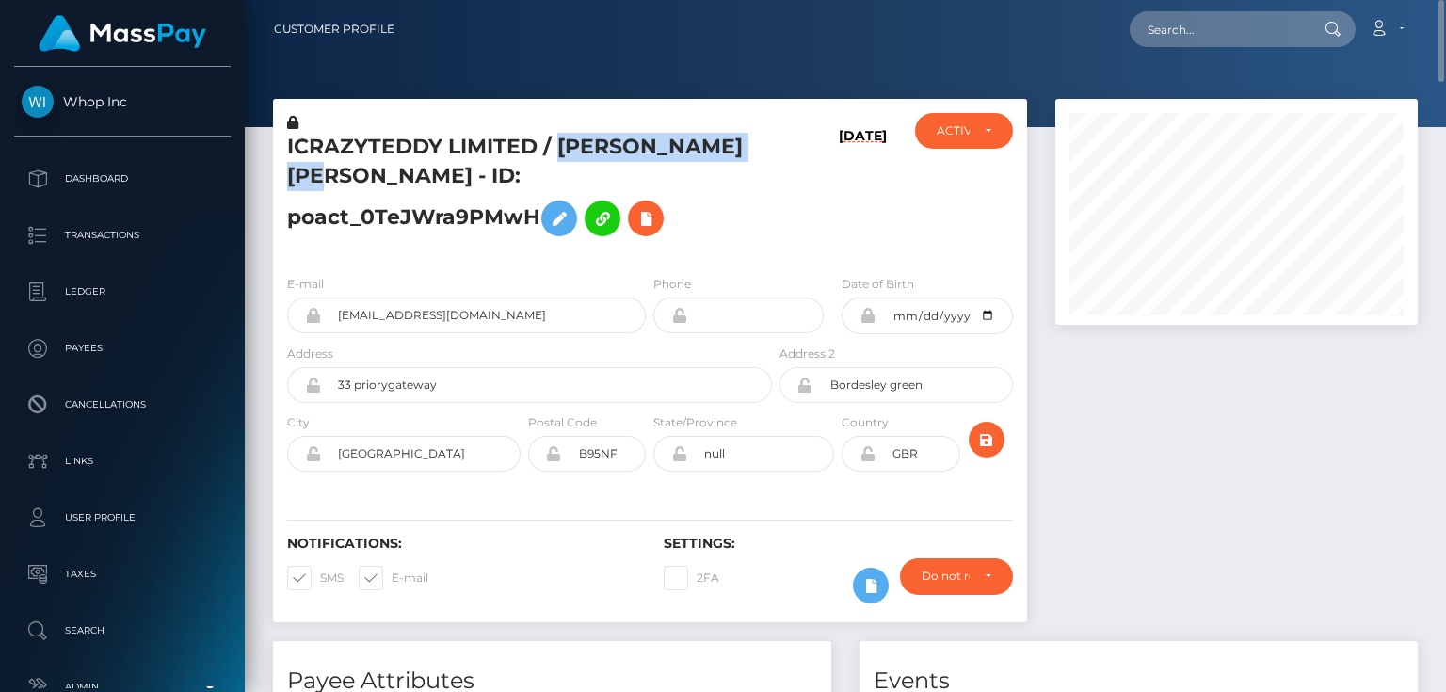
drag, startPoint x: 561, startPoint y: 144, endPoint x: 350, endPoint y: 185, distance: 214.8
click at [362, 185] on h5 "ICRAZYTEDDY LIMITED / ABDUL SAMAD ZAFAR - ID: poact_0TeJWra9PMwH" at bounding box center [524, 189] width 475 height 113
copy h5 "ABDUL SAMAD ZAFAR"
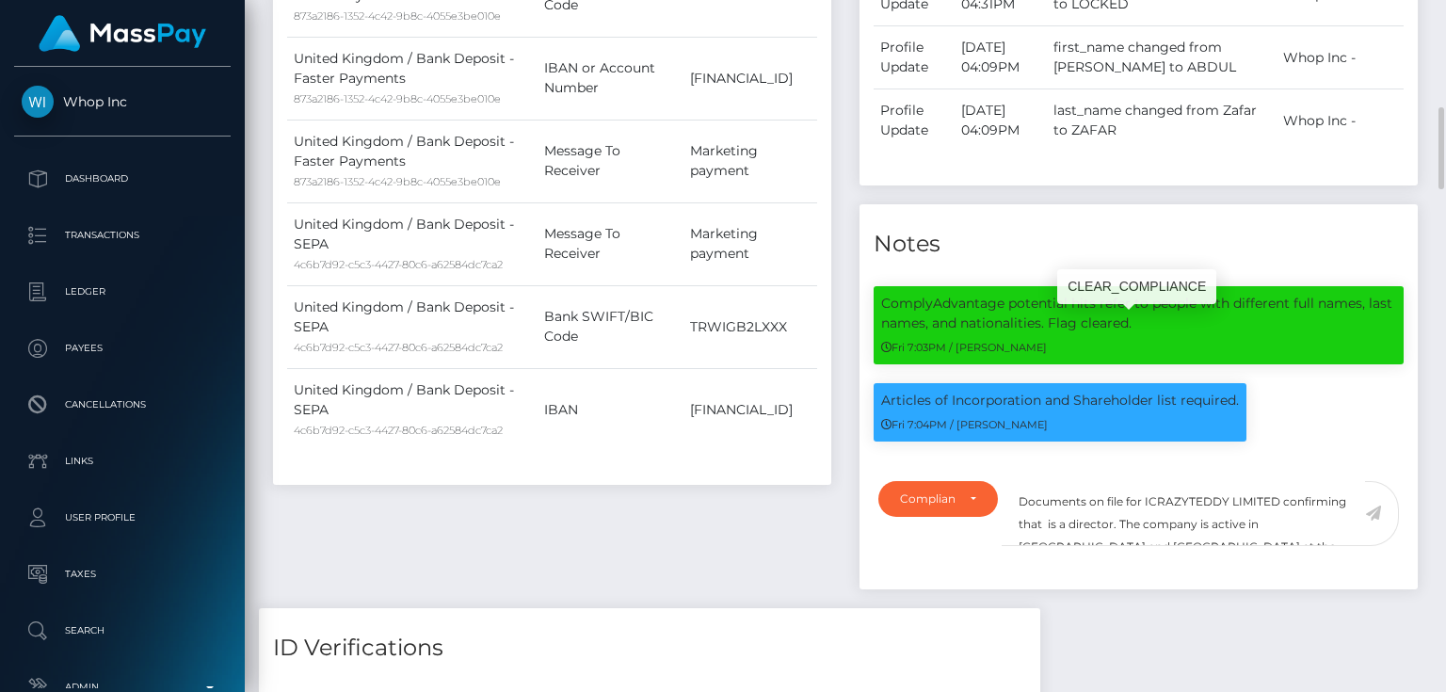
scroll to position [226, 362]
click at [1111, 546] on textarea "Documents on file for ICRAZYTEDDY LIMITED confirming that is a director. The co…" at bounding box center [1183, 513] width 363 height 65
paste textarea "ABDUL SAMAD ZAFAR"
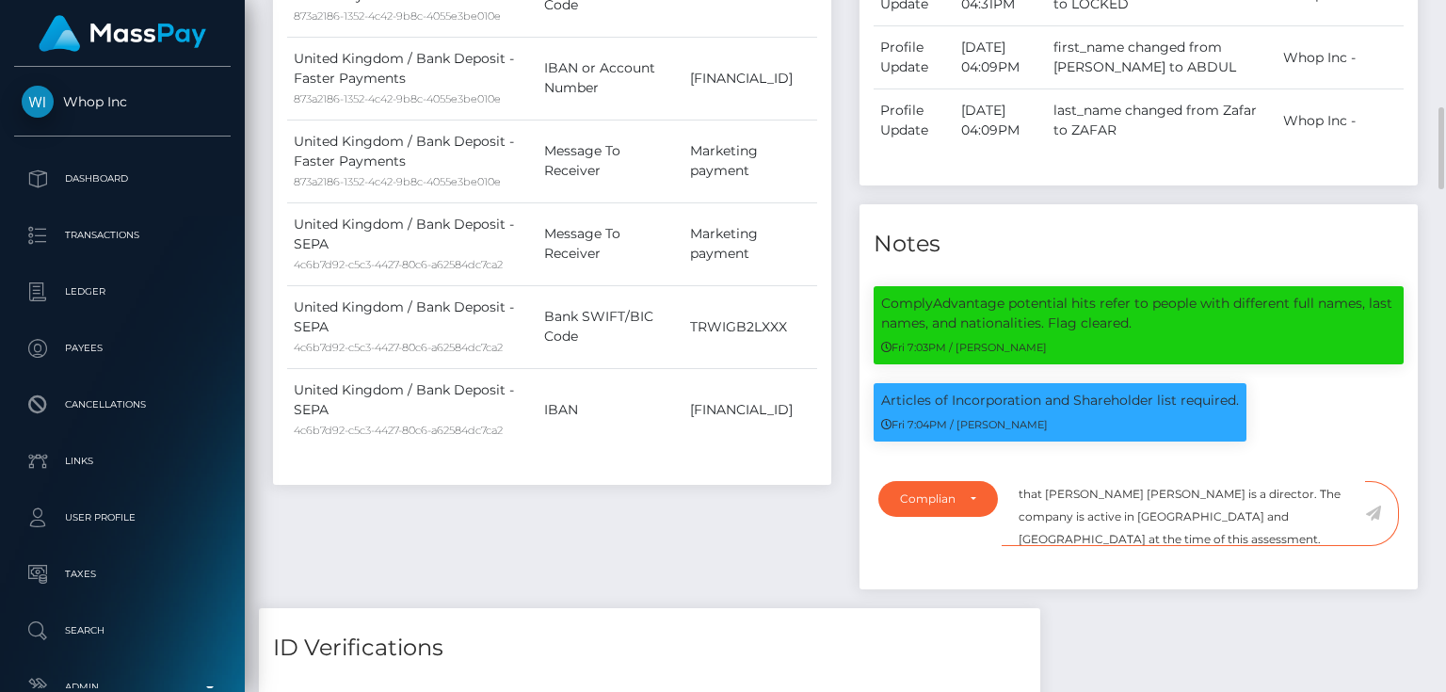
drag, startPoint x: 1156, startPoint y: 542, endPoint x: 1194, endPoint y: 541, distance: 37.7
click at [1194, 541] on textarea "Documents on file for ICRAZYTEDDY LIMITED confirming that ABDUL SAMAD ZAFAR is …" at bounding box center [1183, 513] width 363 height 65
type textarea "Documents on file for ICRAZYTEDDY LIMITED confirming that ABDUL SAMAD ZAFAR is …"
click at [1375, 521] on icon at bounding box center [1373, 513] width 16 height 15
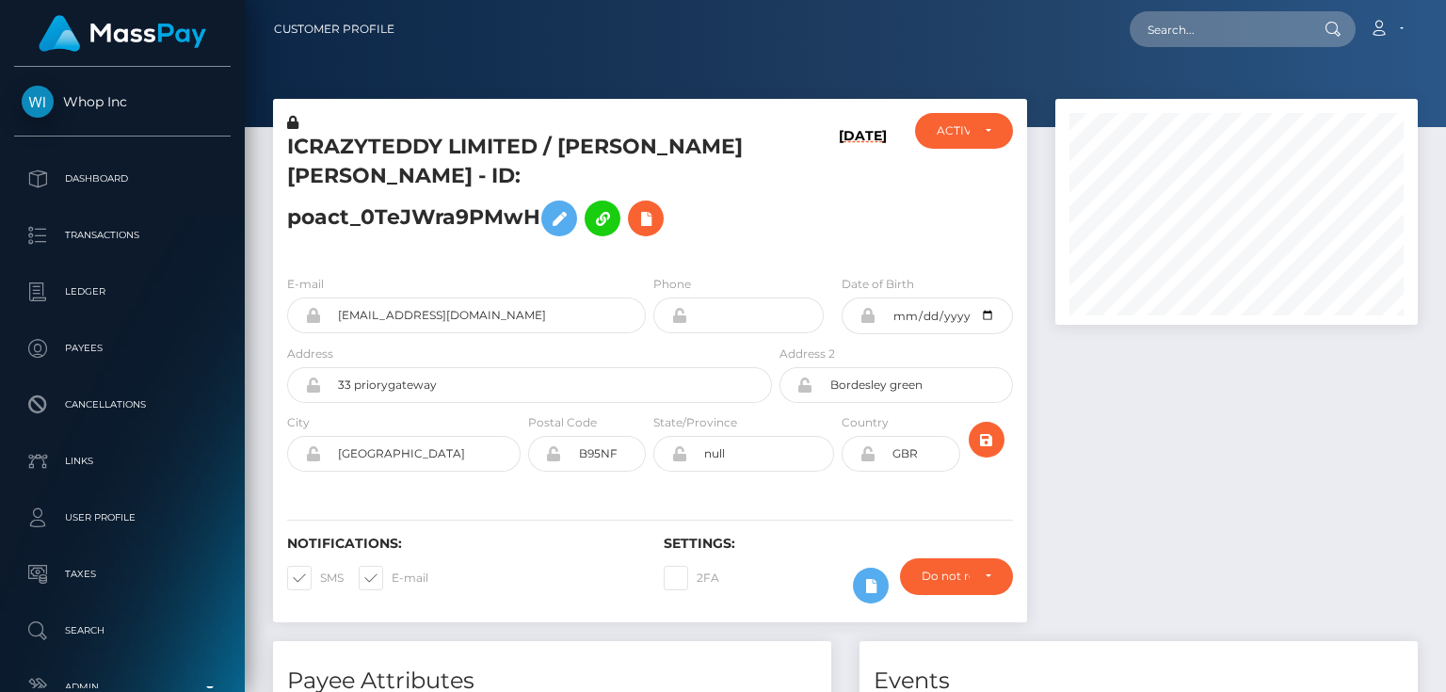
scroll to position [226, 362]
click at [516, 192] on h5 "ICRAZYTEDDY LIMITED / [PERSON_NAME] [PERSON_NAME] - ID: poact_0TeJWra9PMwH" at bounding box center [524, 189] width 475 height 113
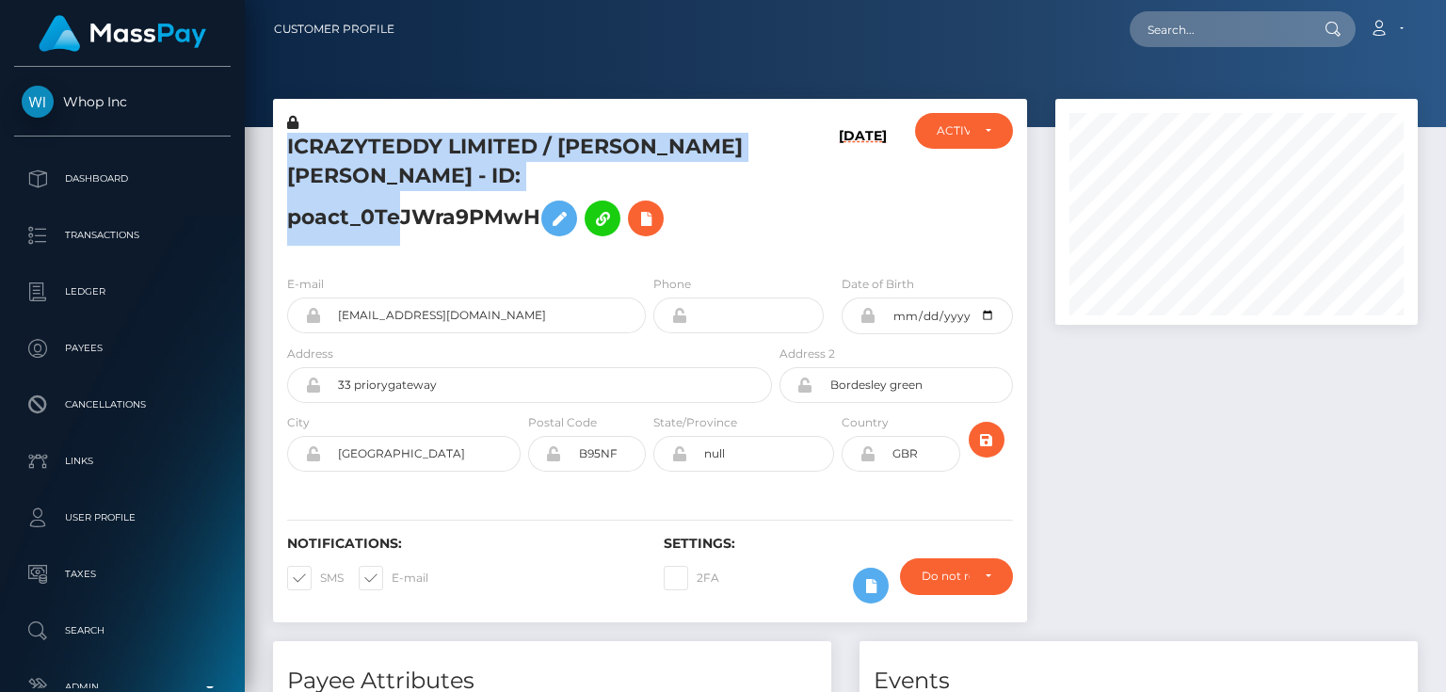
click at [516, 192] on h5 "ICRAZYTEDDY LIMITED / [PERSON_NAME] [PERSON_NAME] - ID: poact_0TeJWra9PMwH" at bounding box center [524, 189] width 475 height 113
copy h5 "ICRAZYTEDDY LIMITED / [PERSON_NAME] [PERSON_NAME] - ID: poact_0TeJWra9PMwH"
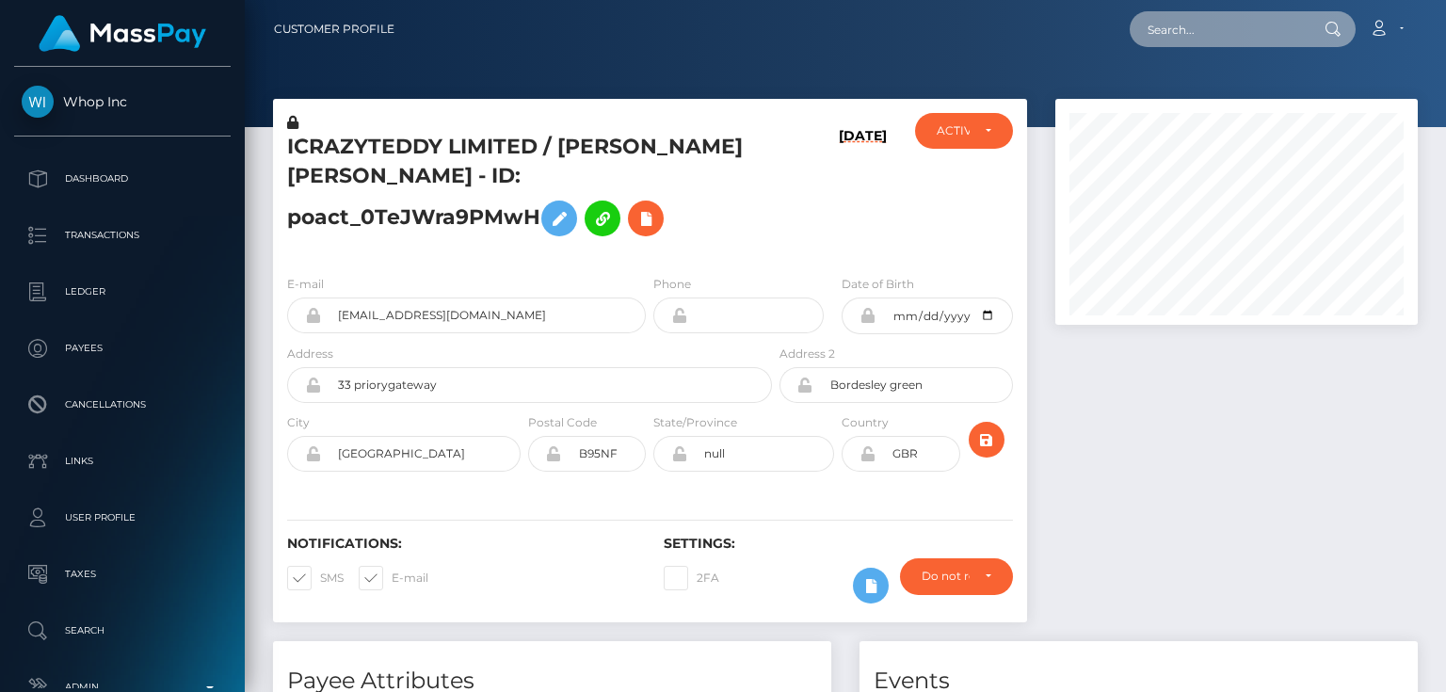
paste input "poact_5sMsQ2jgsmCP"
type input "poact_5sMsQ2jgsmCP"
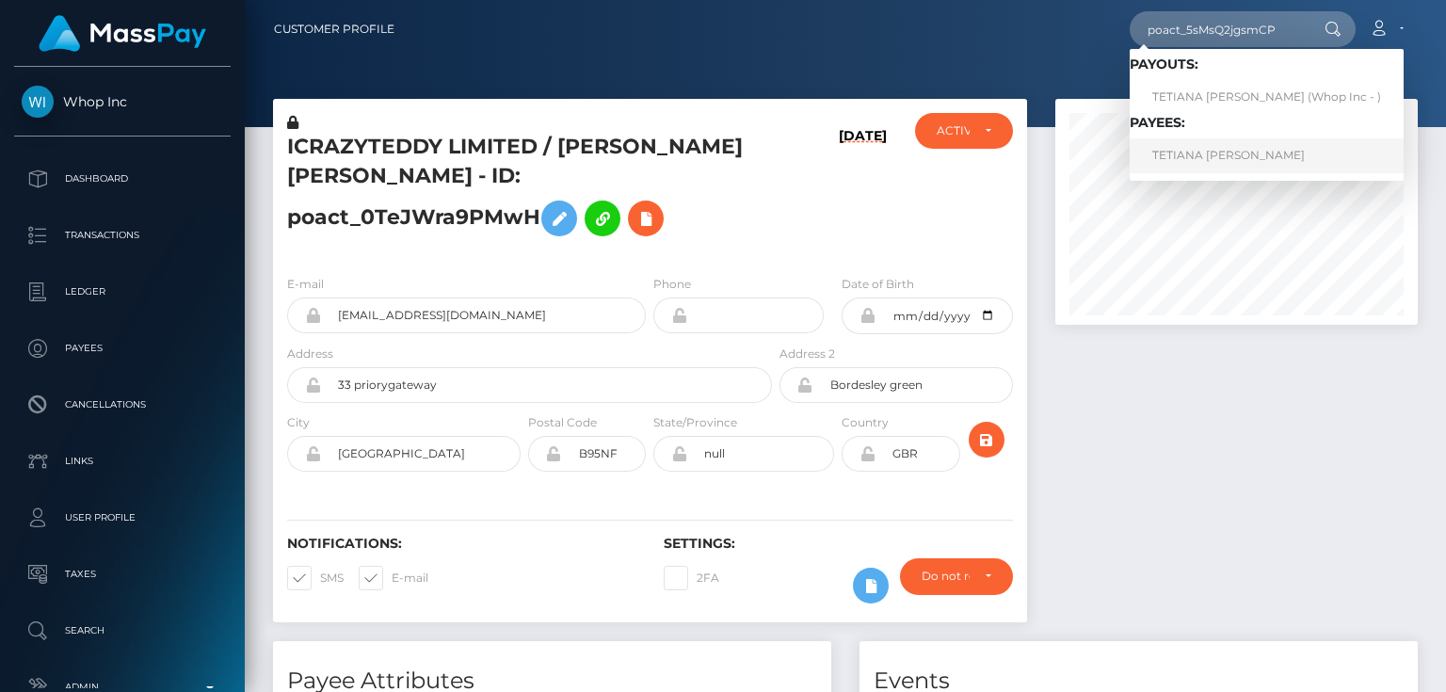
click at [1202, 154] on link "TETIANA [PERSON_NAME]" at bounding box center [1267, 155] width 274 height 35
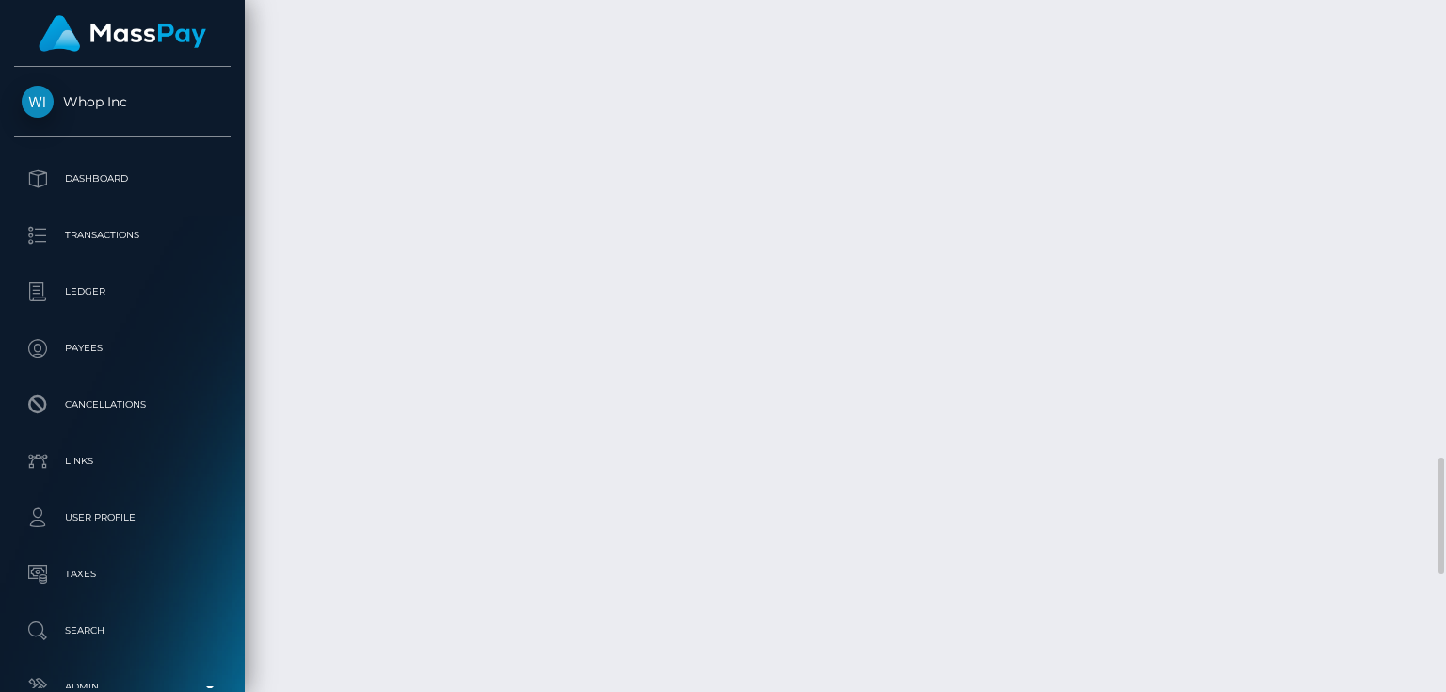
scroll to position [2411, 0]
checkbox input "true"
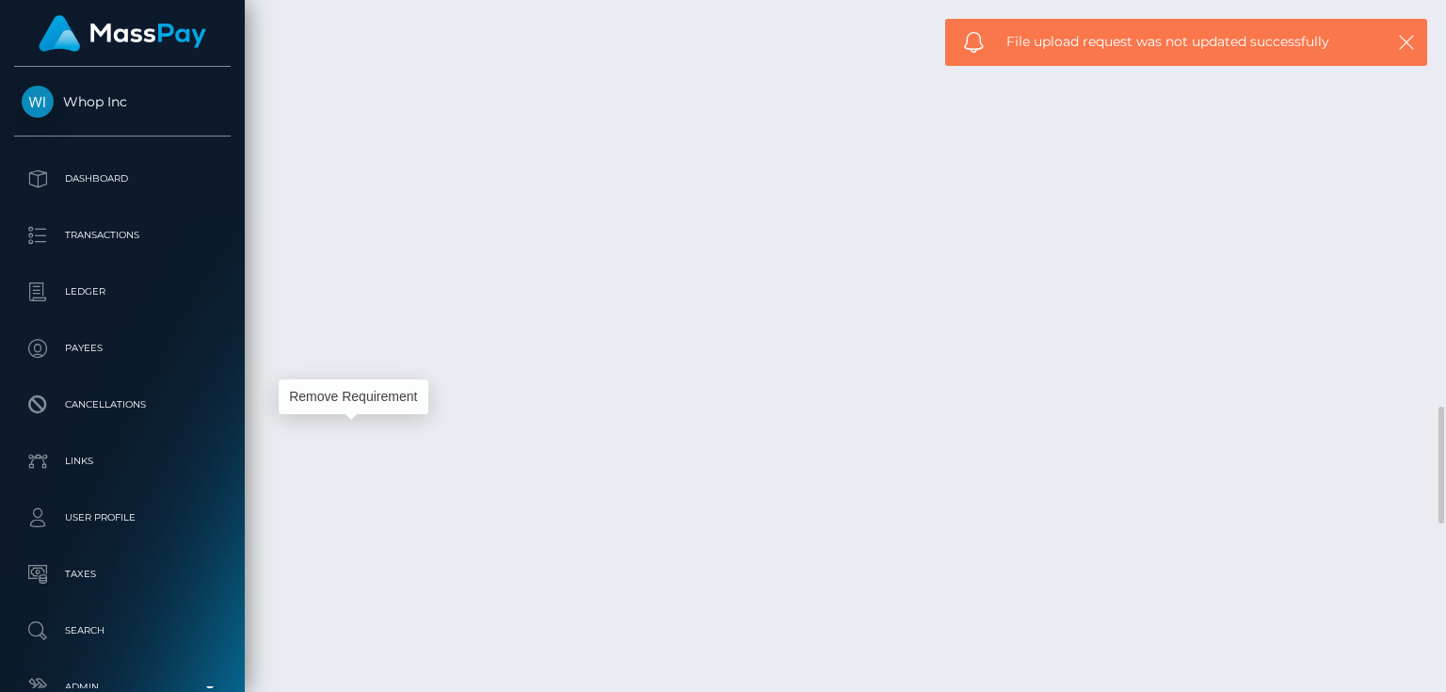
scroll to position [226, 362]
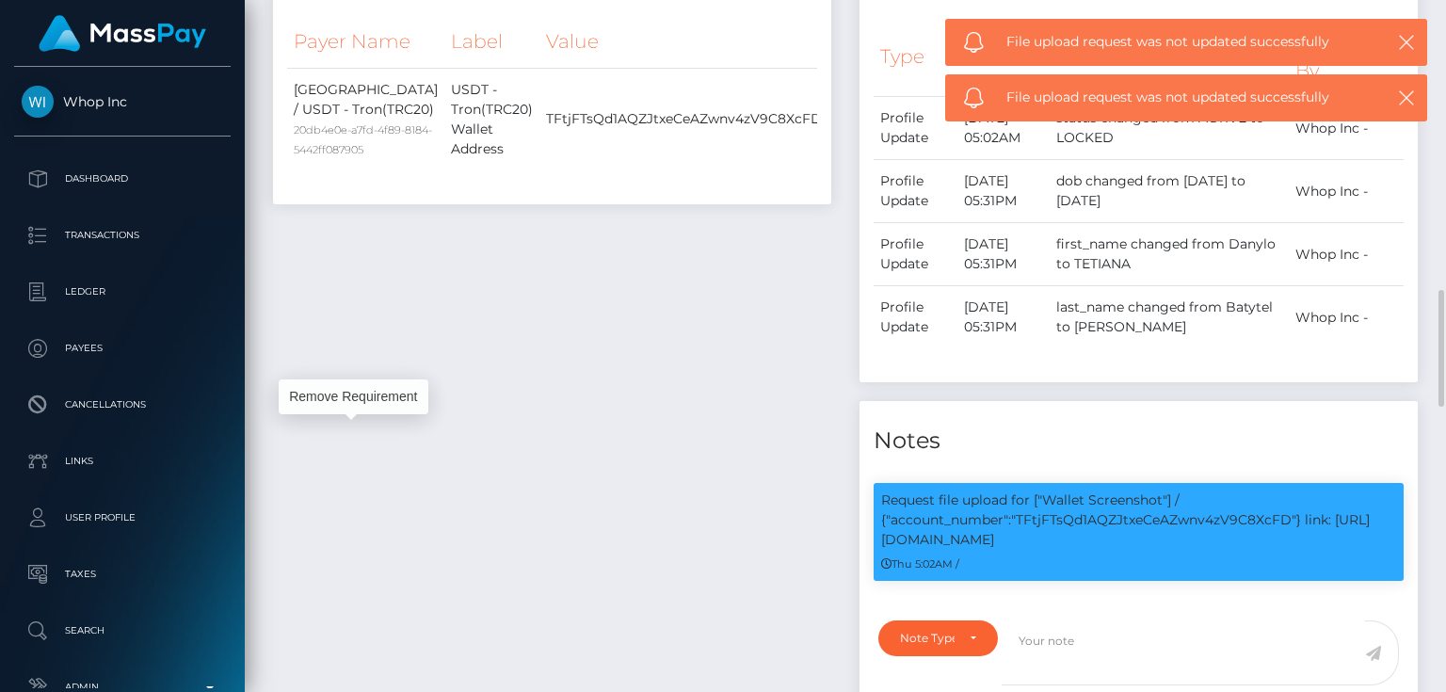
scroll to position [979, 0]
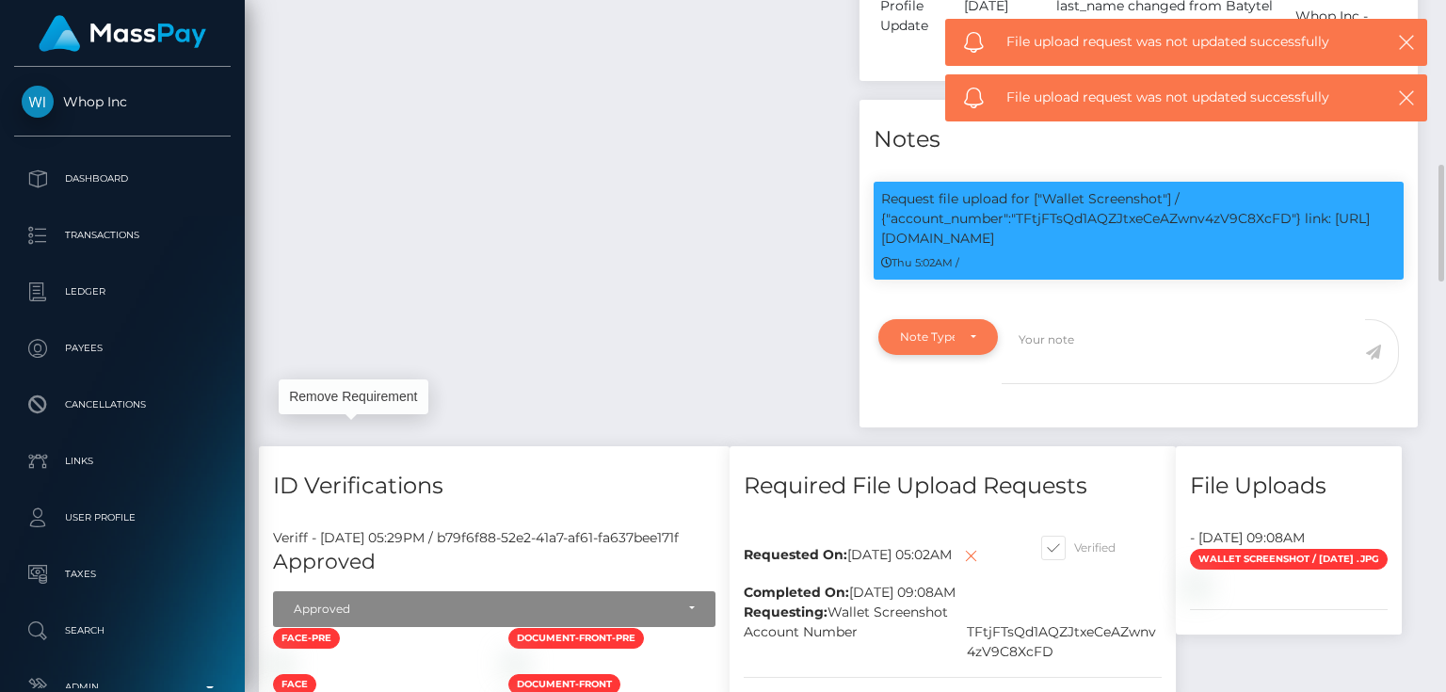
click at [950, 342] on div "Note Type" at bounding box center [927, 337] width 55 height 15
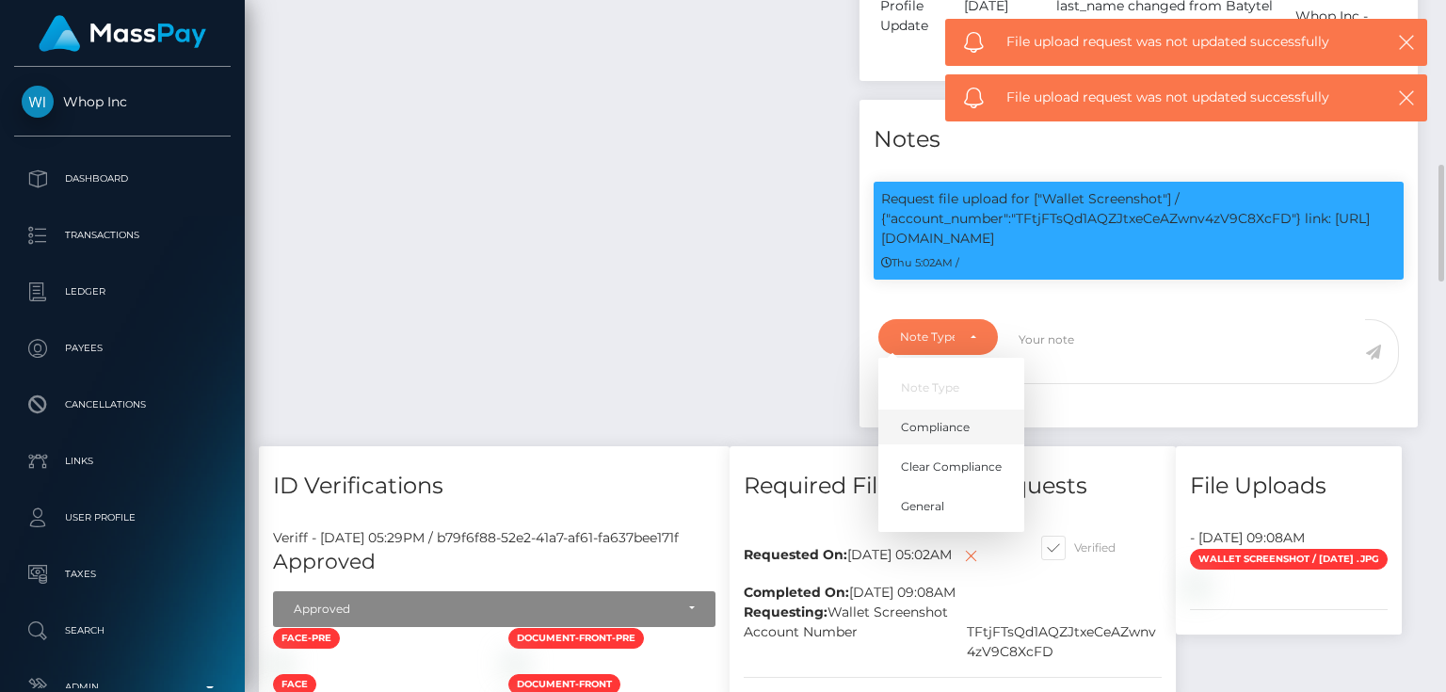
scroll to position [226, 362]
click at [925, 419] on span "Compliance" at bounding box center [935, 427] width 69 height 17
select select "COMPLIANCE"
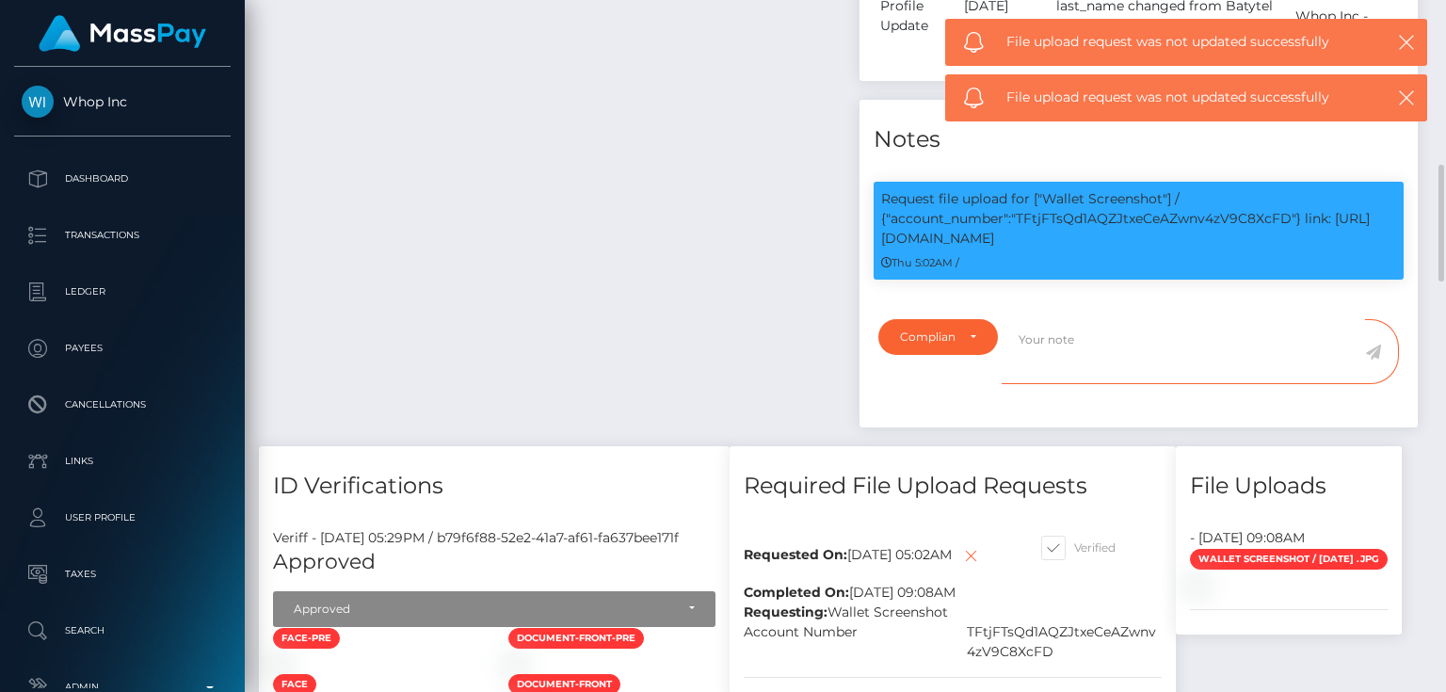
click at [1061, 342] on textarea at bounding box center [1183, 351] width 363 height 65
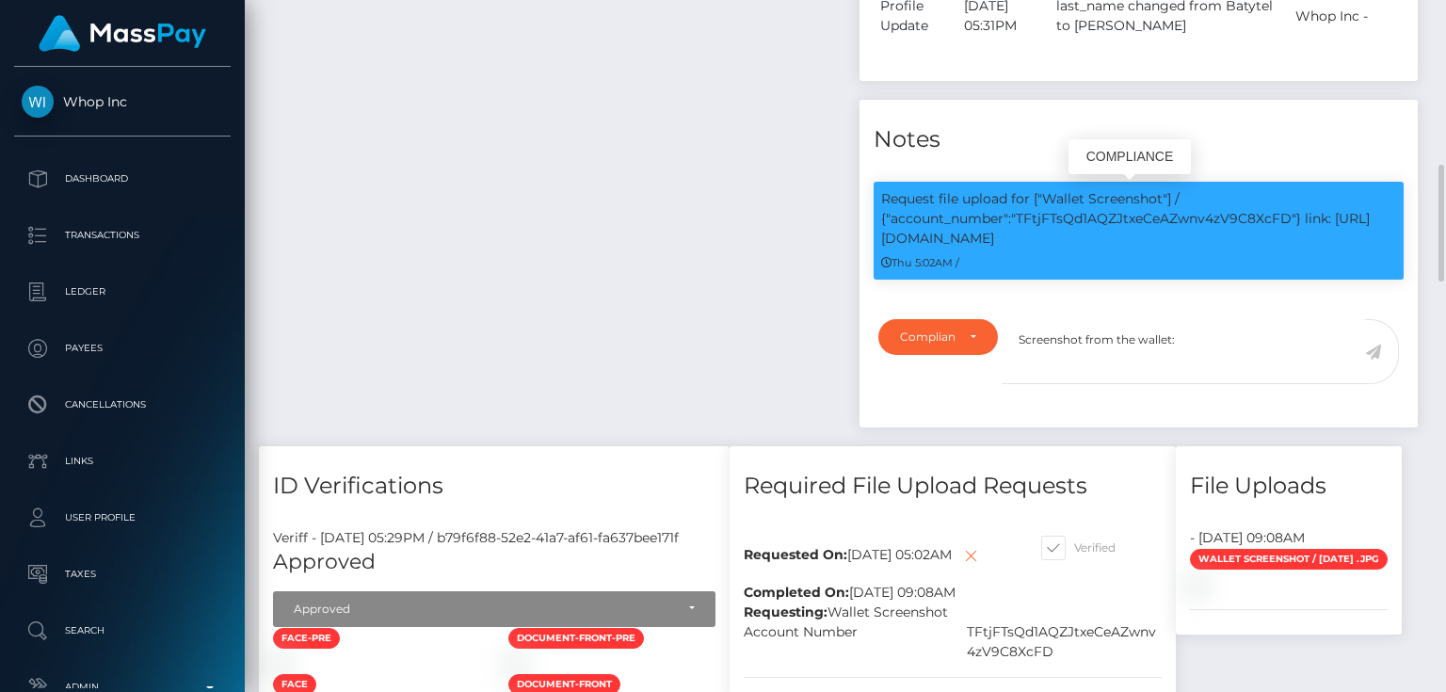
click at [1199, 219] on p "Request file upload for ["Wallet Screenshot"] / {"account_number":"TFtjFTsQd1AQ…" at bounding box center [1138, 218] width 515 height 59
copy p "TFtjFTsQd1AQZJtxeCeAZwnv4zV9C8XcFD"
click at [1221, 335] on textarea "Screenshot from the wallet:" at bounding box center [1183, 351] width 363 height 65
paste textarea "TFtjFTsQd1AQZJtxeCeAZwnv4zV9C8XcFD"
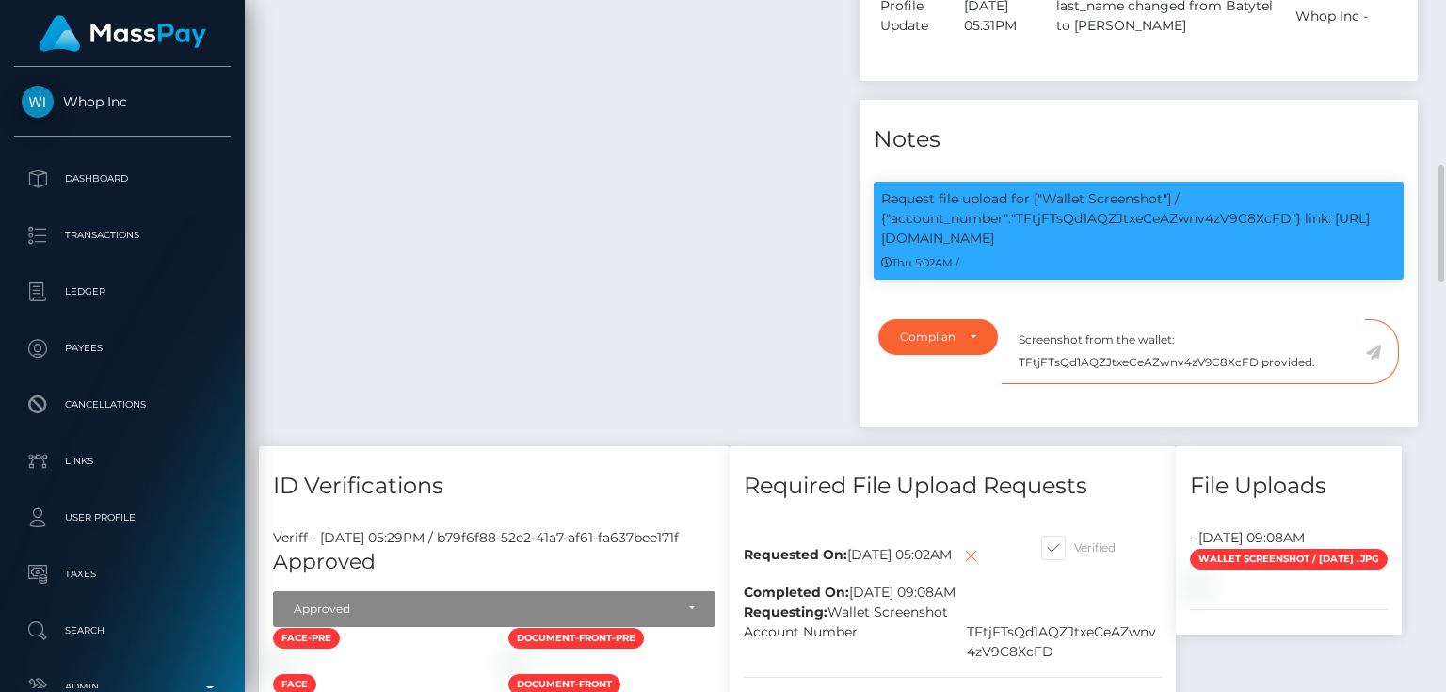
type textarea "Screenshot from the wallet: TFtjFTsQd1AQZJtxeCeAZwnv4zV9C8XcFD provided."
click at [1374, 349] on icon at bounding box center [1373, 352] width 16 height 15
click at [668, 336] on div "Payee Attributes Payer Name Label Value Latvia / USDT - Tron(TRC20) 20db4e0e-a7…" at bounding box center [552, 40] width 587 height 813
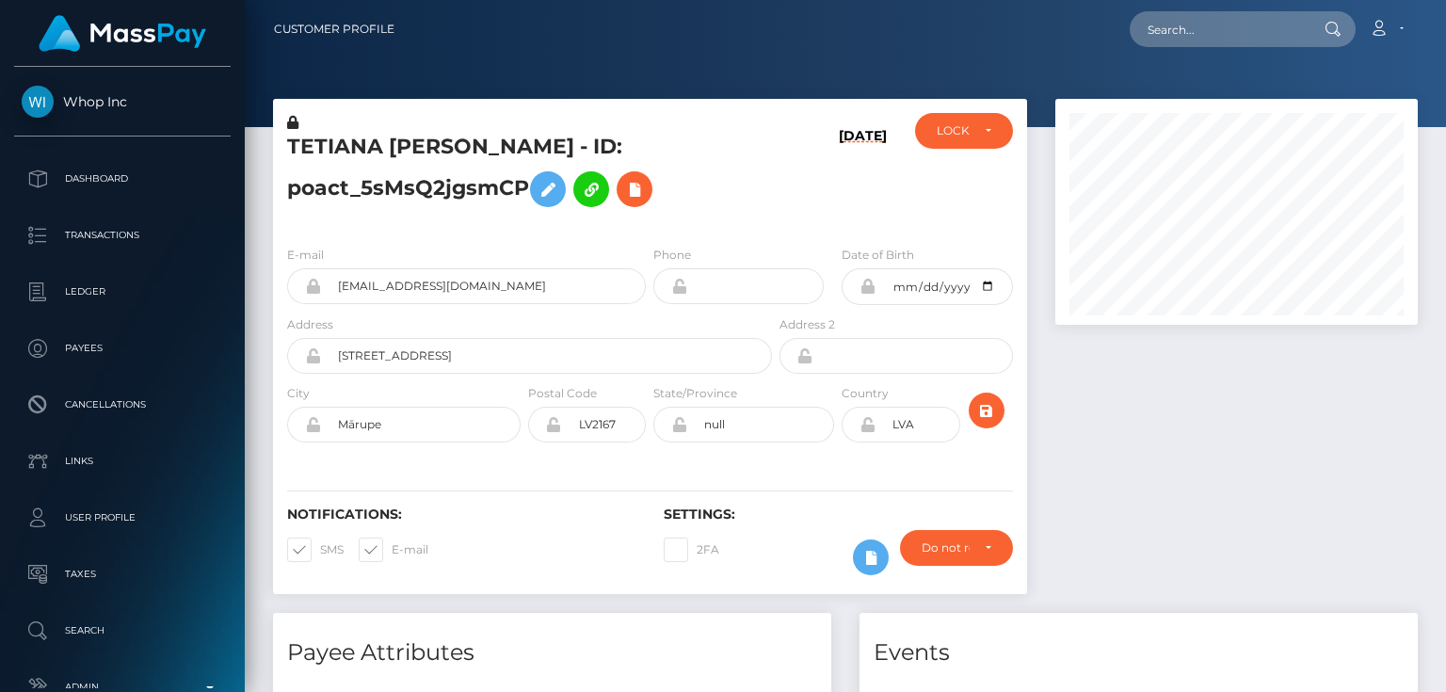
scroll to position [226, 362]
click at [983, 132] on div "LOCKED" at bounding box center [964, 130] width 54 height 15
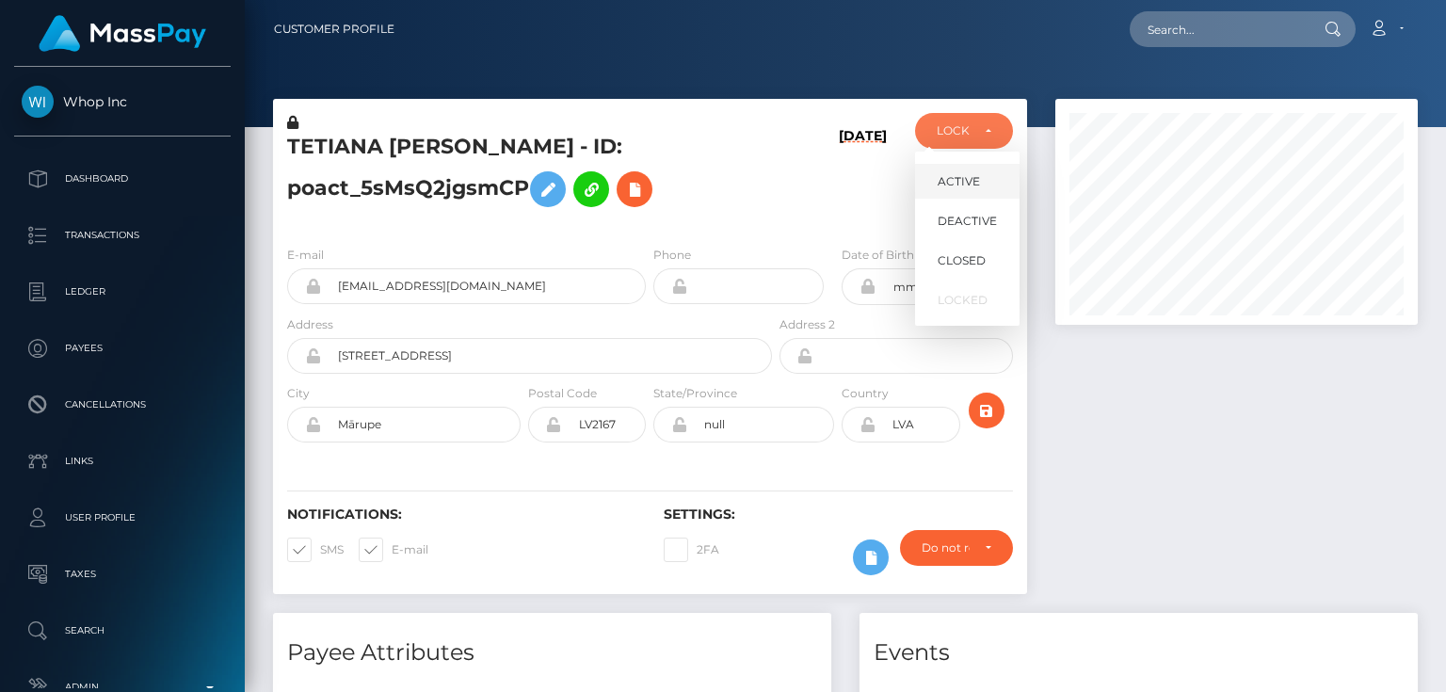
click at [970, 185] on span "ACTIVE" at bounding box center [959, 181] width 42 height 17
select select "ACTIVE"
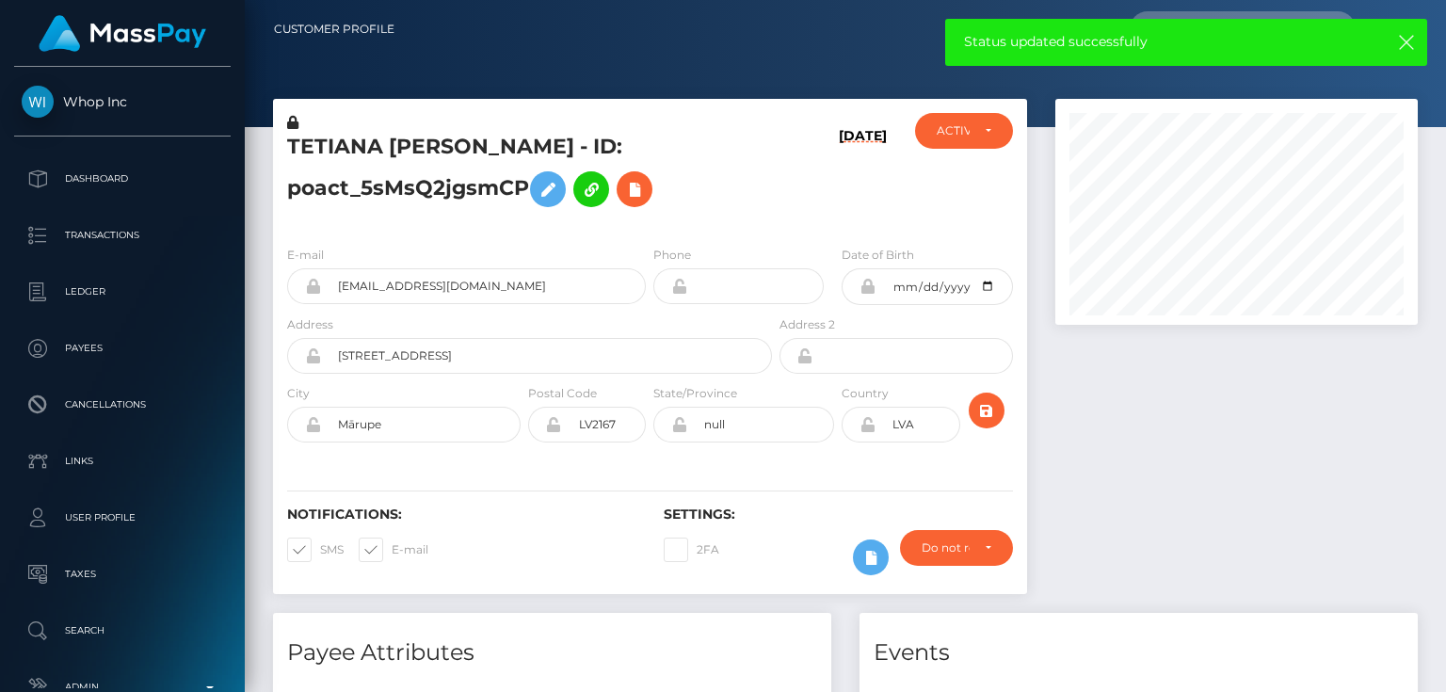
click at [444, 191] on h5 "TETIANA [PERSON_NAME] - ID: poact_5sMsQ2jgsmCP" at bounding box center [524, 175] width 475 height 84
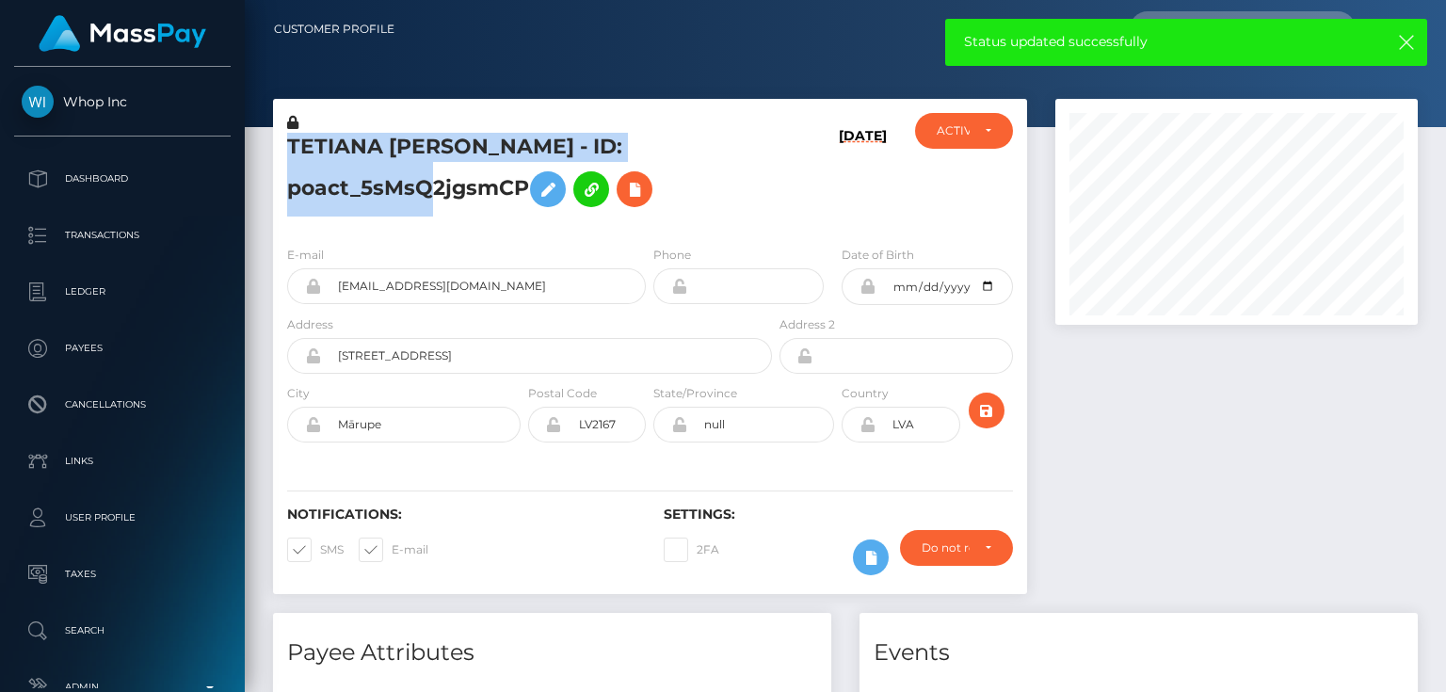
click at [444, 191] on h5 "TETIANA [PERSON_NAME] - ID: poact_5sMsQ2jgsmCP" at bounding box center [524, 175] width 475 height 84
copy h5 "TETIANA MYRNA - ID: poact_5sMsQ2jgsmCP"
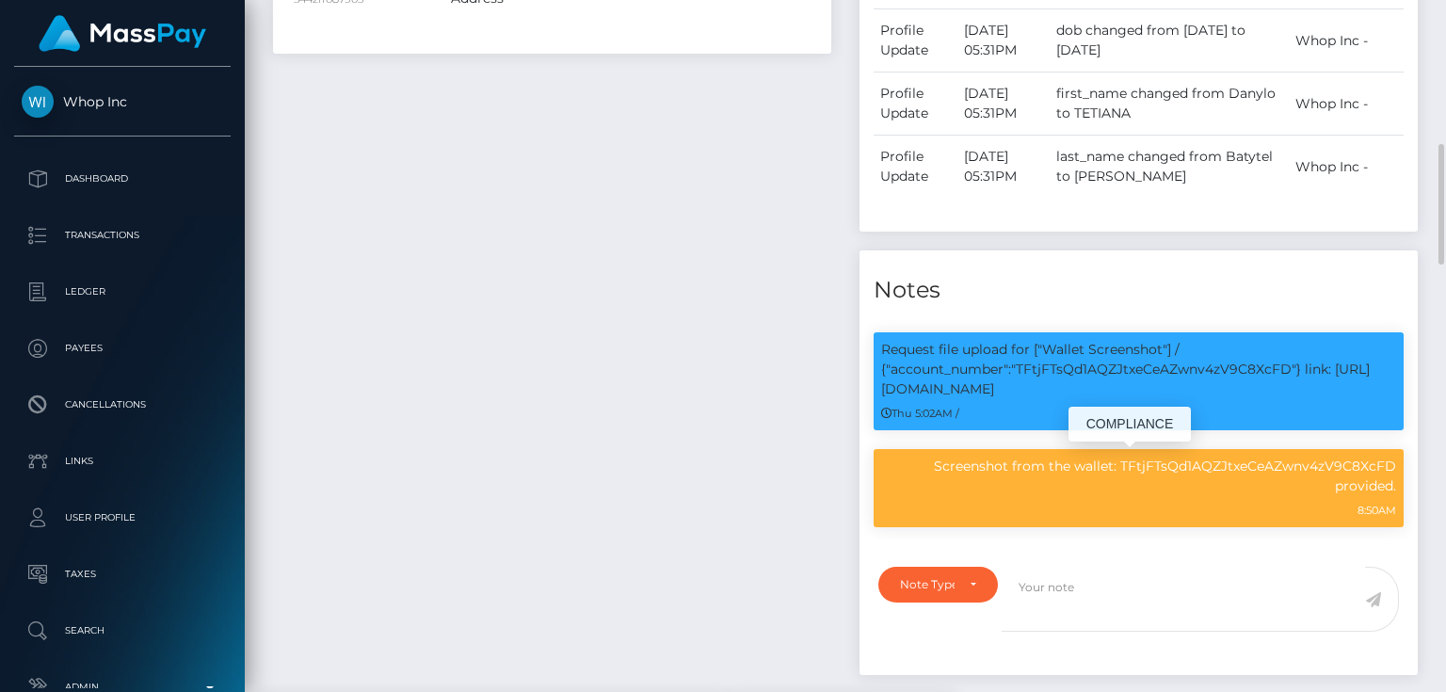
click at [1168, 467] on p "Screenshot from the wallet: TFtjFTsQd1AQZJtxeCeAZwnv4zV9C8XcFD provided." at bounding box center [1138, 477] width 515 height 40
copy p "TFtjFTsQd1AQZJtxeCeAZwnv4zV9C8XcFD"
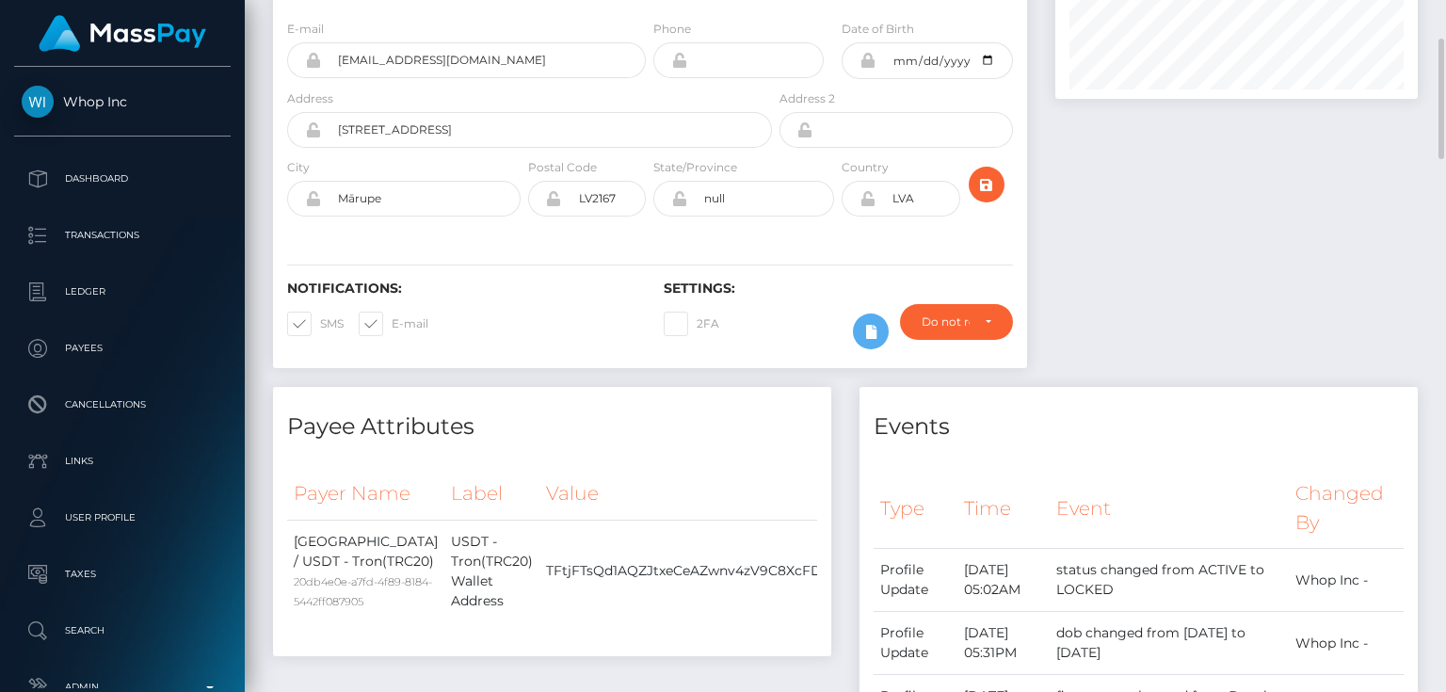
scroll to position [0, 0]
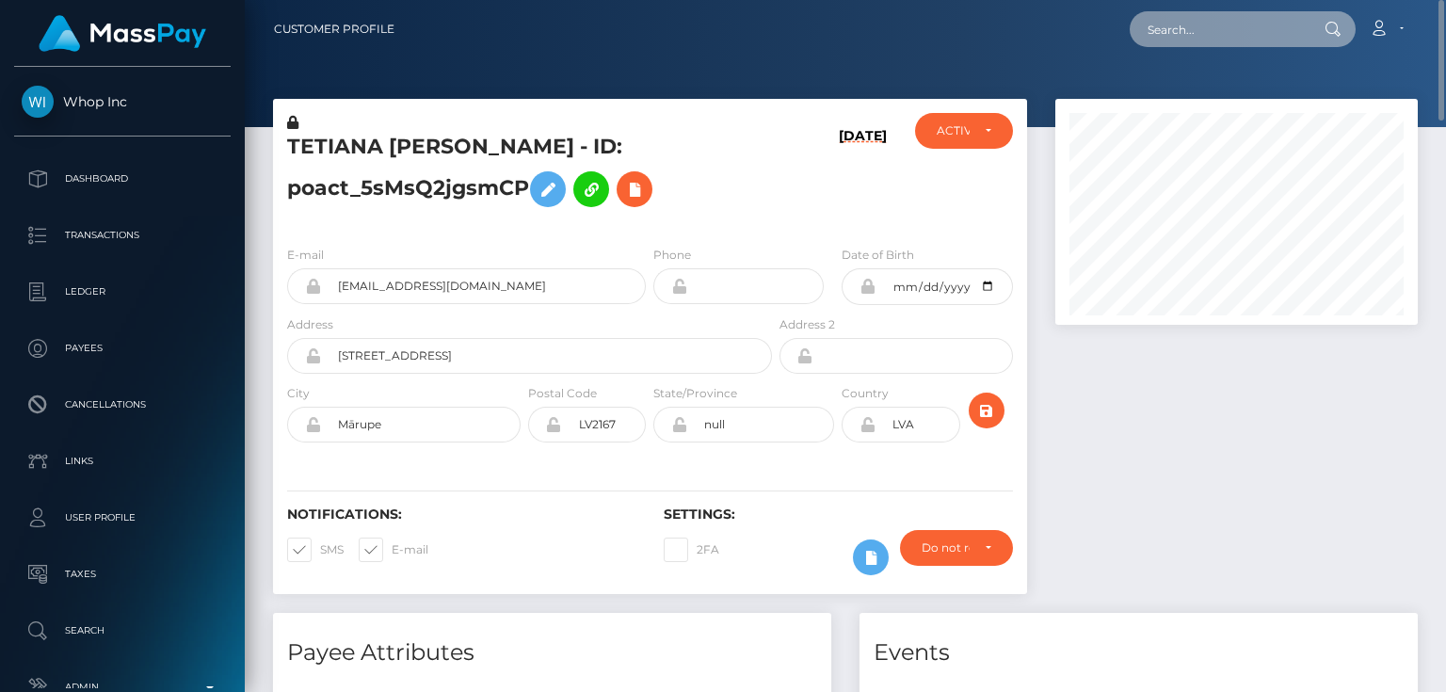
paste input "poact_xBER8VruZJtg"
type input "poact_xBER8VruZJtg"
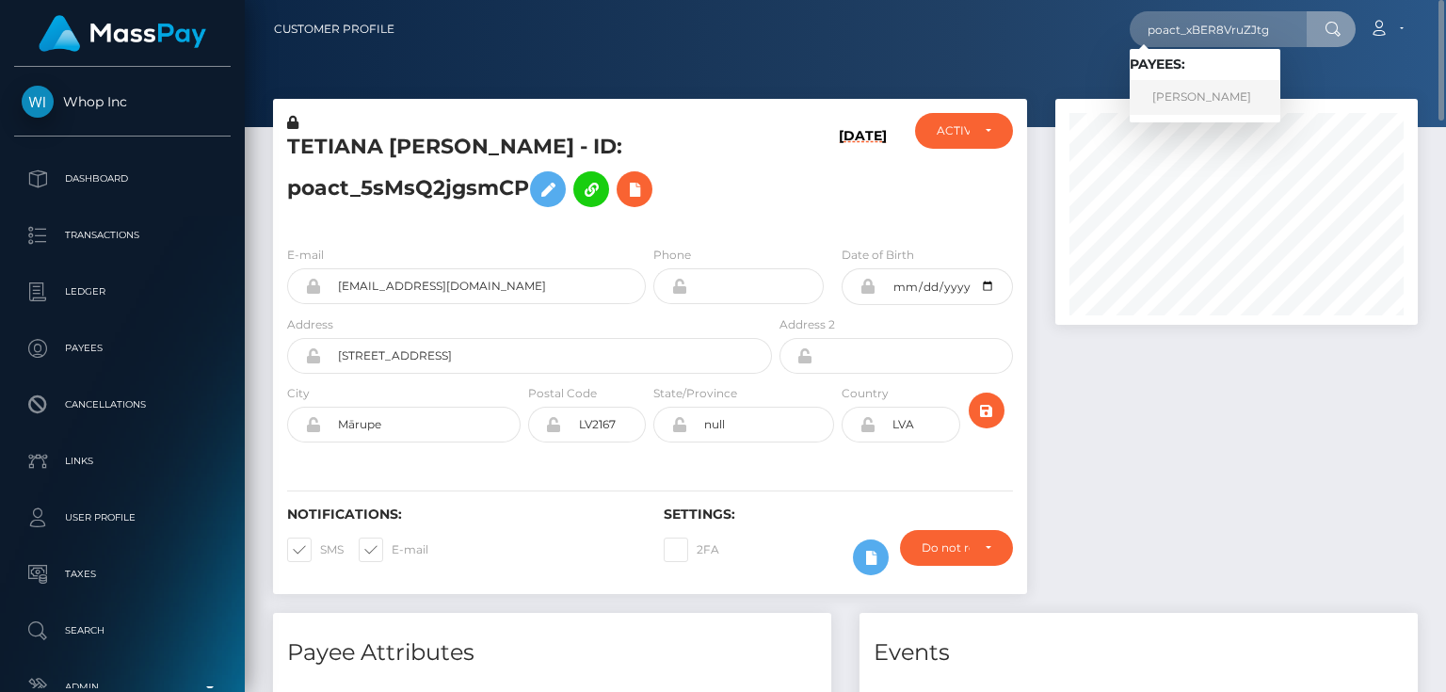
click at [1202, 96] on link "Hamdi Soudani" at bounding box center [1205, 97] width 151 height 35
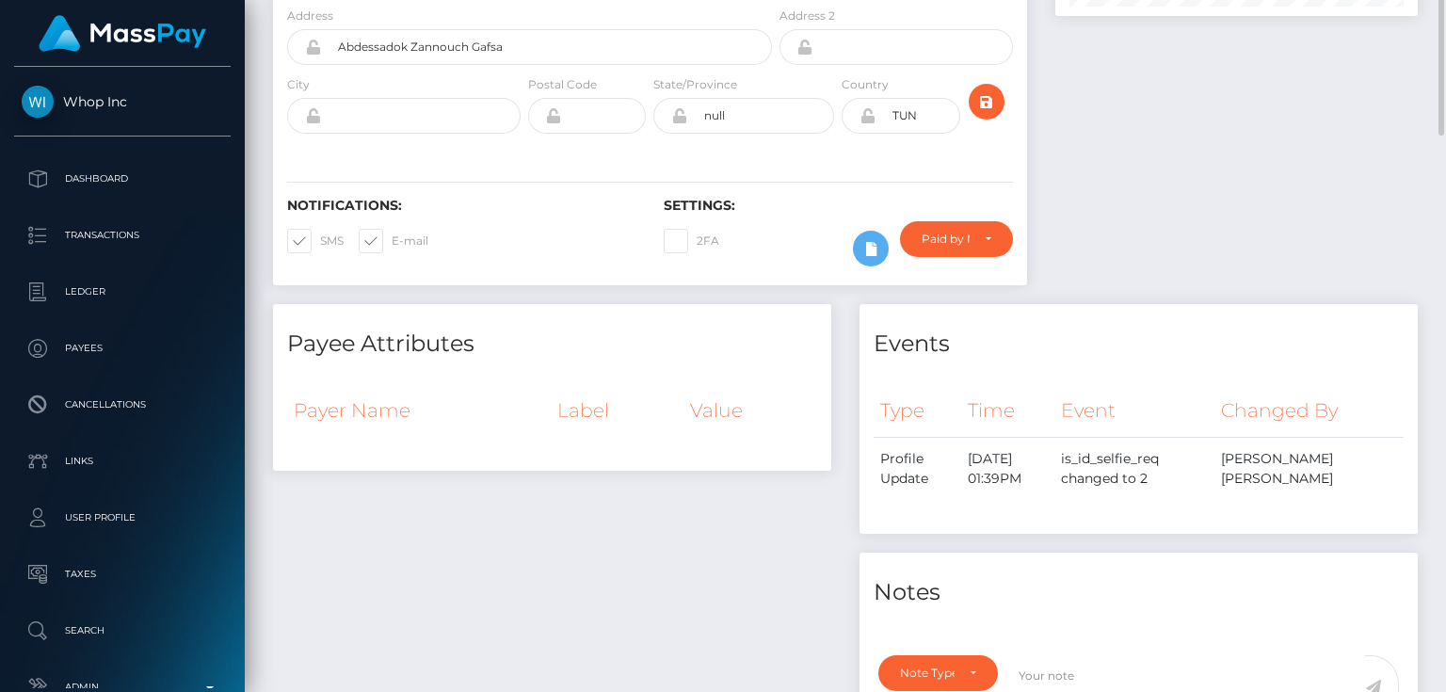
scroll to position [83, 0]
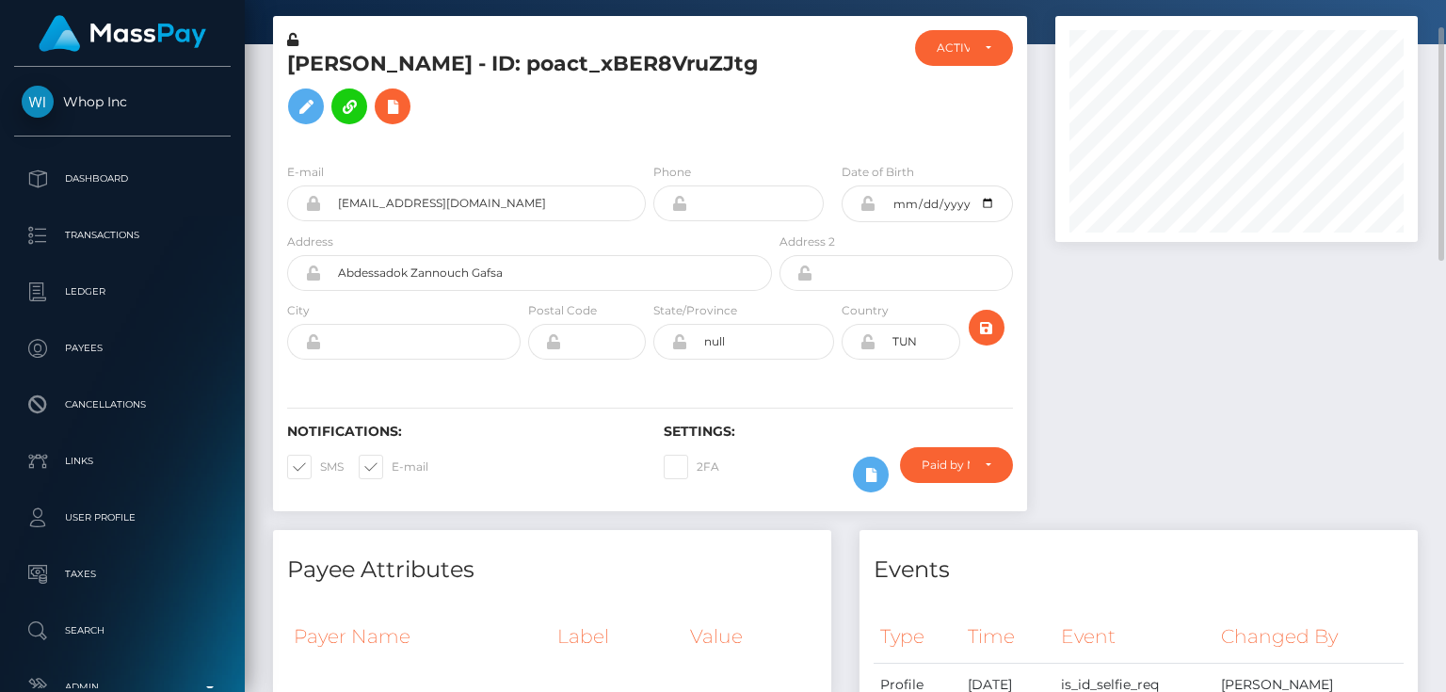
click at [508, 67] on h5 "[PERSON_NAME] - ID: poact_xBER8VruZJtg" at bounding box center [524, 92] width 475 height 84
copy h5 "[PERSON_NAME] - ID: poact_xBER8VruZJtg"
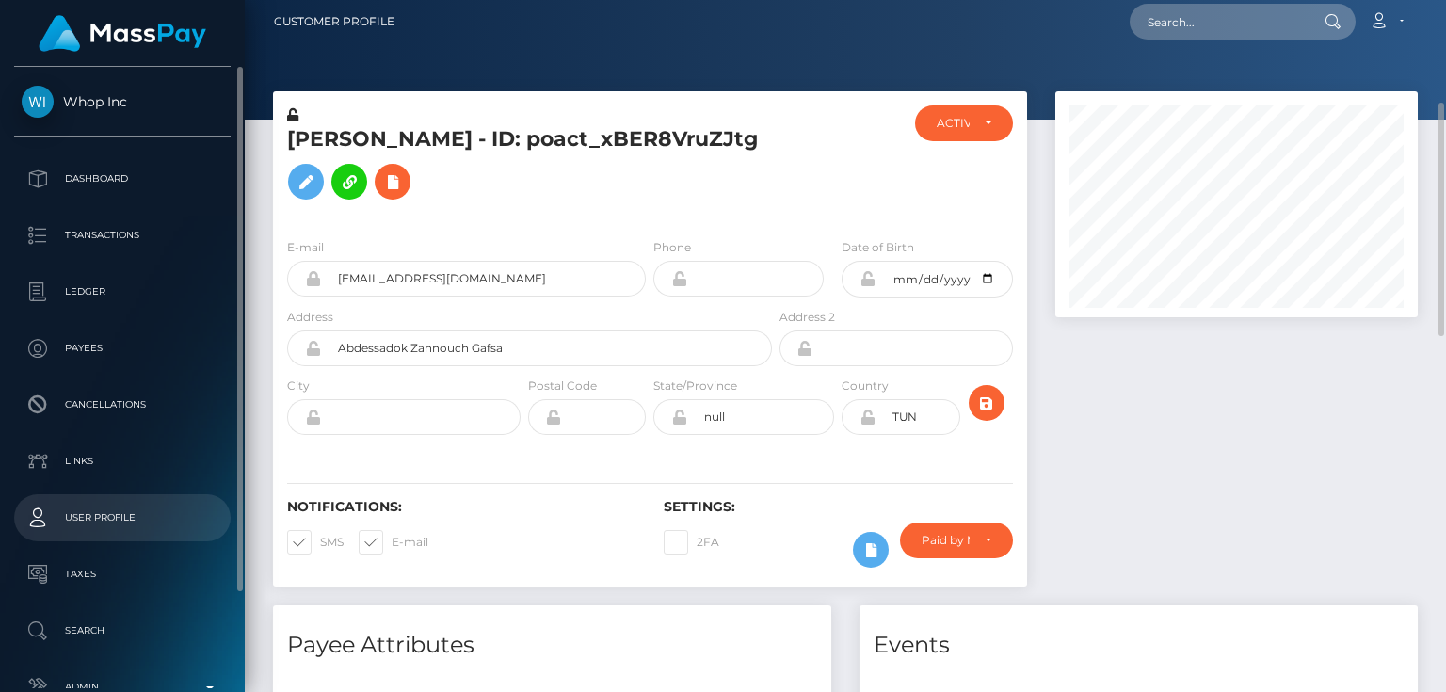
scroll to position [117, 0]
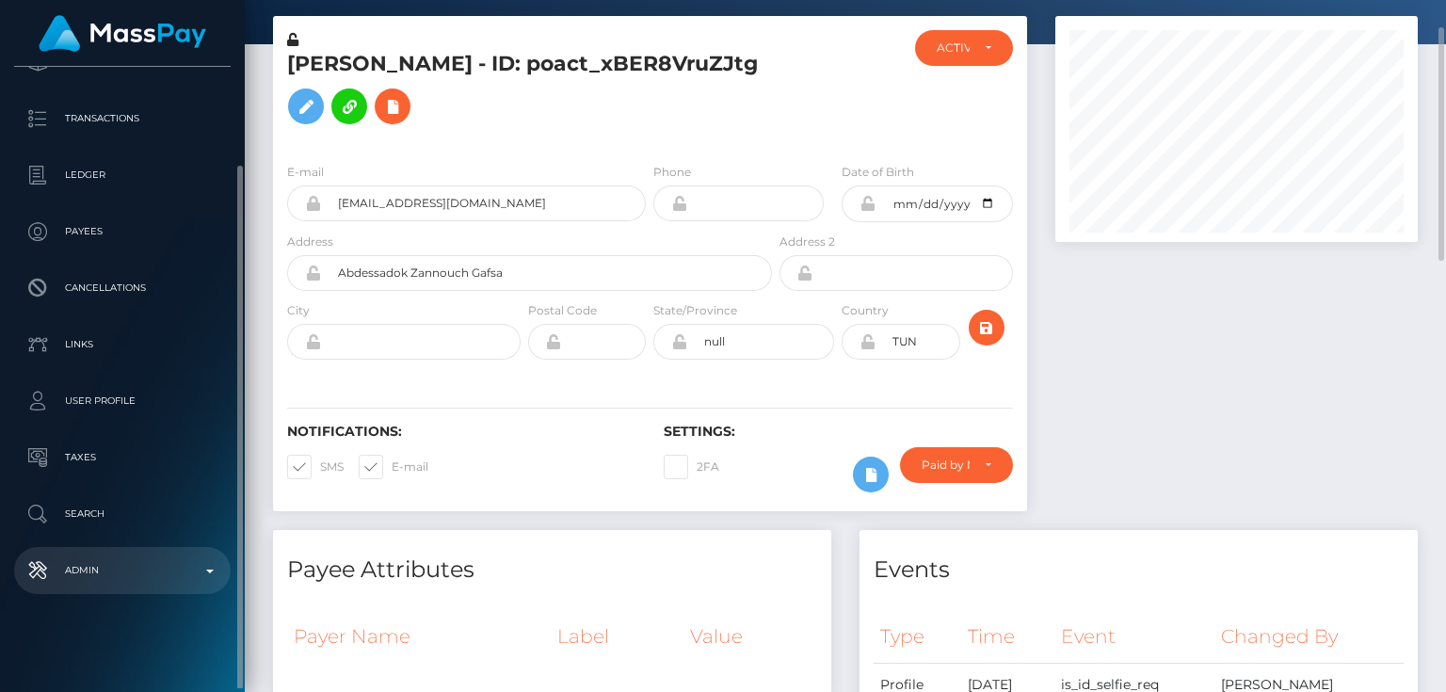
click at [165, 572] on p "Admin" at bounding box center [123, 570] width 202 height 28
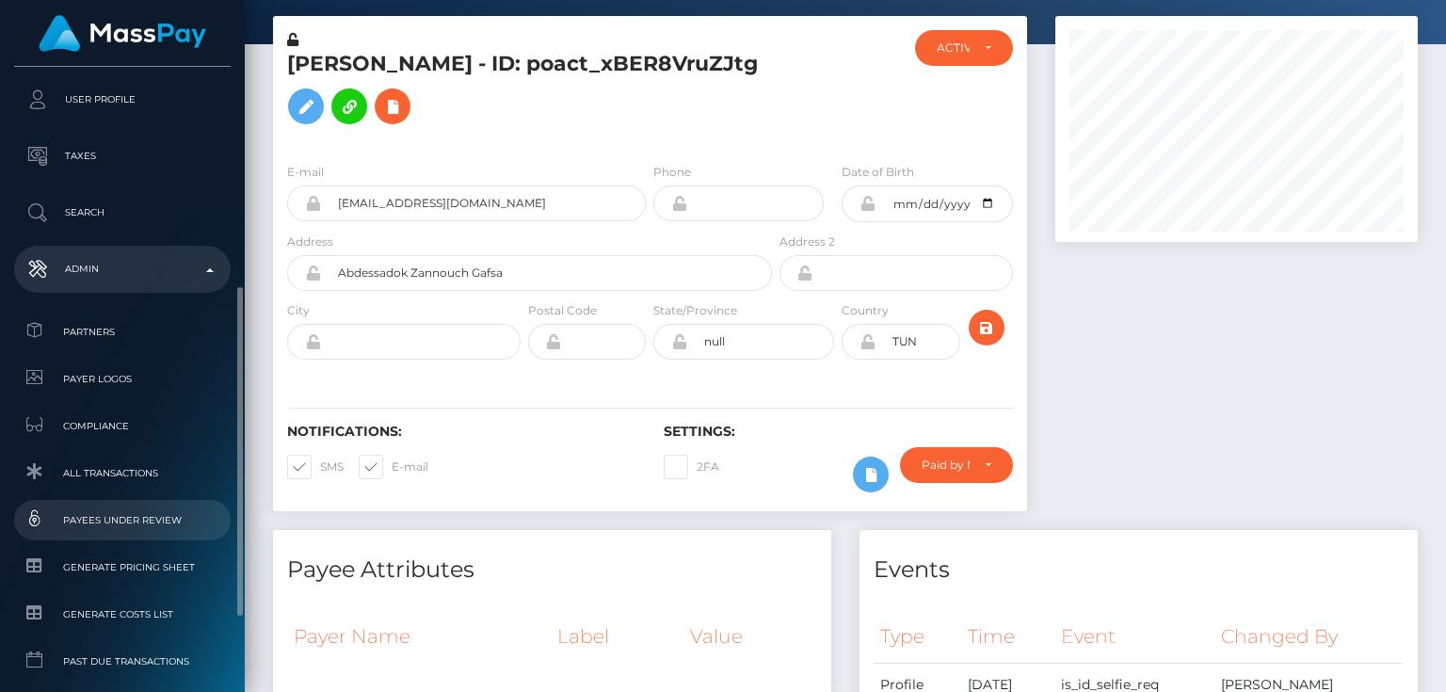
click at [149, 527] on span "Payees under Review" at bounding box center [123, 520] width 202 height 22
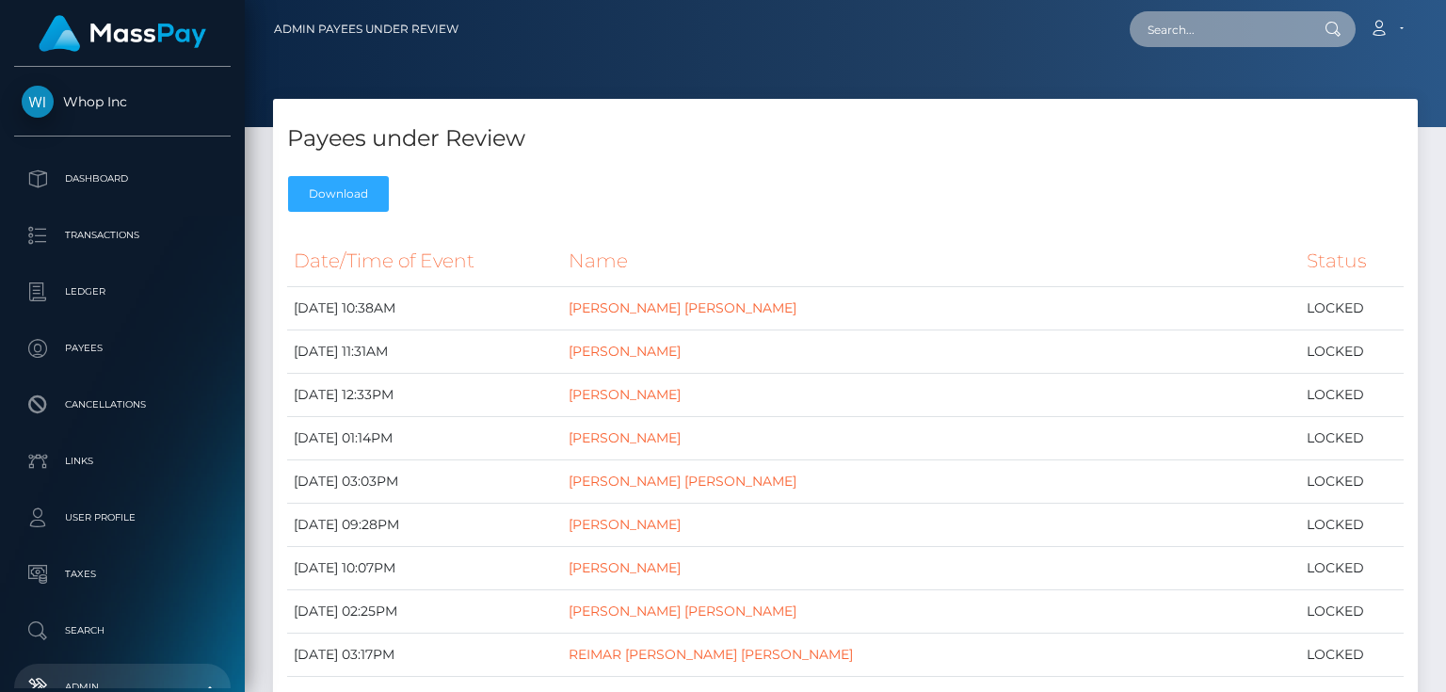
paste input "poact_8dWW6n4AV3hX"
type input "poact_8dWW6n4AV3hX"
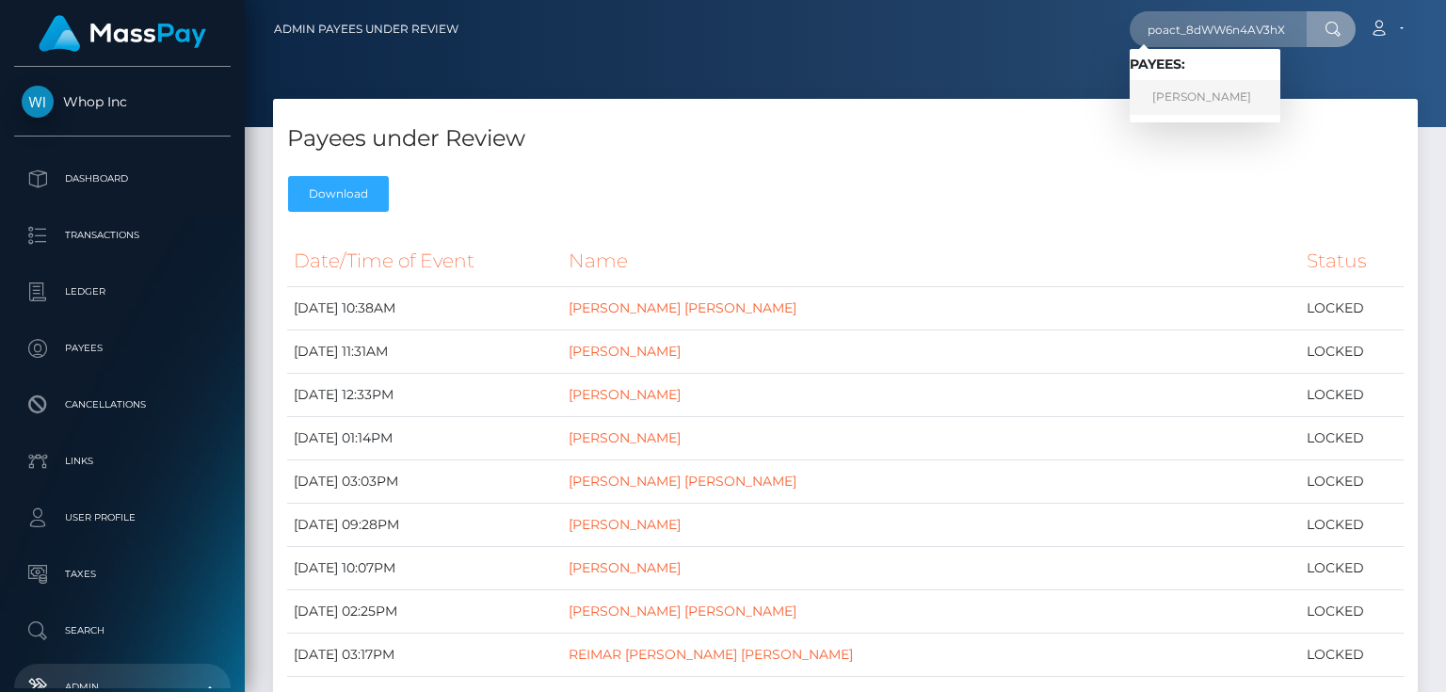
click at [1217, 98] on link "[PERSON_NAME]" at bounding box center [1205, 97] width 151 height 35
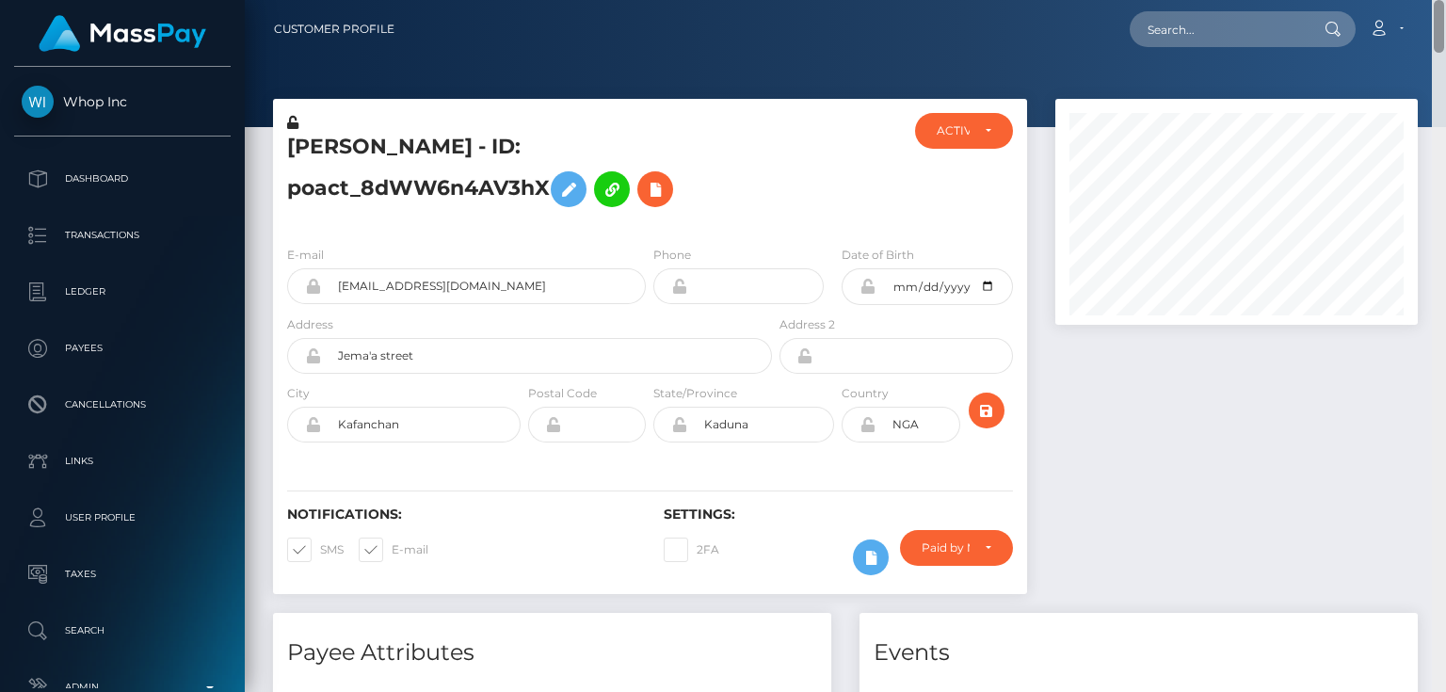
drag, startPoint x: 1438, startPoint y: 660, endPoint x: 1445, endPoint y: 7, distance: 653.5
click at [1445, 7] on div "Customer Profile Loading... Loading..." at bounding box center [845, 346] width 1201 height 692
